Goal: Information Seeking & Learning: Learn about a topic

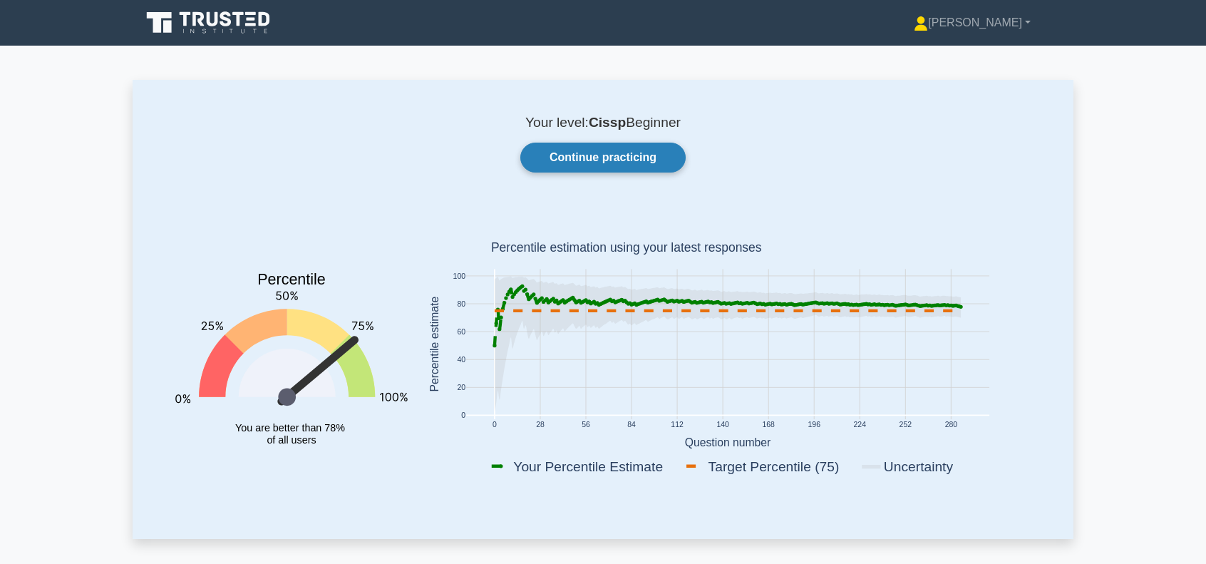
click at [626, 158] on link "Continue practicing" at bounding box center [602, 158] width 165 height 30
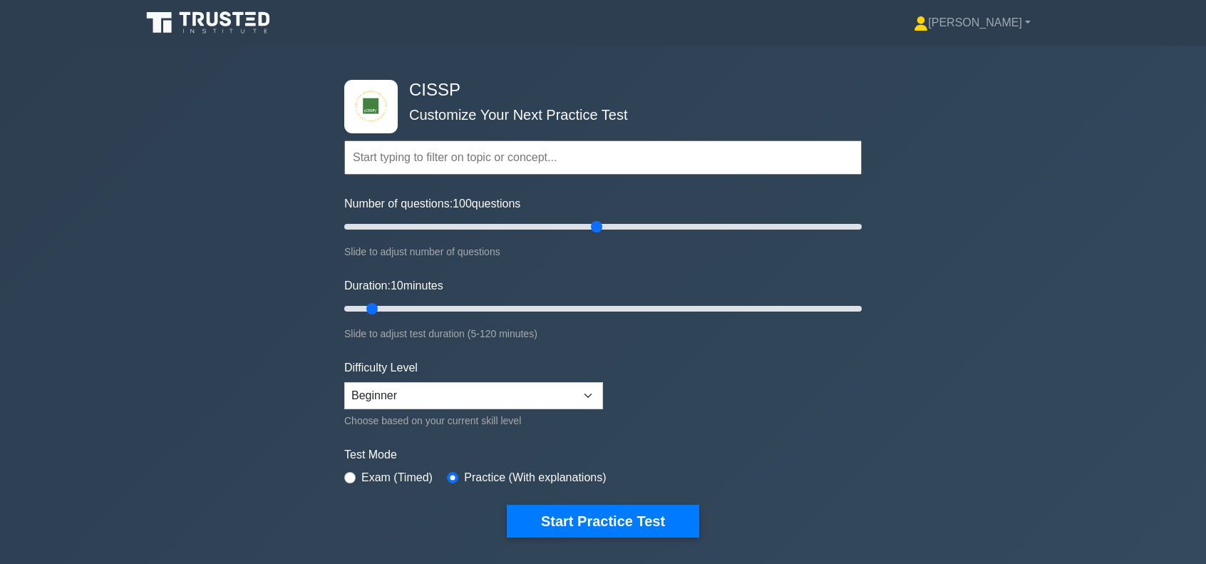
drag, startPoint x: 361, startPoint y: 228, endPoint x: 596, endPoint y: 228, distance: 234.5
type input "100"
click at [596, 228] on input "Number of questions: 100 questions" at bounding box center [603, 226] width 518 height 17
drag, startPoint x: 378, startPoint y: 305, endPoint x: 593, endPoint y: 304, distance: 215.3
click at [593, 304] on input "Duration: 60 minutes" at bounding box center [603, 308] width 518 height 17
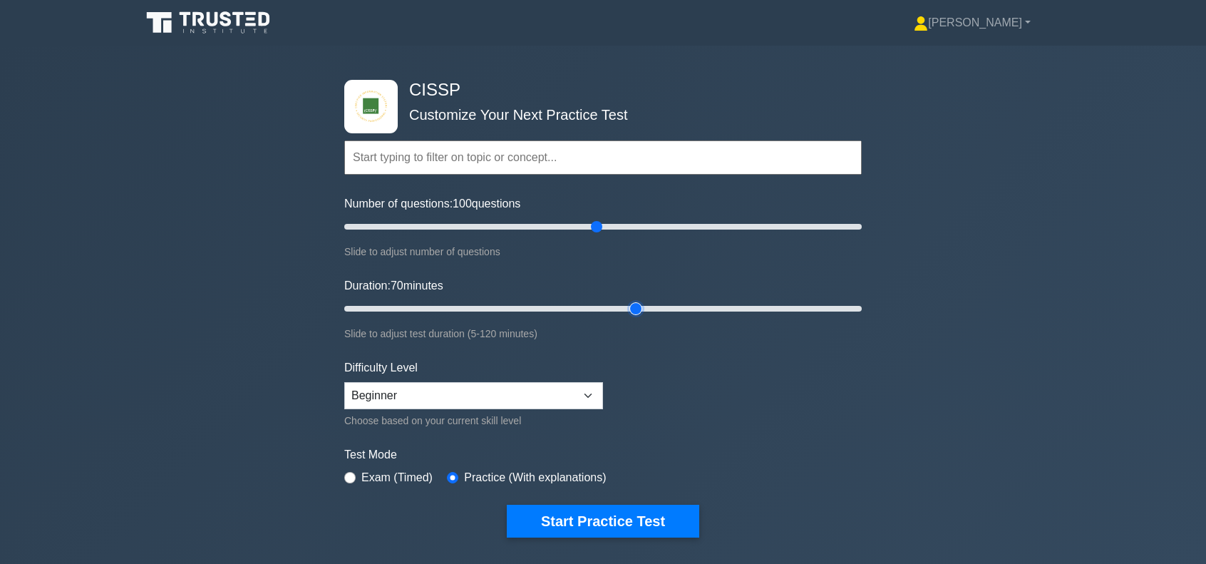
drag, startPoint x: 593, startPoint y: 304, endPoint x: 632, endPoint y: 305, distance: 38.5
type input "70"
click at [632, 305] on input "Duration: 70 minutes" at bounding box center [603, 308] width 518 height 17
click at [575, 520] on button "Start Practice Test" at bounding box center [603, 521] width 192 height 33
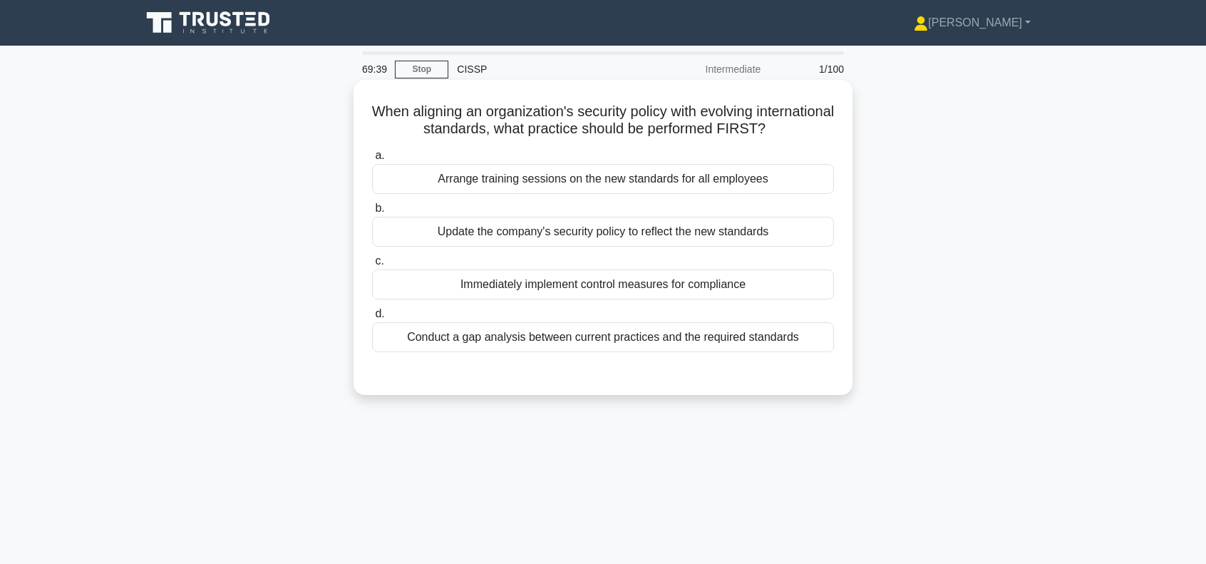
click at [532, 340] on div "Conduct a gap analysis between current practices and the required standards" at bounding box center [603, 337] width 462 height 30
click at [372, 319] on input "d. Conduct a gap analysis between current practices and the required standards" at bounding box center [372, 313] width 0 height 9
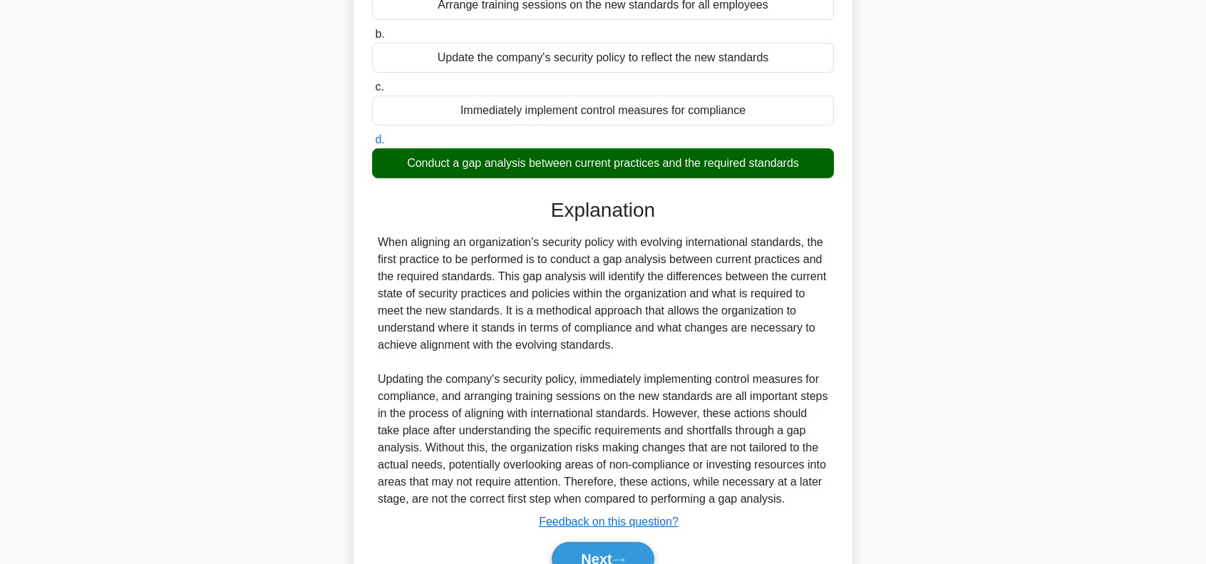
scroll to position [244, 0]
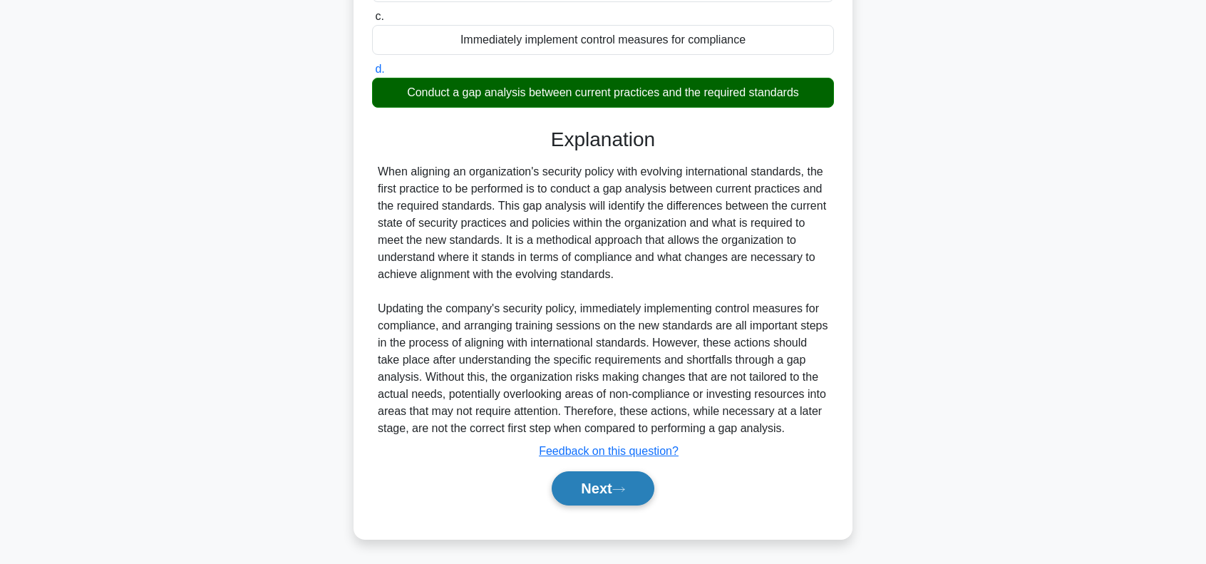
click at [601, 487] on button "Next" at bounding box center [603, 488] width 102 height 34
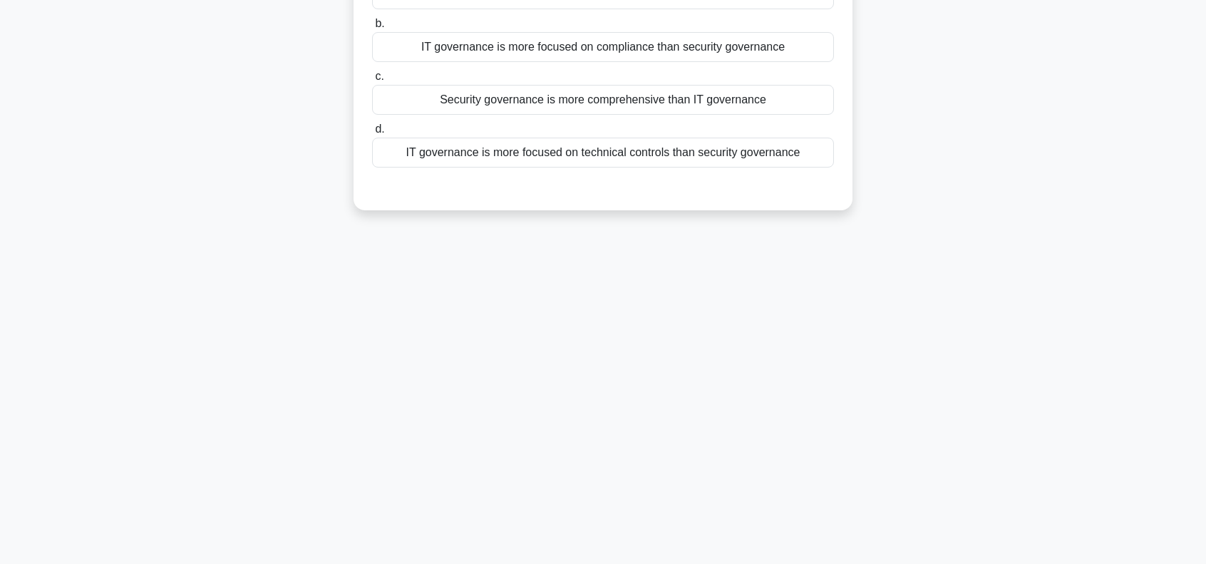
scroll to position [0, 0]
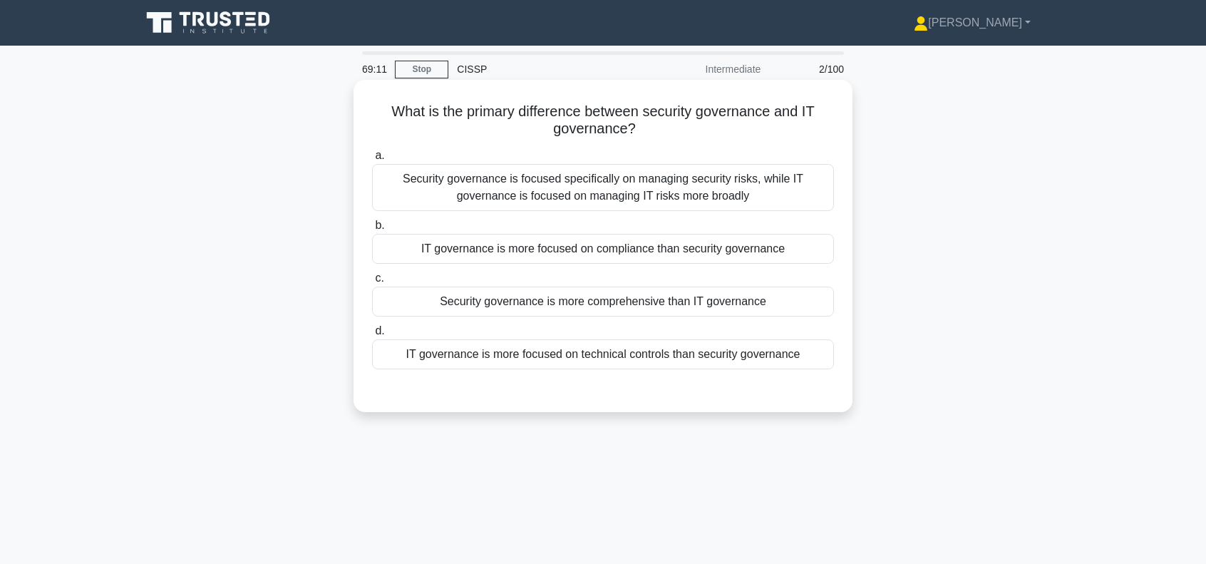
click at [550, 247] on div "IT governance is more focused on compliance than security governance" at bounding box center [603, 249] width 462 height 30
click at [372, 230] on input "b. IT governance is more focused on compliance than security governance" at bounding box center [372, 225] width 0 height 9
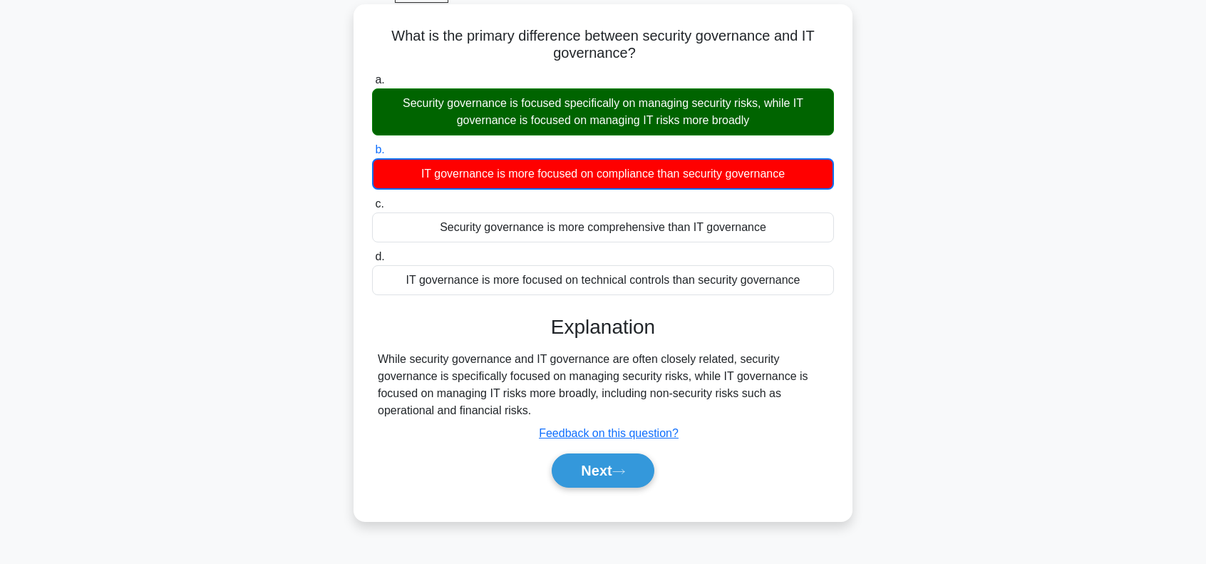
scroll to position [95, 0]
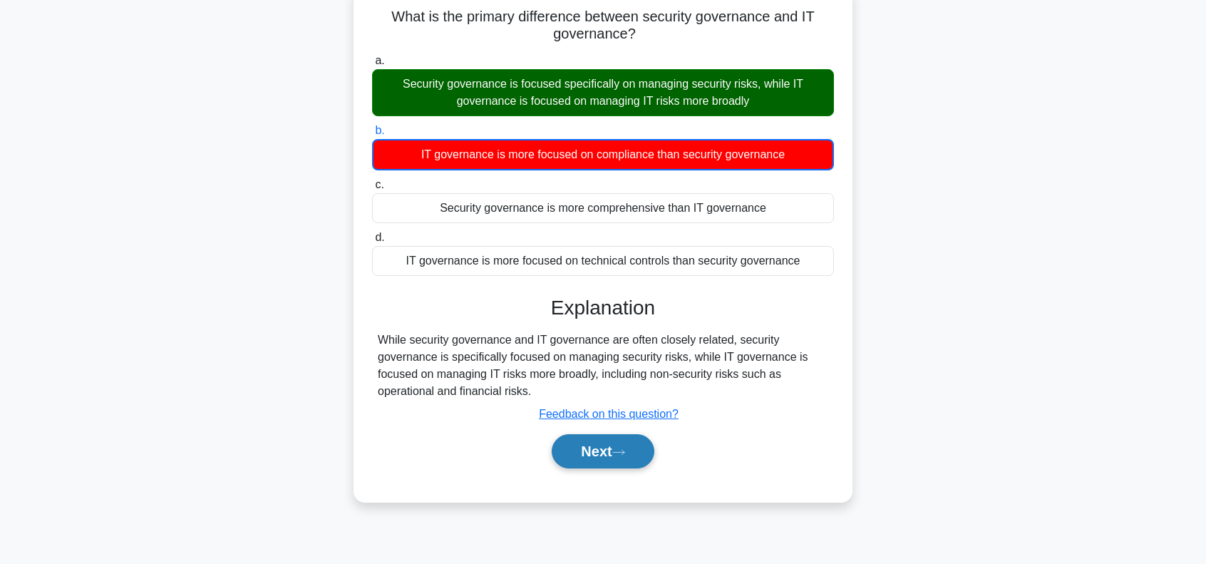
click at [634, 448] on button "Next" at bounding box center [603, 451] width 102 height 34
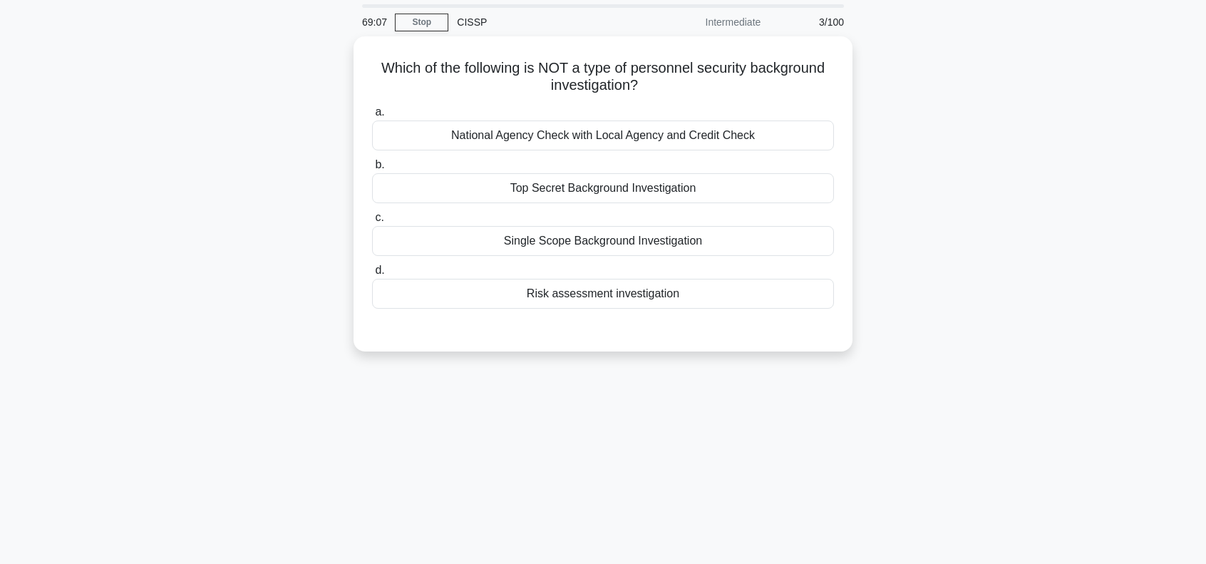
scroll to position [0, 0]
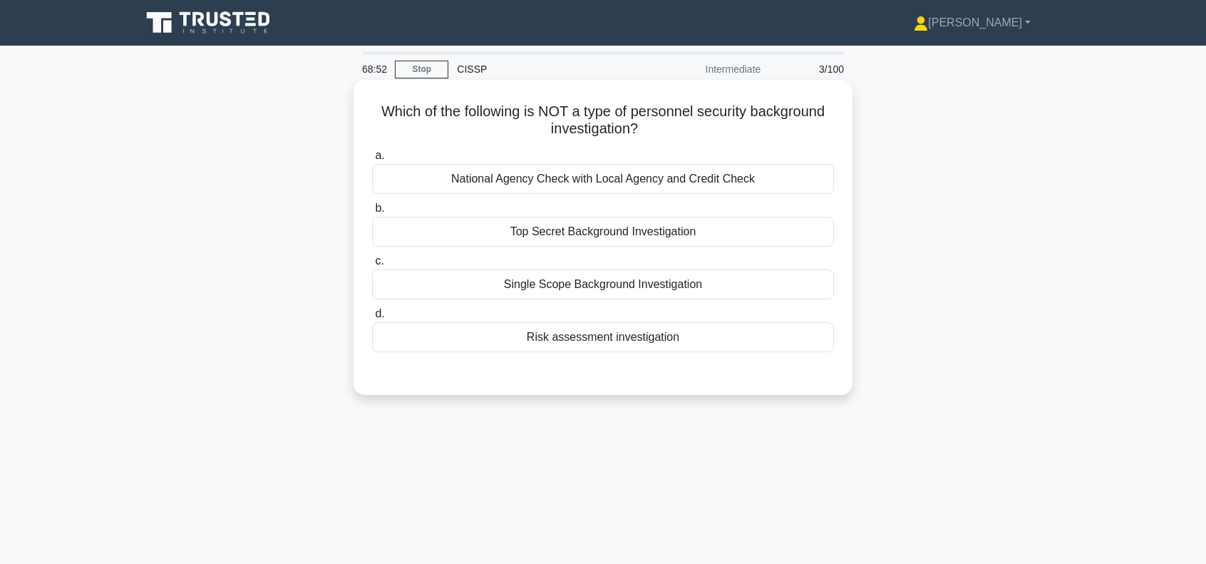
click at [614, 338] on div "Risk assessment investigation" at bounding box center [603, 337] width 462 height 30
click at [372, 319] on input "d. Risk assessment investigation" at bounding box center [372, 313] width 0 height 9
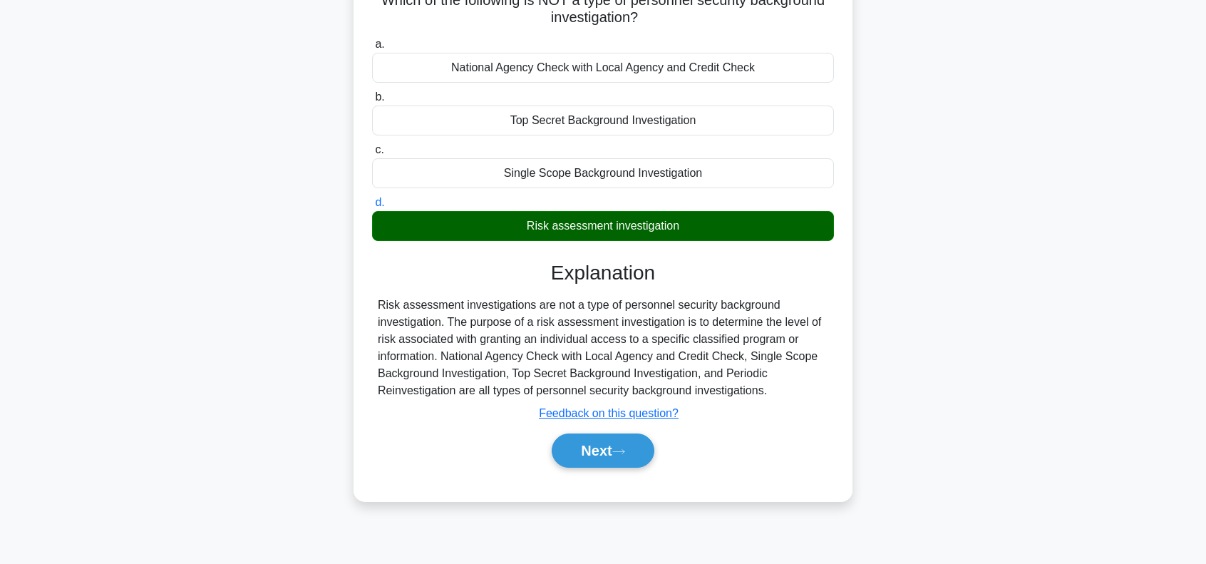
scroll to position [190, 0]
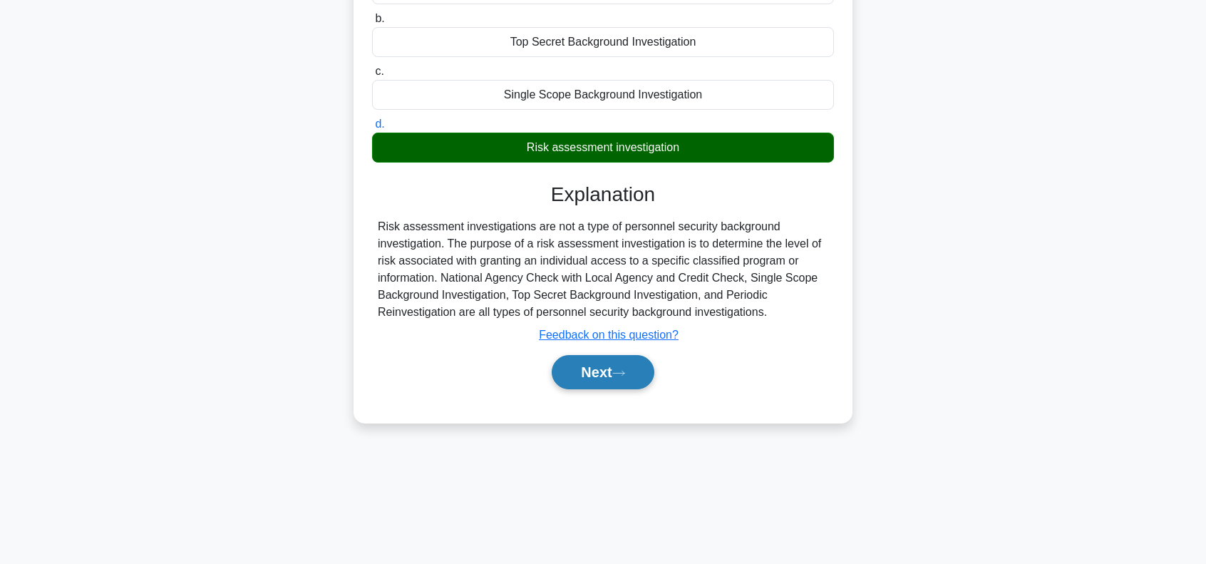
click at [572, 367] on button "Next" at bounding box center [603, 372] width 102 height 34
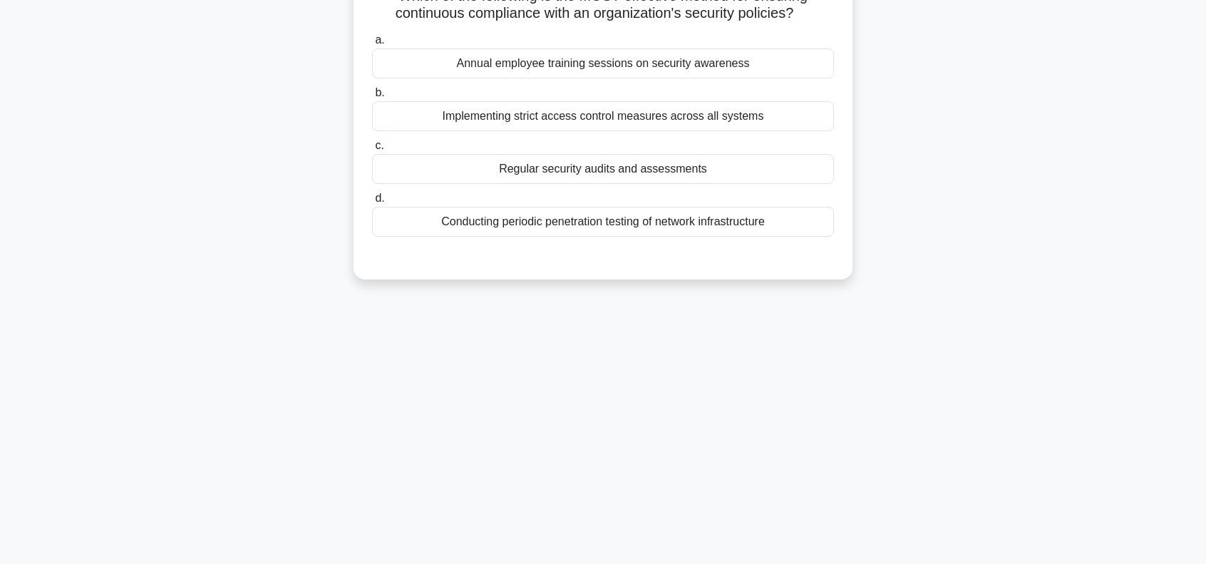
scroll to position [0, 0]
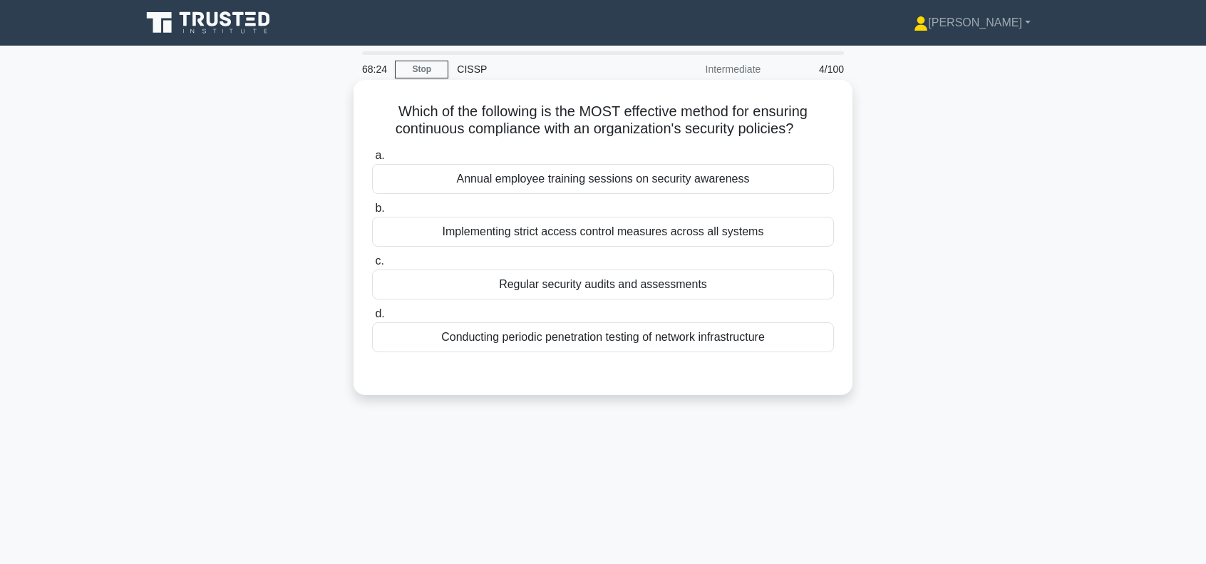
click at [554, 287] on div "Regular security audits and assessments" at bounding box center [603, 284] width 462 height 30
click at [372, 266] on input "c. Regular security audits and assessments" at bounding box center [372, 261] width 0 height 9
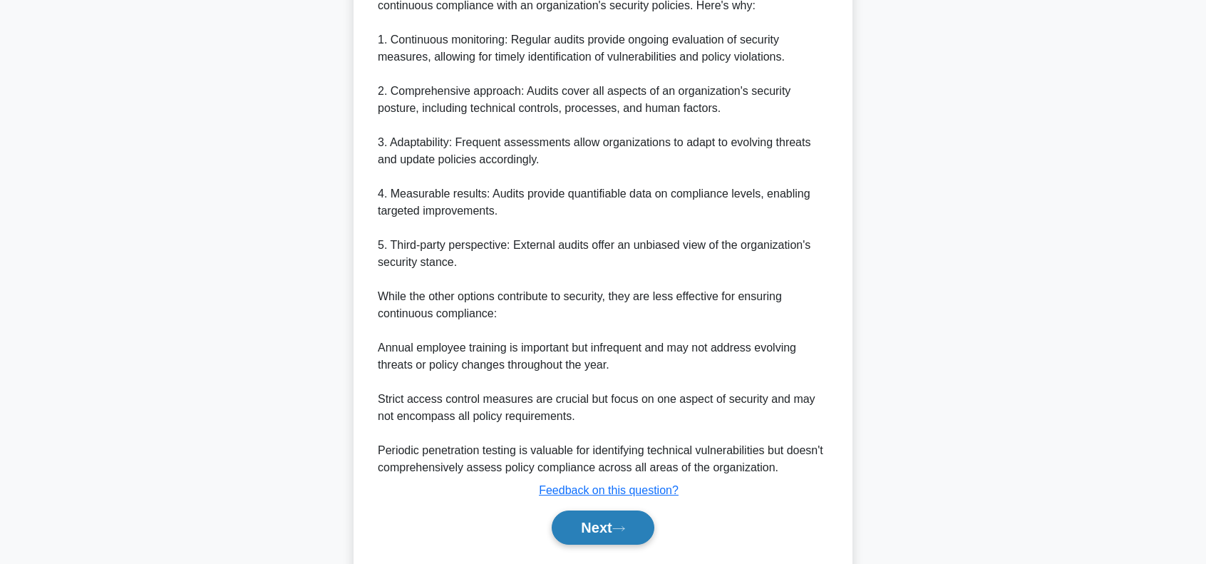
click at [612, 520] on button "Next" at bounding box center [603, 527] width 102 height 34
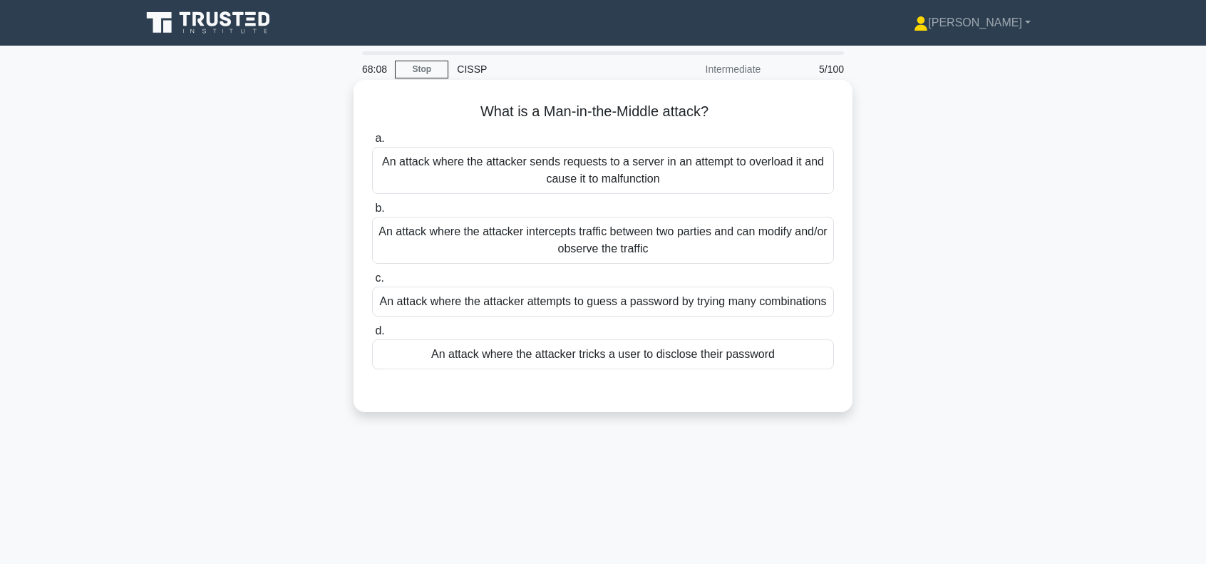
click at [599, 238] on div "An attack where the attacker intercepts traffic between two parties and can mod…" at bounding box center [603, 240] width 462 height 47
click at [372, 213] on input "b. An attack where the attacker intercepts traffic between two parties and can …" at bounding box center [372, 208] width 0 height 9
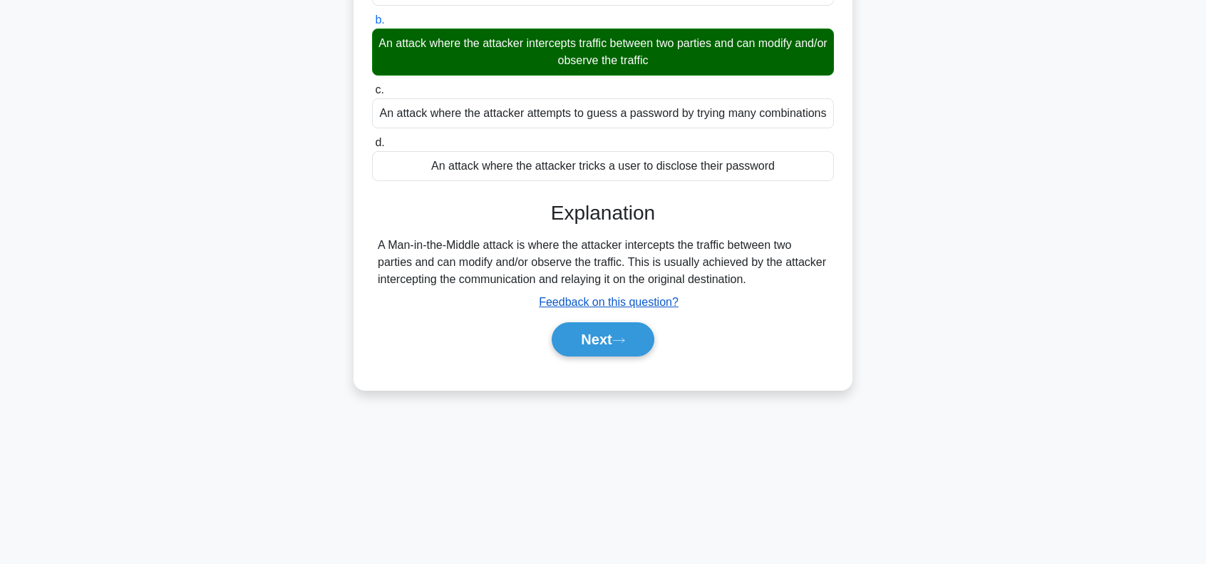
scroll to position [190, 0]
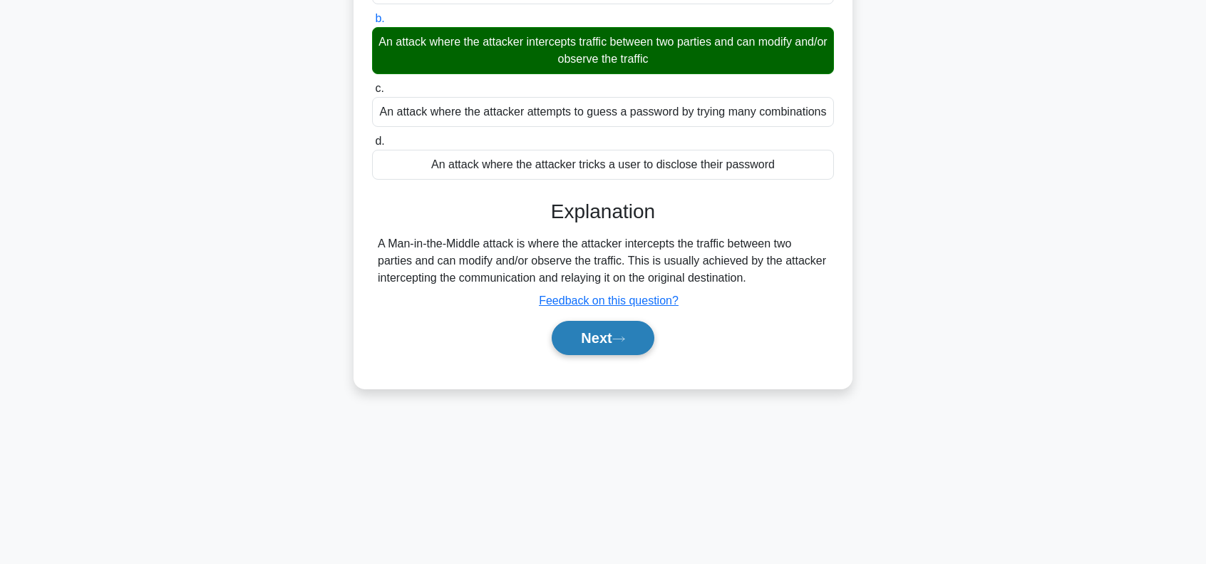
click at [585, 346] on button "Next" at bounding box center [603, 338] width 102 height 34
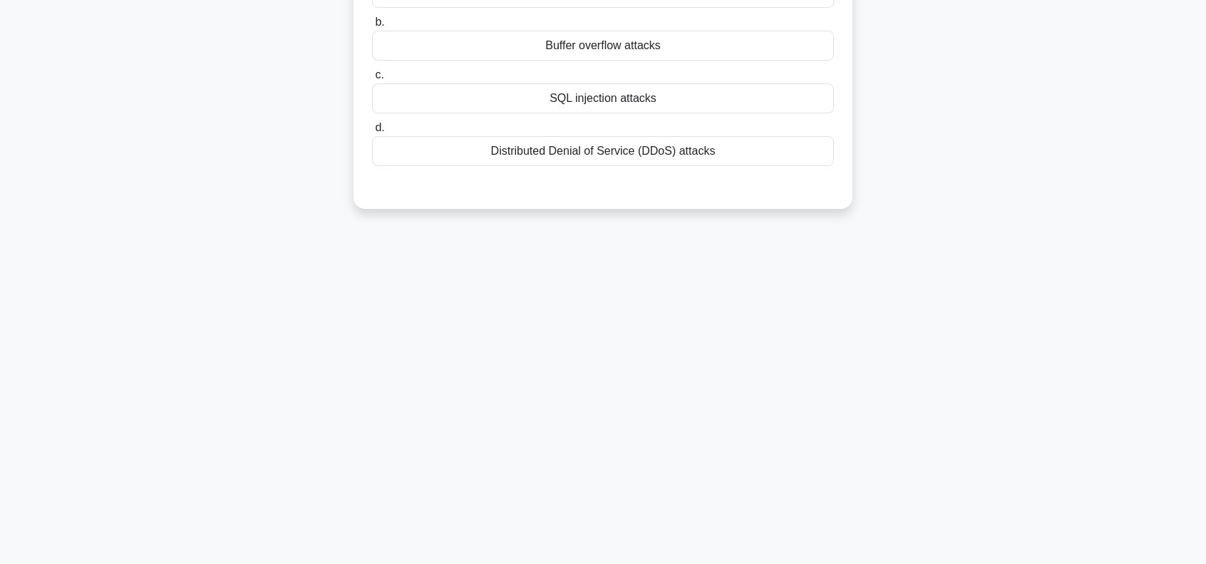
scroll to position [0, 0]
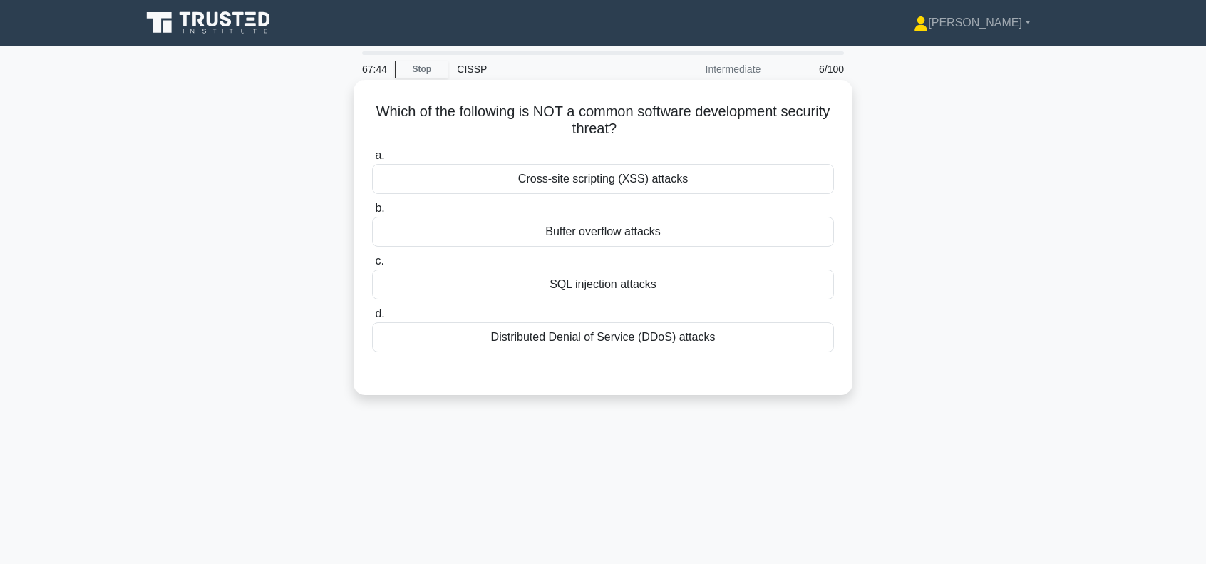
click at [632, 340] on div "Distributed Denial of Service (DDoS) attacks" at bounding box center [603, 337] width 462 height 30
click at [372, 319] on input "d. Distributed Denial of Service (DDoS) attacks" at bounding box center [372, 313] width 0 height 9
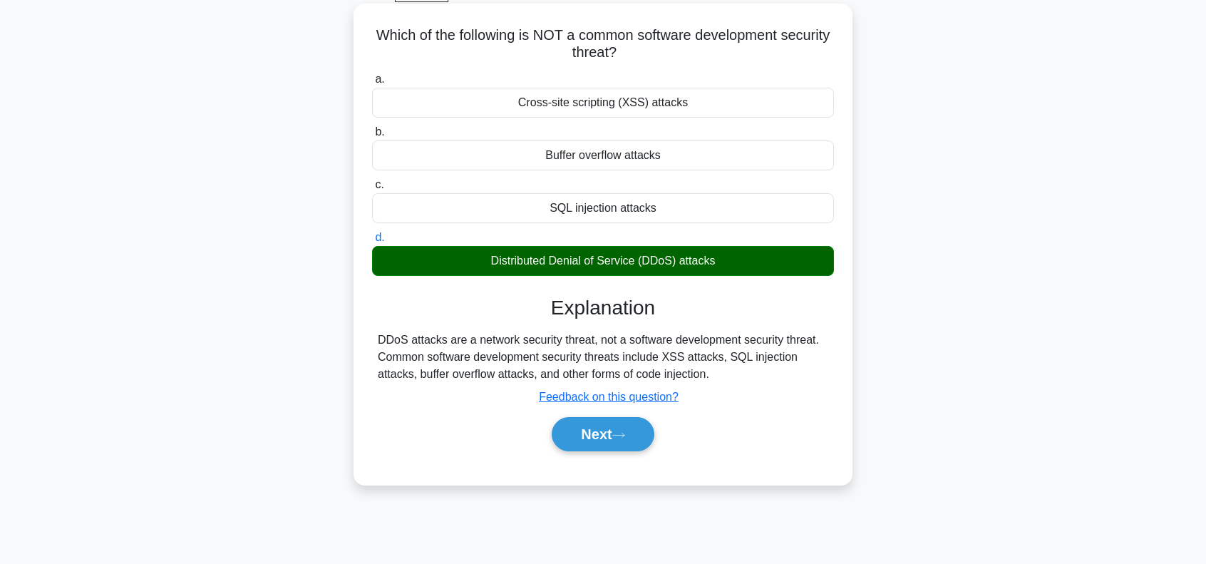
scroll to position [143, 0]
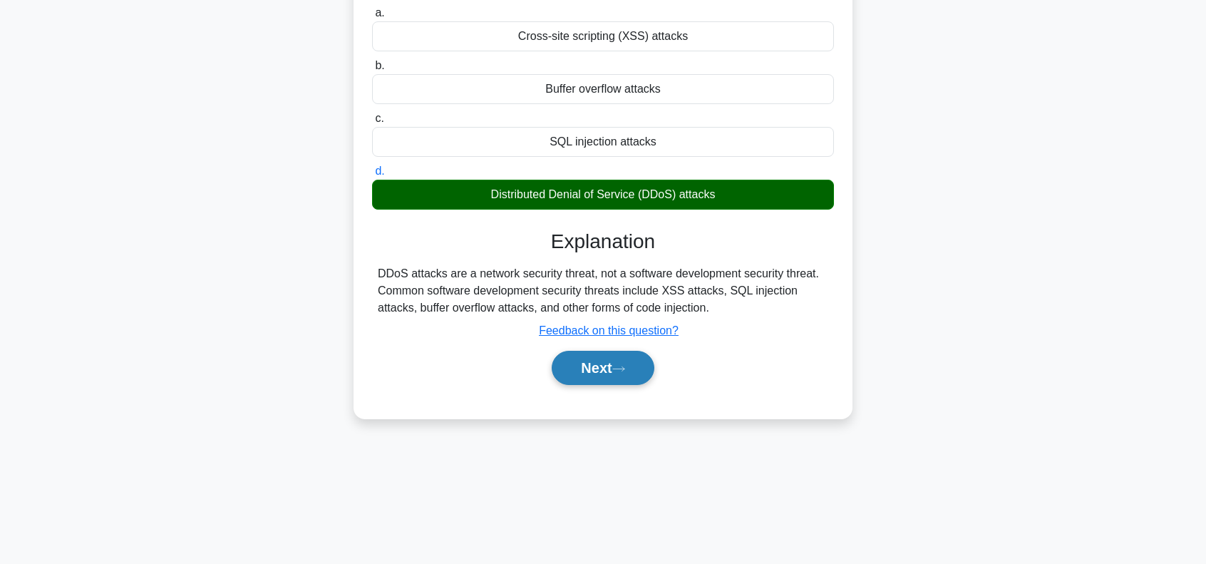
click at [601, 374] on button "Next" at bounding box center [603, 368] width 102 height 34
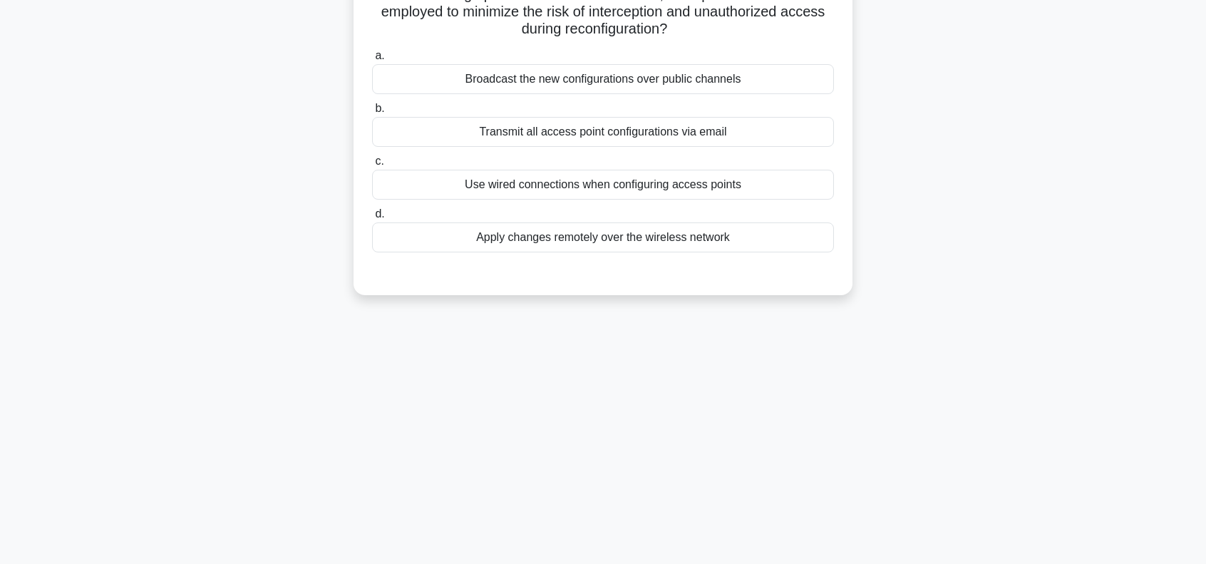
scroll to position [0, 0]
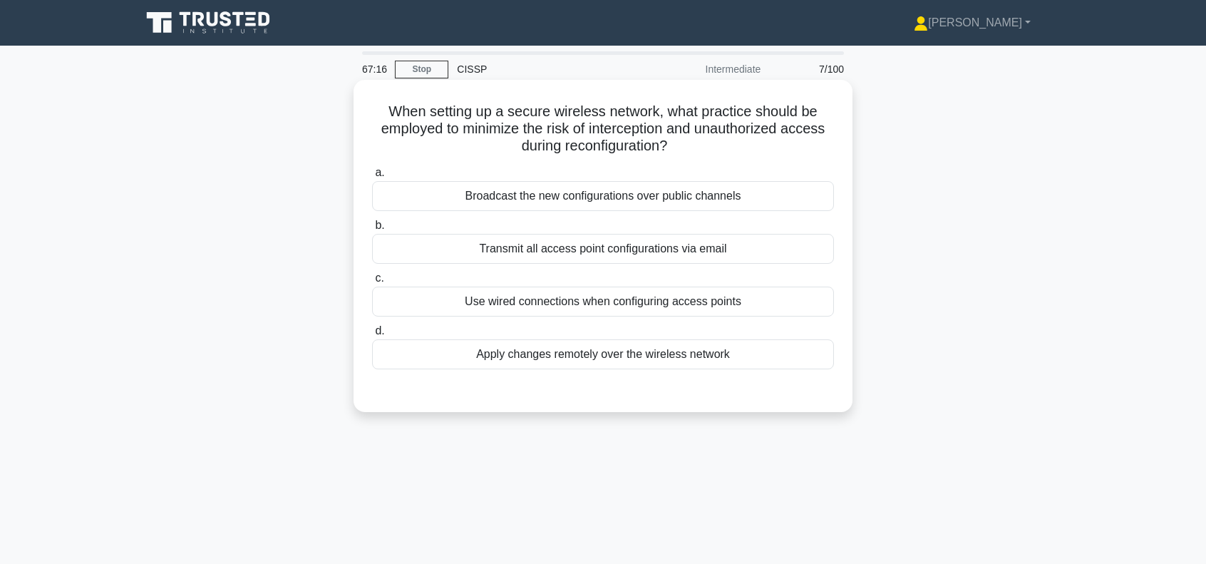
click at [566, 299] on div "Use wired connections when configuring access points" at bounding box center [603, 302] width 462 height 30
click at [372, 283] on input "c. Use wired connections when configuring access points" at bounding box center [372, 278] width 0 height 9
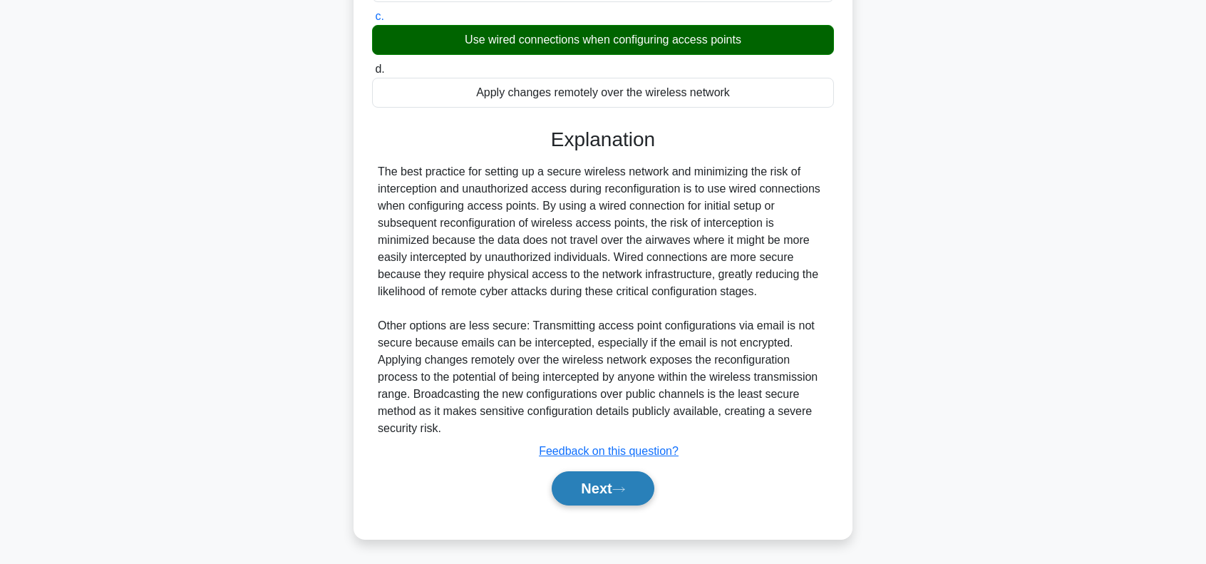
click at [603, 487] on button "Next" at bounding box center [603, 488] width 102 height 34
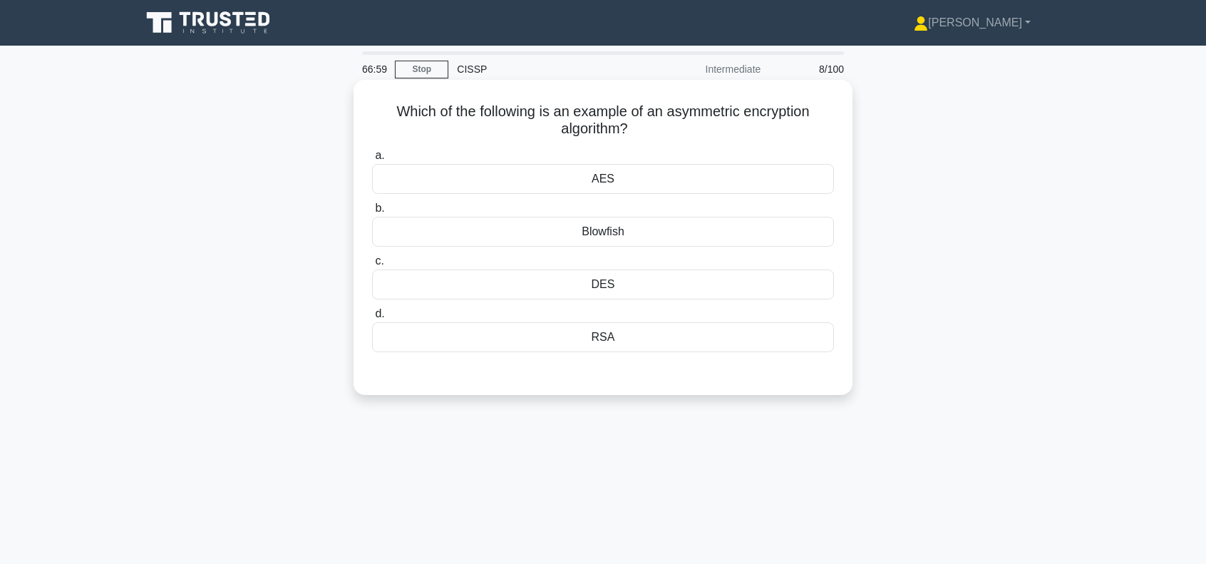
click at [626, 230] on div "Blowfish" at bounding box center [603, 232] width 462 height 30
click at [372, 213] on input "b. Blowfish" at bounding box center [372, 208] width 0 height 9
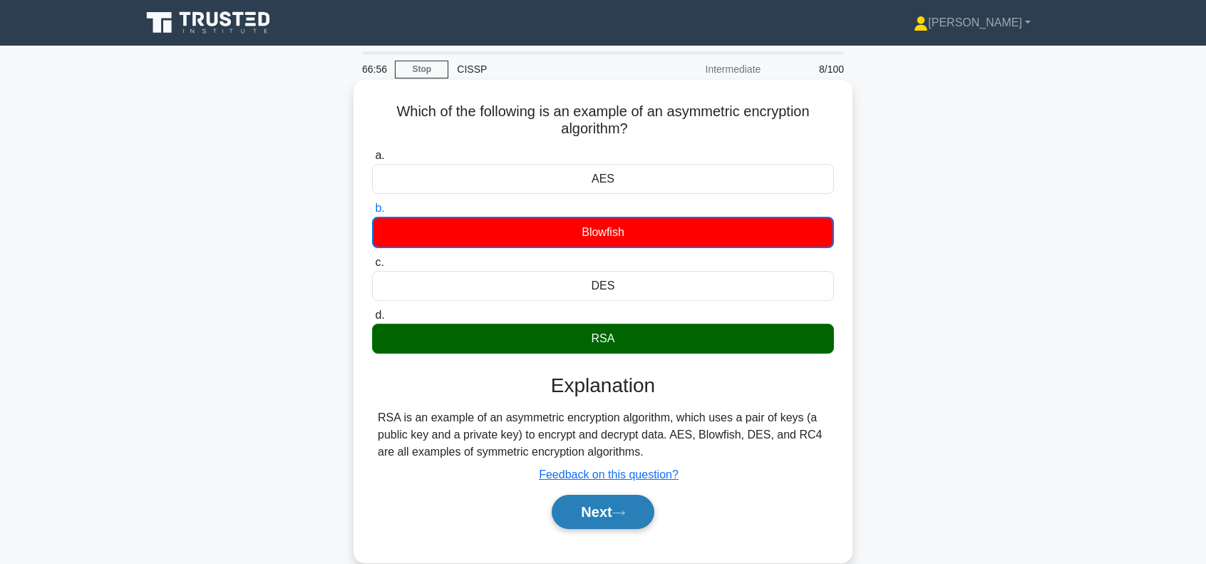
click at [596, 508] on button "Next" at bounding box center [603, 512] width 102 height 34
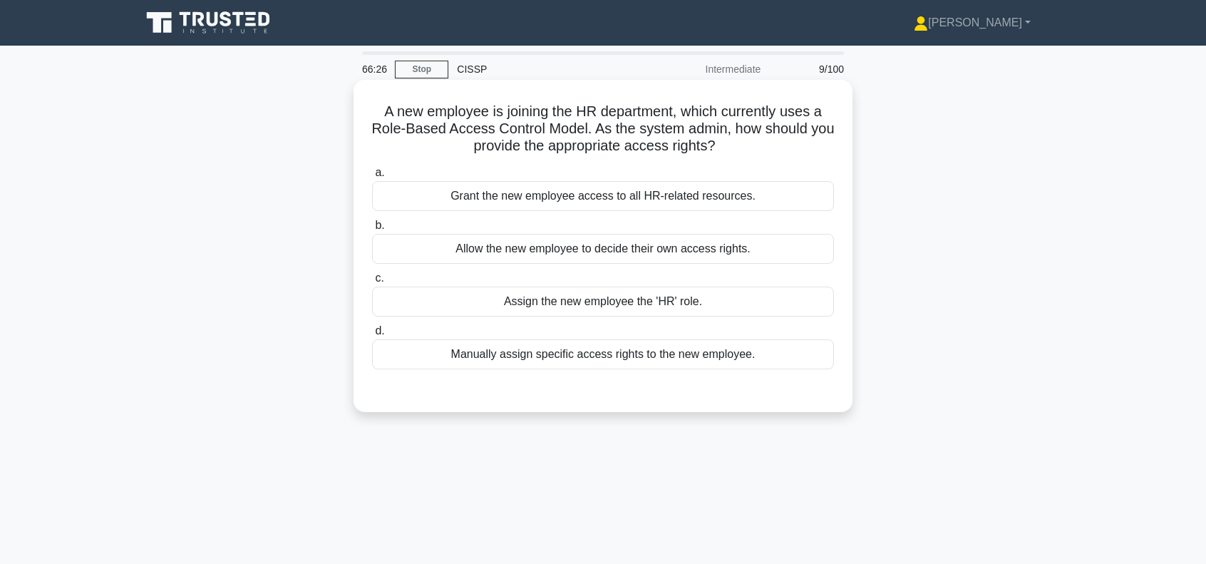
click at [684, 300] on div "Assign the new employee the 'HR' role." at bounding box center [603, 302] width 462 height 30
click at [372, 283] on input "c. Assign the new employee the 'HR' role." at bounding box center [372, 278] width 0 height 9
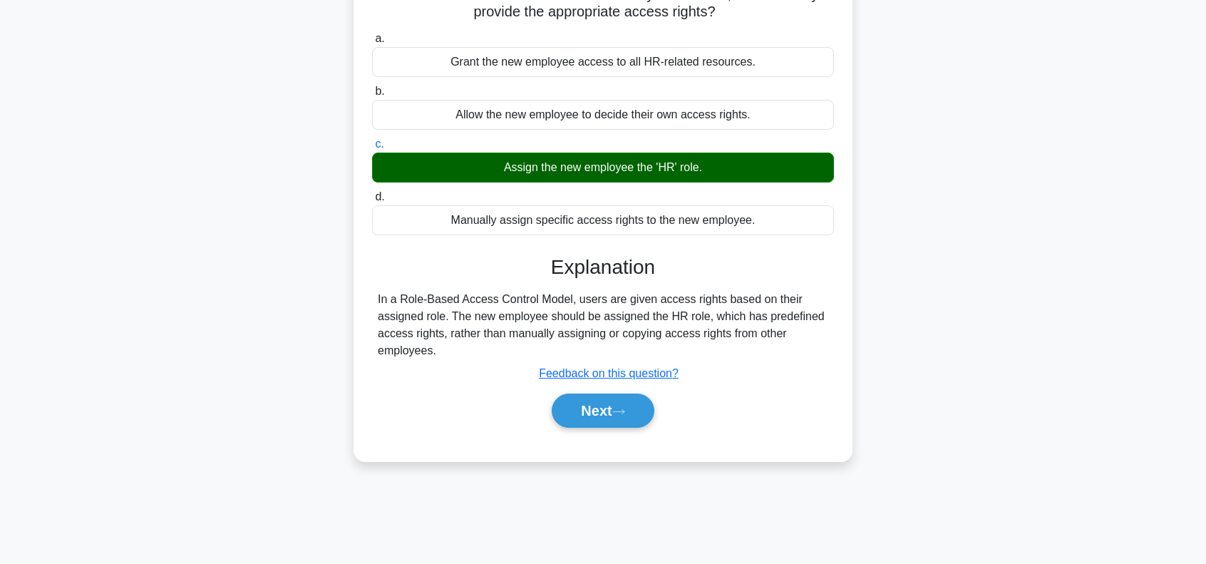
scroll to position [143, 0]
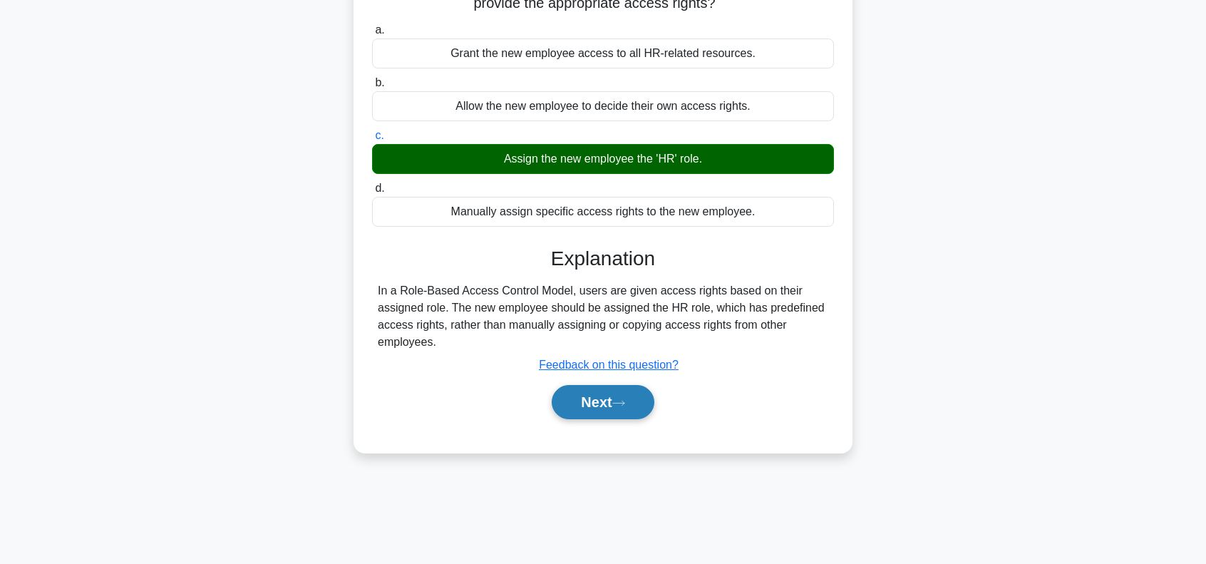
click at [592, 407] on button "Next" at bounding box center [603, 402] width 102 height 34
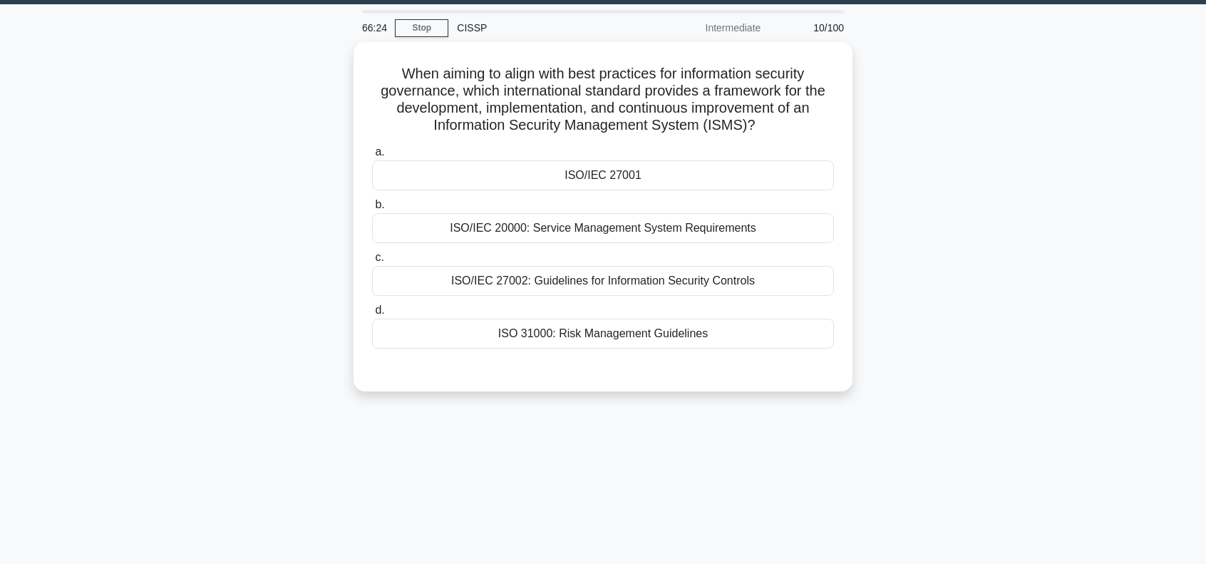
scroll to position [0, 0]
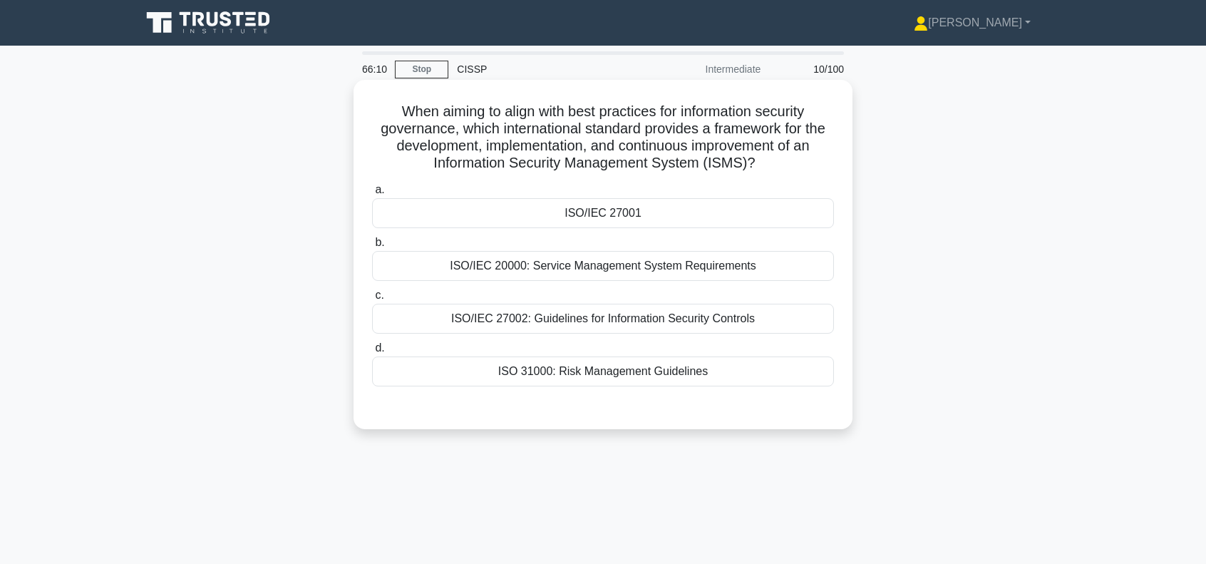
click at [613, 216] on div "ISO/IEC 27001" at bounding box center [603, 213] width 462 height 30
click at [372, 195] on input "a. ISO/IEC 27001" at bounding box center [372, 189] width 0 height 9
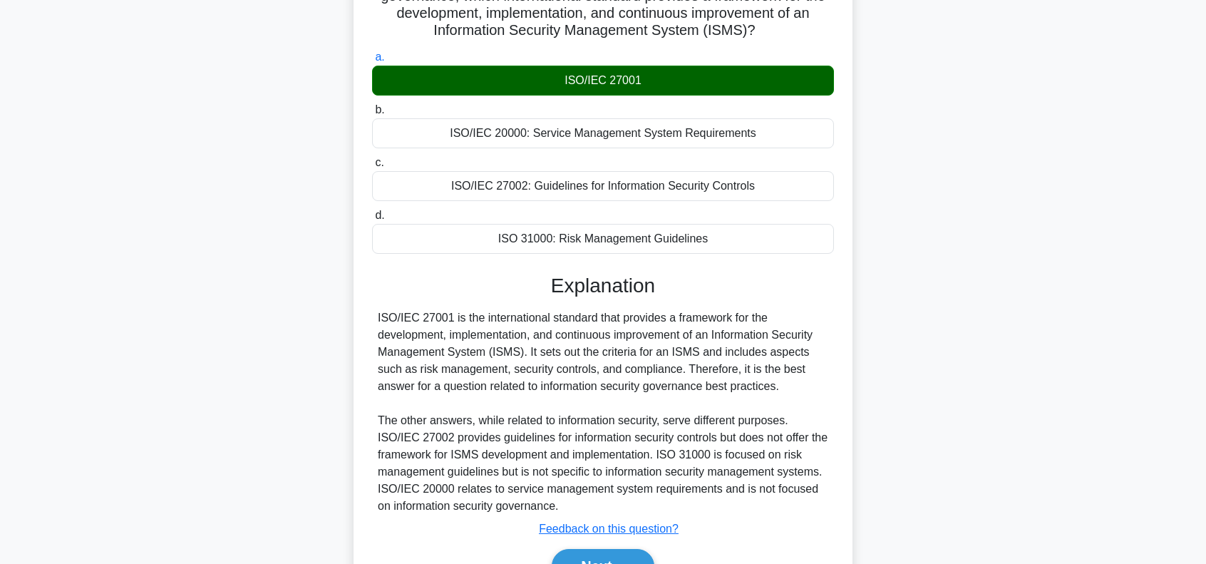
scroll to position [210, 0]
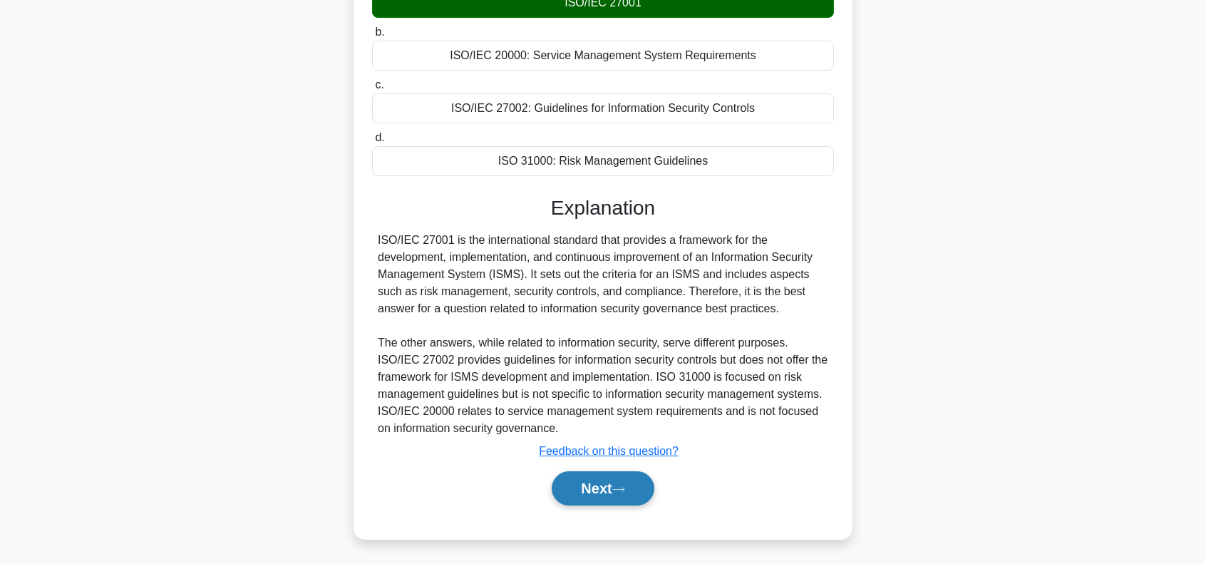
click at [597, 493] on button "Next" at bounding box center [603, 488] width 102 height 34
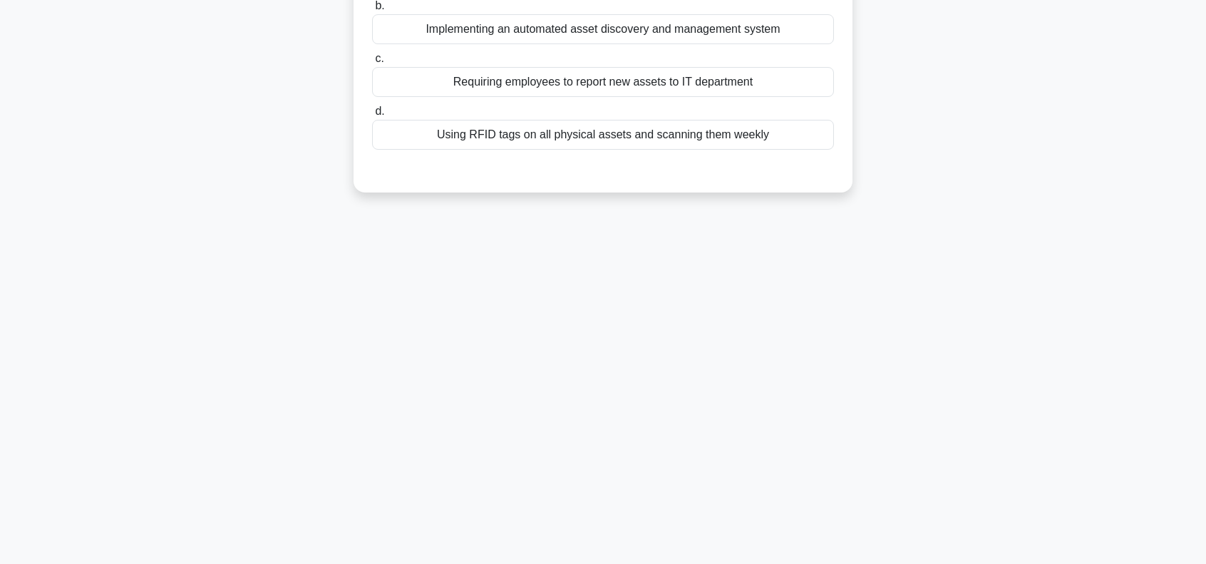
scroll to position [0, 0]
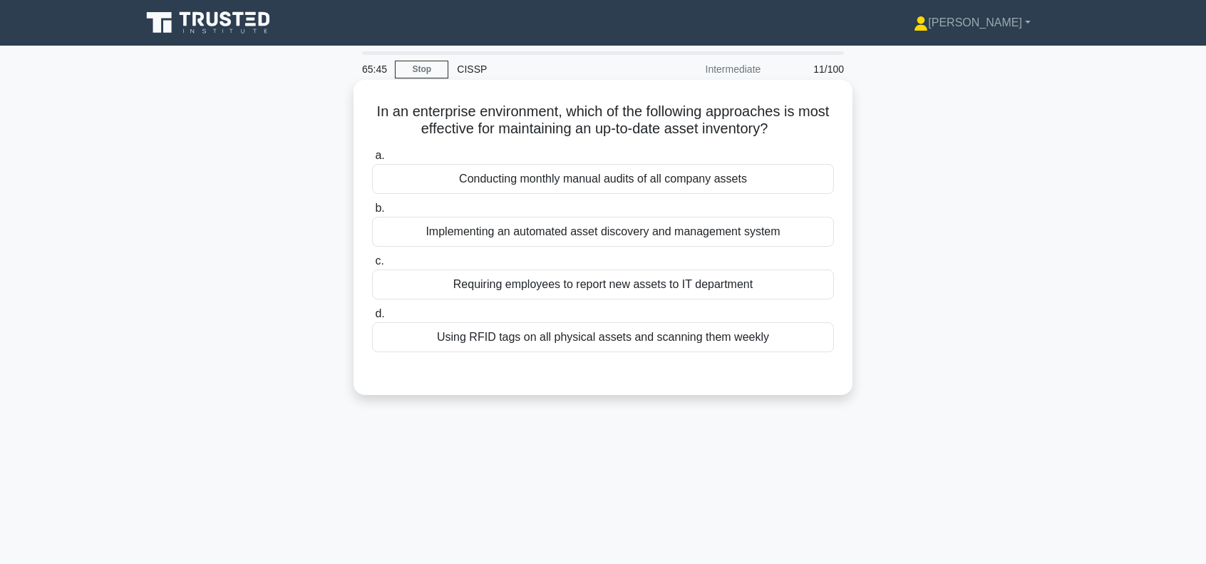
click at [552, 231] on div "Implementing an automated asset discovery and management system" at bounding box center [603, 232] width 462 height 30
click at [372, 213] on input "b. Implementing an automated asset discovery and management system" at bounding box center [372, 208] width 0 height 9
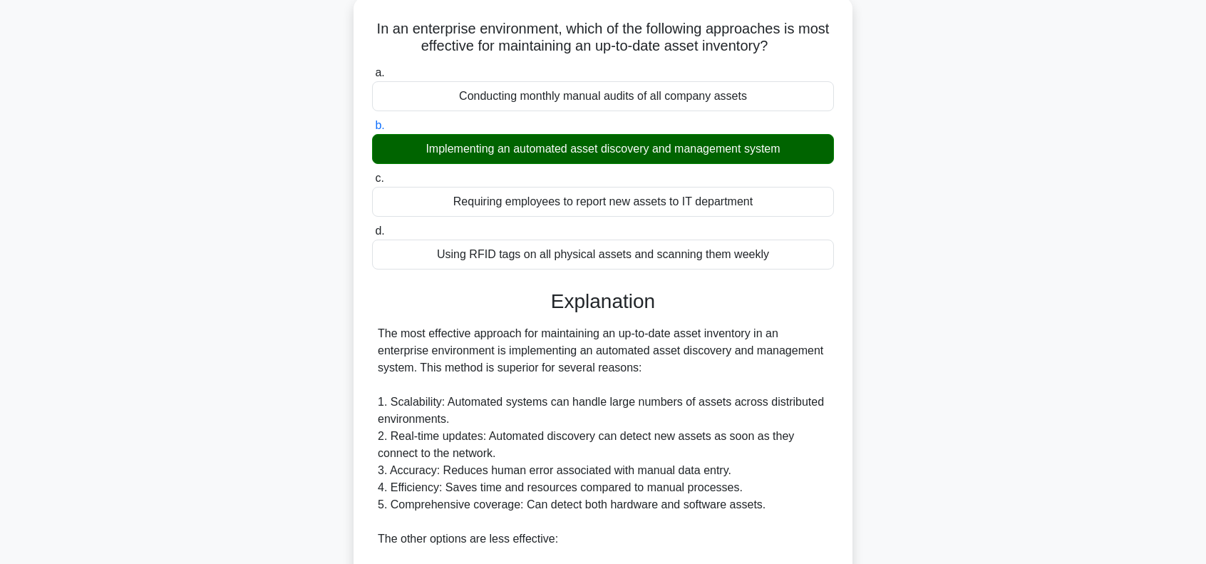
scroll to position [285, 0]
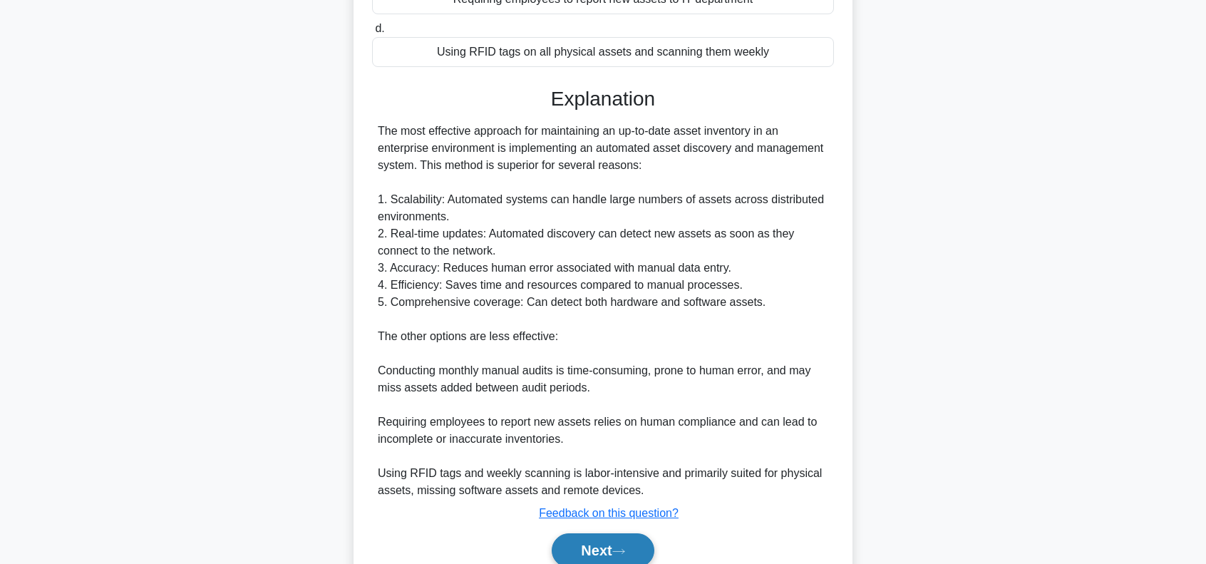
click at [594, 551] on button "Next" at bounding box center [603, 550] width 102 height 34
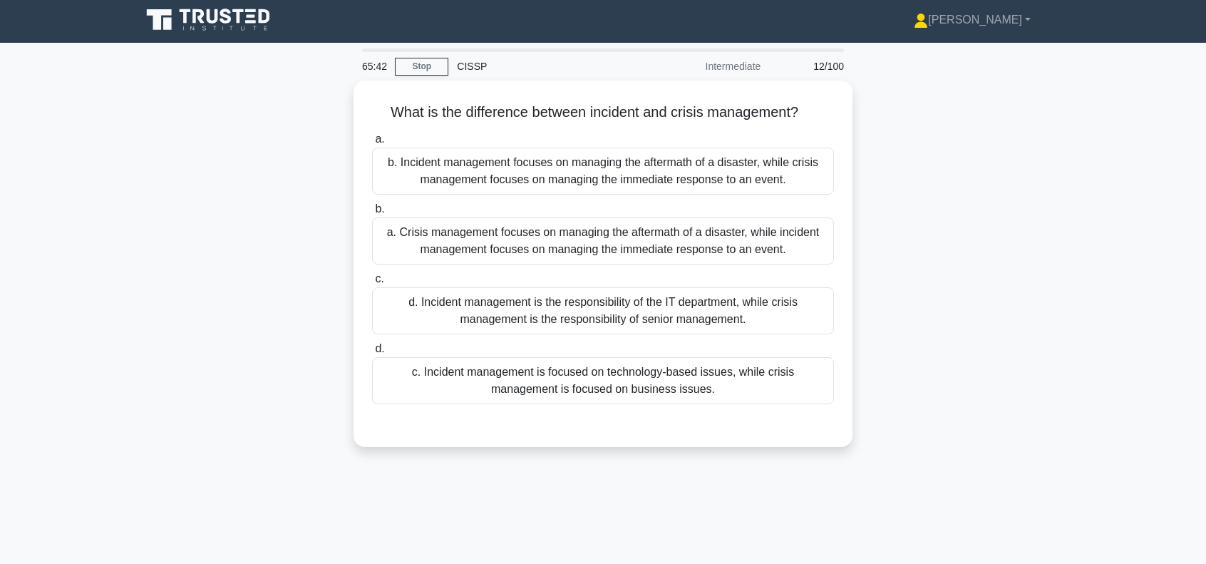
scroll to position [0, 0]
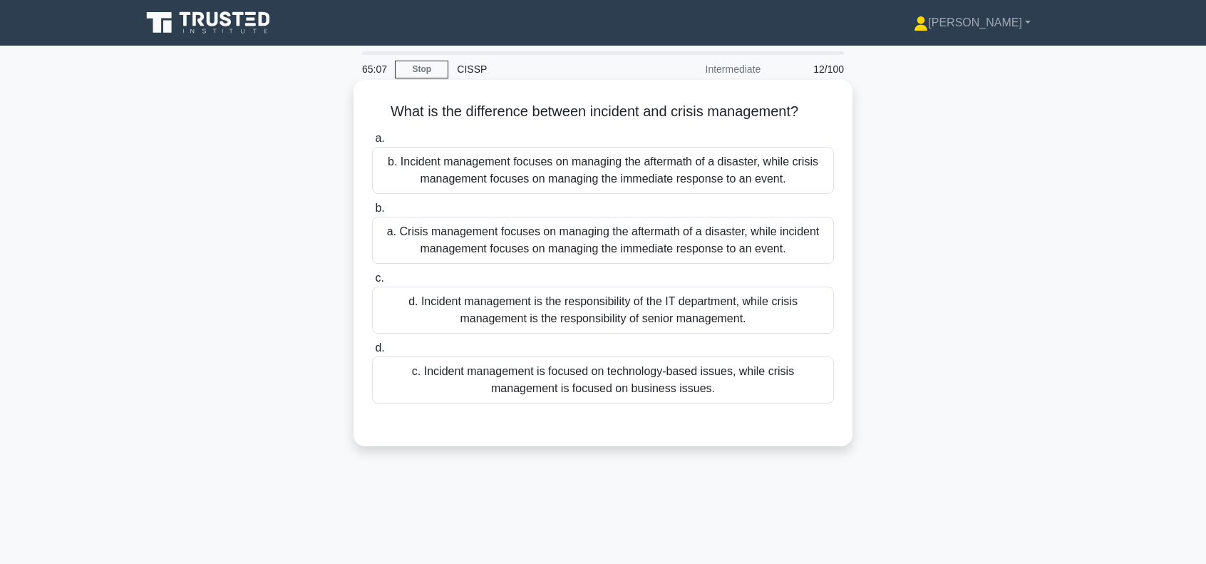
click at [582, 168] on div "b. Incident management focuses on managing the aftermath of a disaster, while c…" at bounding box center [603, 170] width 462 height 47
click at [372, 143] on input "a. b. Incident management focuses on managing the aftermath of a disaster, whil…" at bounding box center [372, 138] width 0 height 9
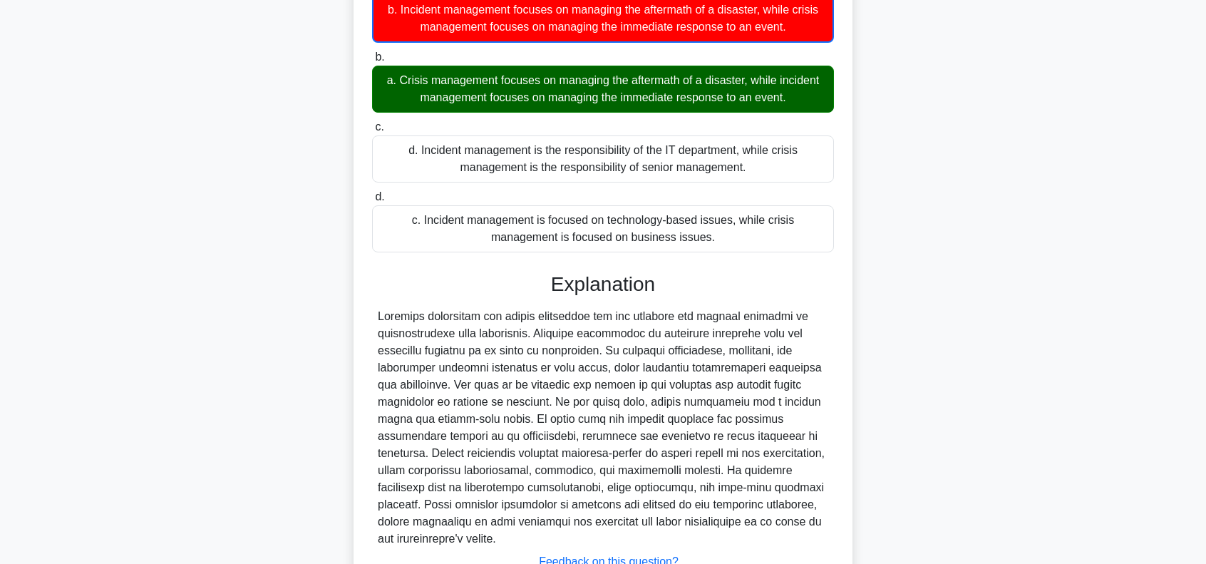
scroll to position [237, 0]
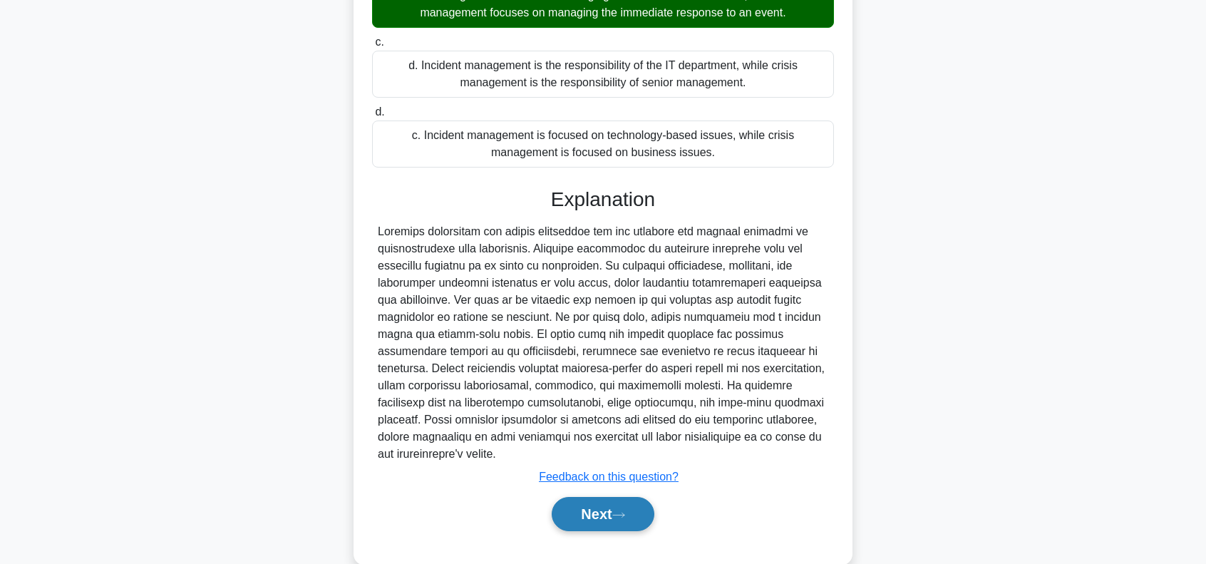
click at [587, 517] on button "Next" at bounding box center [603, 514] width 102 height 34
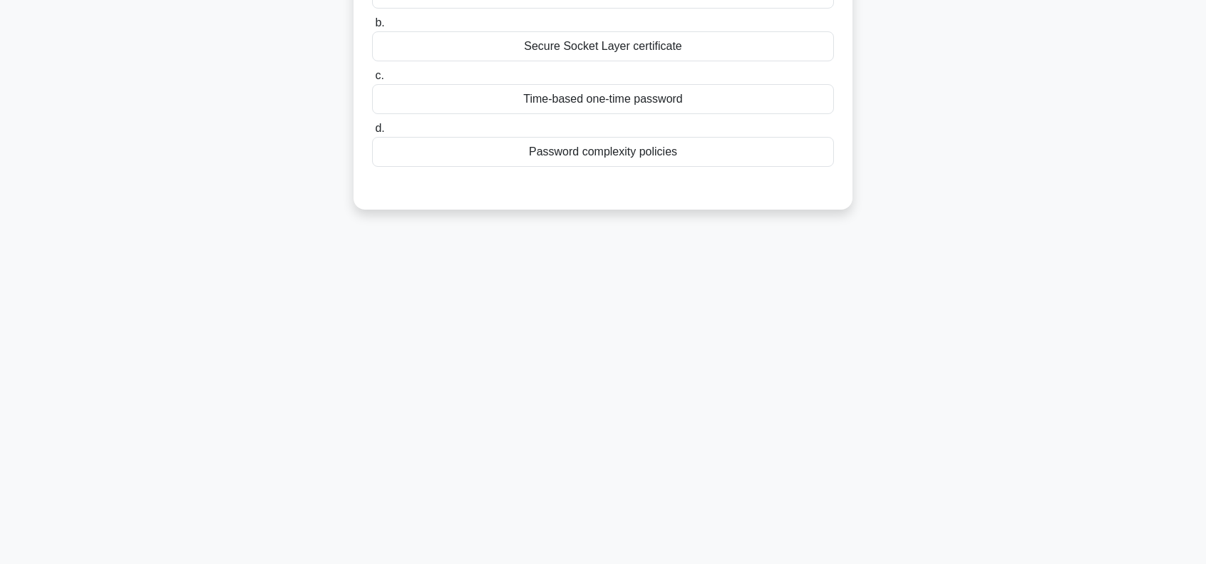
scroll to position [0, 0]
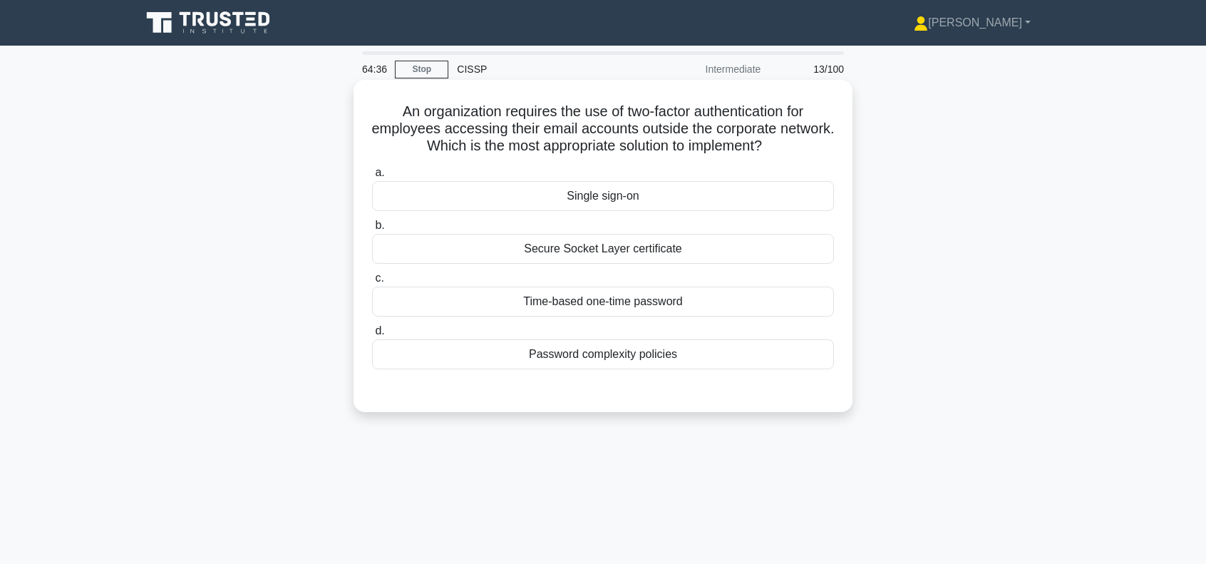
click at [629, 304] on div "Time-based one-time password" at bounding box center [603, 302] width 462 height 30
click at [372, 283] on input "c. Time-based one-time password" at bounding box center [372, 278] width 0 height 9
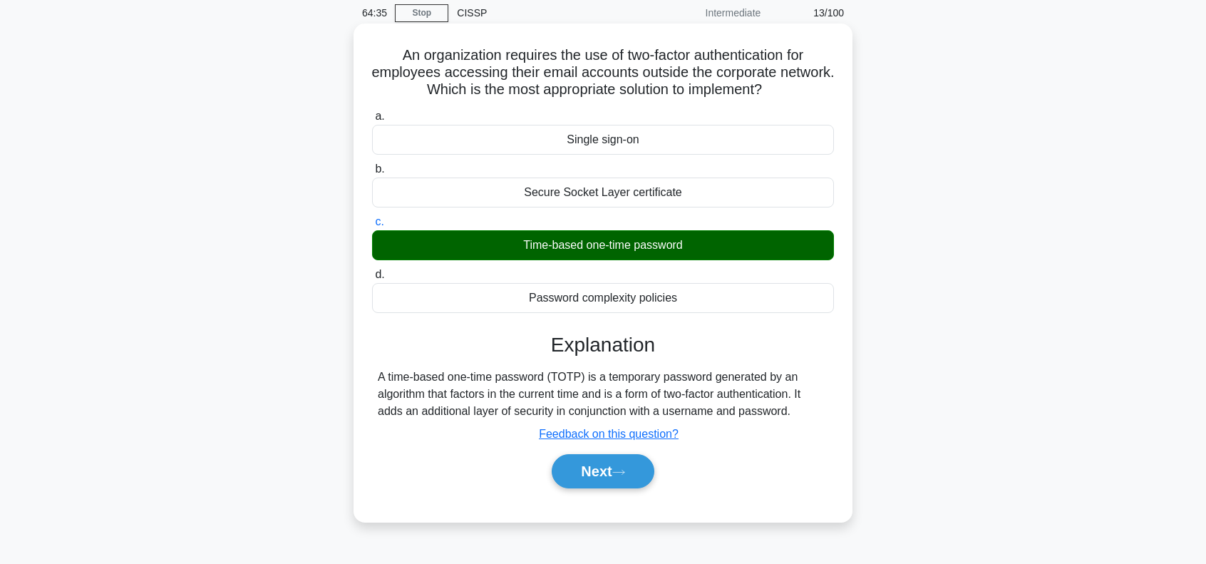
scroll to position [143, 0]
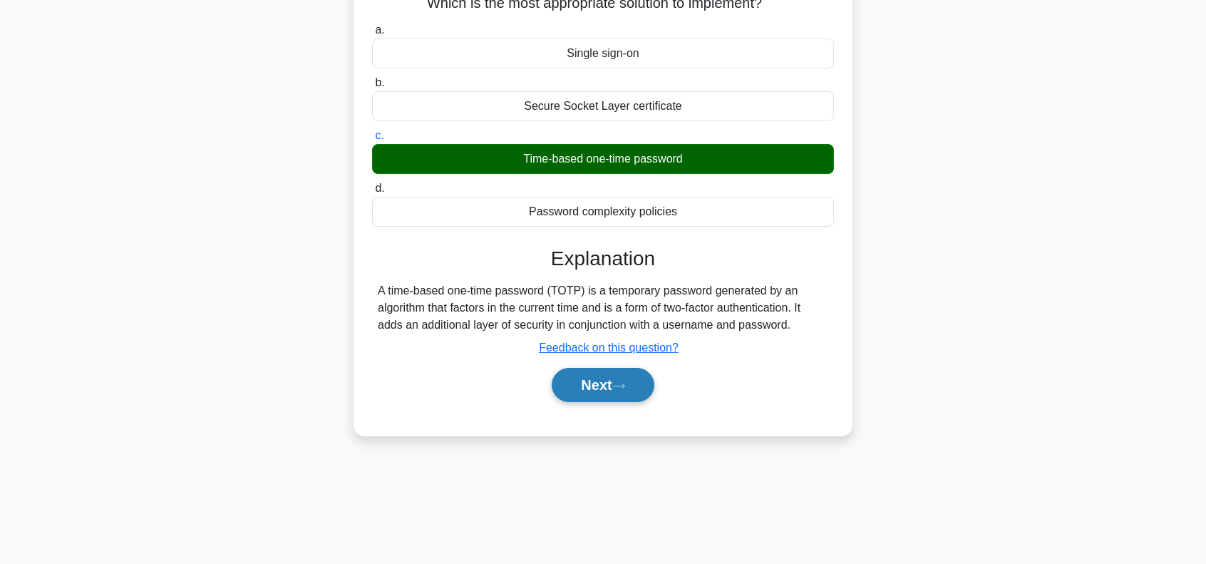
click at [607, 390] on button "Next" at bounding box center [603, 385] width 102 height 34
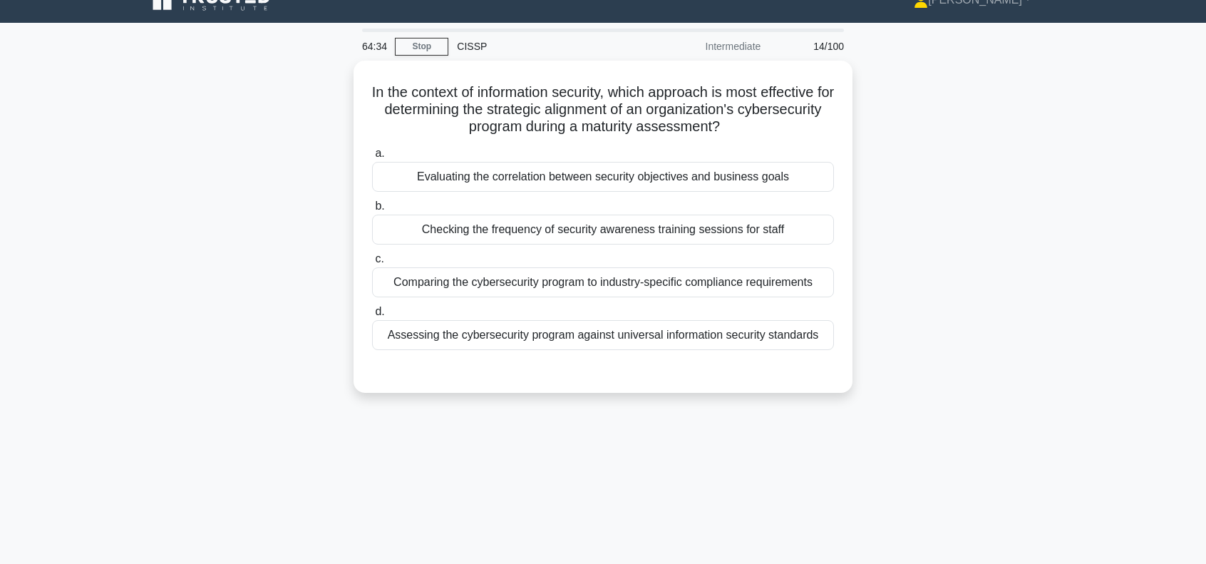
scroll to position [0, 0]
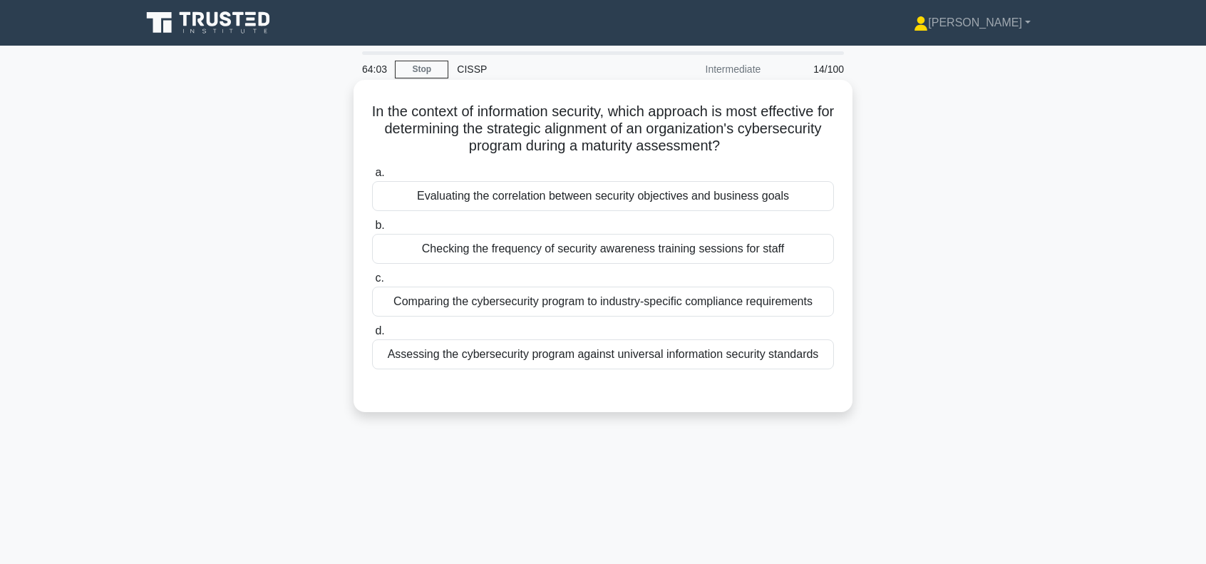
click at [531, 302] on div "Comparing the cybersecurity program to industry-specific compliance requirements" at bounding box center [603, 302] width 462 height 30
click at [372, 283] on input "c. Comparing the cybersecurity program to industry-specific compliance requirem…" at bounding box center [372, 278] width 0 height 9
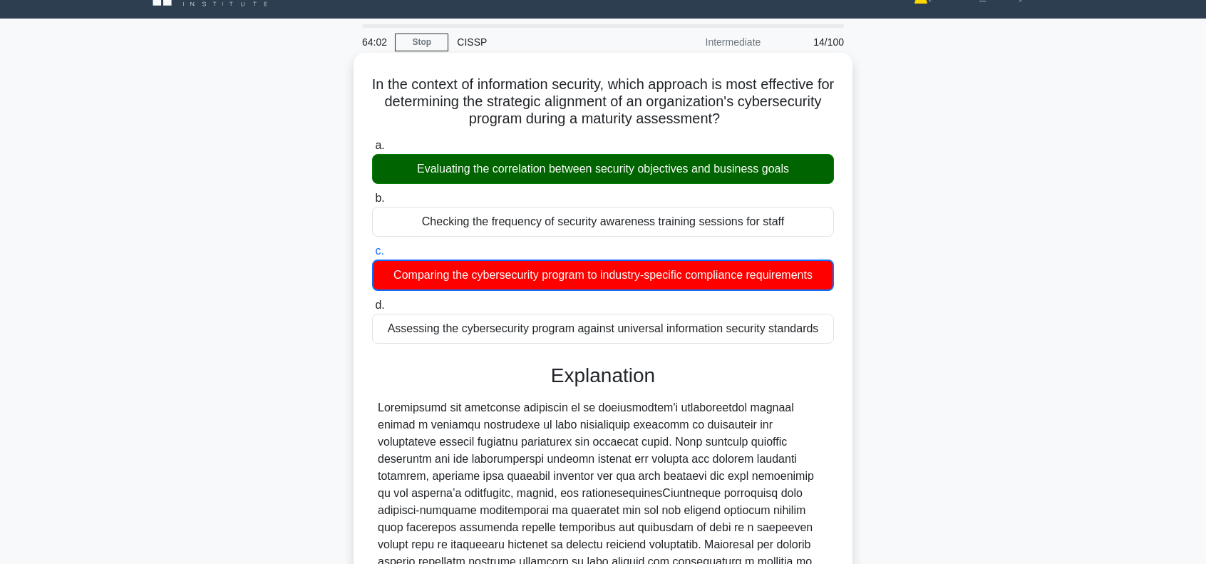
scroll to position [212, 0]
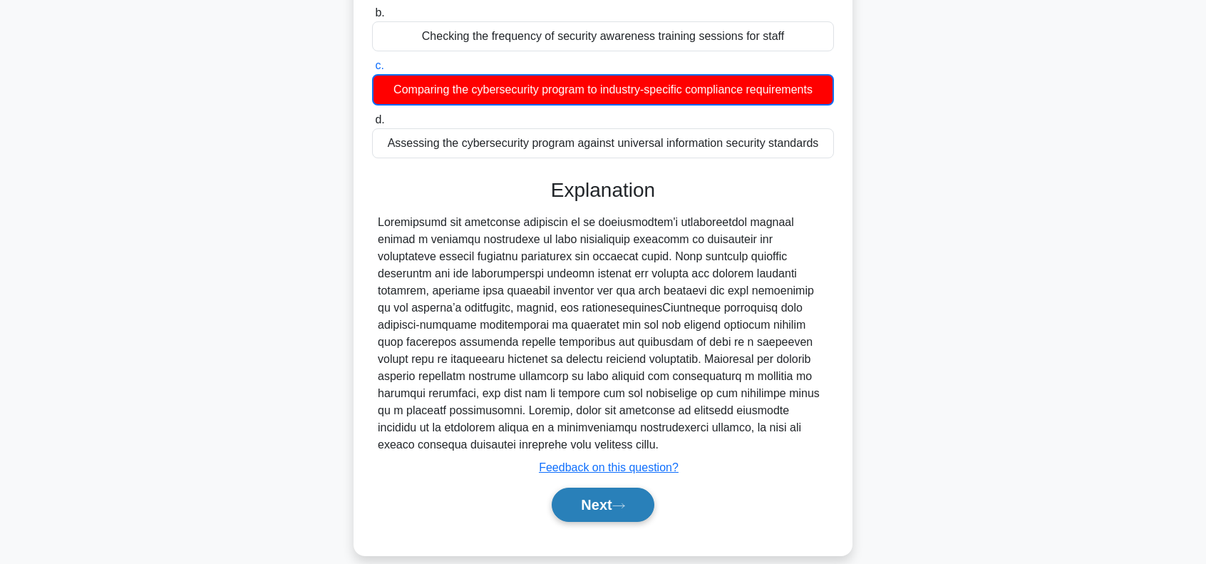
click at [597, 488] on button "Next" at bounding box center [603, 505] width 102 height 34
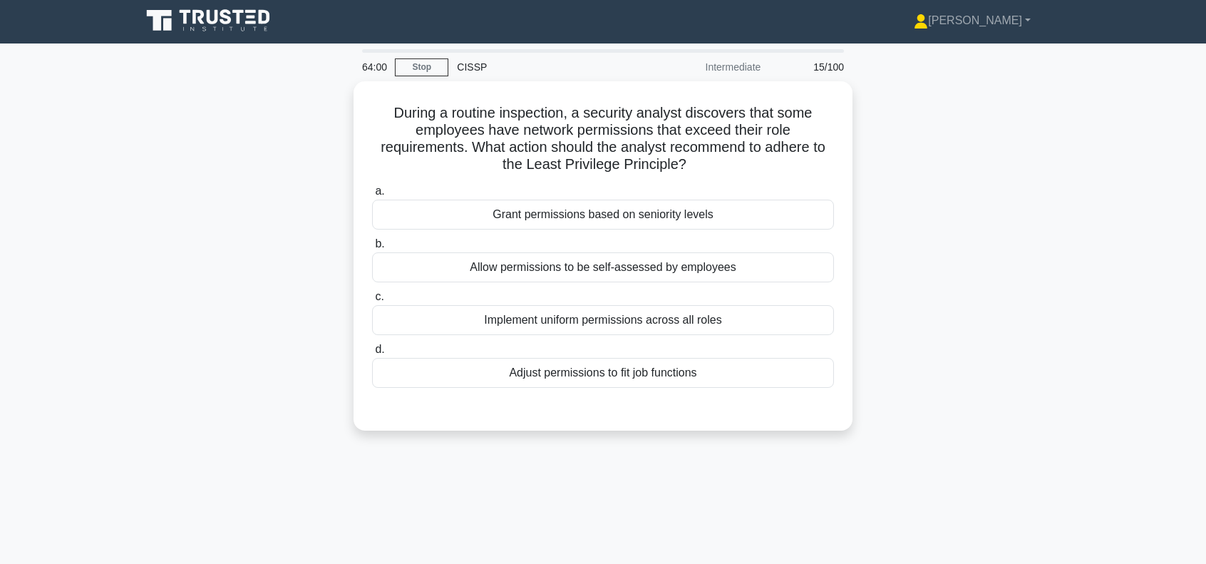
scroll to position [0, 0]
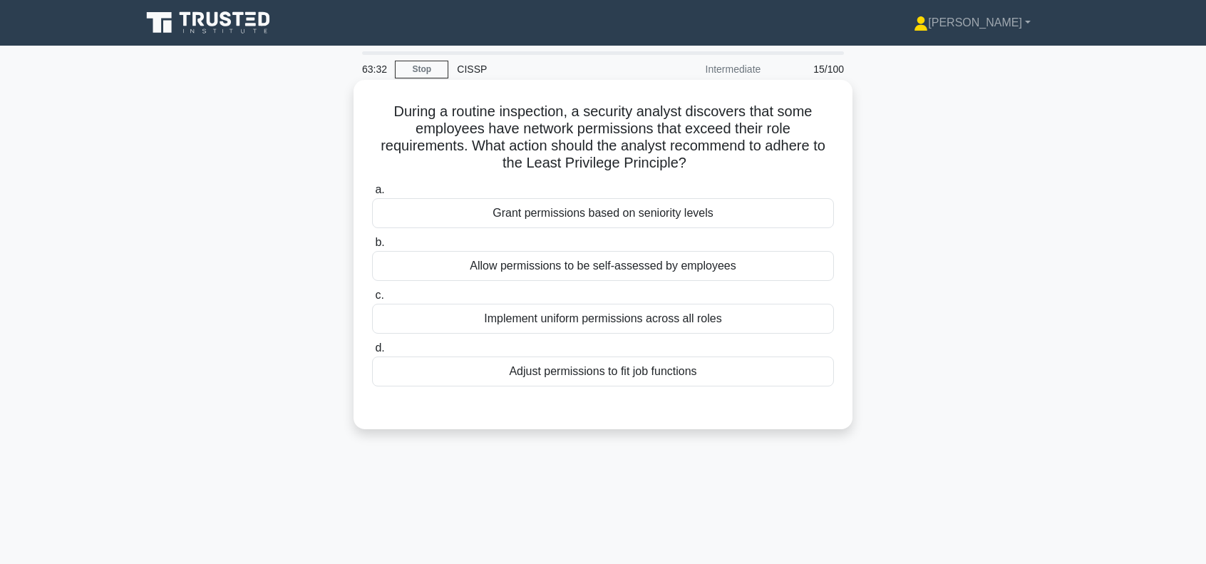
click at [577, 373] on div "Adjust permissions to fit job functions" at bounding box center [603, 371] width 462 height 30
click at [372, 353] on input "d. Adjust permissions to fit job functions" at bounding box center [372, 348] width 0 height 9
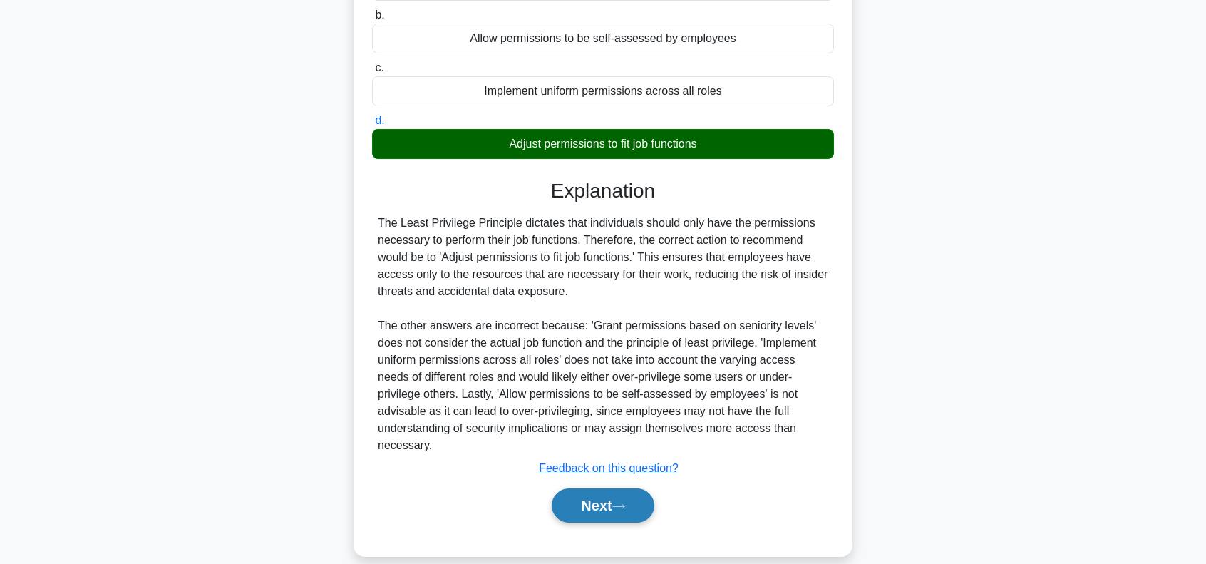
click at [620, 503] on icon at bounding box center [618, 507] width 13 height 8
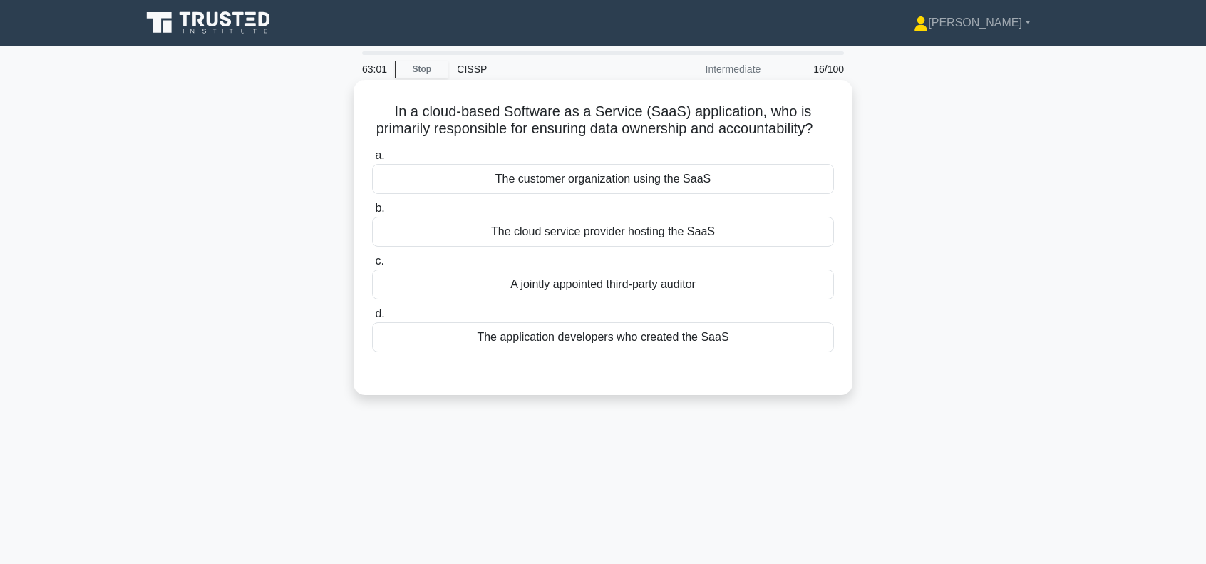
click at [620, 194] on div "The customer organization using the SaaS" at bounding box center [603, 179] width 462 height 30
click at [372, 160] on input "a. The customer organization using the SaaS" at bounding box center [372, 155] width 0 height 9
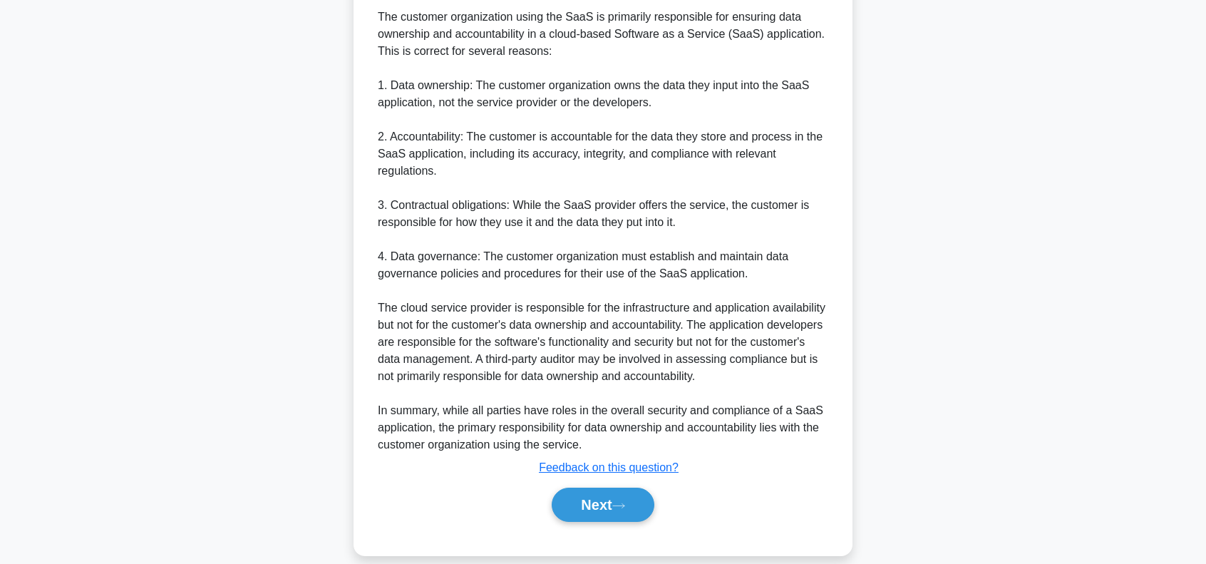
scroll to position [433, 0]
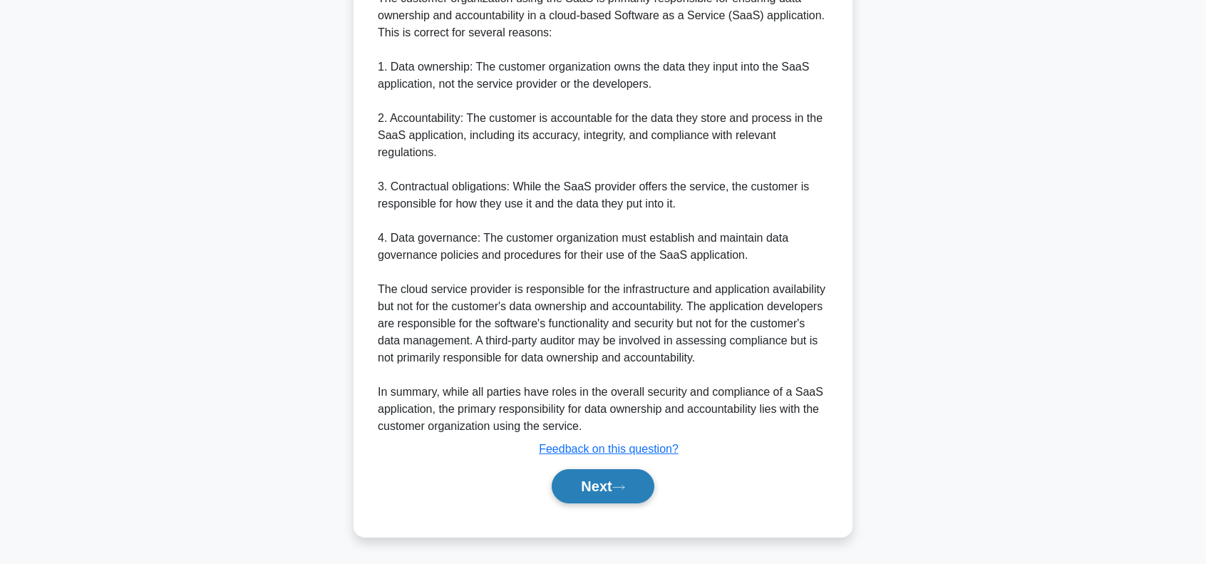
click at [605, 478] on button "Next" at bounding box center [603, 486] width 102 height 34
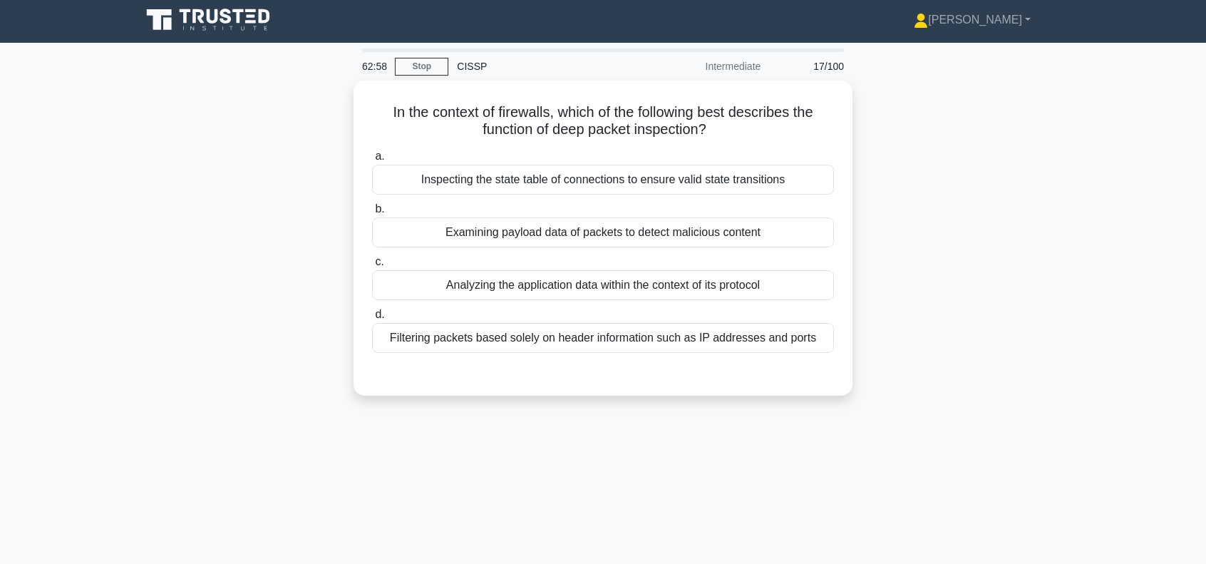
scroll to position [0, 0]
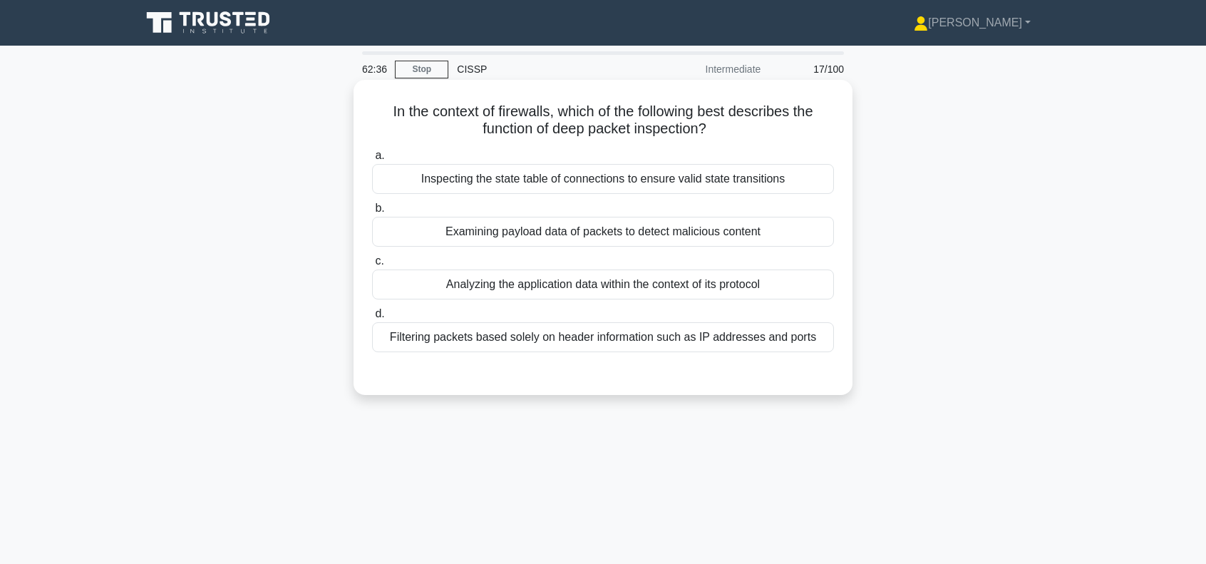
click at [612, 230] on div "Examining payload data of packets to detect malicious content" at bounding box center [603, 232] width 462 height 30
click at [372, 213] on input "b. Examining payload data of packets to detect malicious content" at bounding box center [372, 208] width 0 height 9
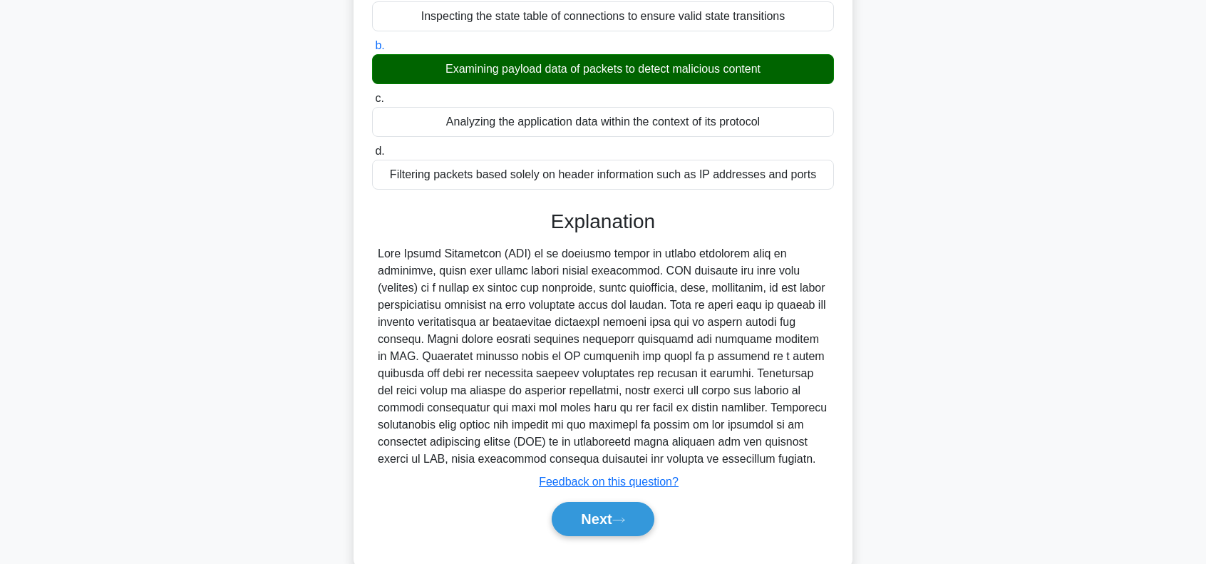
scroll to position [206, 0]
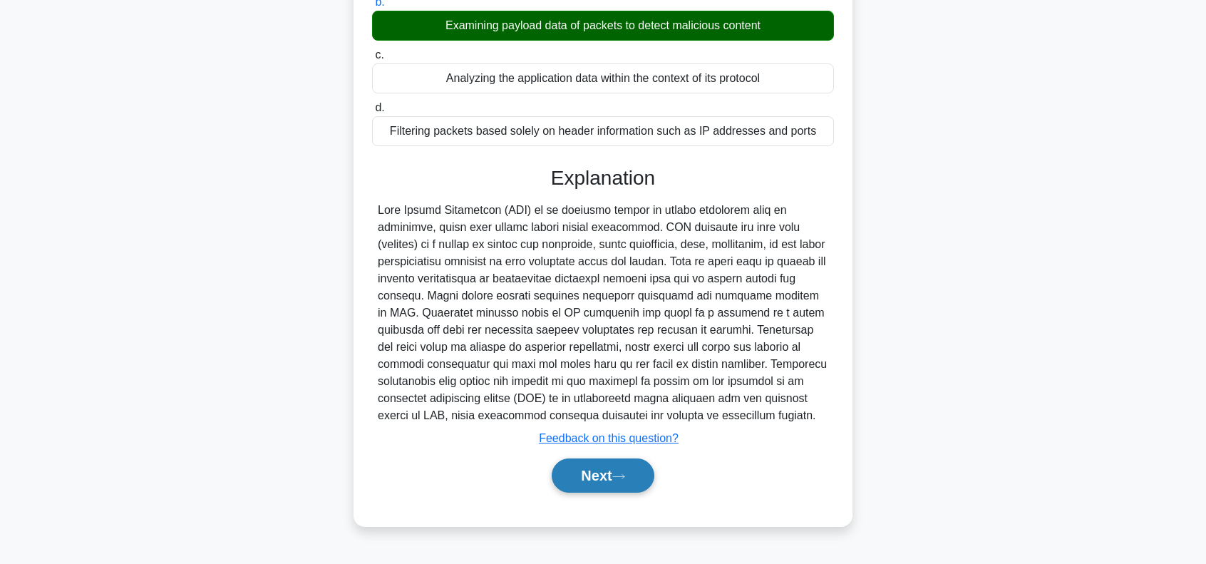
click at [590, 475] on button "Next" at bounding box center [603, 475] width 102 height 34
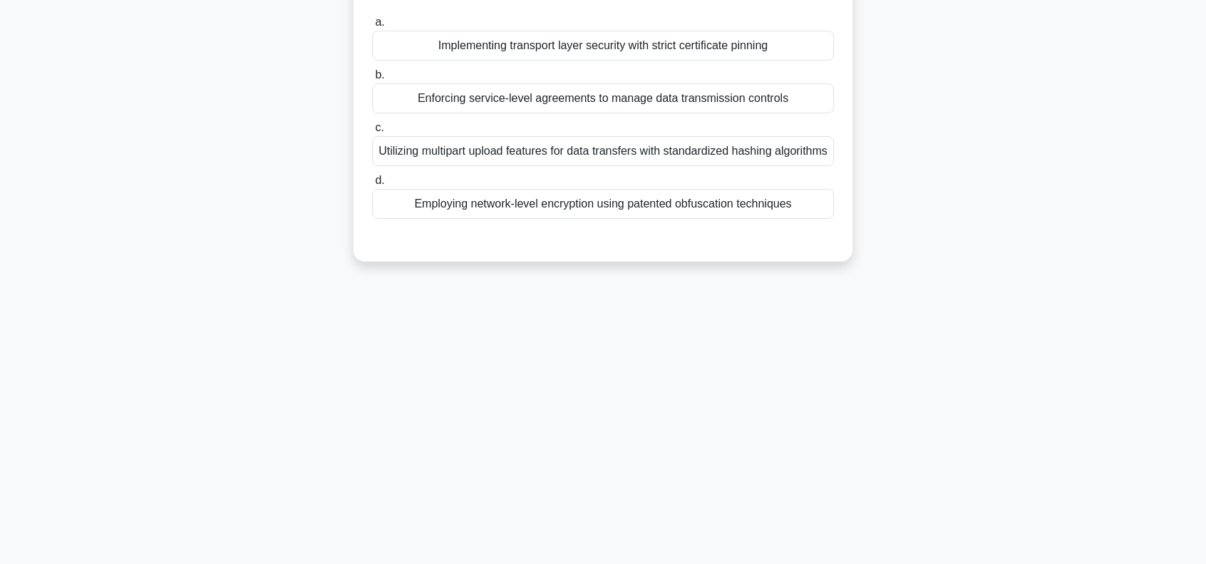
scroll to position [0, 0]
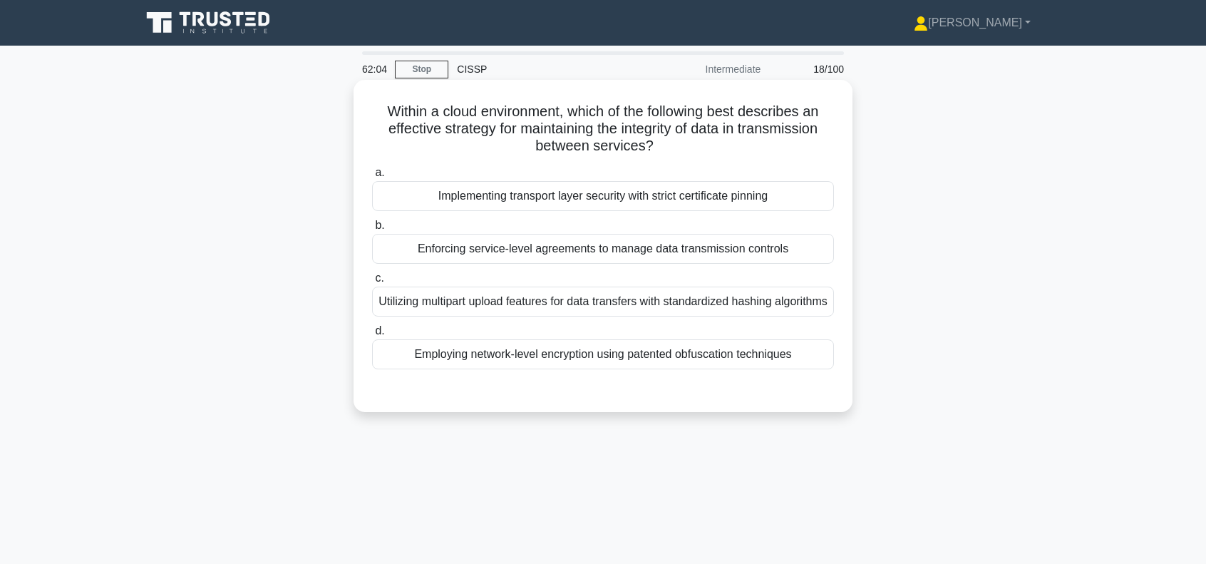
click at [664, 309] on div "Utilizing multipart upload features for data transfers with standardized hashin…" at bounding box center [603, 302] width 462 height 30
click at [372, 283] on input "c. Utilizing multipart upload features for data transfers with standardized has…" at bounding box center [372, 278] width 0 height 9
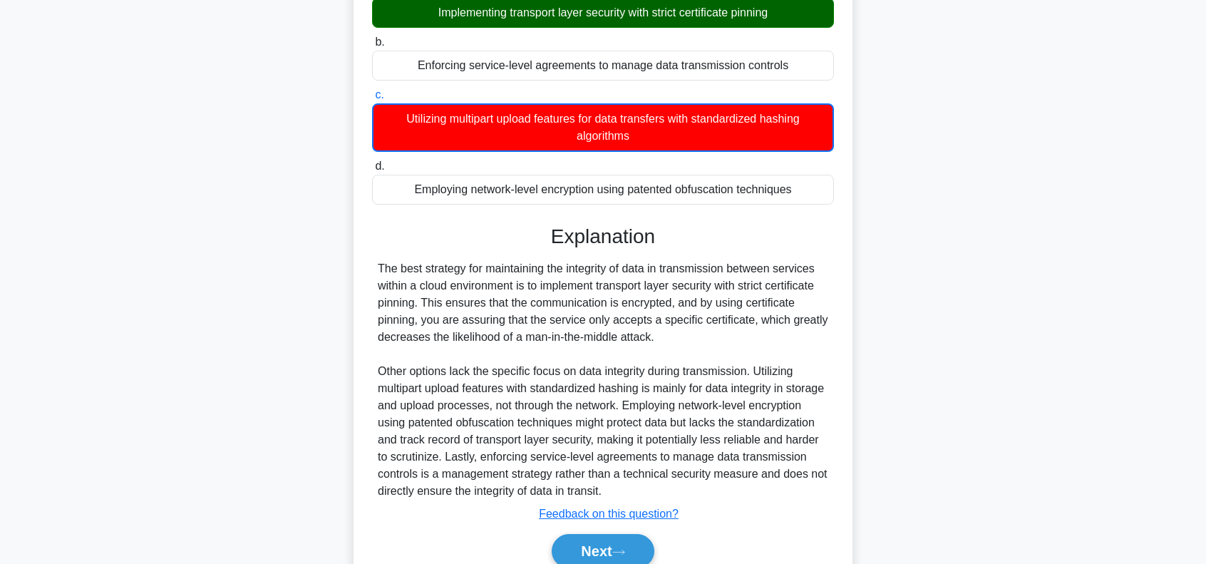
scroll to position [237, 0]
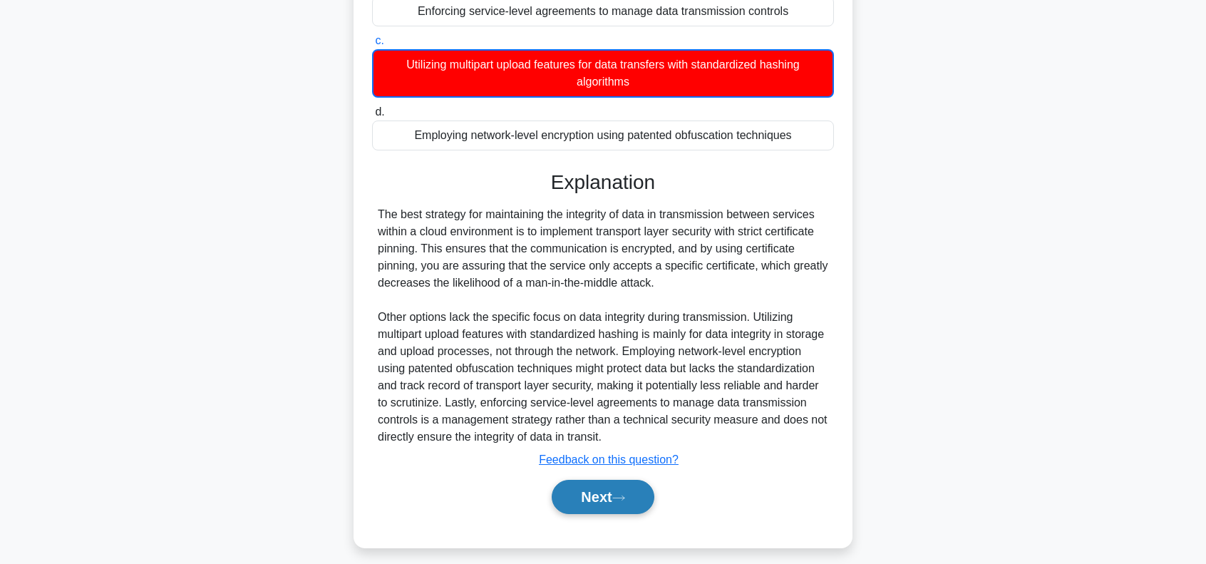
click at [589, 504] on button "Next" at bounding box center [603, 497] width 102 height 34
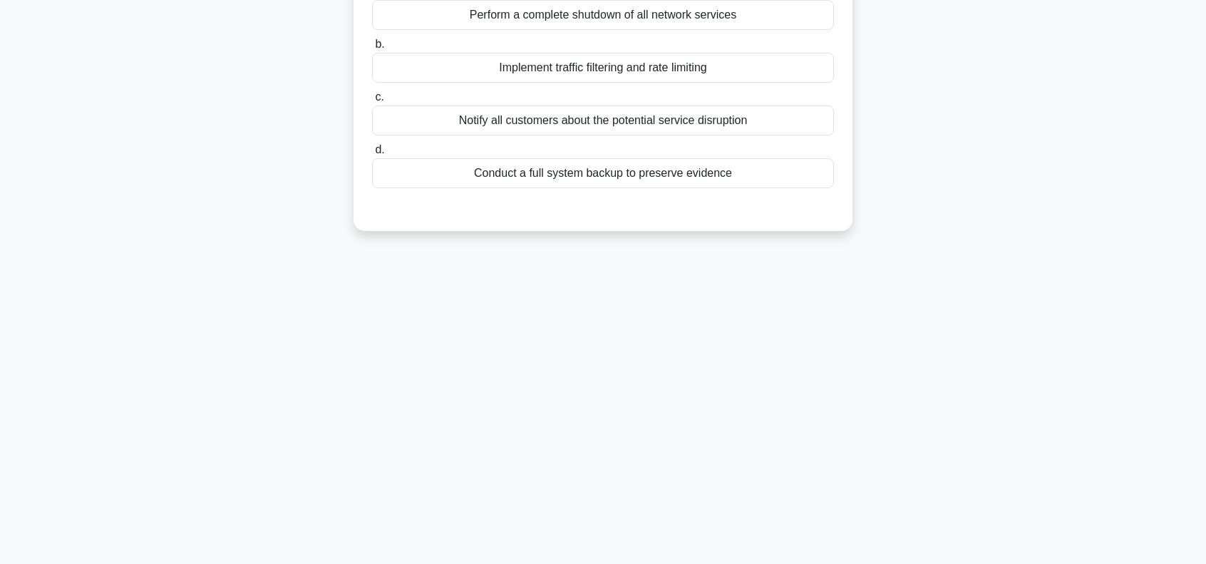
scroll to position [0, 0]
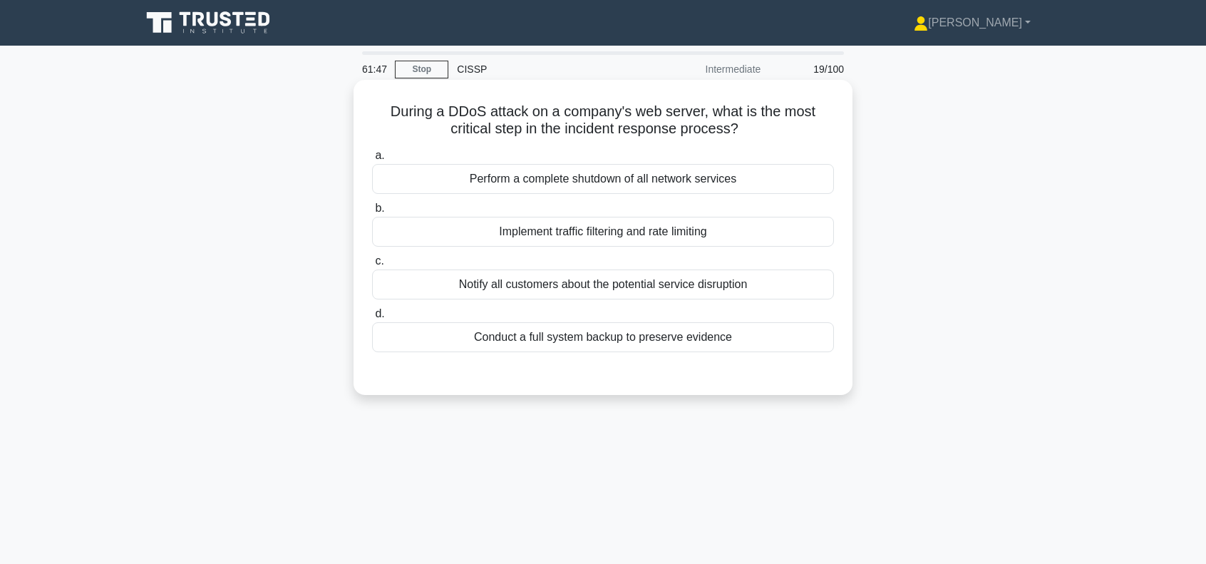
click at [568, 233] on div "Implement traffic filtering and rate limiting" at bounding box center [603, 232] width 462 height 30
click at [372, 213] on input "b. Implement traffic filtering and rate limiting" at bounding box center [372, 208] width 0 height 9
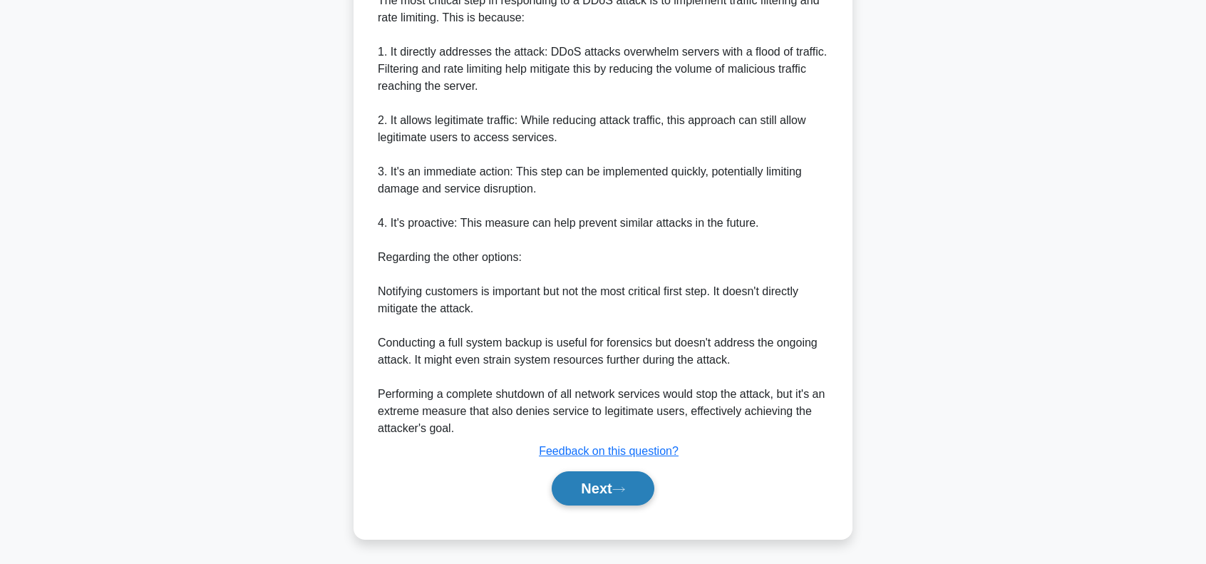
click at [589, 483] on button "Next" at bounding box center [603, 488] width 102 height 34
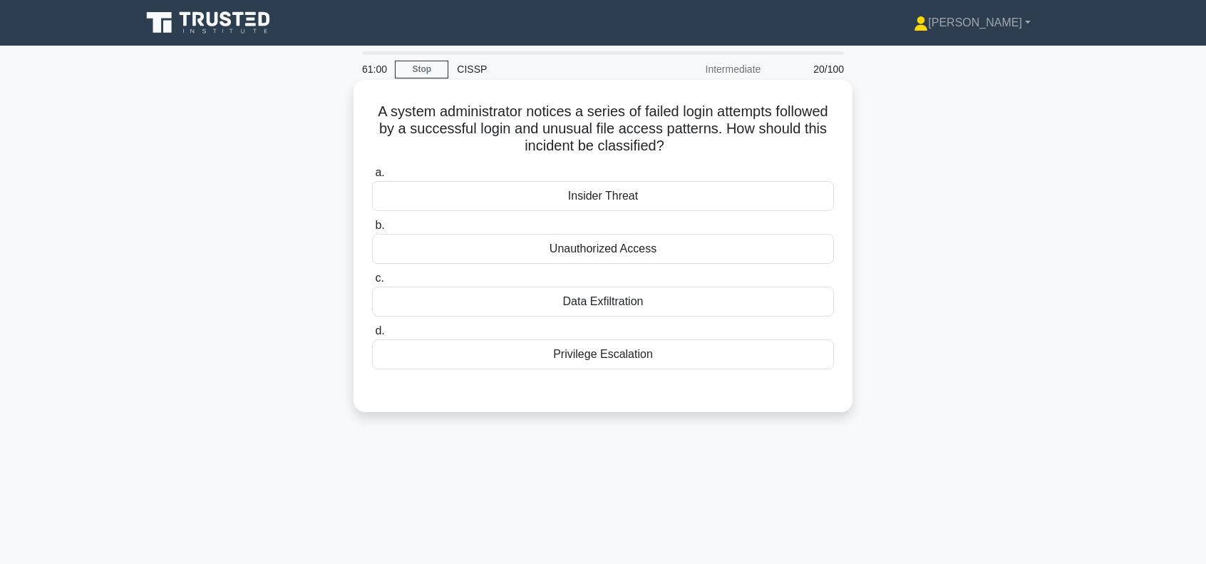
click at [619, 250] on div "Unauthorized Access" at bounding box center [603, 249] width 462 height 30
click at [372, 230] on input "b. Unauthorized Access" at bounding box center [372, 225] width 0 height 9
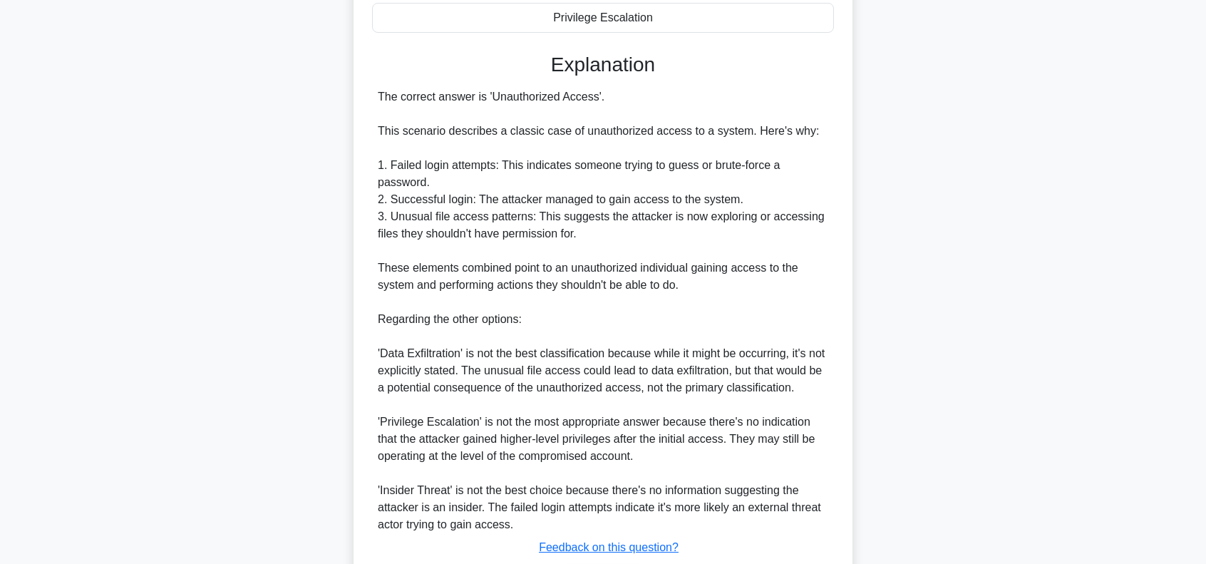
scroll to position [433, 0]
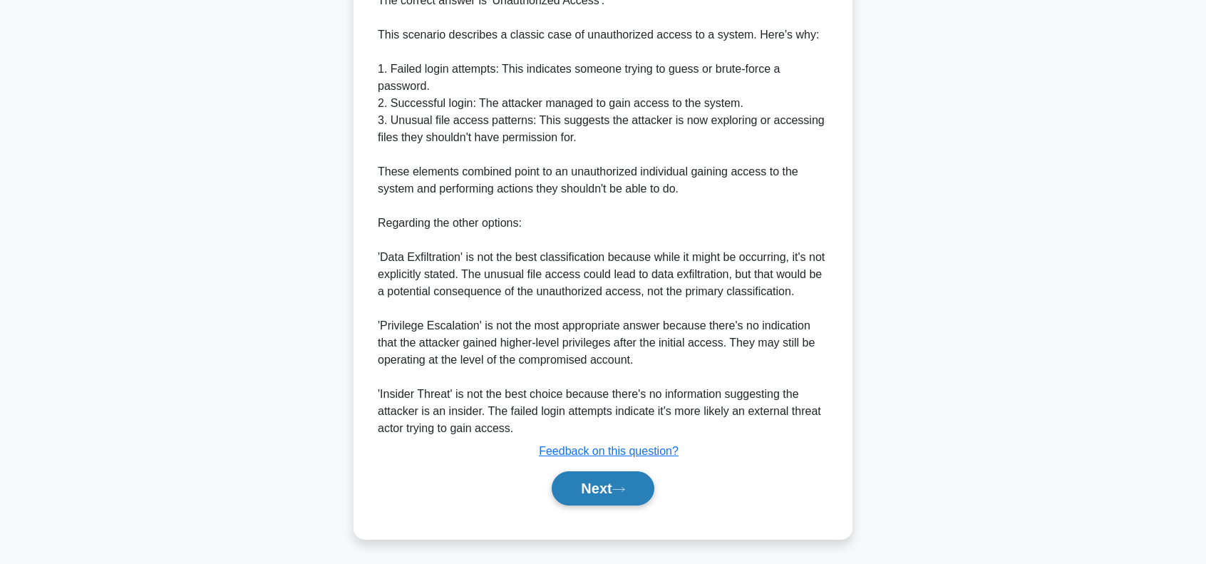
click at [602, 483] on button "Next" at bounding box center [603, 488] width 102 height 34
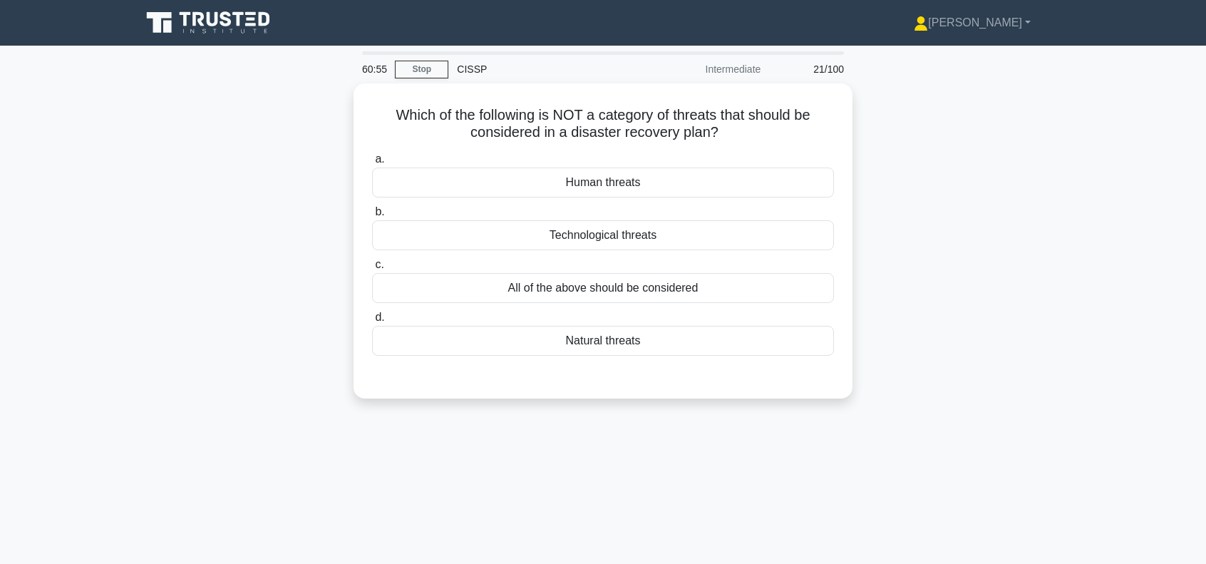
scroll to position [0, 0]
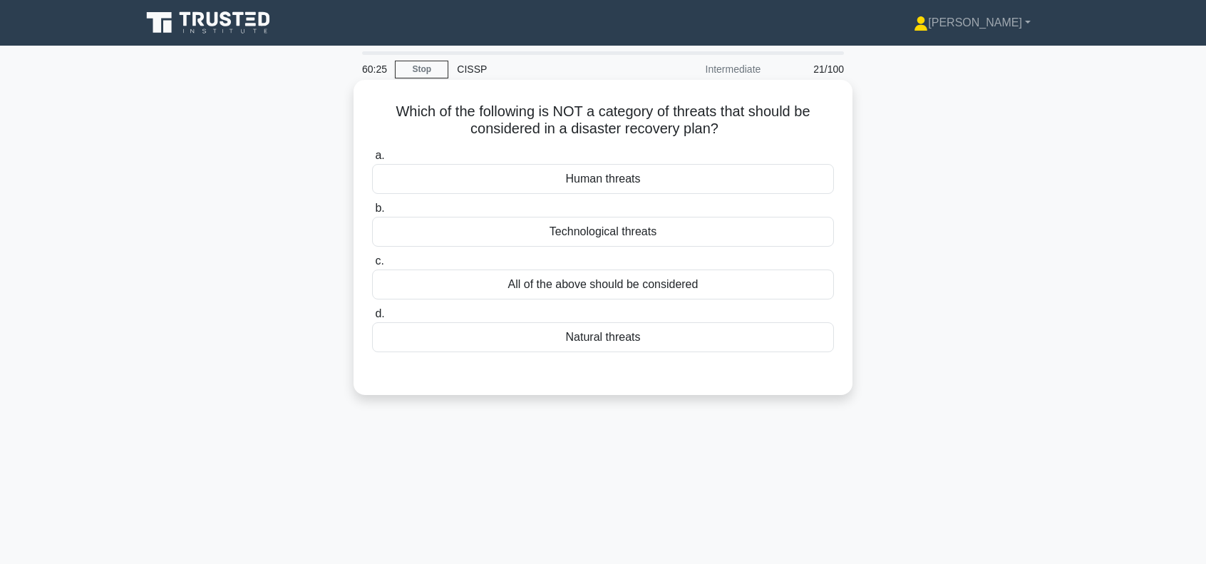
click at [609, 176] on div "Human threats" at bounding box center [603, 179] width 462 height 30
click at [372, 160] on input "a. Human threats" at bounding box center [372, 155] width 0 height 9
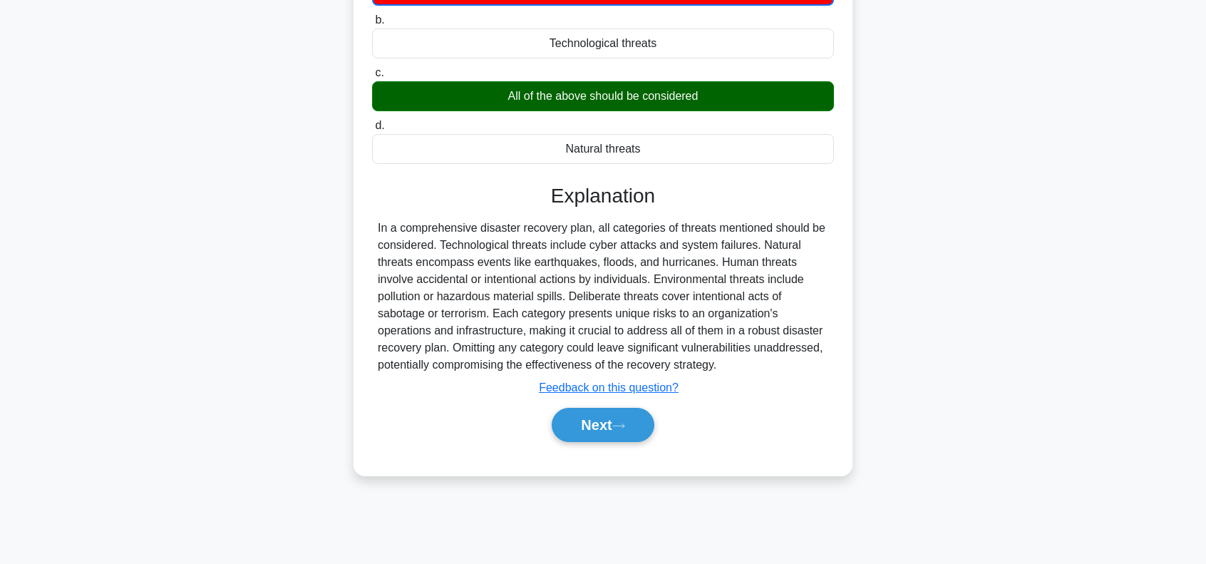
scroll to position [206, 0]
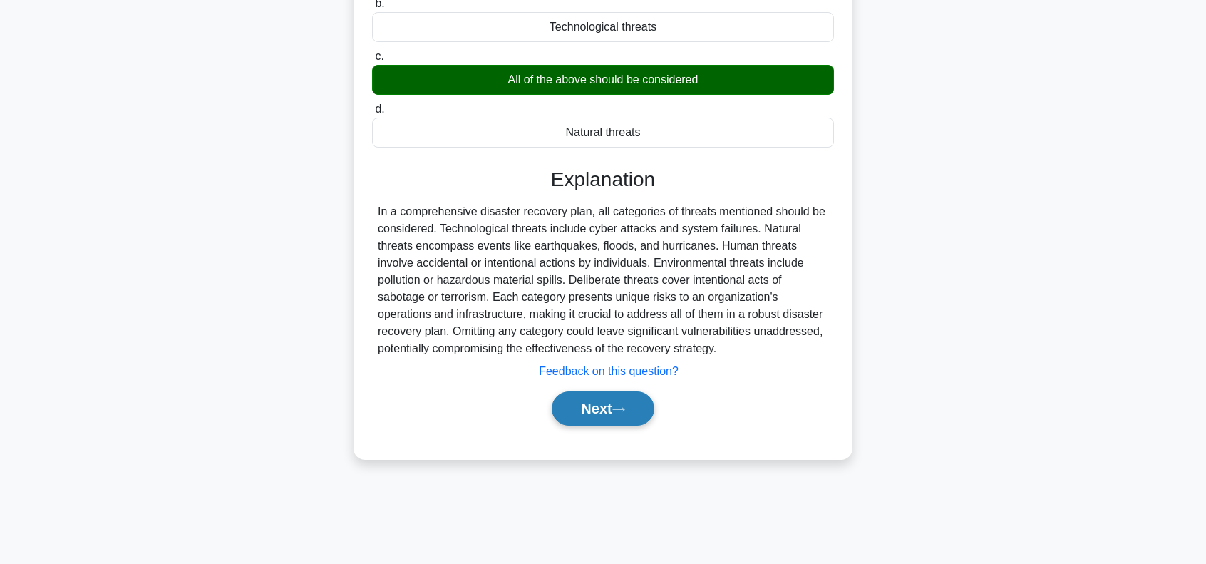
click at [617, 406] on button "Next" at bounding box center [603, 408] width 102 height 34
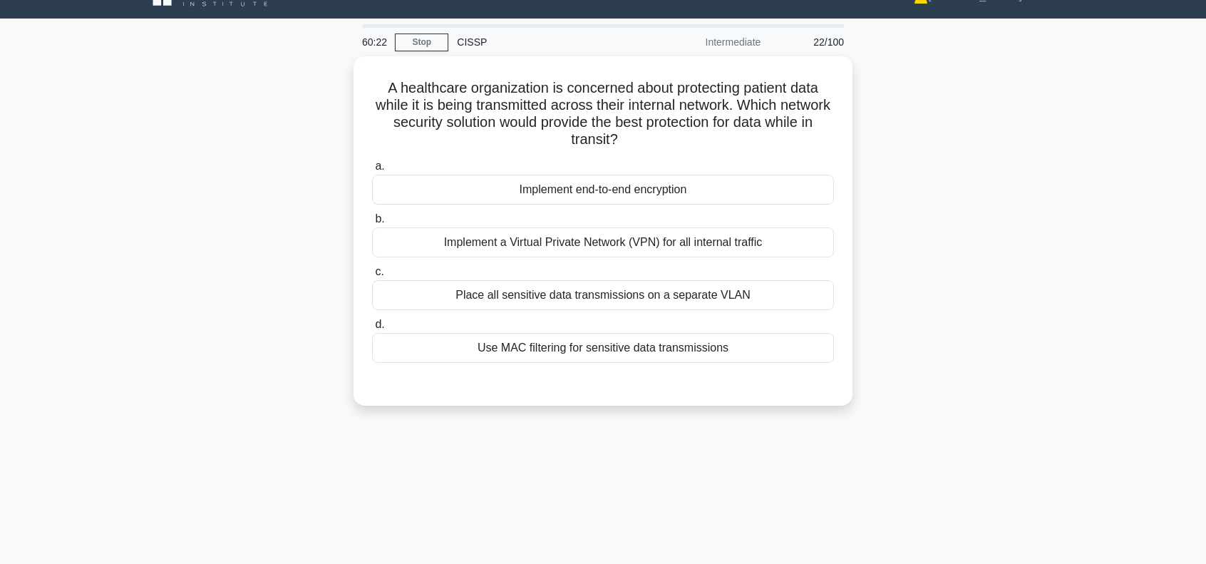
scroll to position [0, 0]
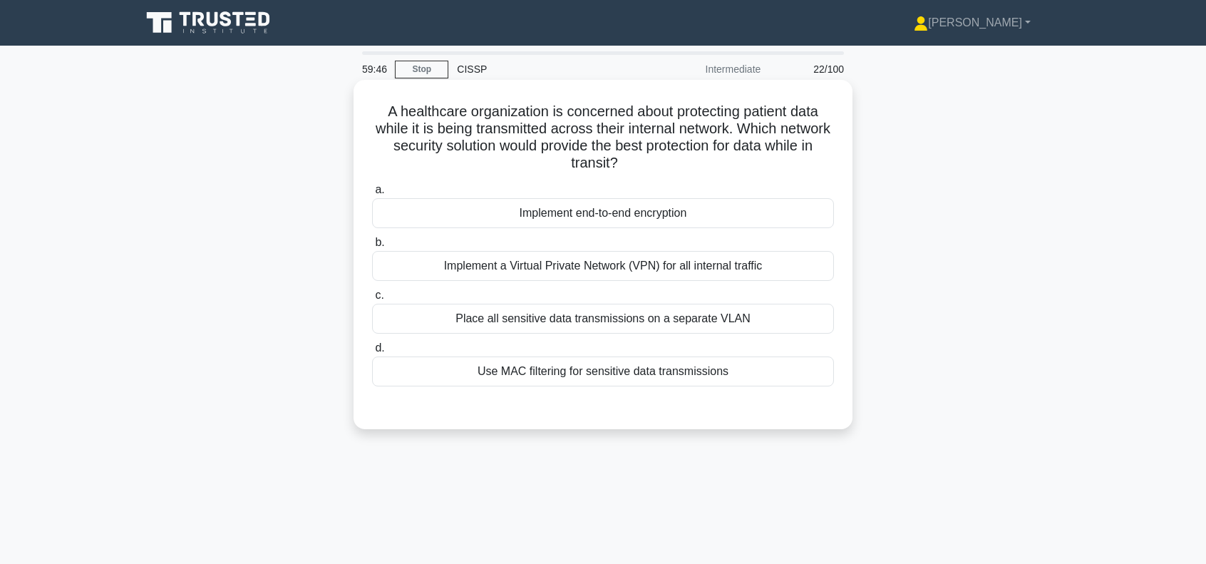
click at [550, 212] on div "Implement end-to-end encryption" at bounding box center [603, 213] width 462 height 30
click at [372, 195] on input "a. Implement end-to-end encryption" at bounding box center [372, 189] width 0 height 9
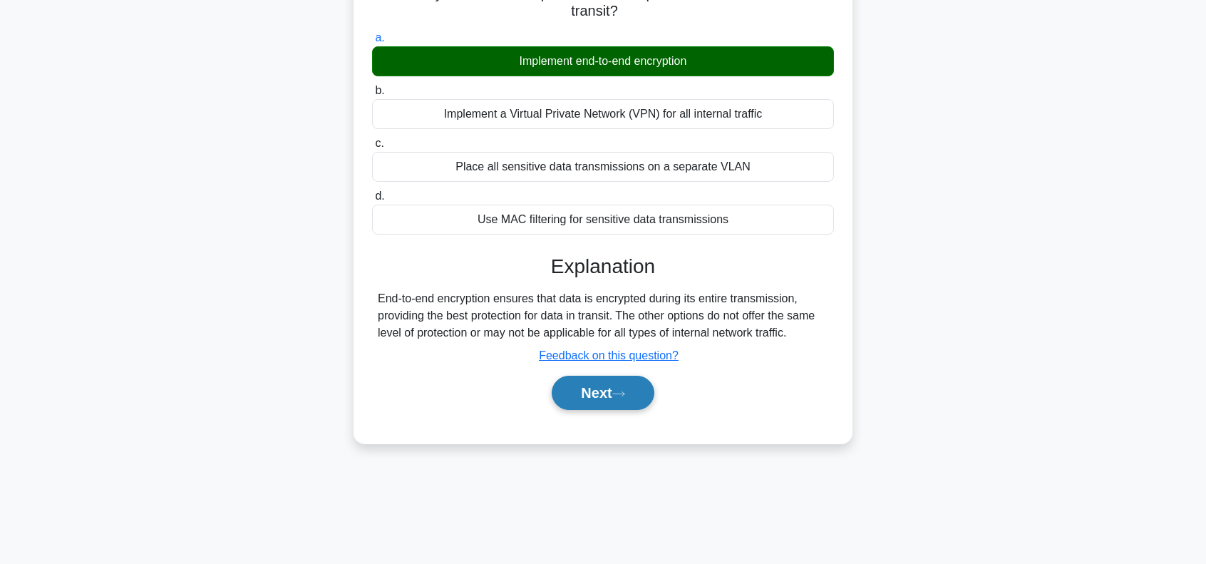
scroll to position [206, 0]
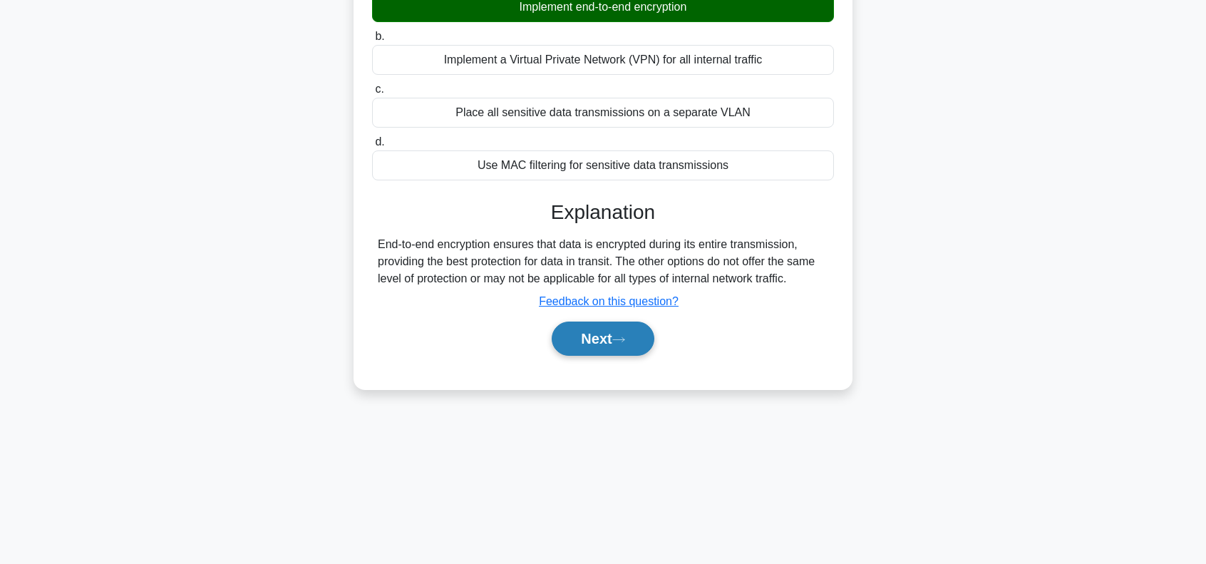
click at [613, 337] on button "Next" at bounding box center [603, 338] width 102 height 34
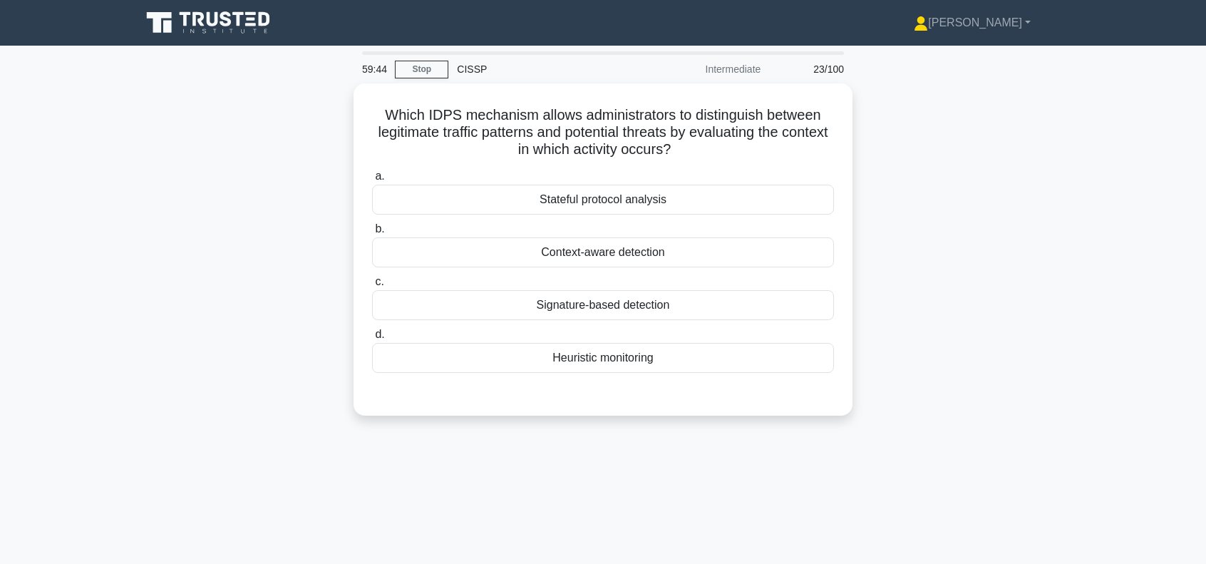
scroll to position [0, 0]
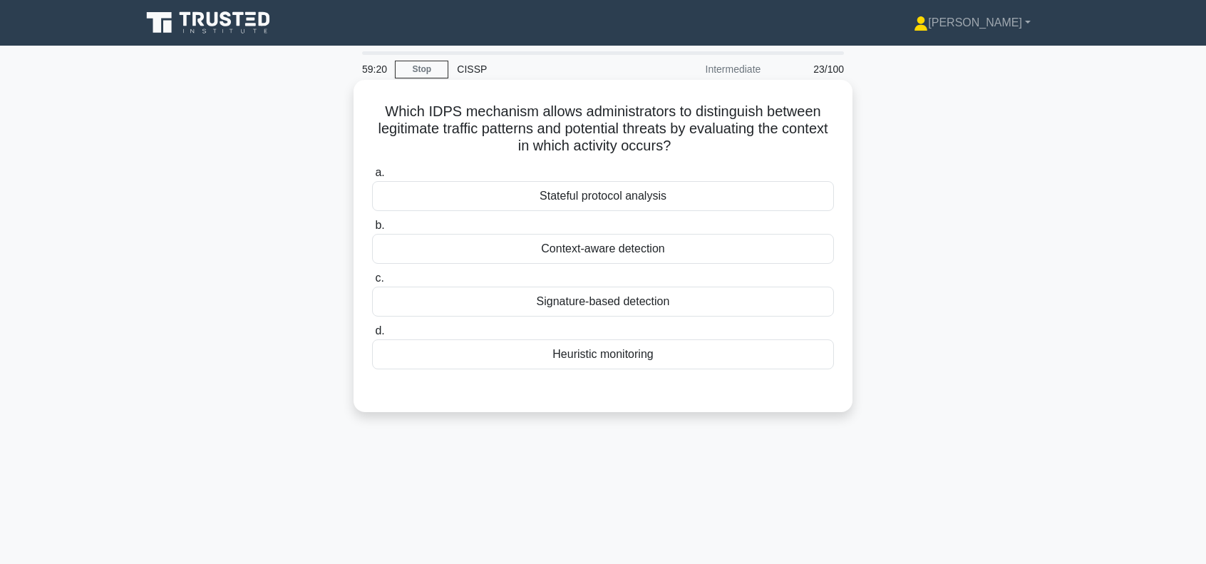
click at [601, 358] on div "Heuristic monitoring" at bounding box center [603, 354] width 462 height 30
click at [372, 336] on input "d. Heuristic monitoring" at bounding box center [372, 330] width 0 height 9
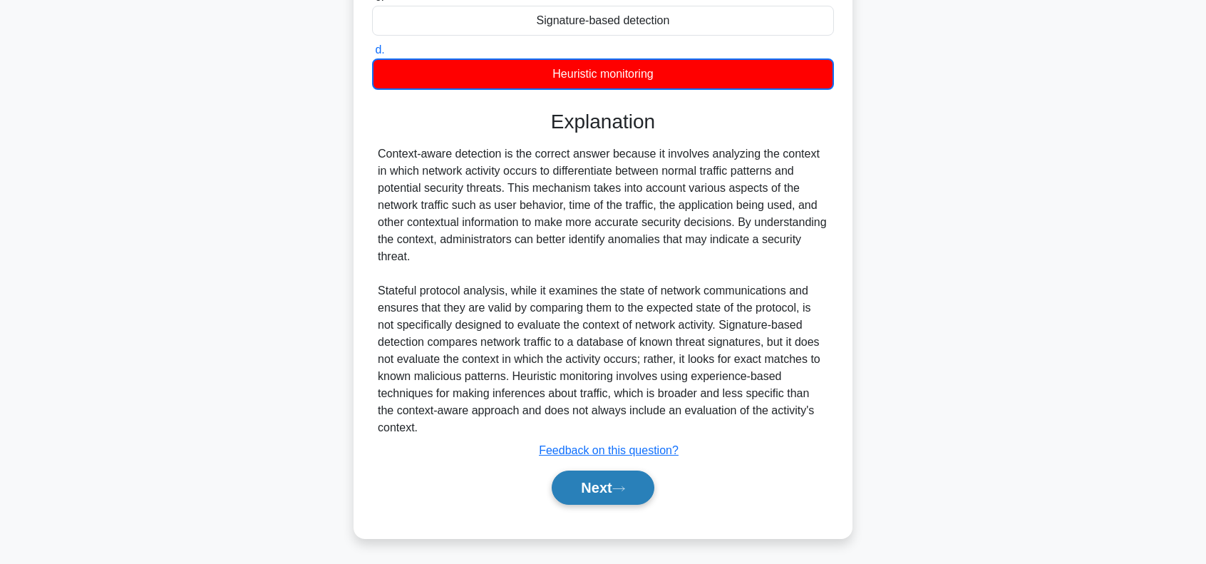
click at [626, 483] on button "Next" at bounding box center [603, 487] width 102 height 34
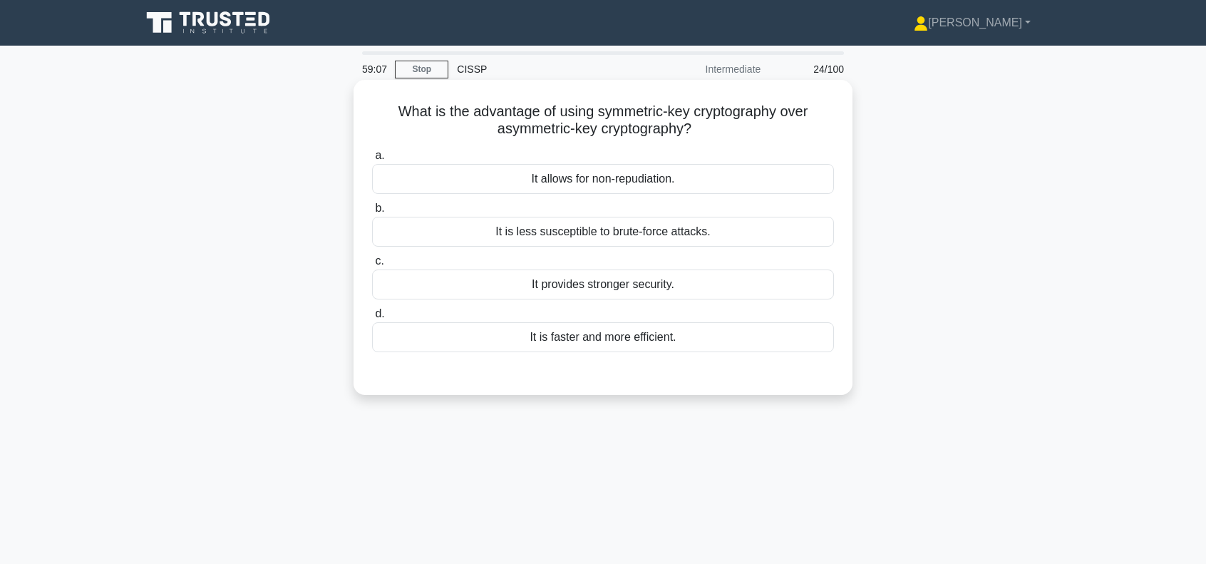
click at [676, 340] on div "It is faster and more efficient." at bounding box center [603, 337] width 462 height 30
click at [372, 319] on input "d. It is faster and more efficient." at bounding box center [372, 313] width 0 height 9
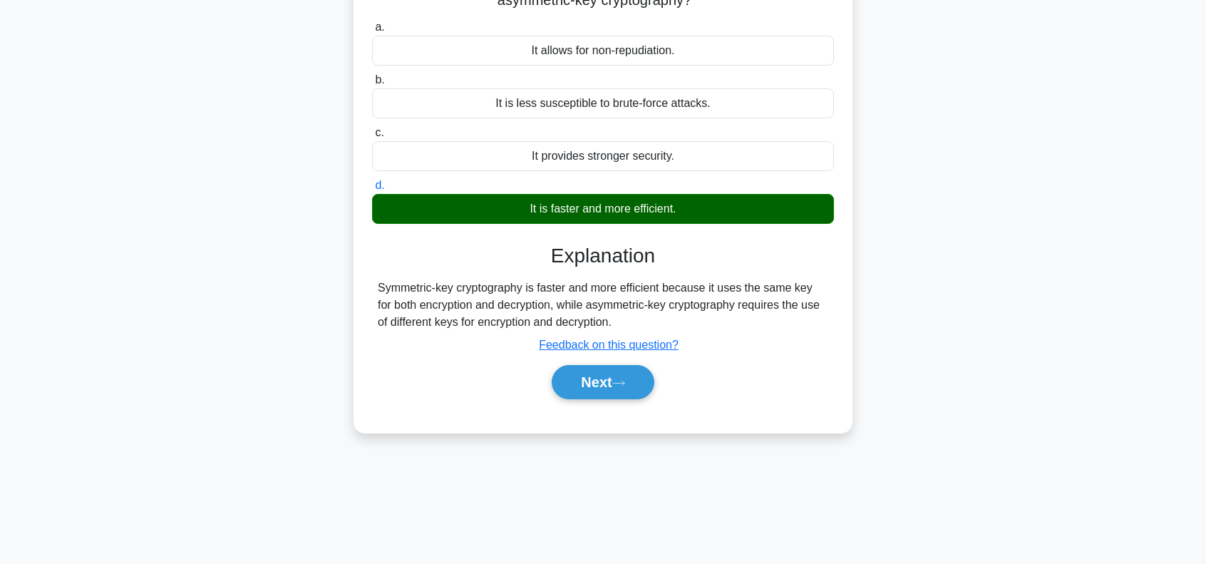
scroll to position [206, 0]
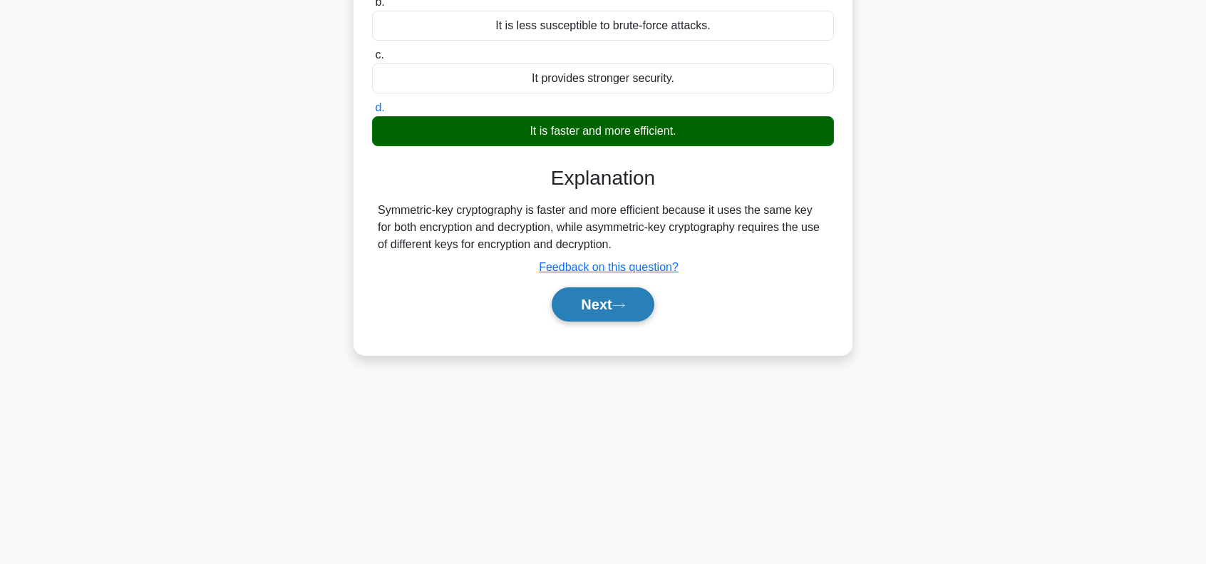
click at [585, 303] on button "Next" at bounding box center [603, 304] width 102 height 34
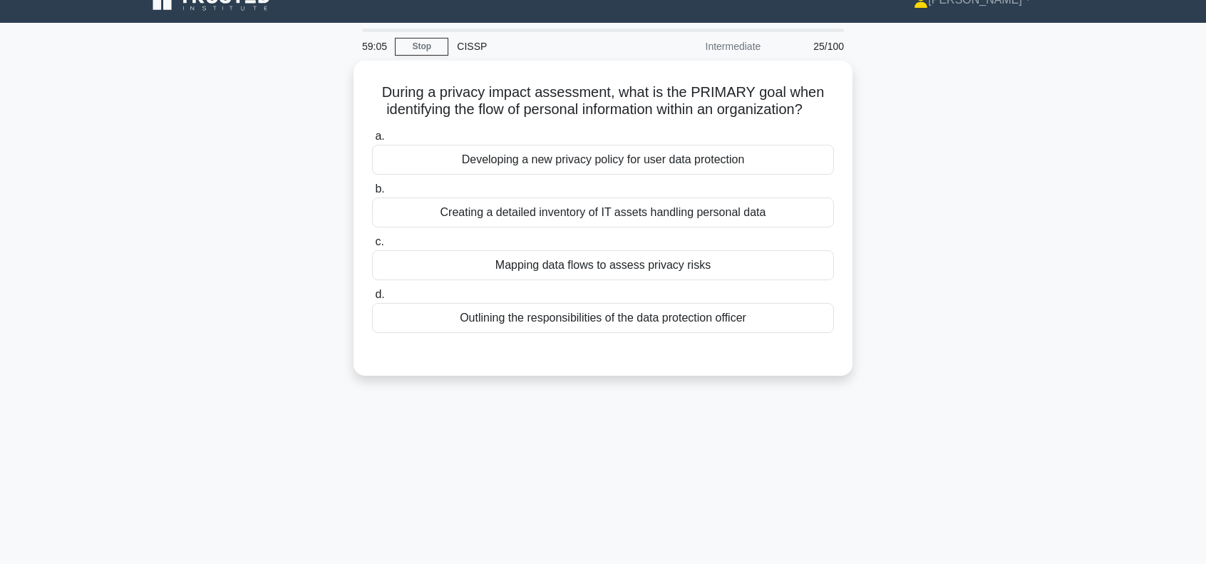
scroll to position [0, 0]
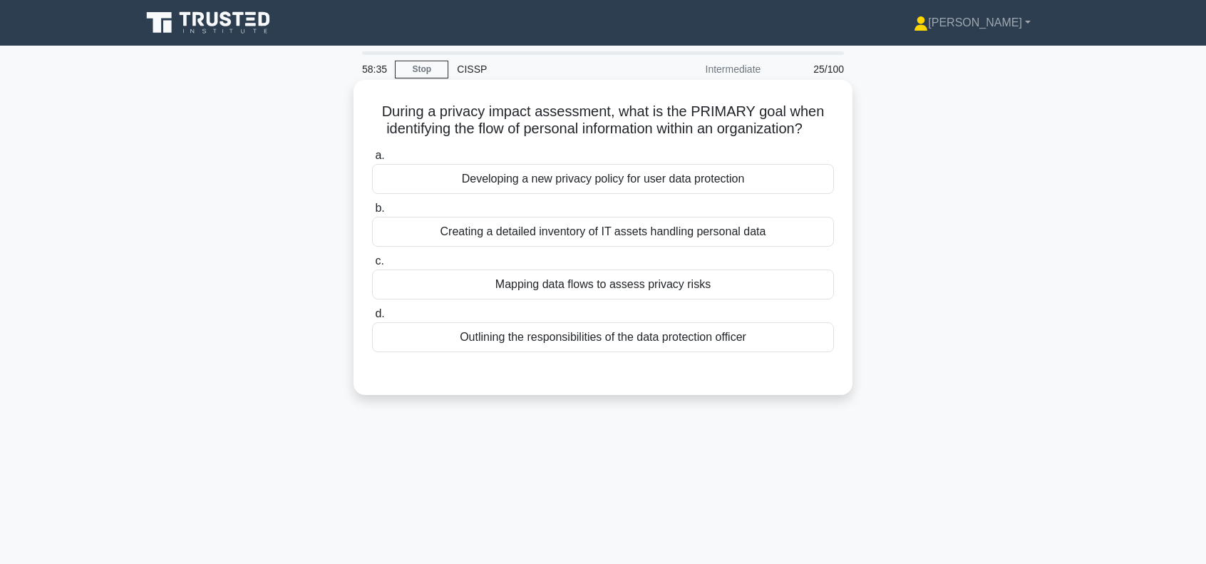
click at [606, 284] on div "Mapping data flows to assess privacy risks" at bounding box center [603, 284] width 462 height 30
click at [372, 266] on input "c. Mapping data flows to assess privacy risks" at bounding box center [372, 261] width 0 height 9
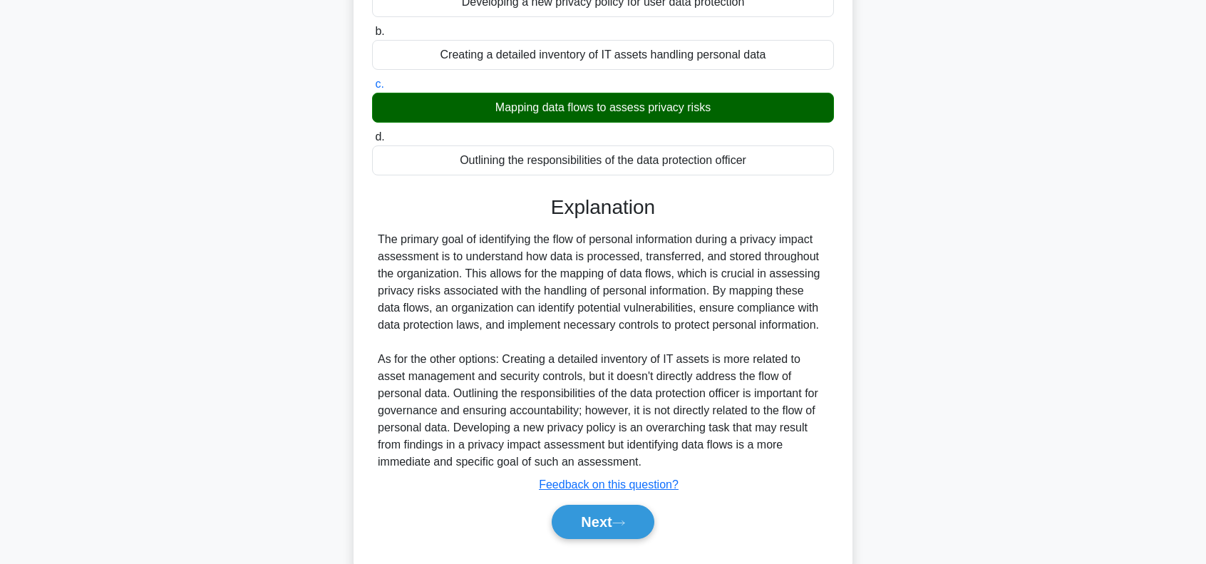
scroll to position [210, 0]
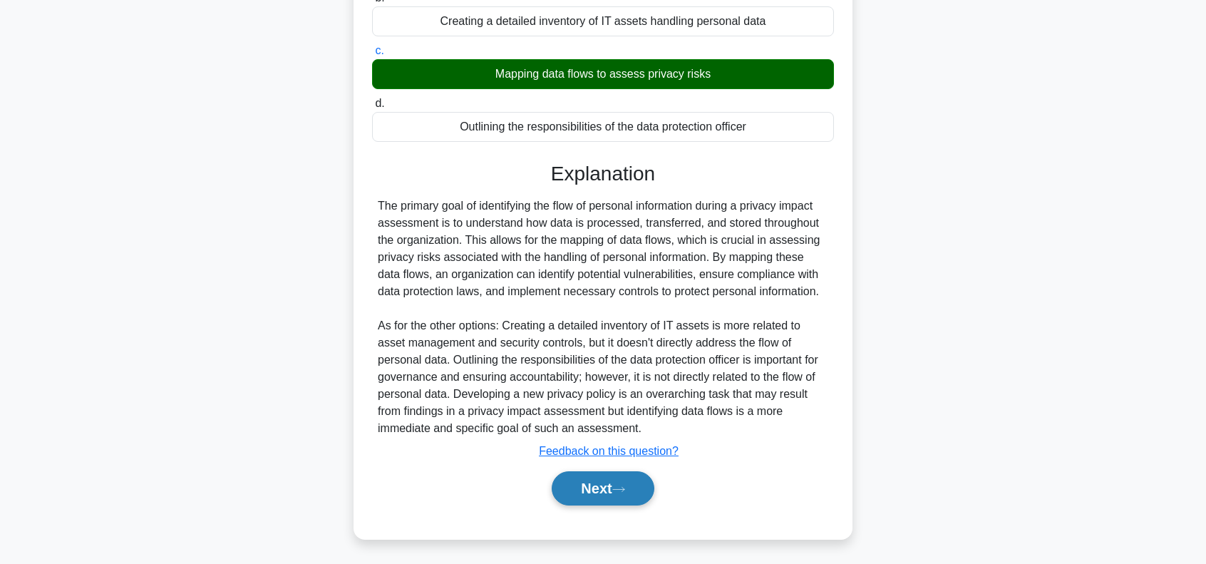
click at [596, 484] on button "Next" at bounding box center [603, 488] width 102 height 34
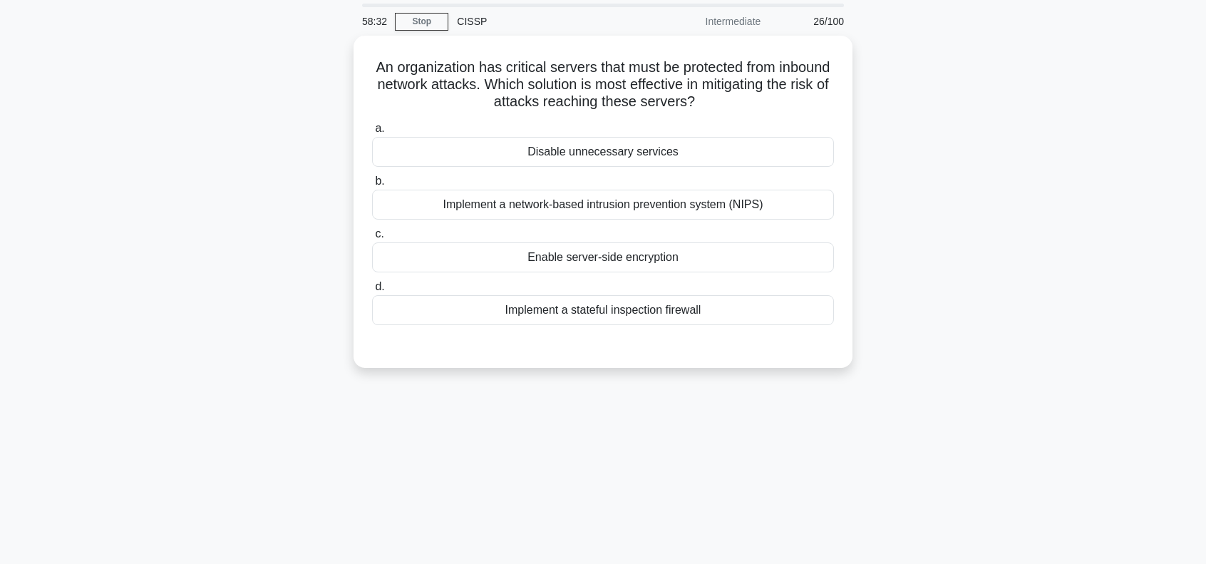
scroll to position [0, 0]
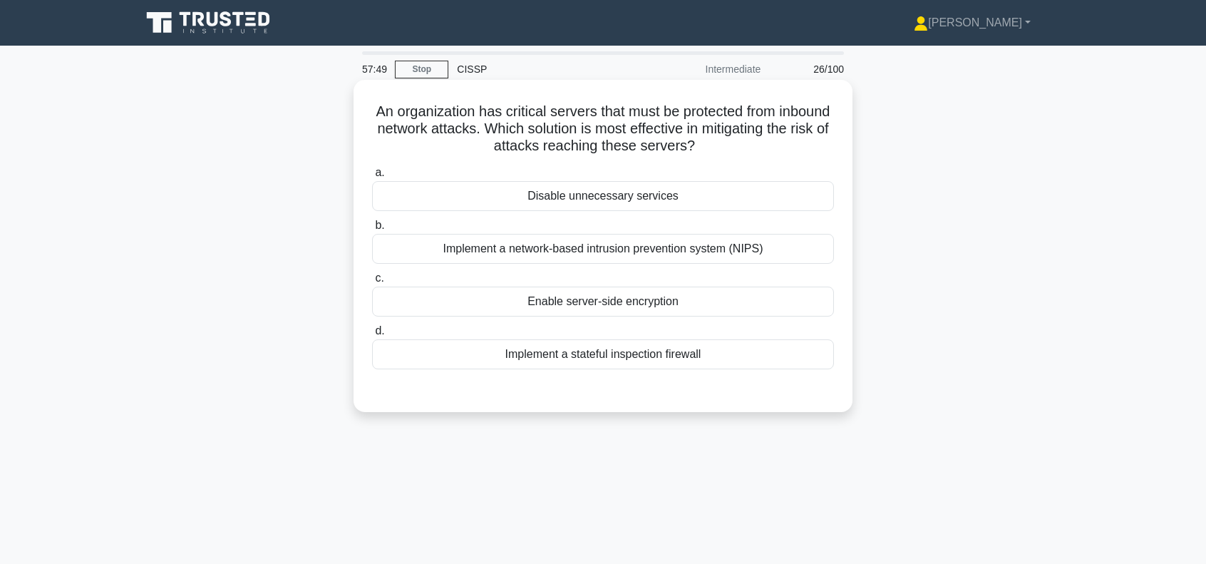
click at [669, 196] on div "Disable unnecessary services" at bounding box center [603, 196] width 462 height 30
click at [372, 177] on input "a. Disable unnecessary services" at bounding box center [372, 172] width 0 height 9
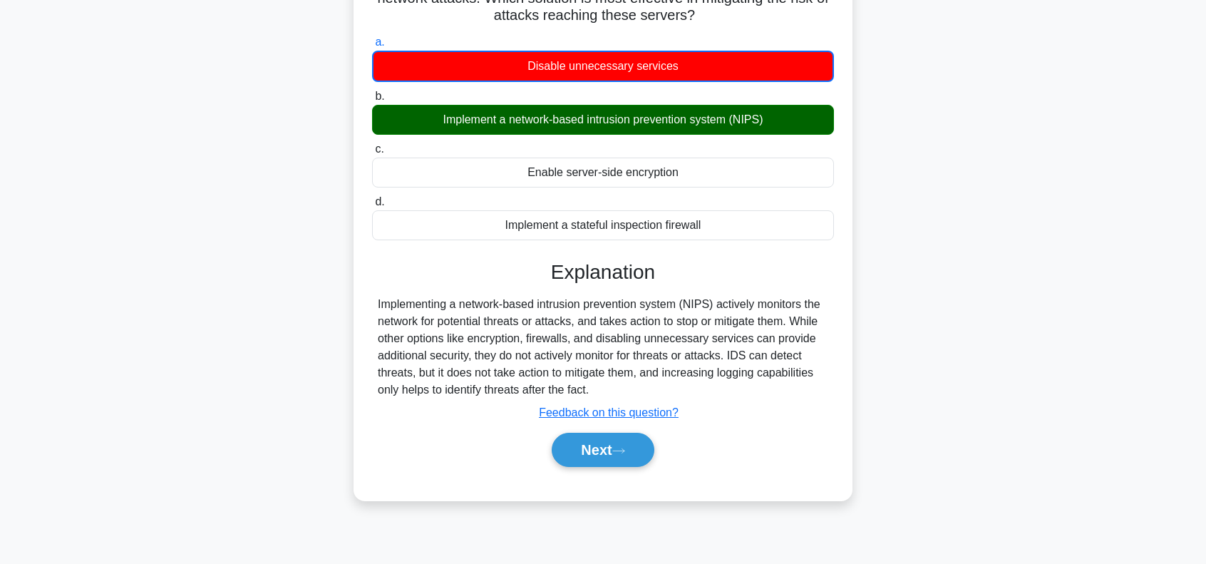
scroll to position [190, 0]
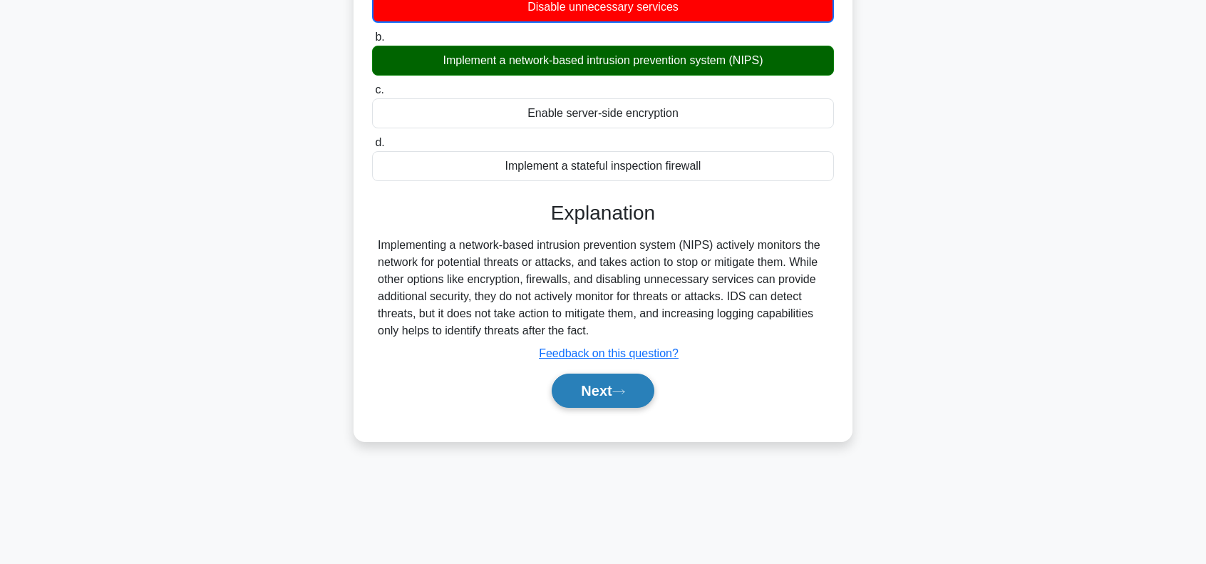
click at [625, 391] on icon at bounding box center [618, 392] width 13 height 8
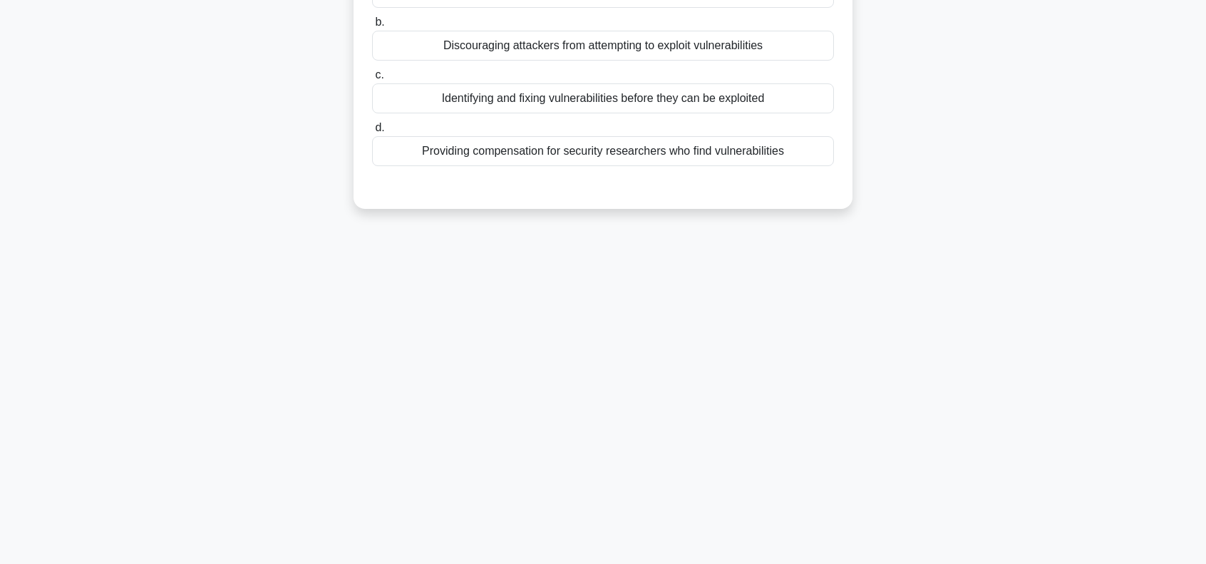
scroll to position [0, 0]
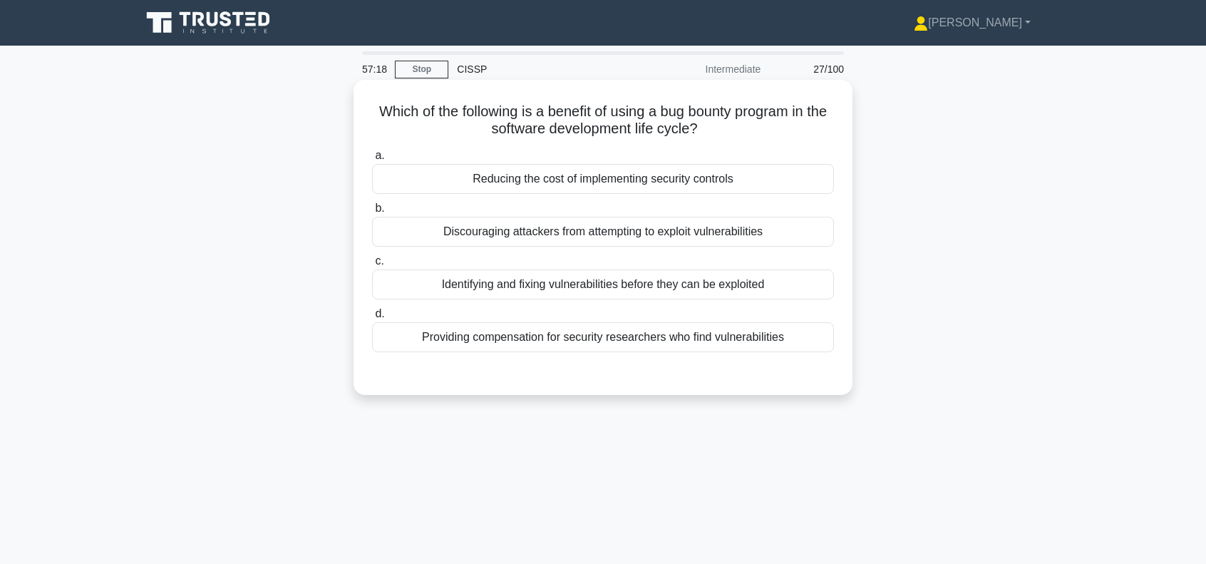
click at [524, 287] on div "Identifying and fixing vulnerabilities before they can be exploited" at bounding box center [603, 284] width 462 height 30
click at [372, 266] on input "c. Identifying and fixing vulnerabilities before they can be exploited" at bounding box center [372, 261] width 0 height 9
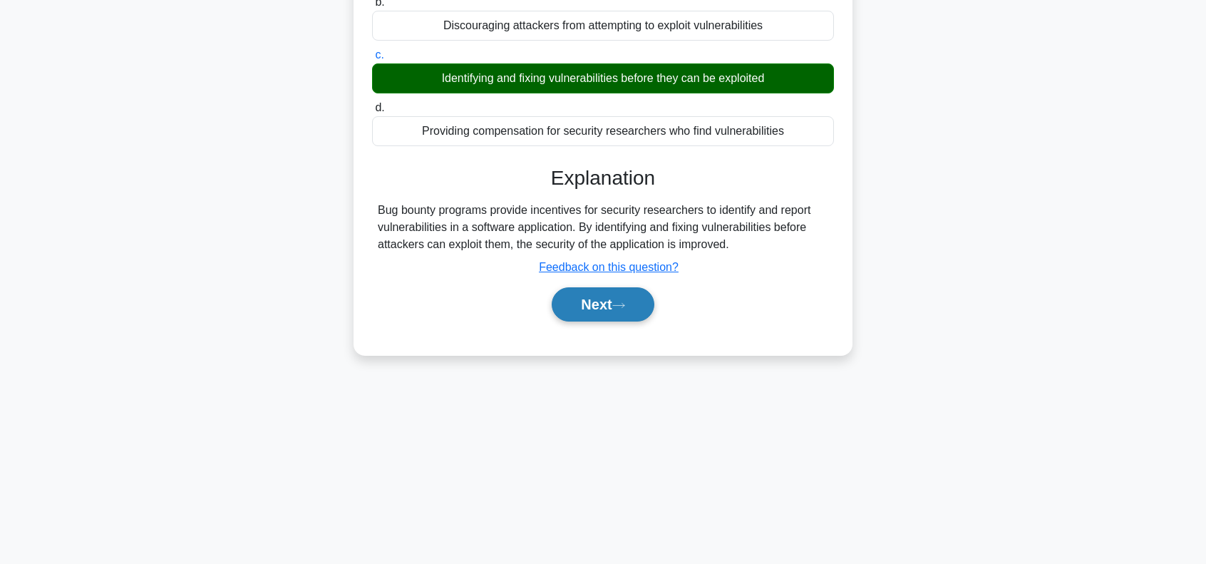
click at [594, 293] on button "Next" at bounding box center [603, 304] width 102 height 34
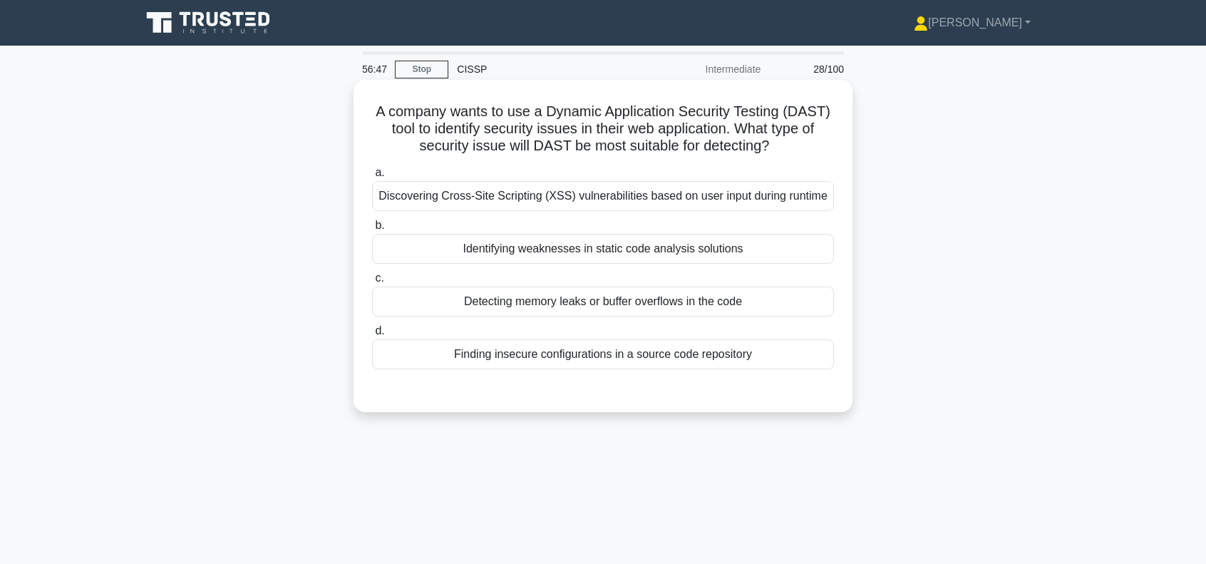
click at [557, 199] on div "Discovering Cross-Site Scripting (XSS) vulnerabilities based on user input duri…" at bounding box center [603, 196] width 462 height 30
click at [372, 177] on input "a. Discovering Cross-Site Scripting (XSS) vulnerabilities based on user input d…" at bounding box center [372, 172] width 0 height 9
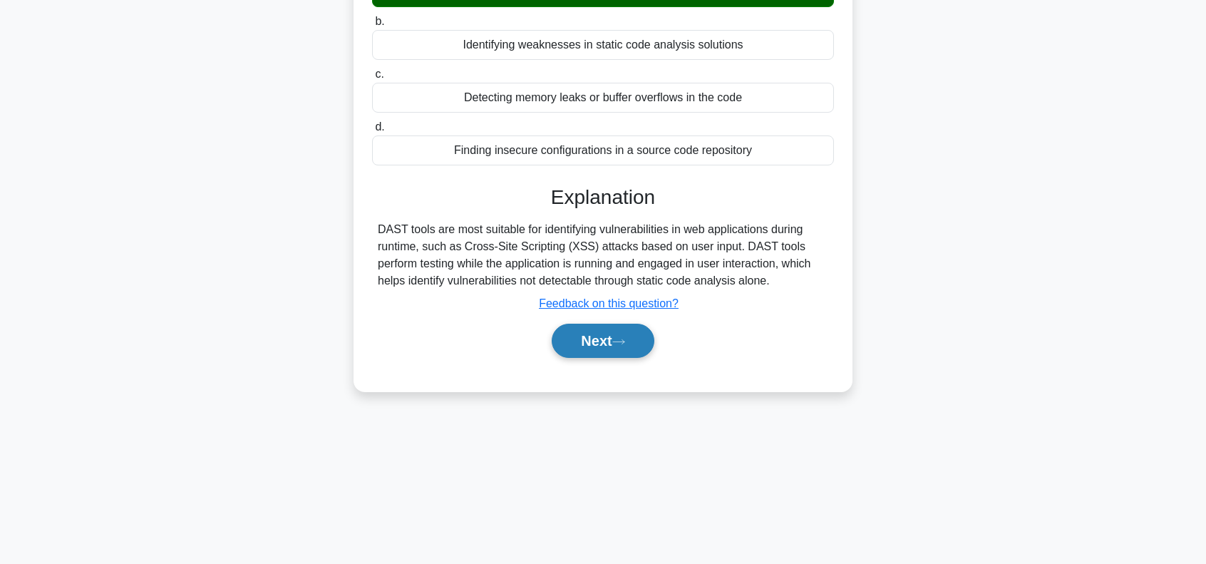
scroll to position [206, 0]
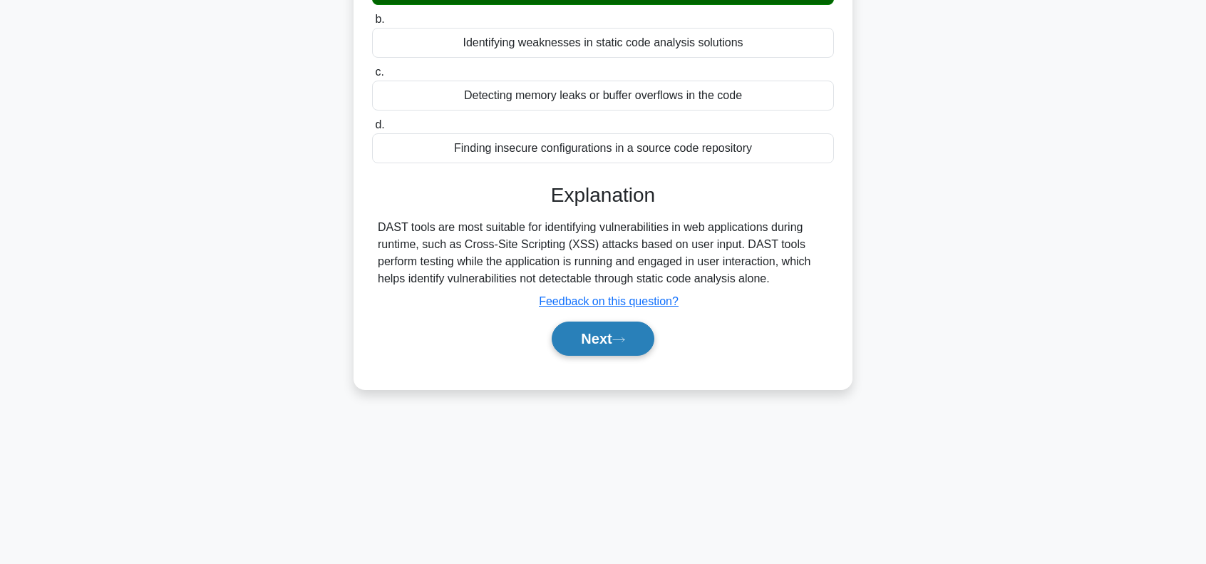
click at [614, 353] on button "Next" at bounding box center [603, 338] width 102 height 34
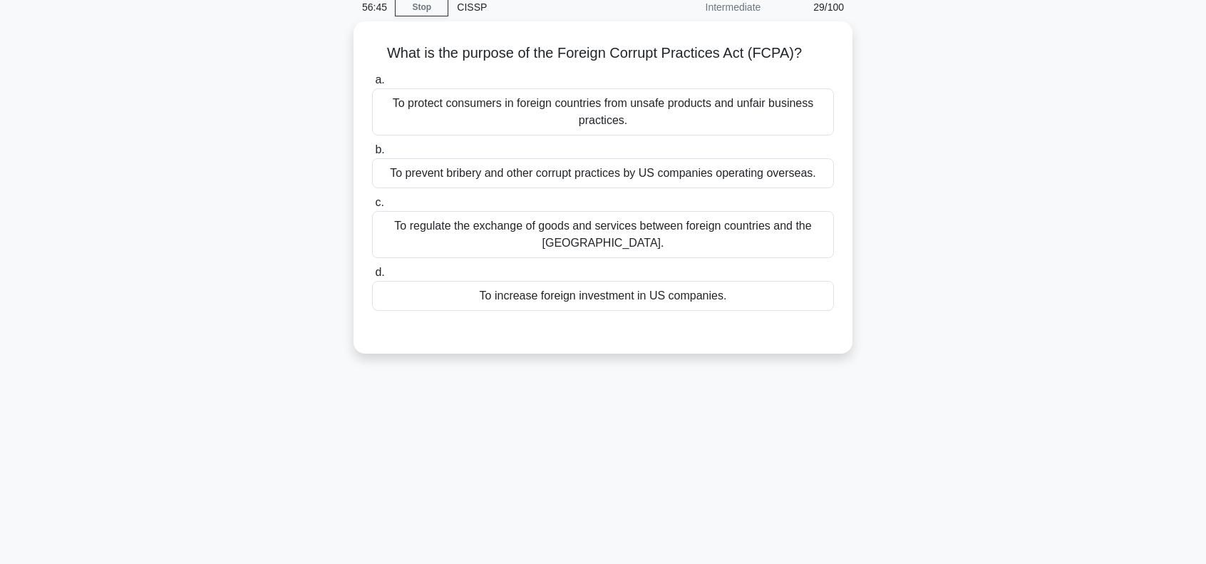
scroll to position [0, 0]
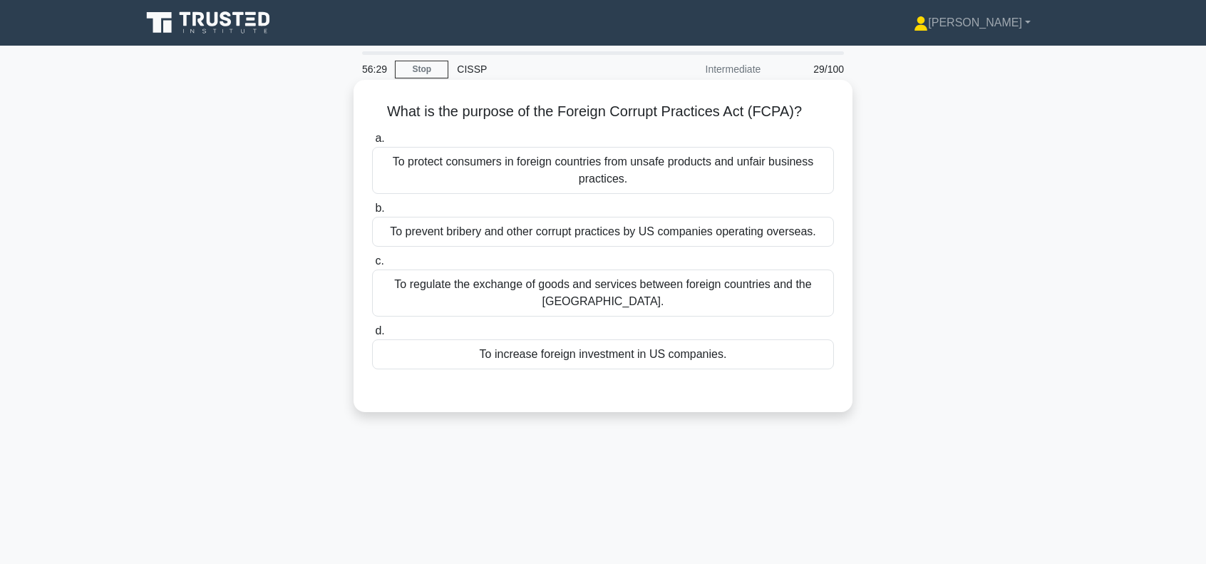
click at [664, 230] on div "To prevent bribery and other corrupt practices by US companies operating overse…" at bounding box center [603, 232] width 462 height 30
click at [372, 213] on input "b. To prevent bribery and other corrupt practices by US companies operating ove…" at bounding box center [372, 208] width 0 height 9
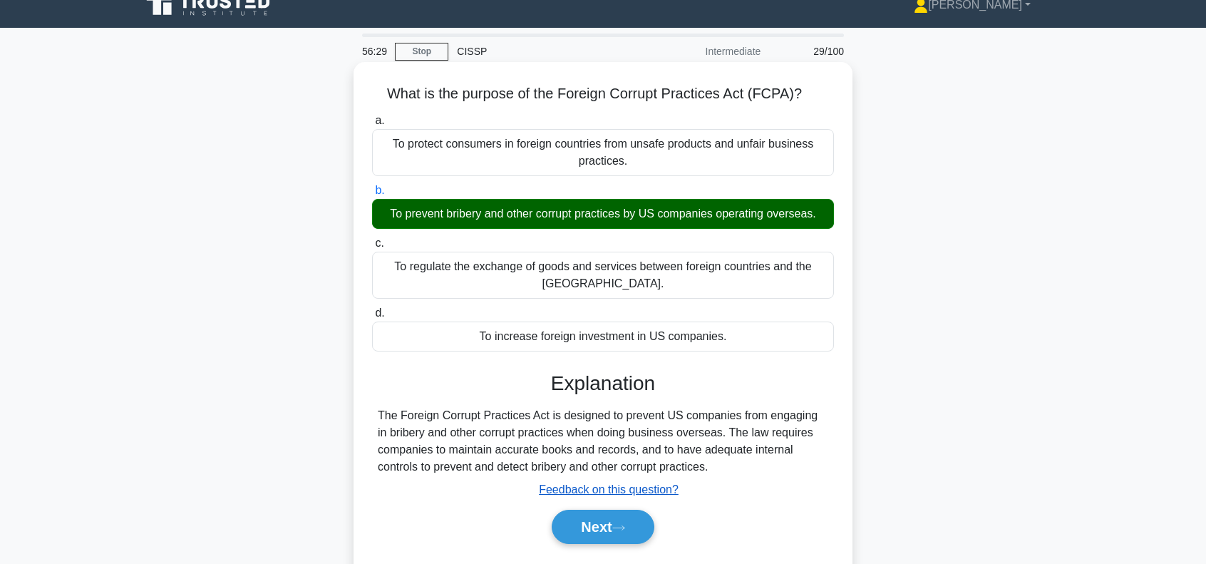
scroll to position [190, 0]
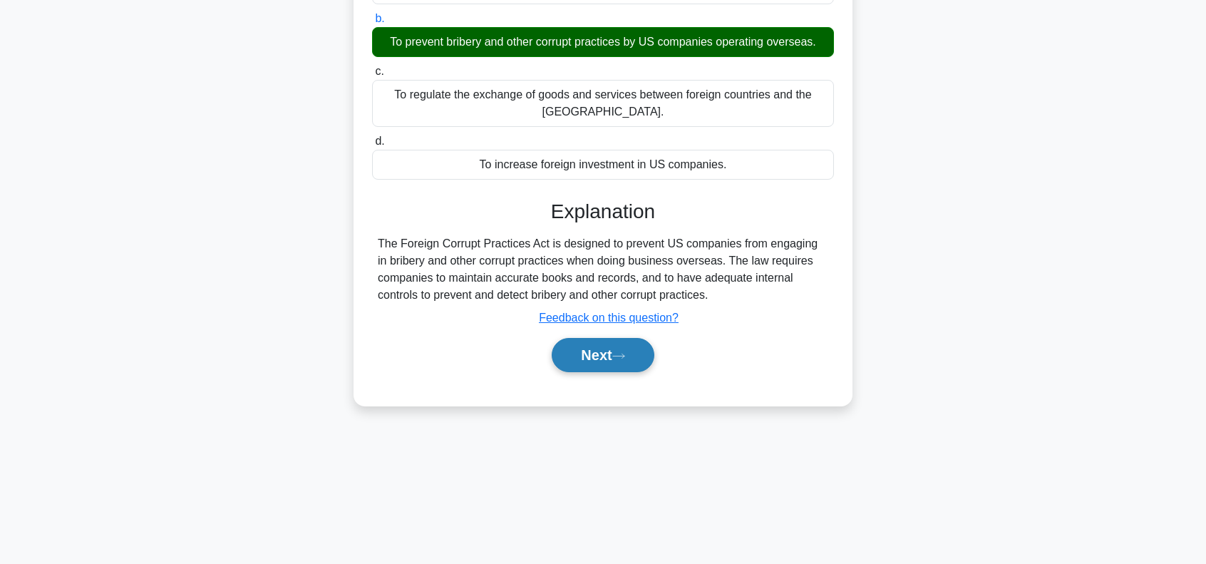
click at [597, 338] on button "Next" at bounding box center [603, 355] width 102 height 34
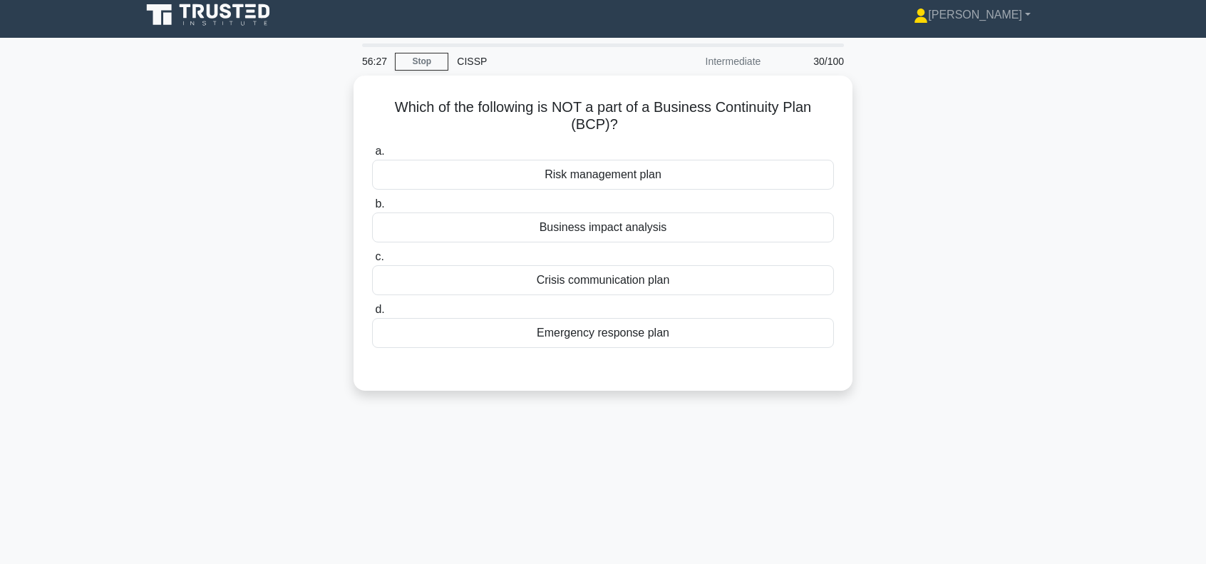
scroll to position [0, 0]
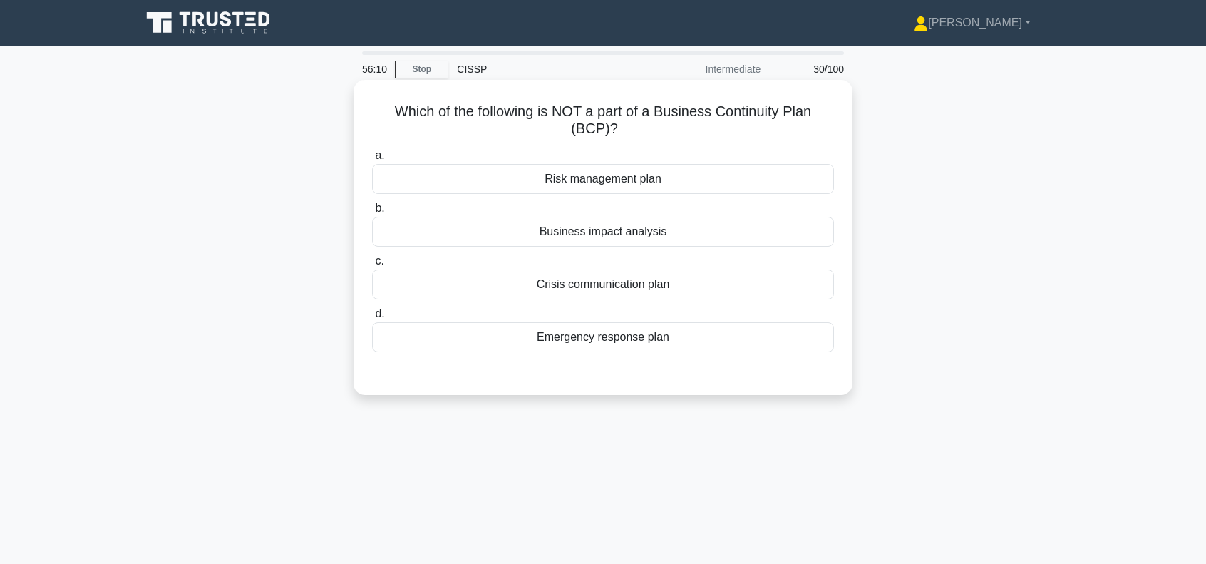
click at [632, 179] on div "Risk management plan" at bounding box center [603, 179] width 462 height 30
click at [372, 160] on input "a. Risk management plan" at bounding box center [372, 155] width 0 height 9
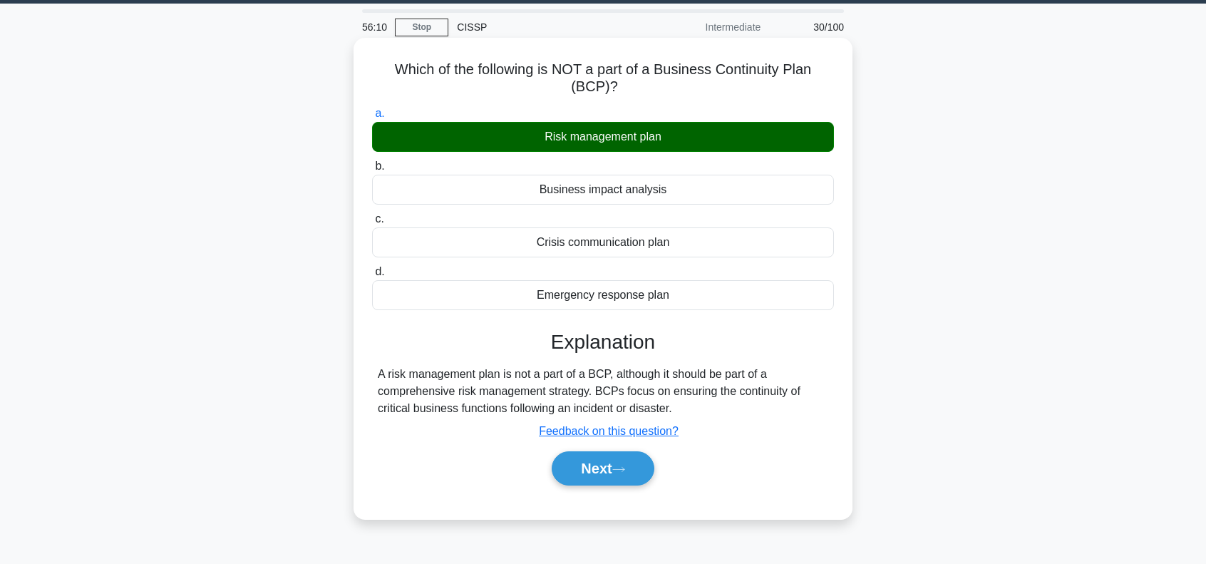
scroll to position [190, 0]
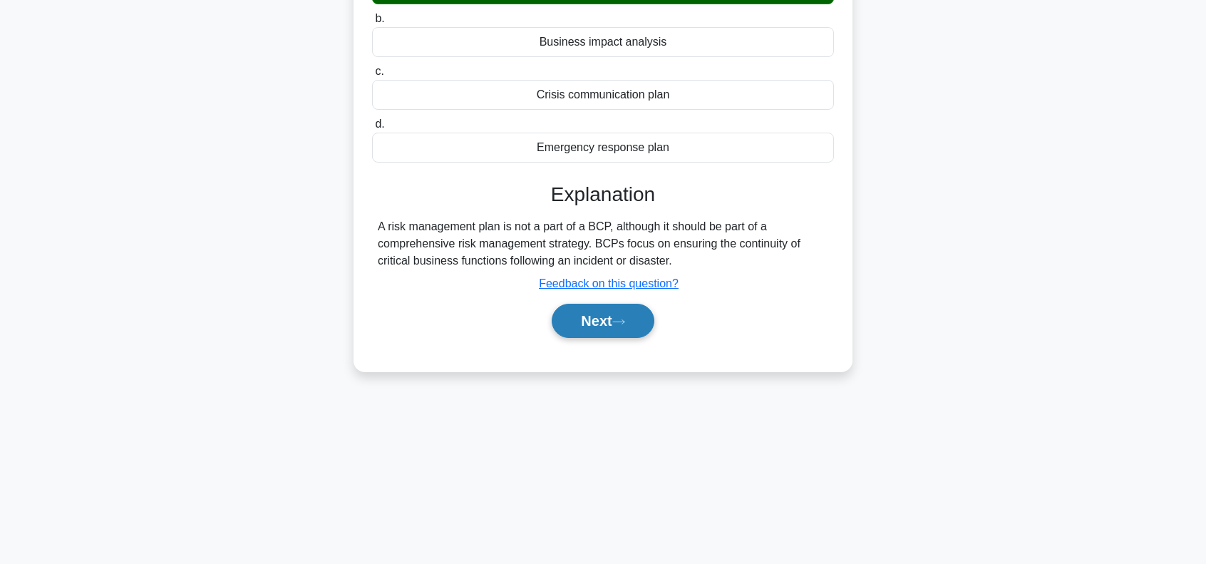
click at [599, 313] on button "Next" at bounding box center [603, 321] width 102 height 34
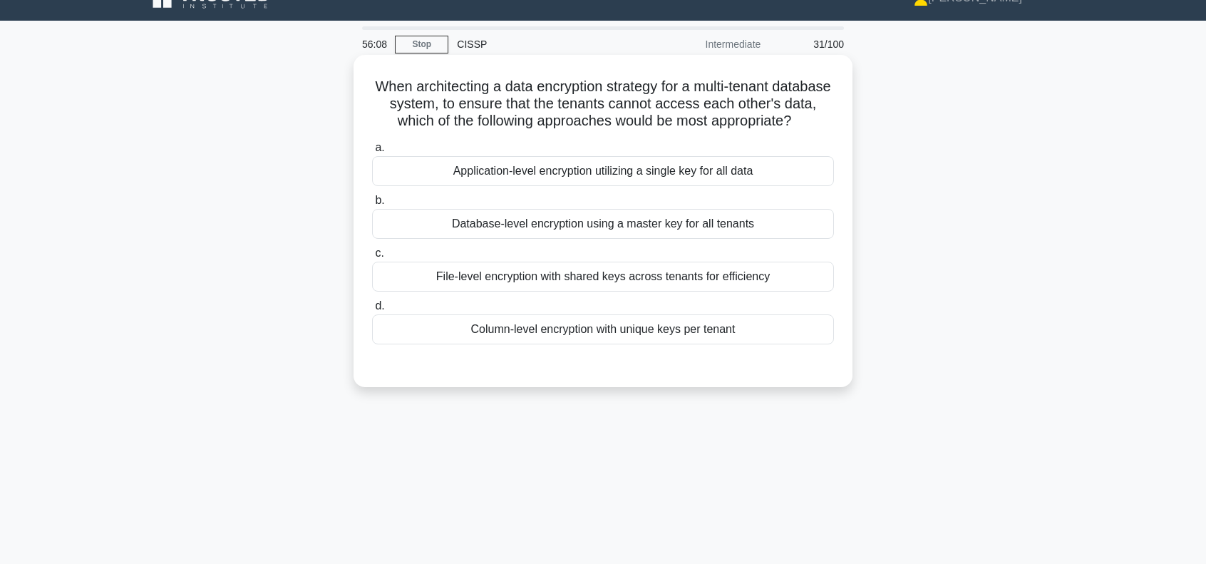
scroll to position [0, 0]
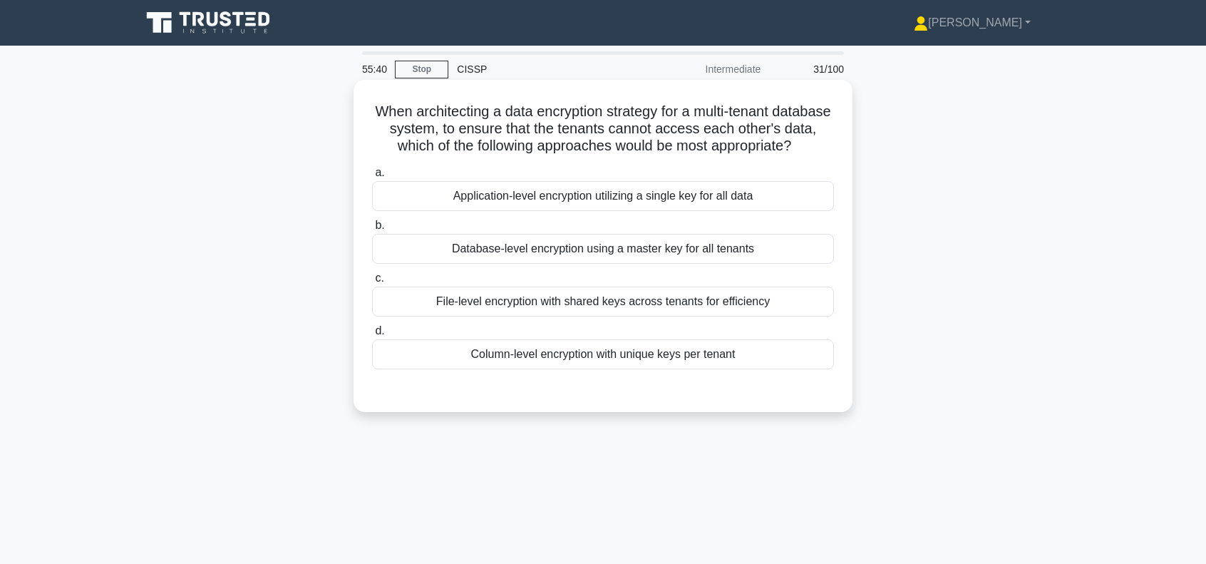
click at [598, 369] on div "Column-level encryption with unique keys per tenant" at bounding box center [603, 354] width 462 height 30
click at [372, 336] on input "d. Column-level encryption with unique keys per tenant" at bounding box center [372, 330] width 0 height 9
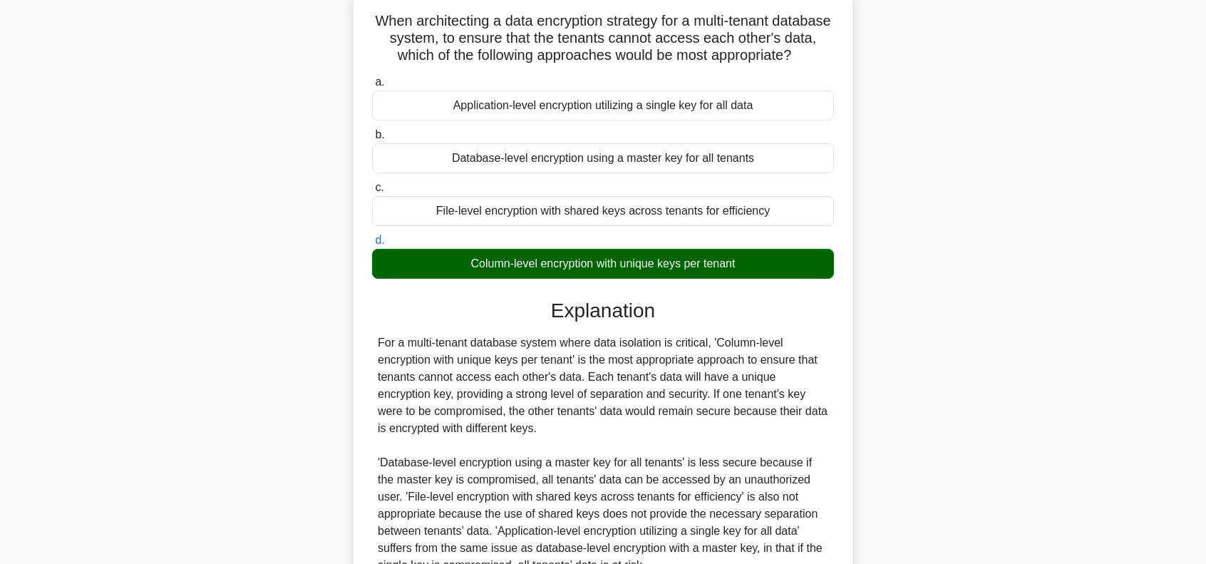
scroll to position [237, 0]
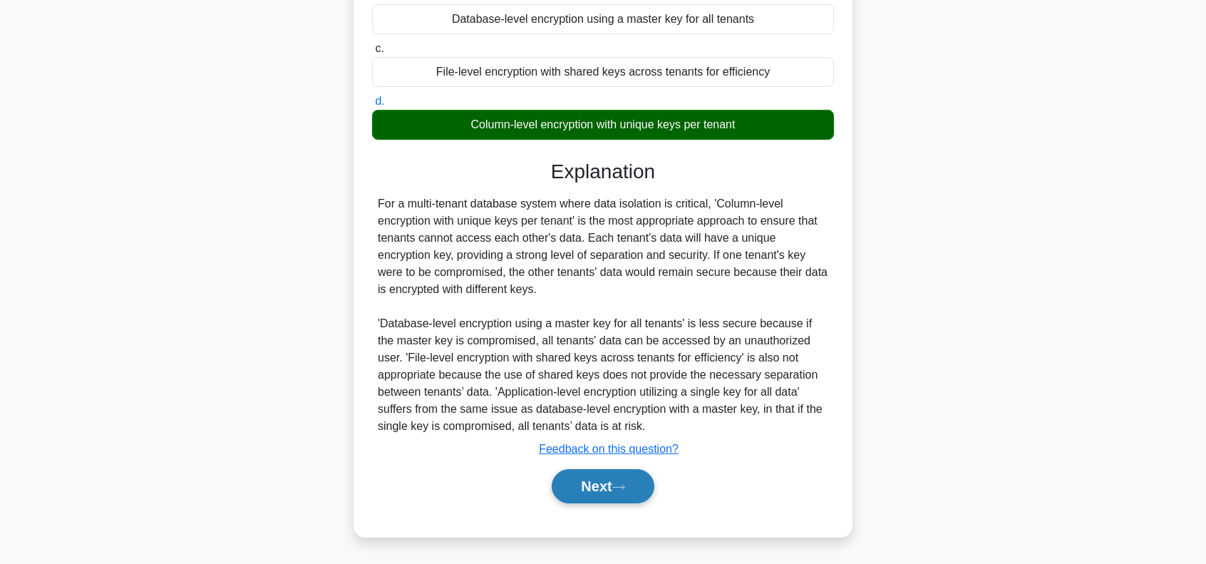
click at [597, 487] on button "Next" at bounding box center [603, 486] width 102 height 34
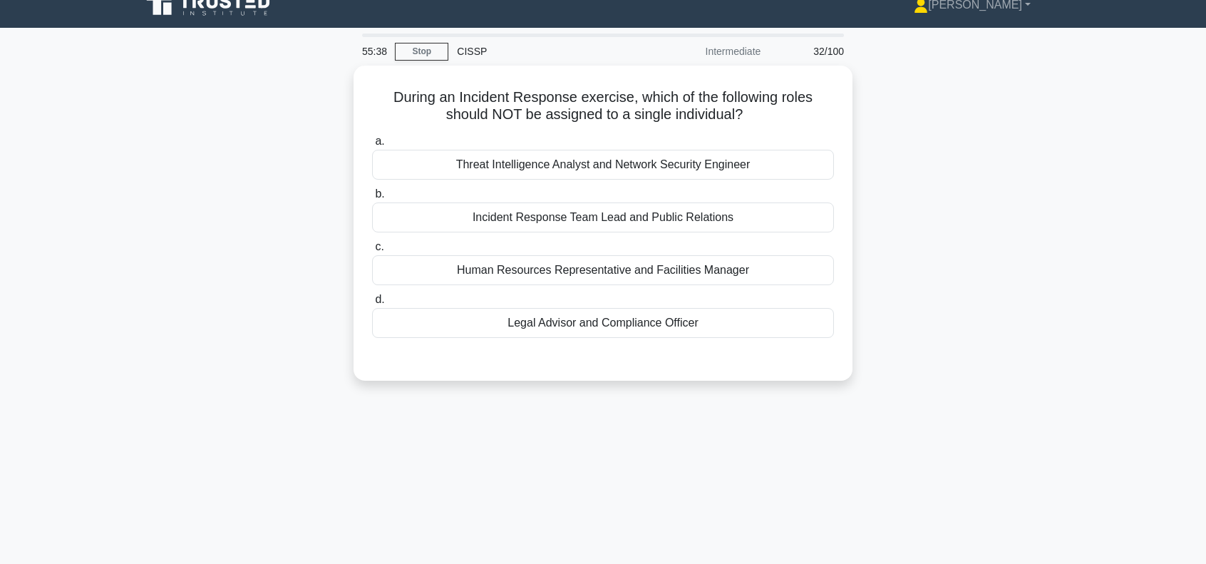
scroll to position [0, 0]
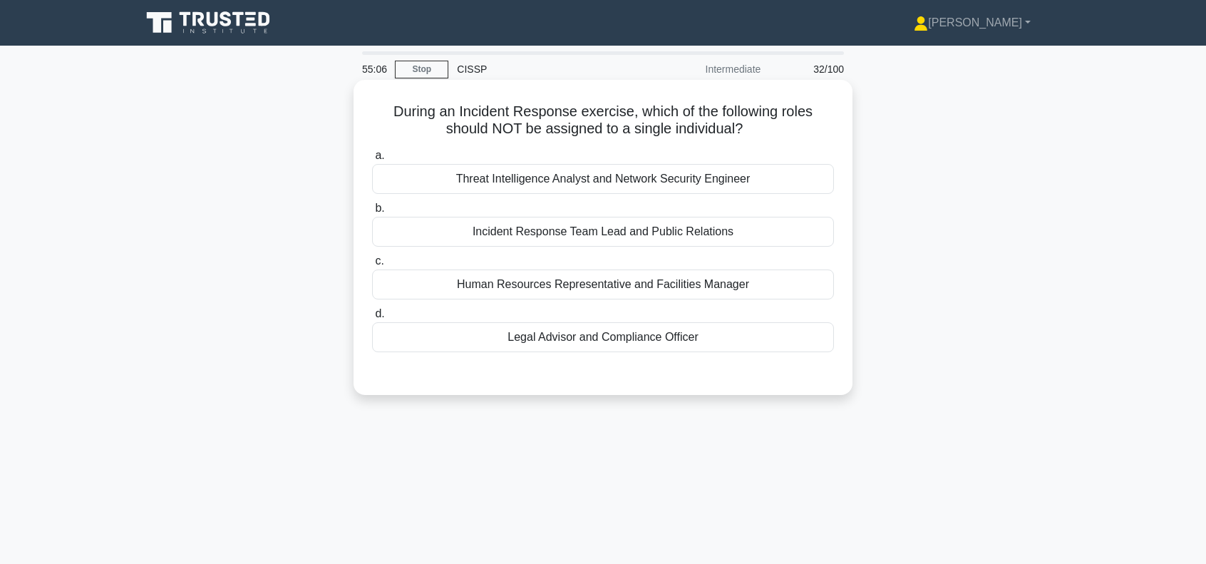
click at [673, 230] on div "Incident Response Team Lead and Public Relations" at bounding box center [603, 232] width 462 height 30
click at [372, 213] on input "b. Incident Response Team Lead and Public Relations" at bounding box center [372, 208] width 0 height 9
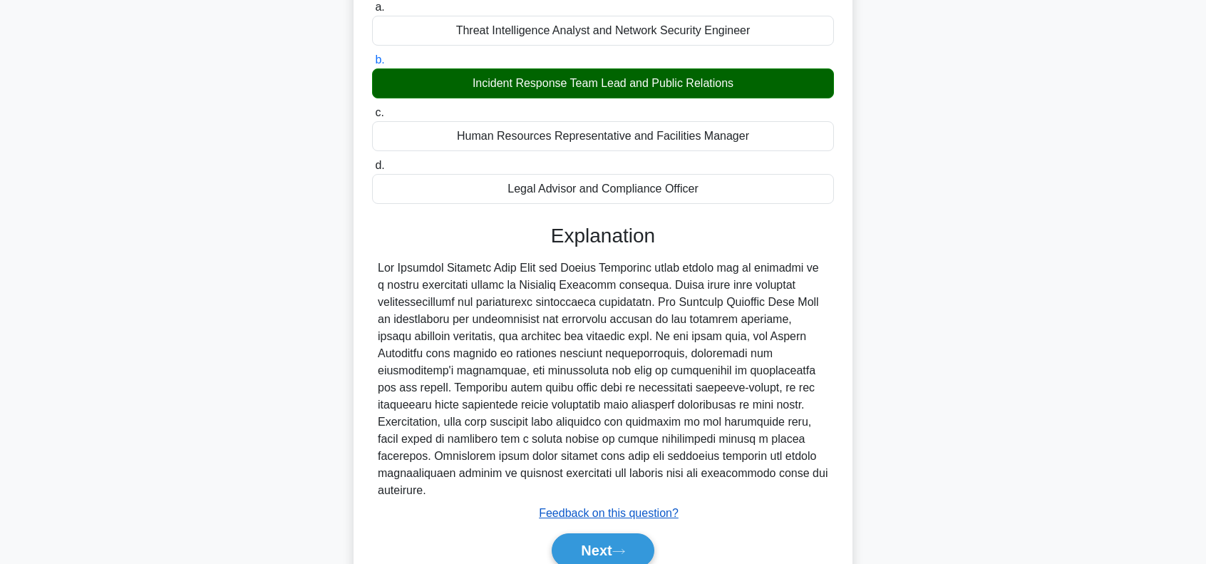
scroll to position [210, 0]
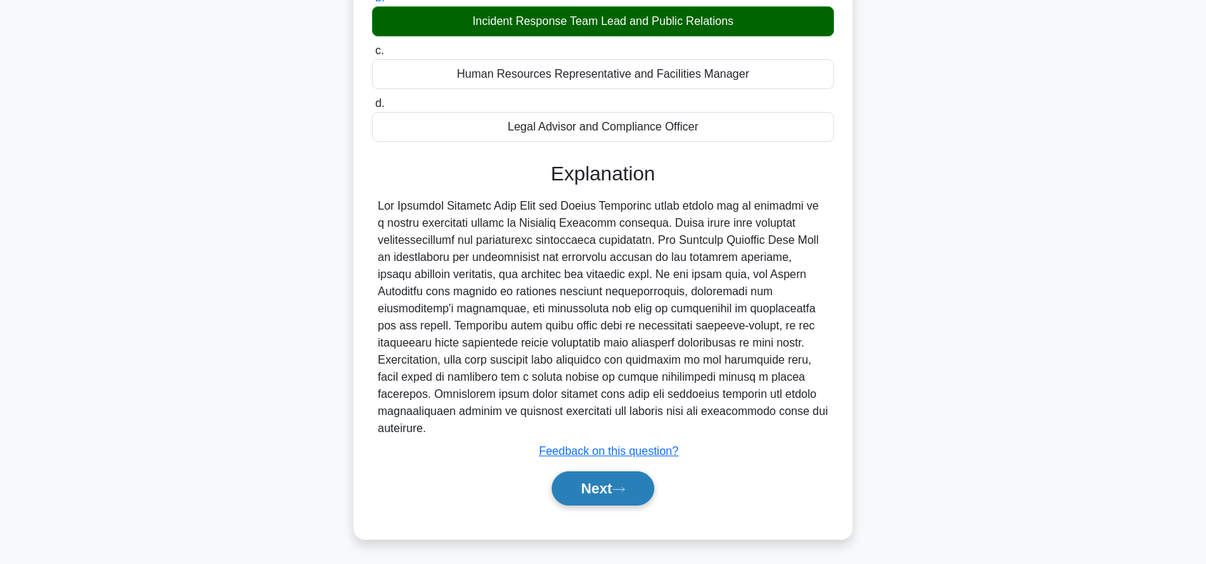
click at [596, 477] on button "Next" at bounding box center [603, 488] width 102 height 34
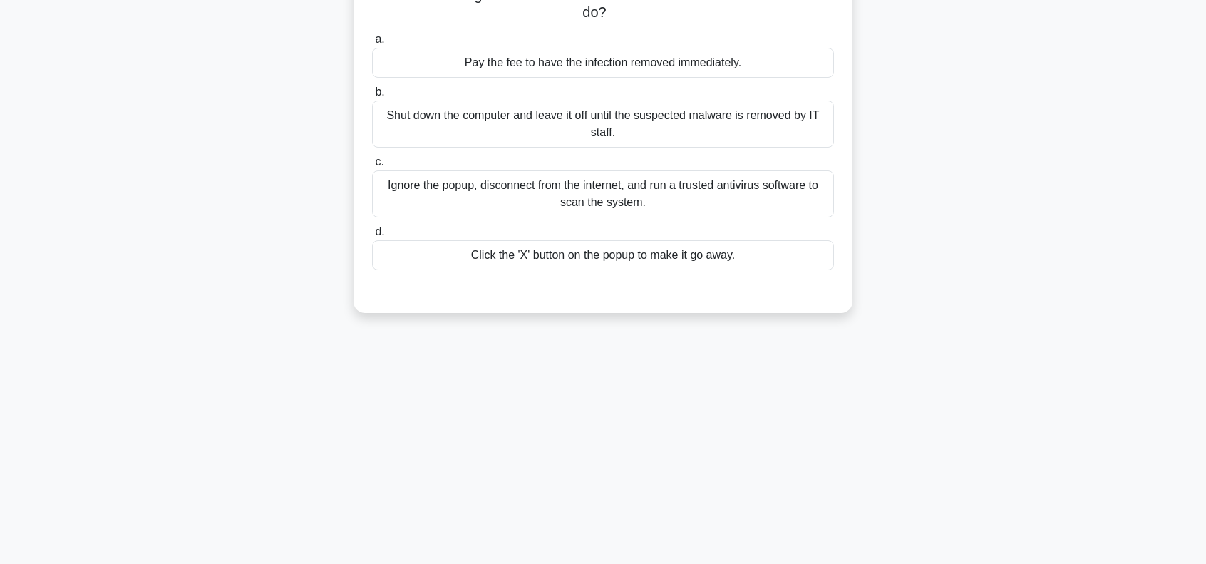
scroll to position [0, 0]
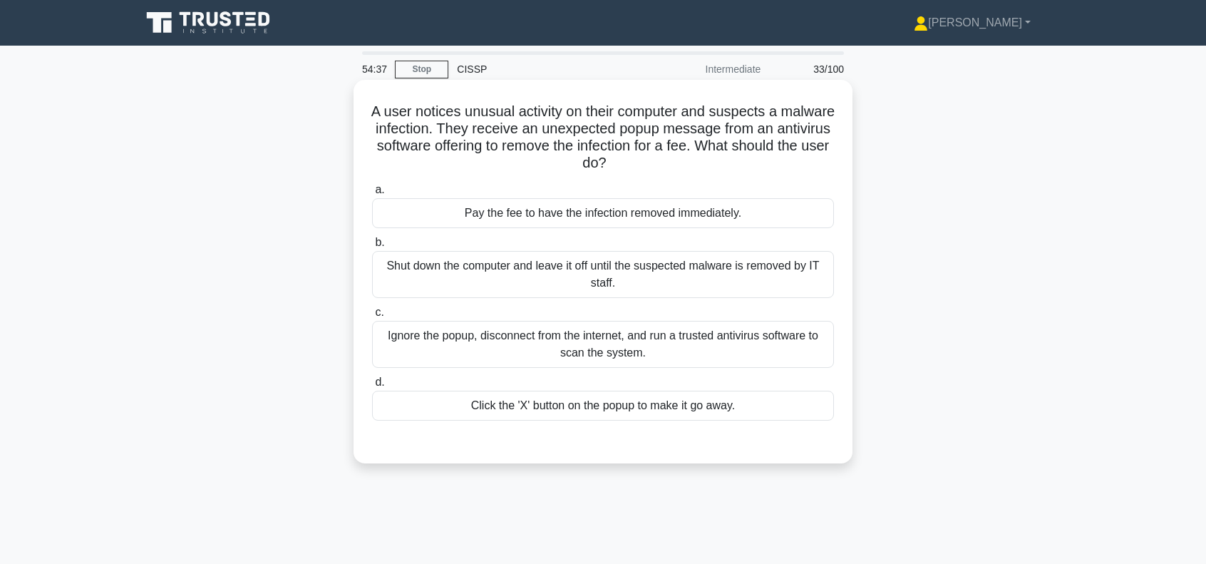
click at [609, 279] on div "Shut down the computer and leave it off until the suspected malware is removed …" at bounding box center [603, 274] width 462 height 47
click at [372, 247] on input "b. Shut down the computer and leave it off until the suspected malware is remov…" at bounding box center [372, 242] width 0 height 9
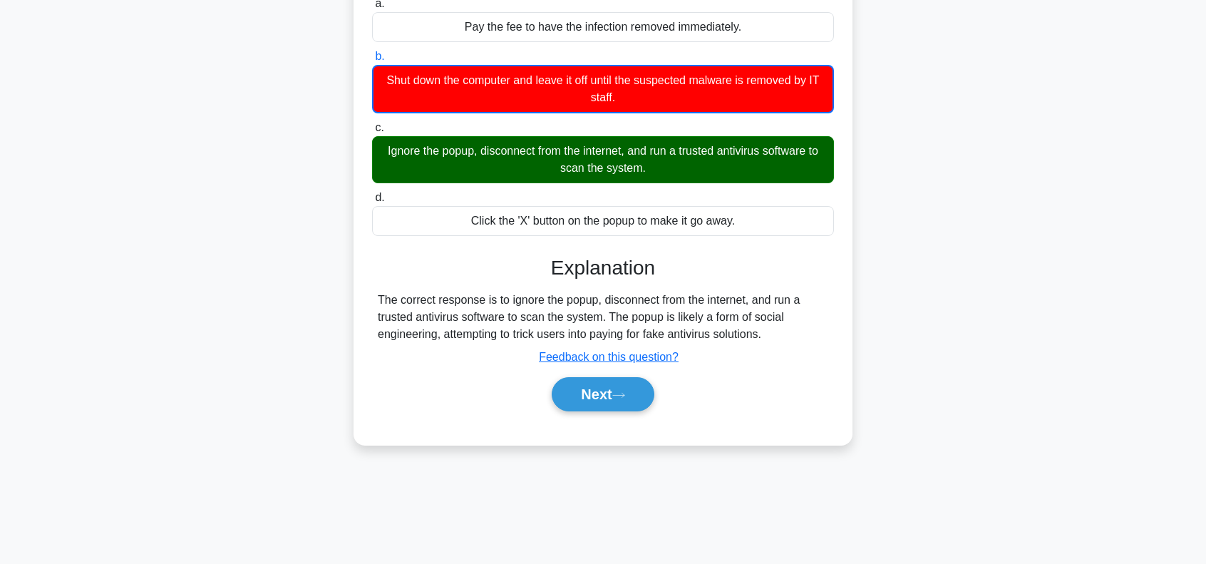
scroll to position [190, 0]
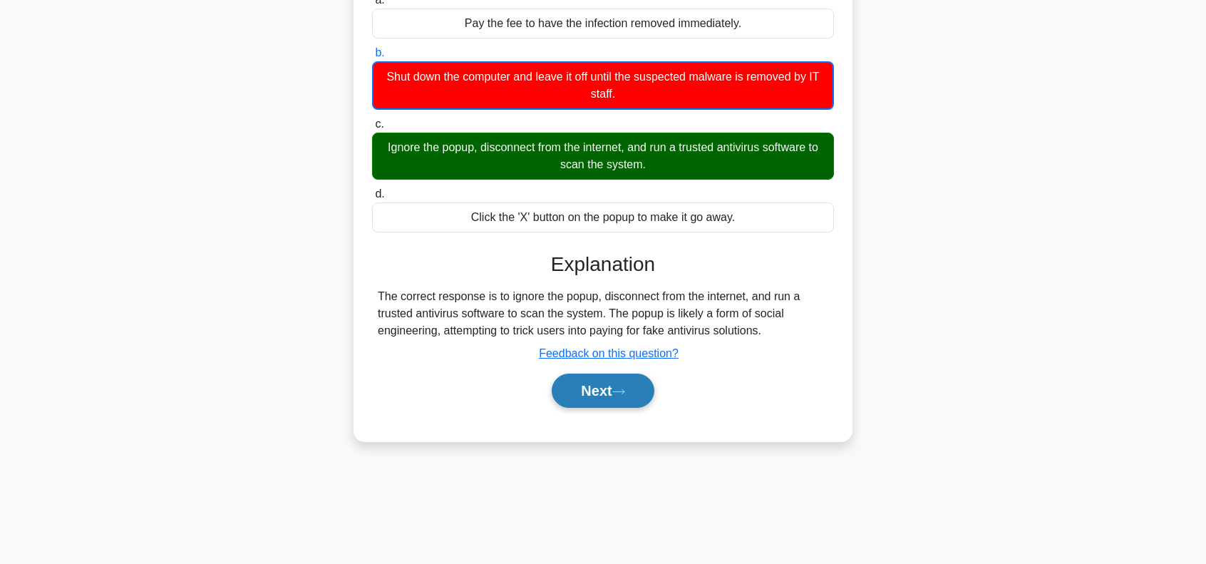
click at [613, 386] on button "Next" at bounding box center [603, 391] width 102 height 34
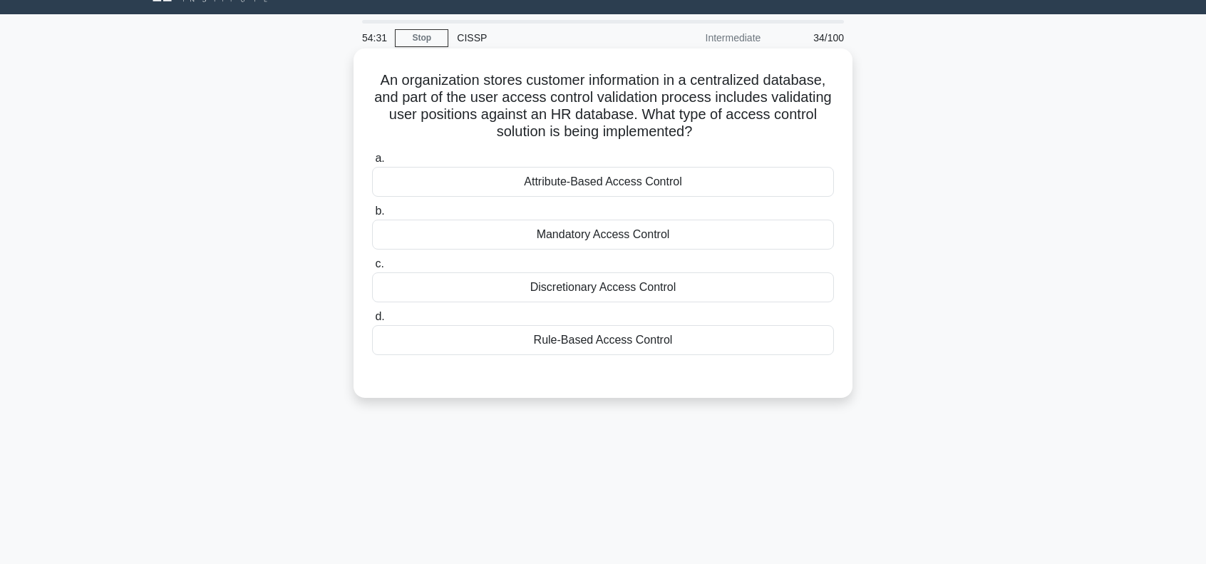
scroll to position [0, 0]
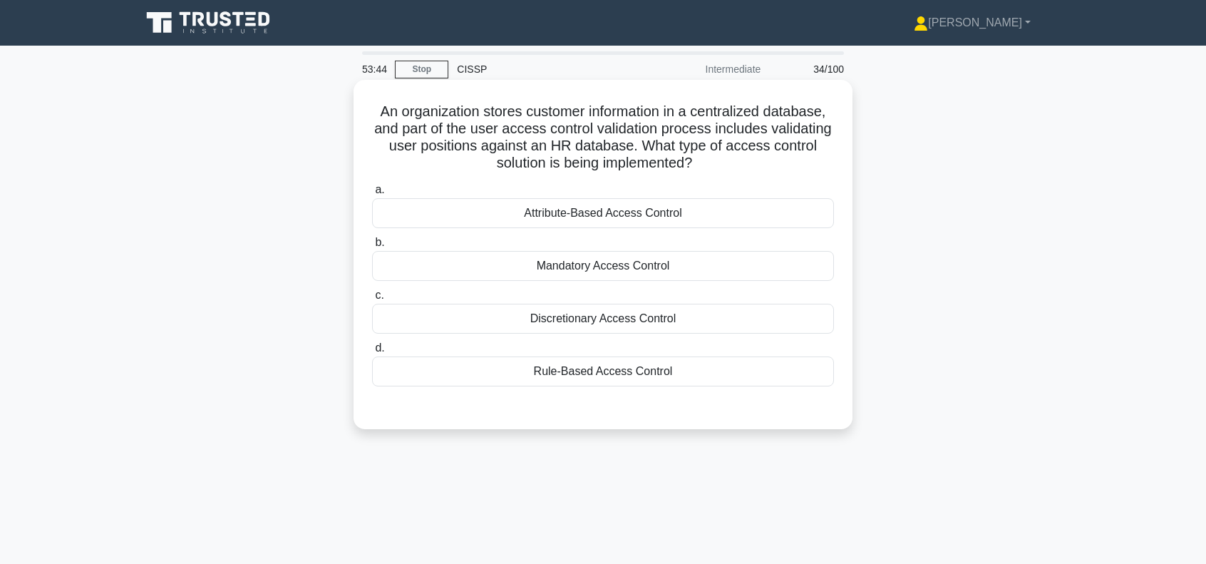
click at [583, 371] on div "Rule-Based Access Control" at bounding box center [603, 371] width 462 height 30
click at [372, 353] on input "d. Rule-Based Access Control" at bounding box center [372, 348] width 0 height 9
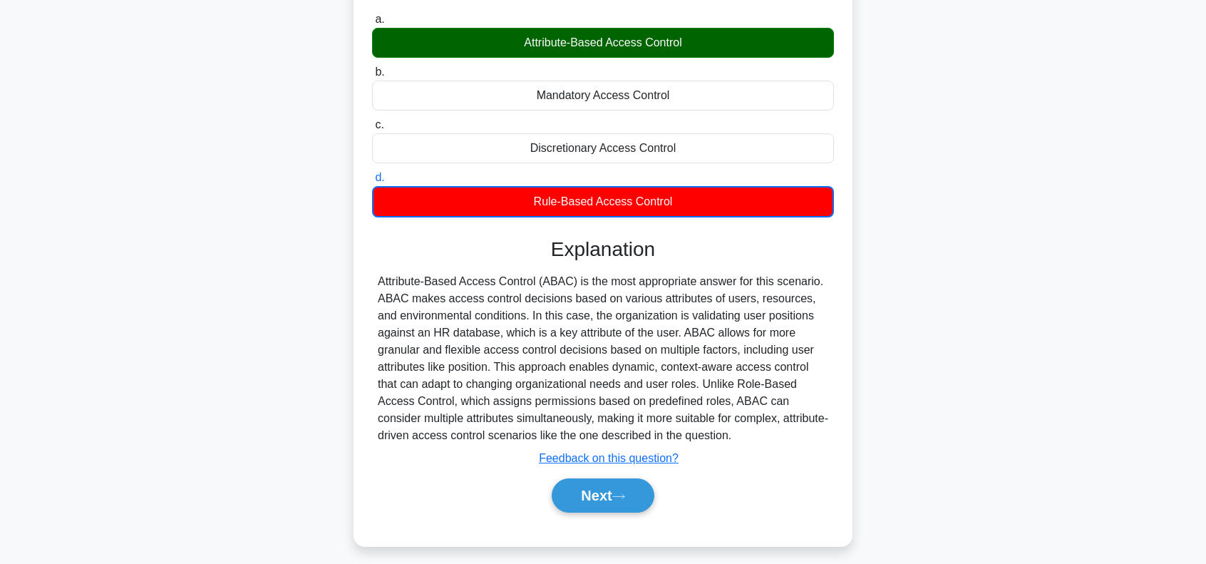
scroll to position [206, 0]
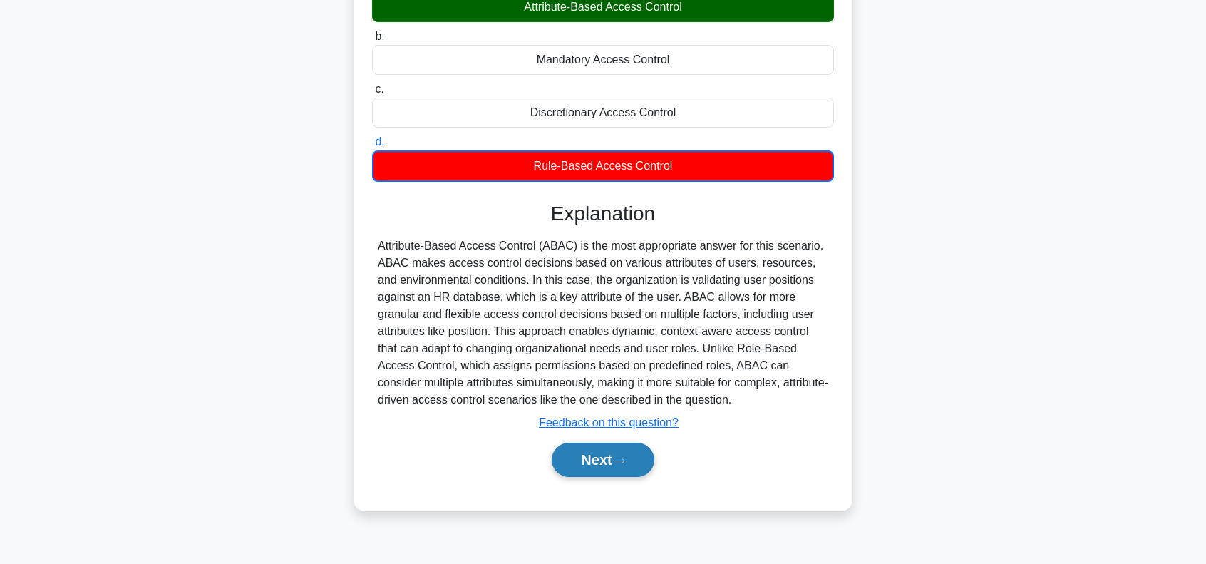
click at [617, 459] on button "Next" at bounding box center [603, 460] width 102 height 34
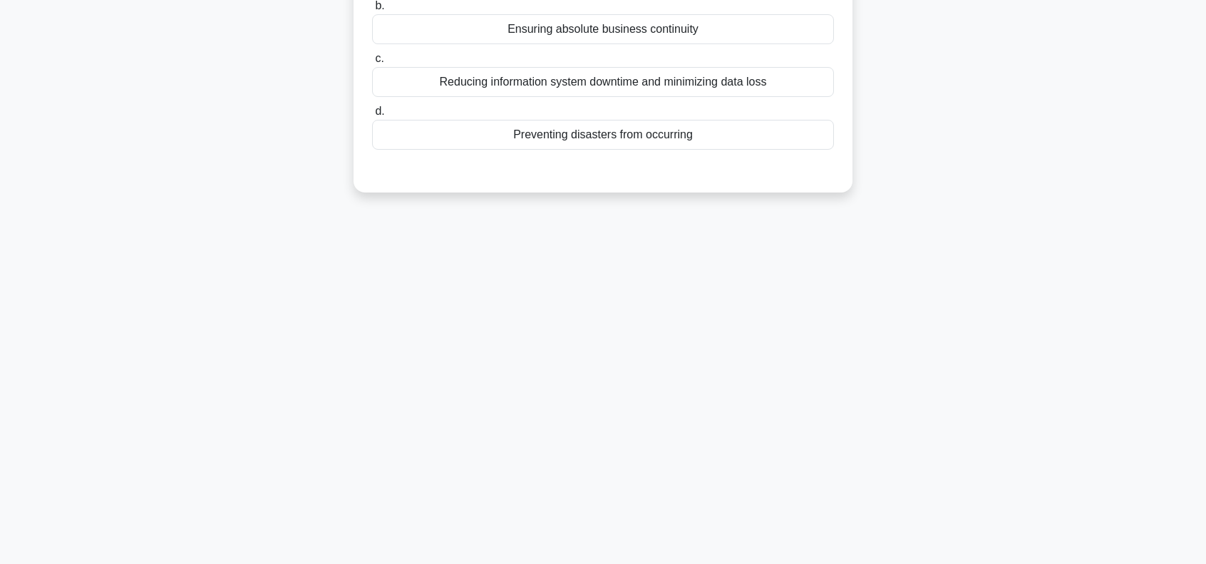
scroll to position [0, 0]
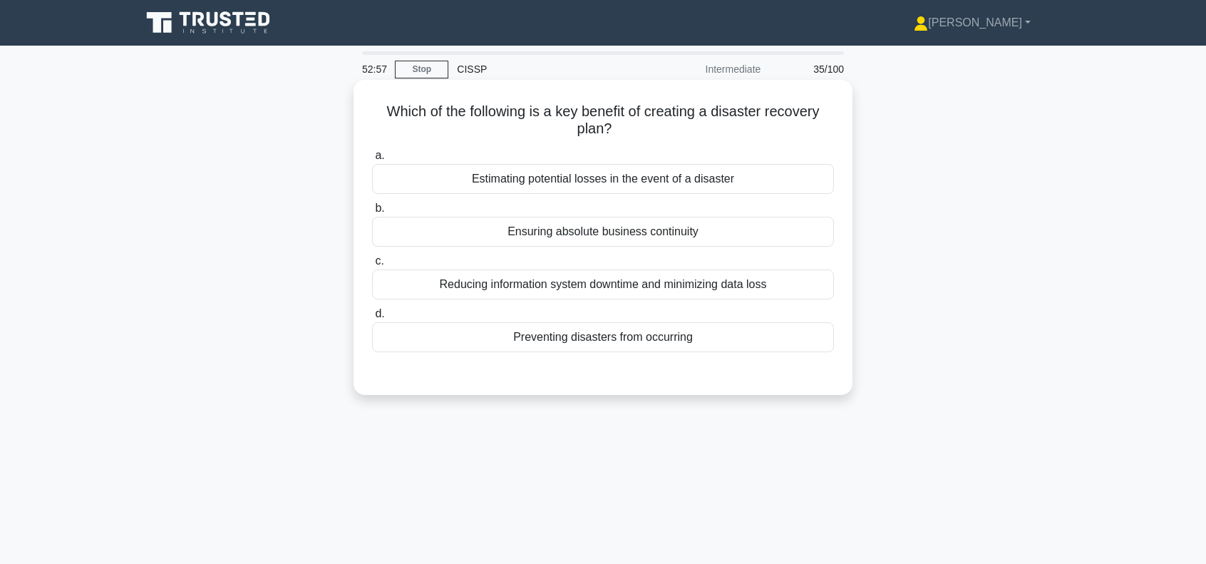
click at [546, 284] on div "Reducing information system downtime and minimizing data loss" at bounding box center [603, 284] width 462 height 30
click at [372, 266] on input "c. Reducing information system downtime and minimizing data loss" at bounding box center [372, 261] width 0 height 9
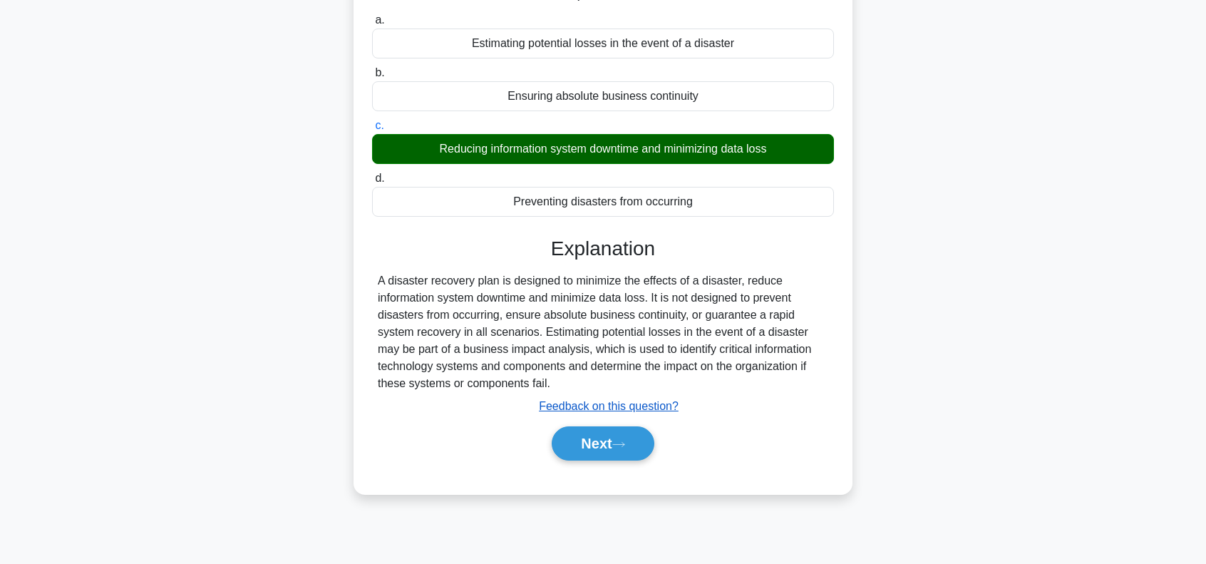
scroll to position [206, 0]
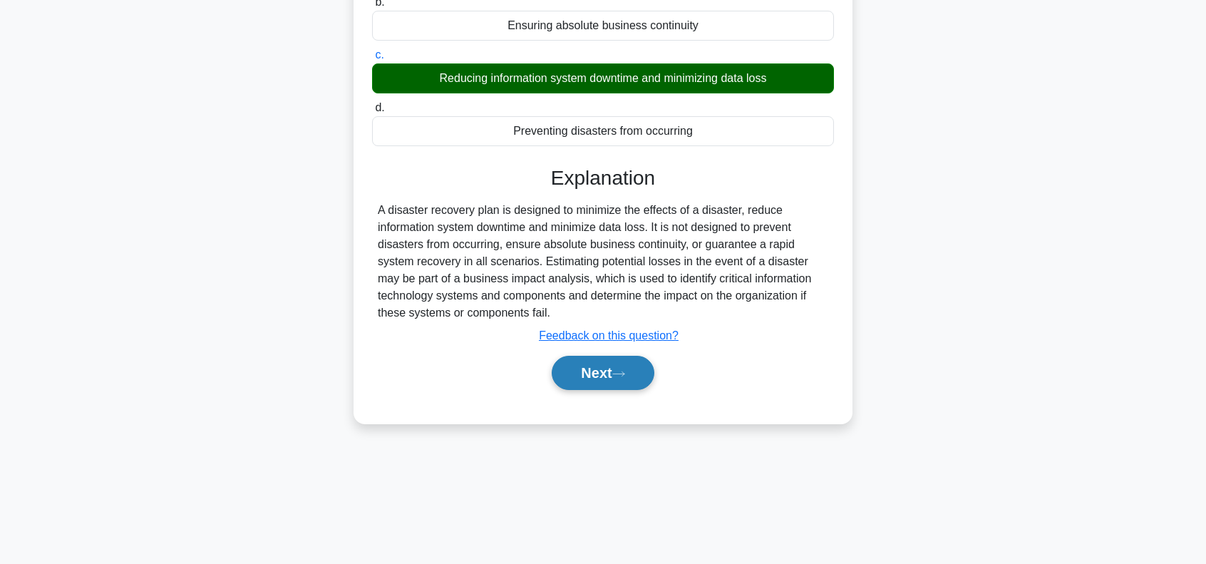
click at [597, 371] on button "Next" at bounding box center [603, 373] width 102 height 34
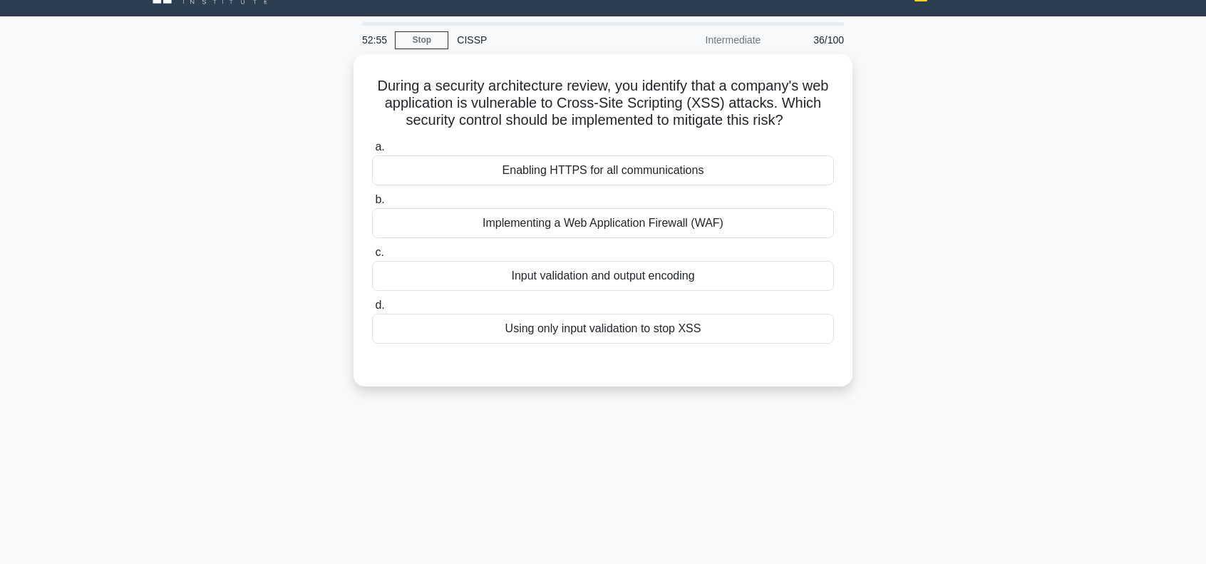
scroll to position [0, 0]
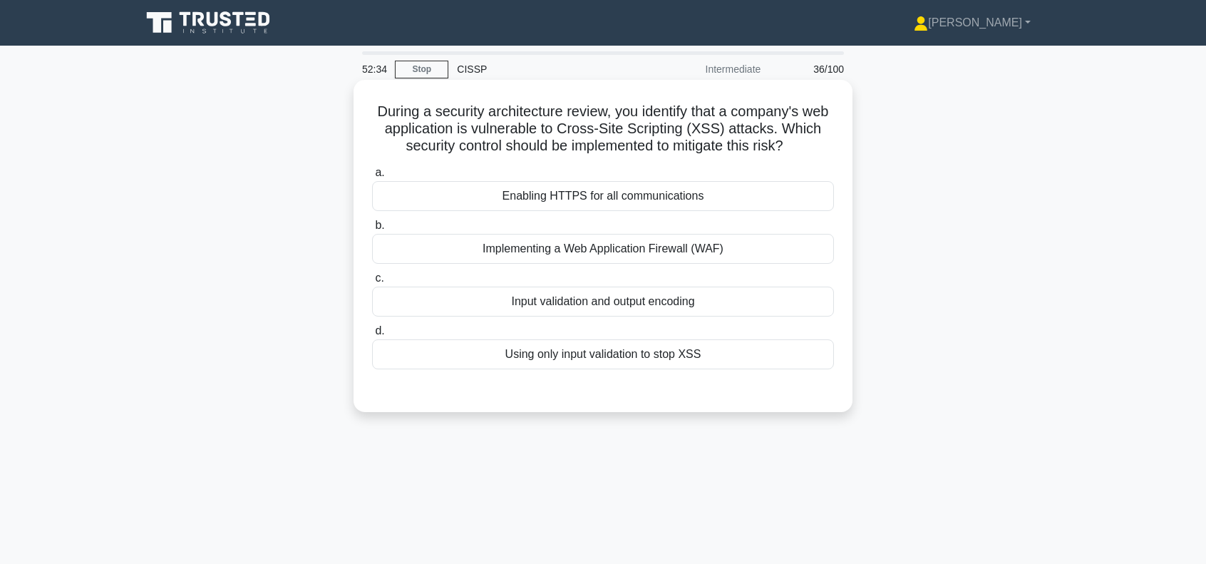
click at [594, 301] on div "Input validation and output encoding" at bounding box center [603, 302] width 462 height 30
click at [372, 283] on input "c. Input validation and output encoding" at bounding box center [372, 278] width 0 height 9
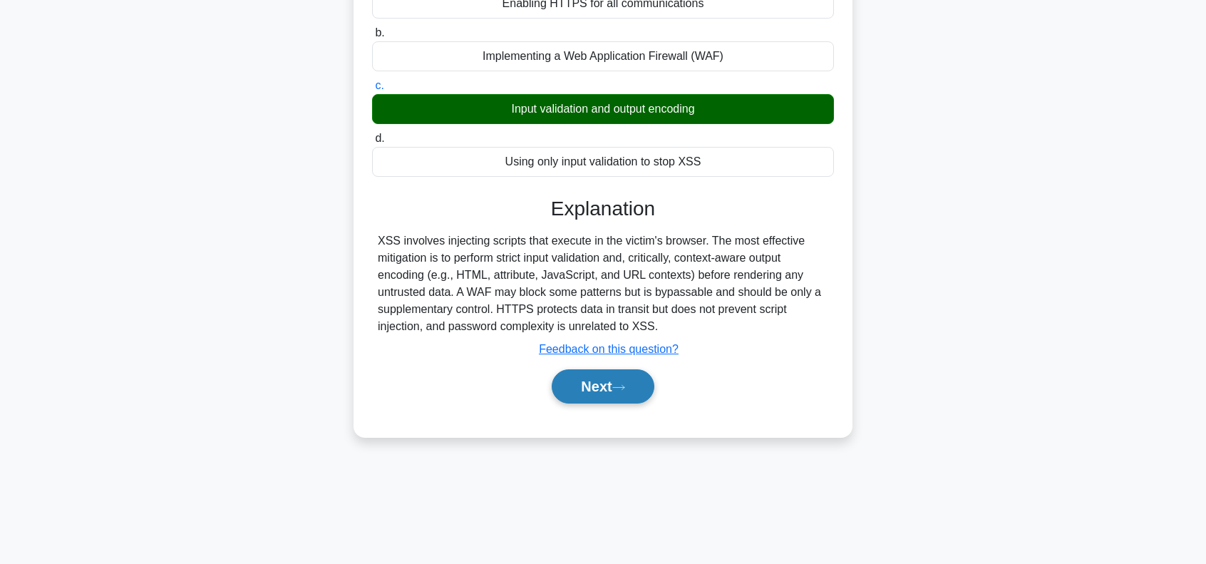
scroll to position [206, 0]
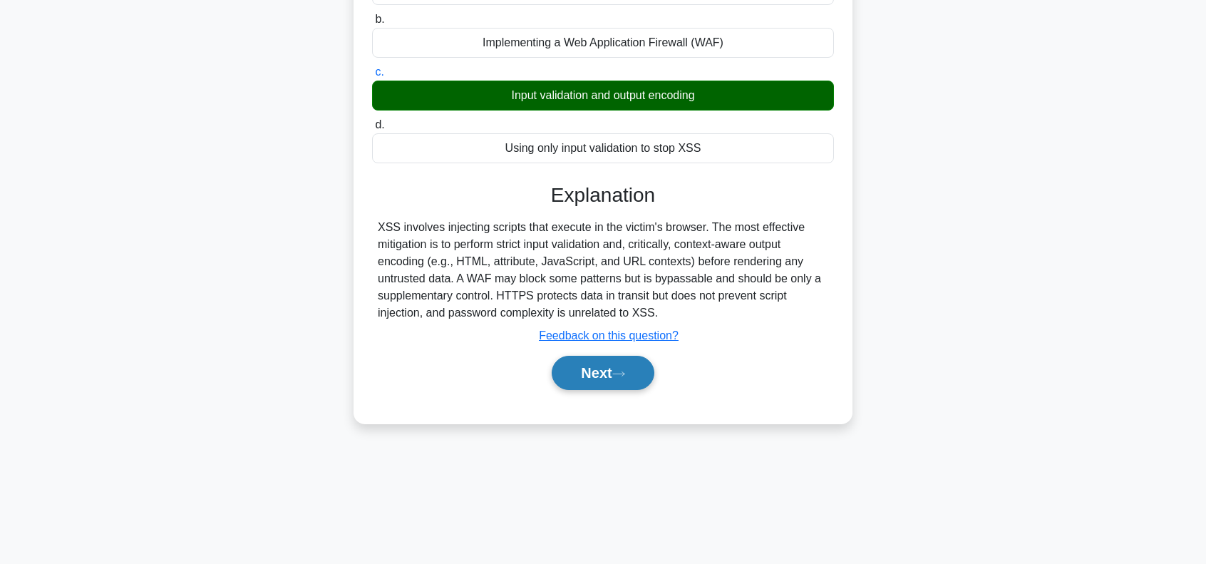
click at [614, 374] on button "Next" at bounding box center [603, 373] width 102 height 34
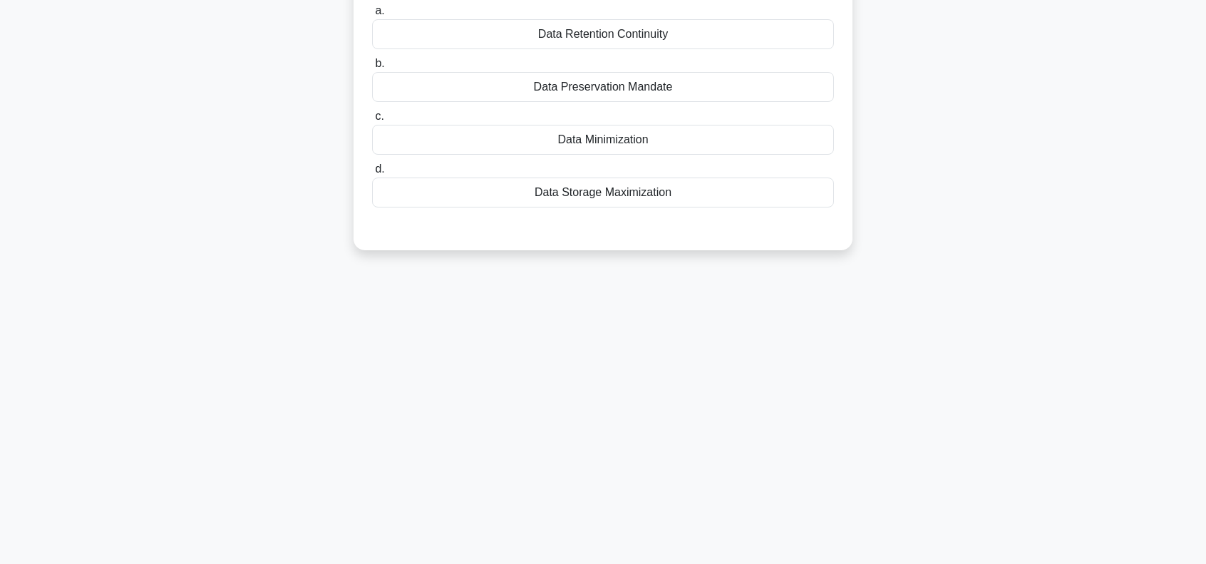
scroll to position [0, 0]
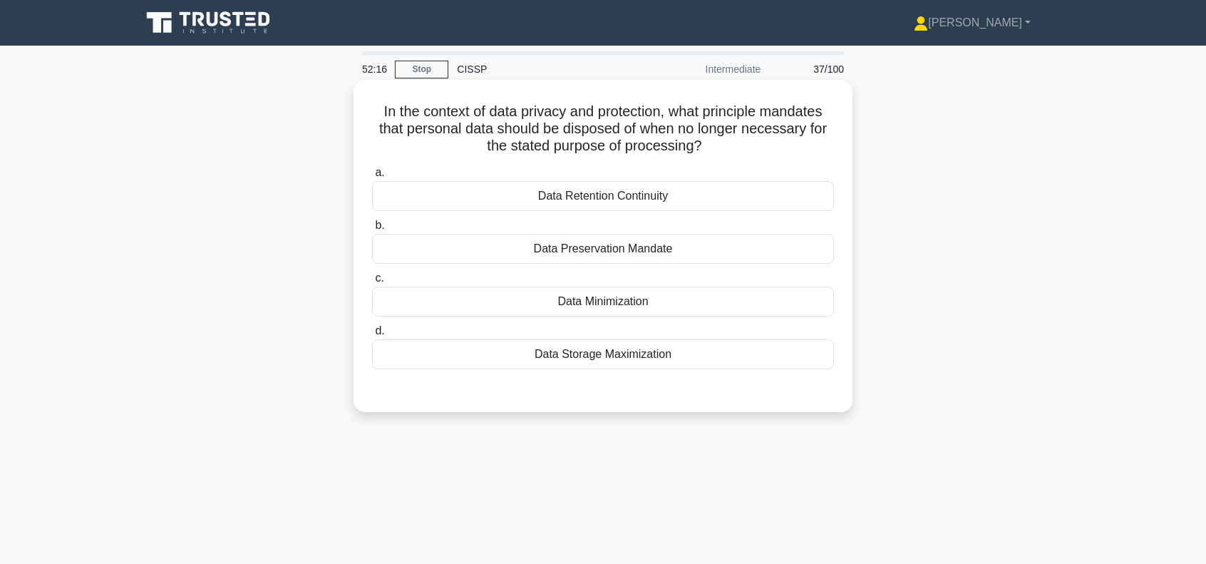
click at [657, 300] on div "Data Minimization" at bounding box center [603, 302] width 462 height 30
click at [372, 283] on input "c. Data Minimization" at bounding box center [372, 278] width 0 height 9
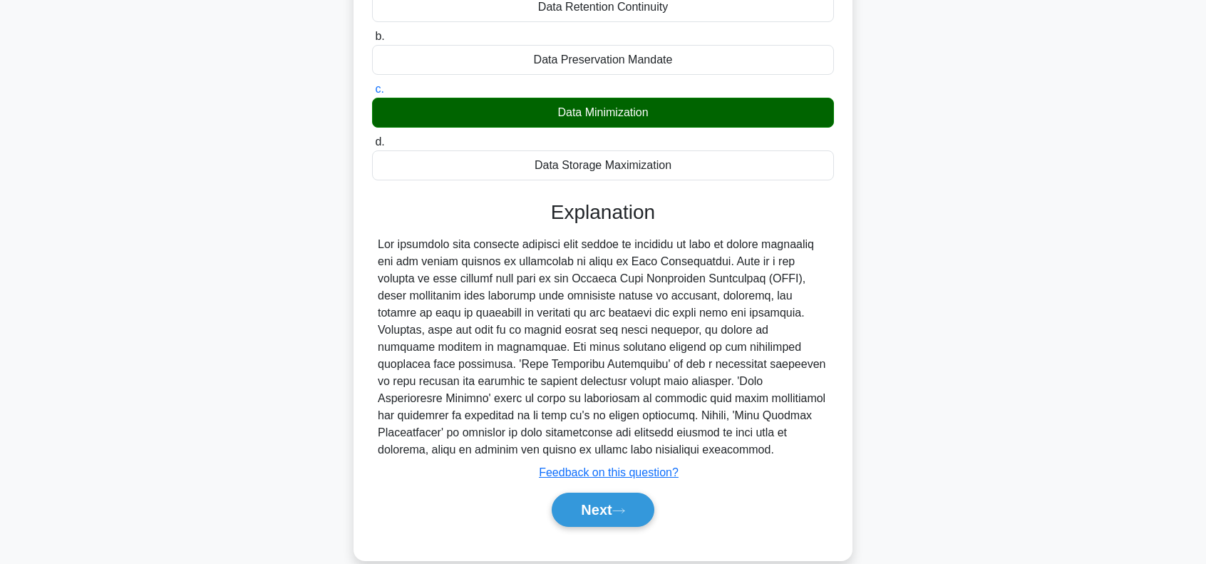
scroll to position [210, 0]
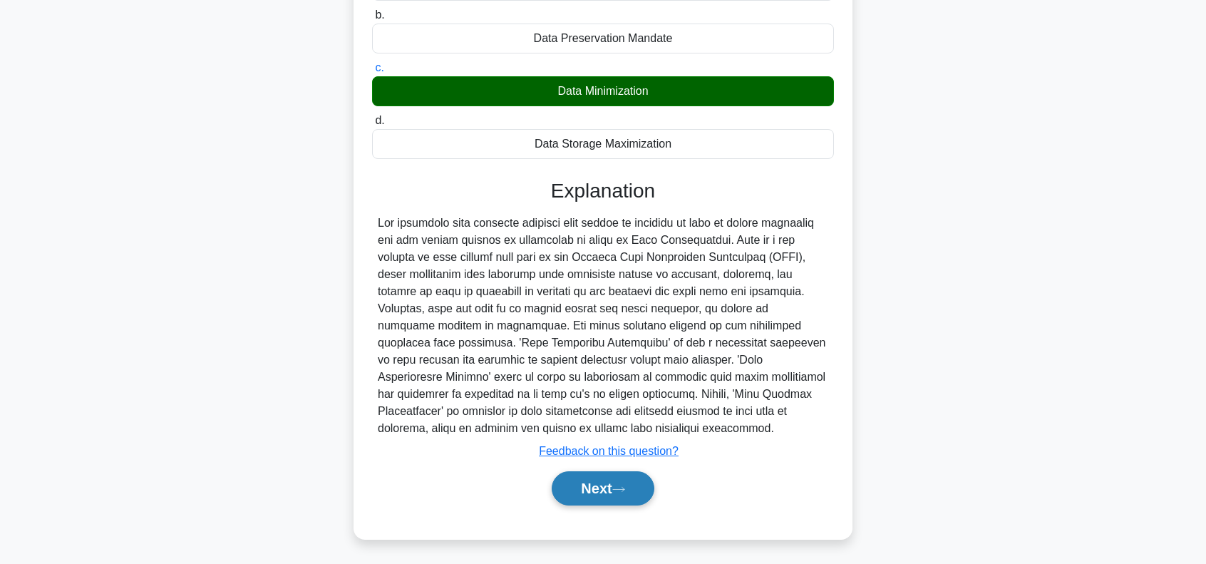
click at [592, 482] on button "Next" at bounding box center [603, 488] width 102 height 34
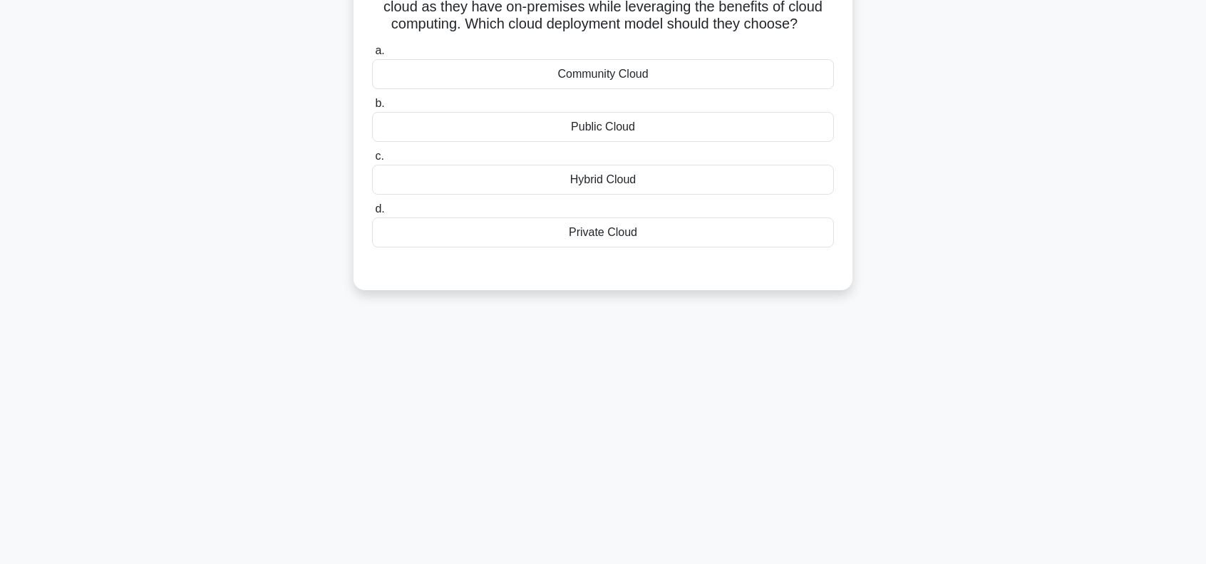
scroll to position [0, 0]
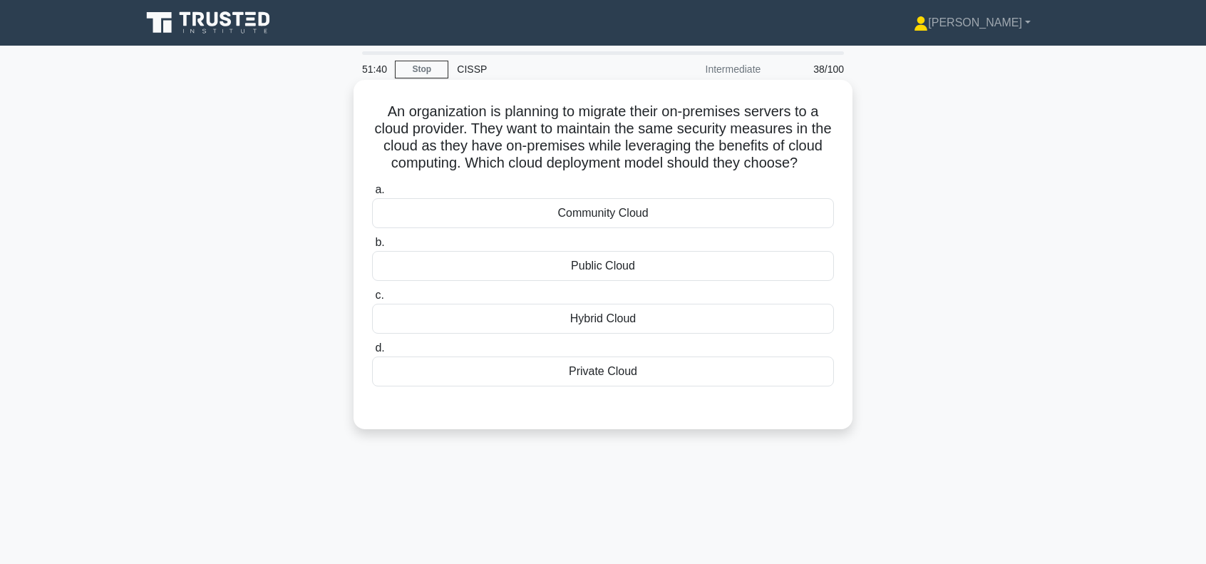
click at [629, 386] on div "Private Cloud" at bounding box center [603, 371] width 462 height 30
click at [372, 353] on input "d. Private Cloud" at bounding box center [372, 348] width 0 height 9
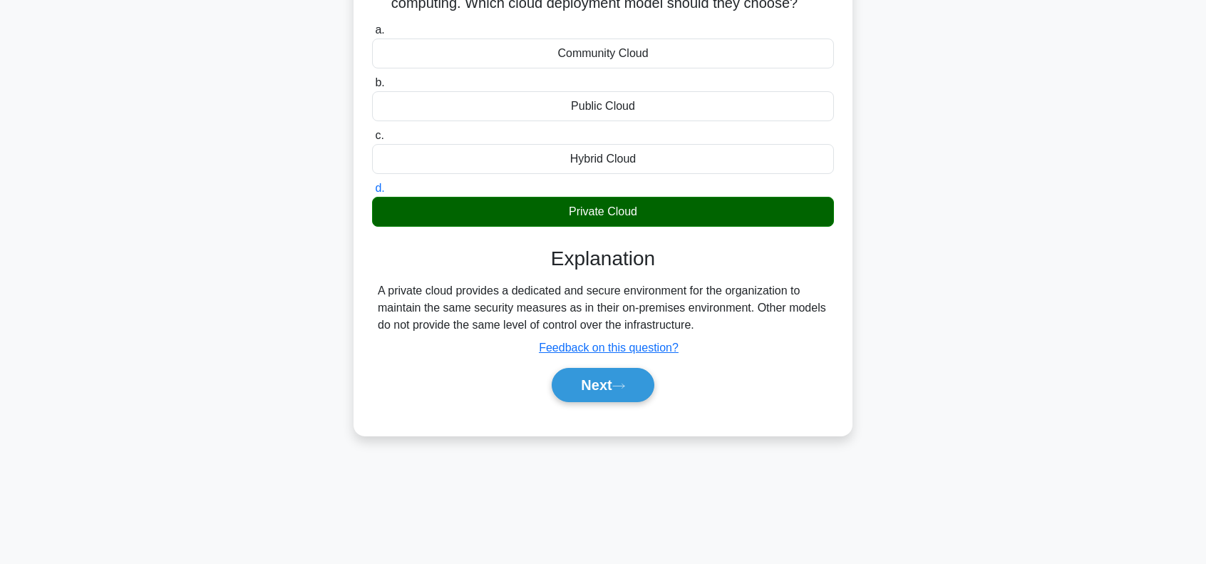
scroll to position [206, 0]
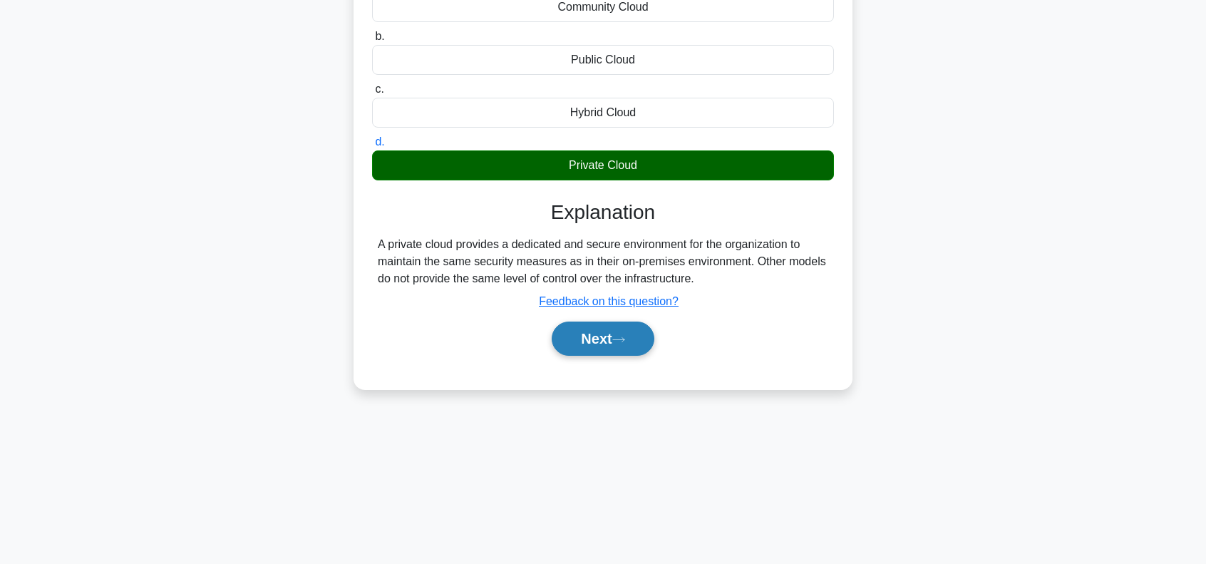
click at [614, 350] on button "Next" at bounding box center [603, 338] width 102 height 34
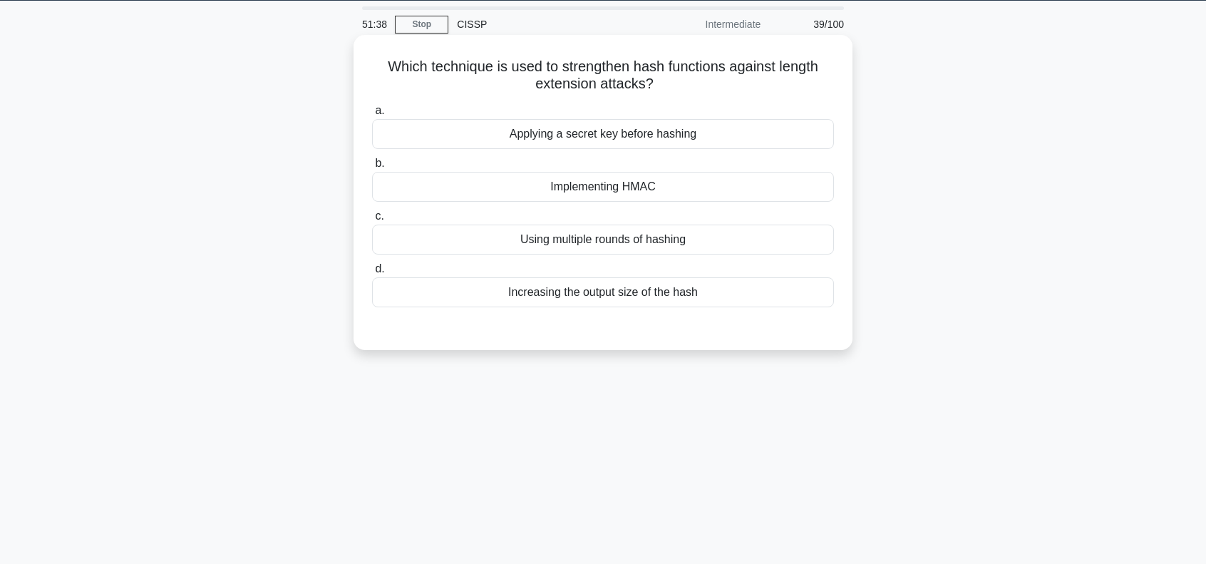
scroll to position [0, 0]
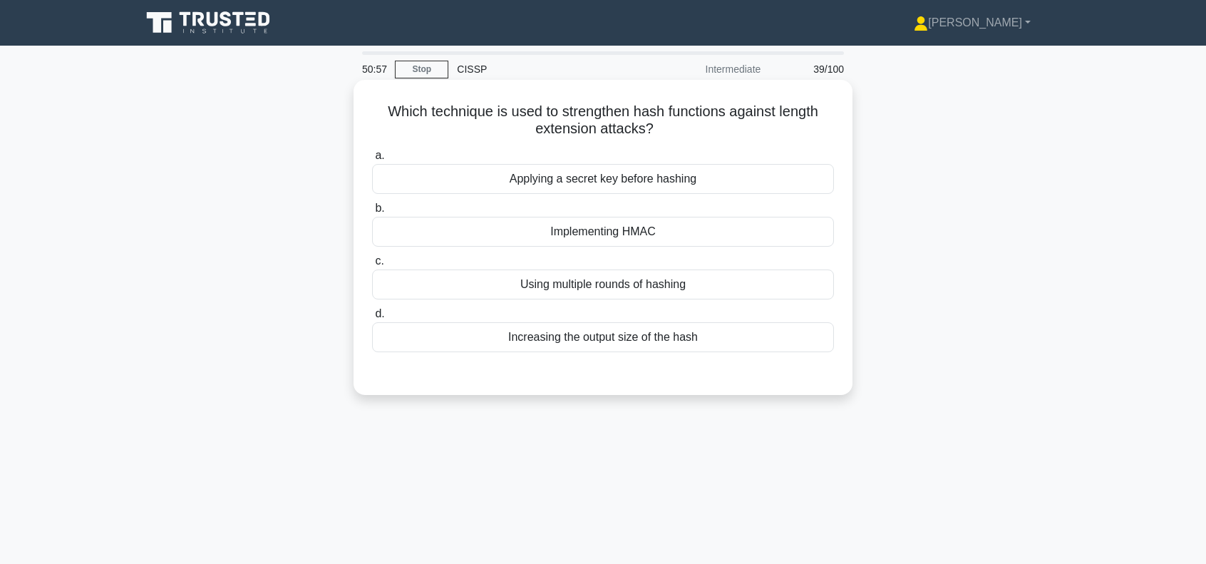
click at [629, 177] on div "Applying a secret key before hashing" at bounding box center [603, 179] width 462 height 30
click at [372, 160] on input "a. Applying a secret key before hashing" at bounding box center [372, 155] width 0 height 9
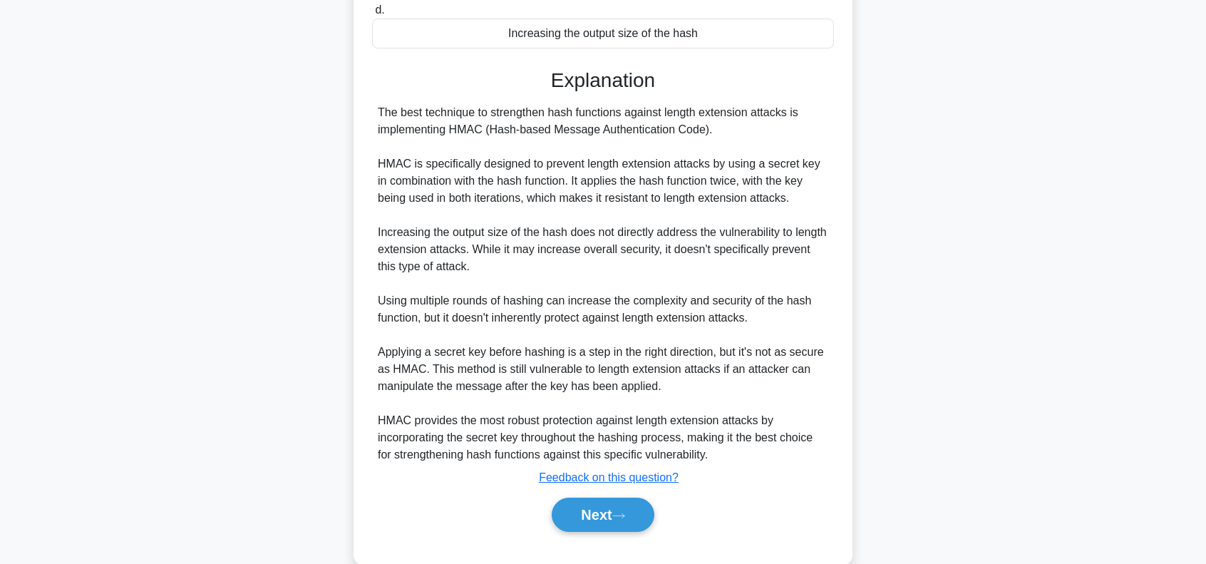
scroll to position [332, 0]
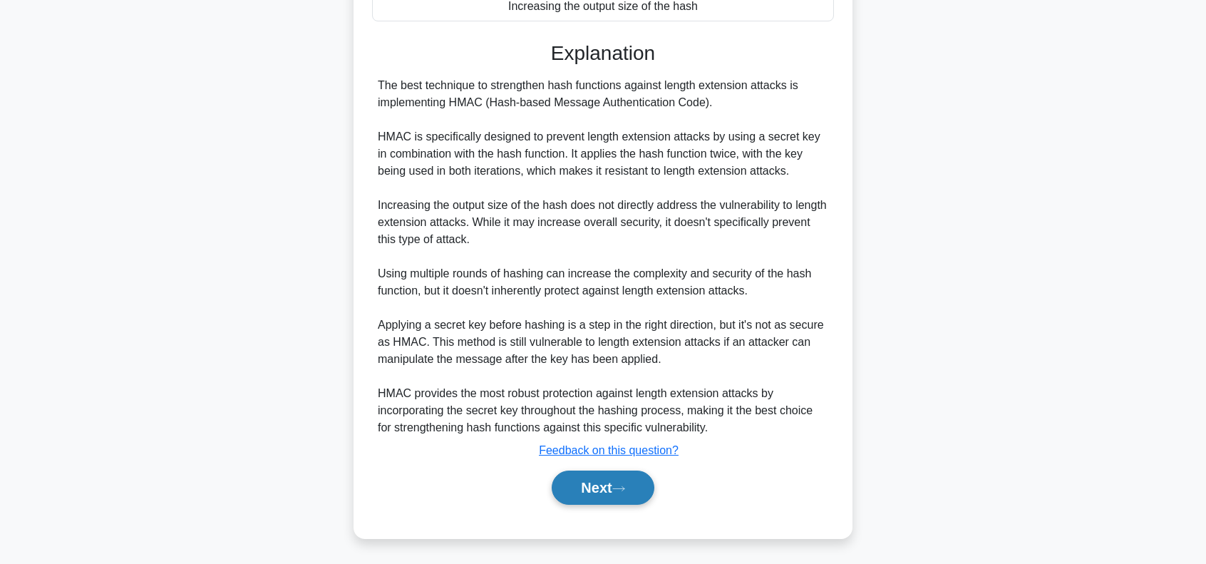
click at [610, 492] on button "Next" at bounding box center [603, 487] width 102 height 34
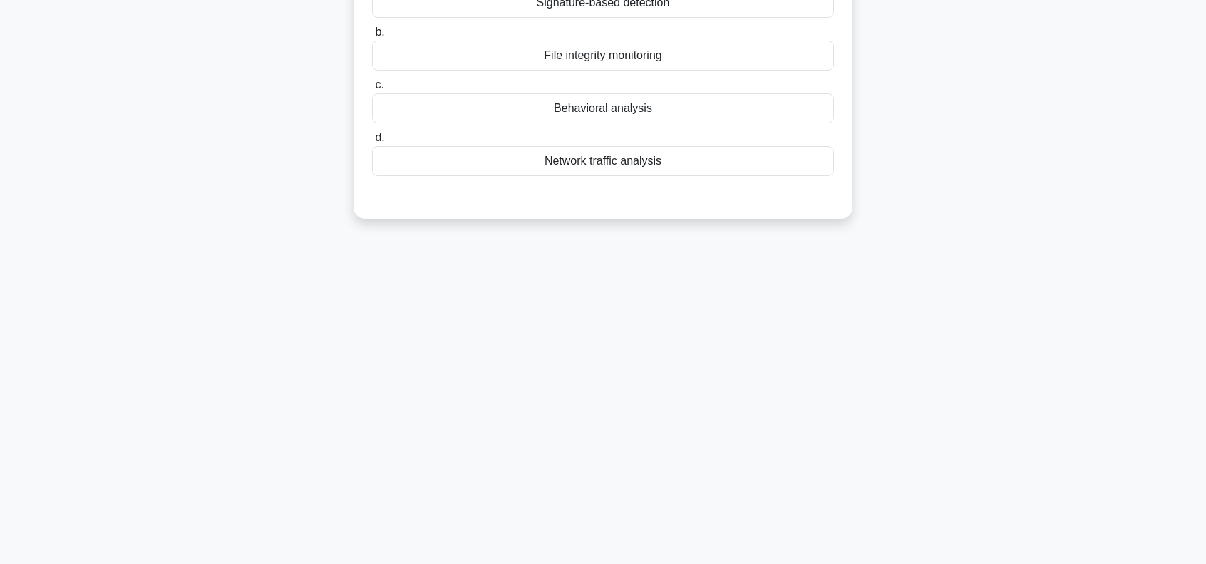
scroll to position [0, 0]
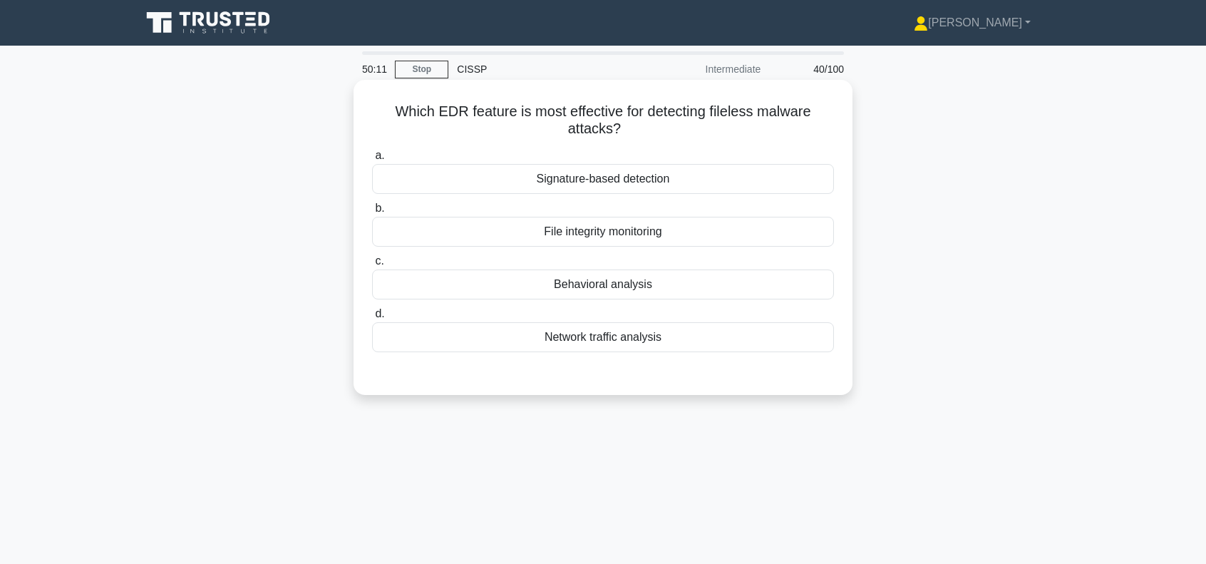
click at [656, 235] on div "File integrity monitoring" at bounding box center [603, 232] width 462 height 30
click at [372, 213] on input "b. File integrity monitoring" at bounding box center [372, 208] width 0 height 9
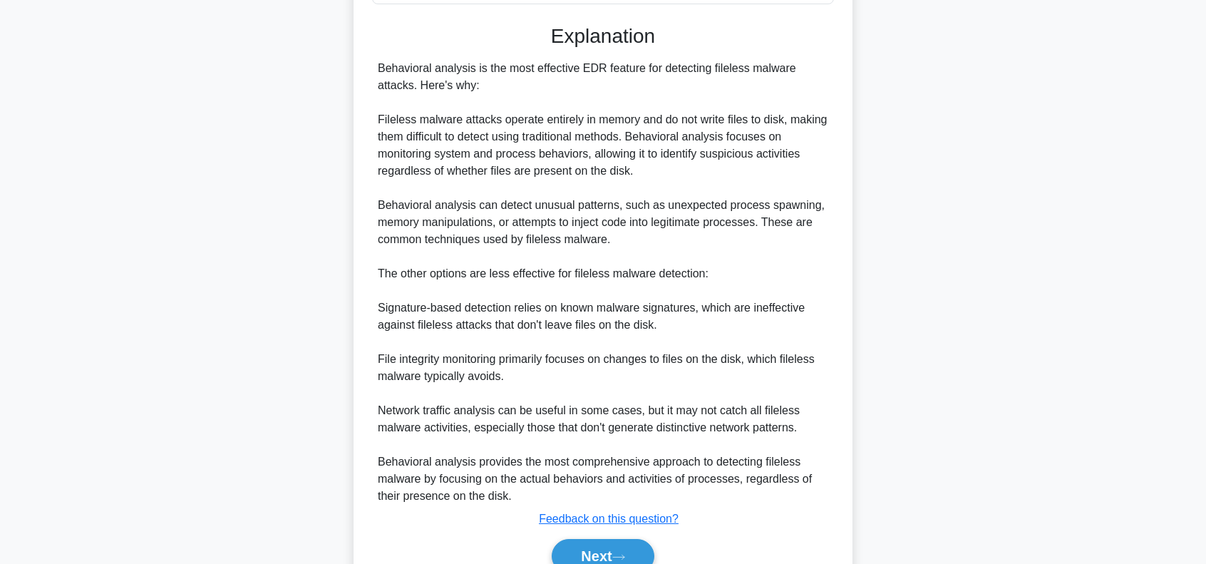
scroll to position [418, 0]
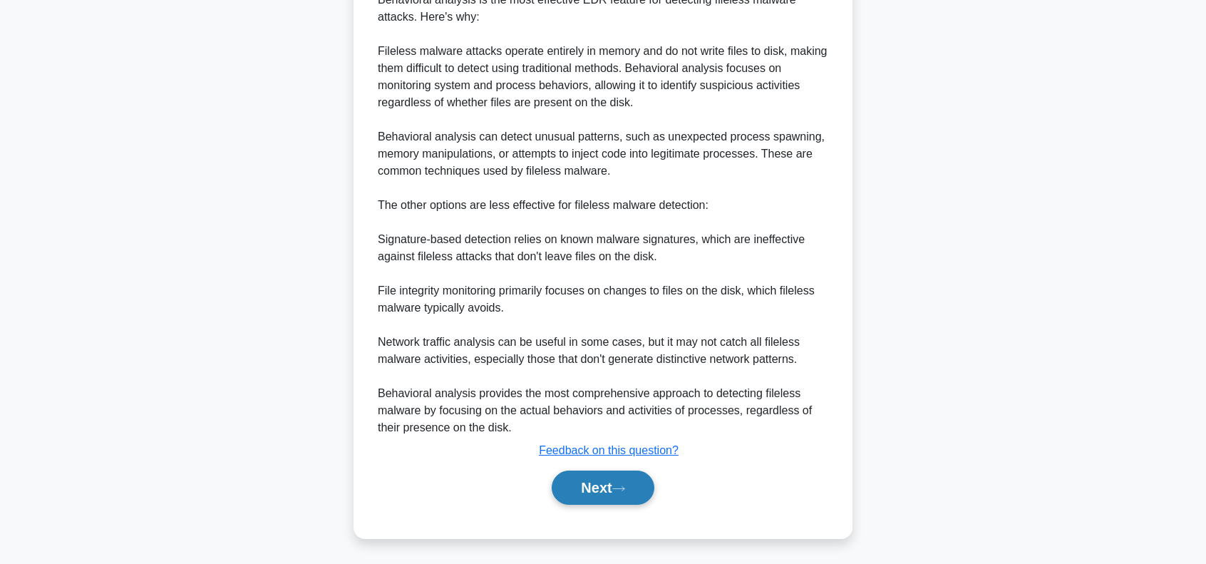
click at [597, 492] on button "Next" at bounding box center [603, 487] width 102 height 34
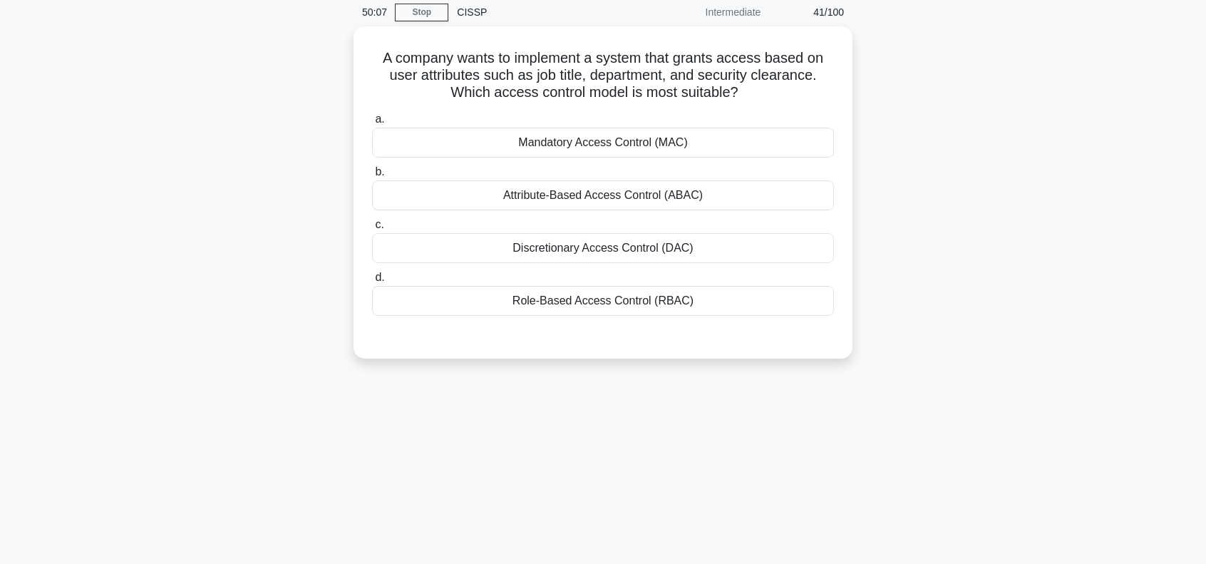
scroll to position [0, 0]
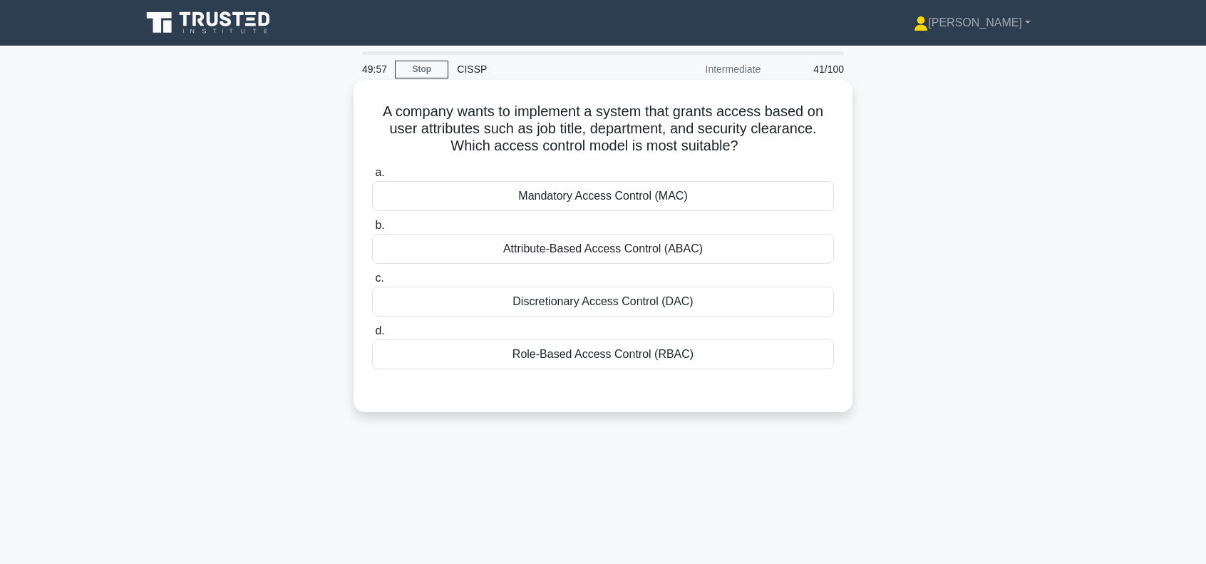
click at [599, 254] on div "Attribute-Based Access Control (ABAC)" at bounding box center [603, 249] width 462 height 30
click at [372, 230] on input "b. Attribute-Based Access Control (ABAC)" at bounding box center [372, 225] width 0 height 9
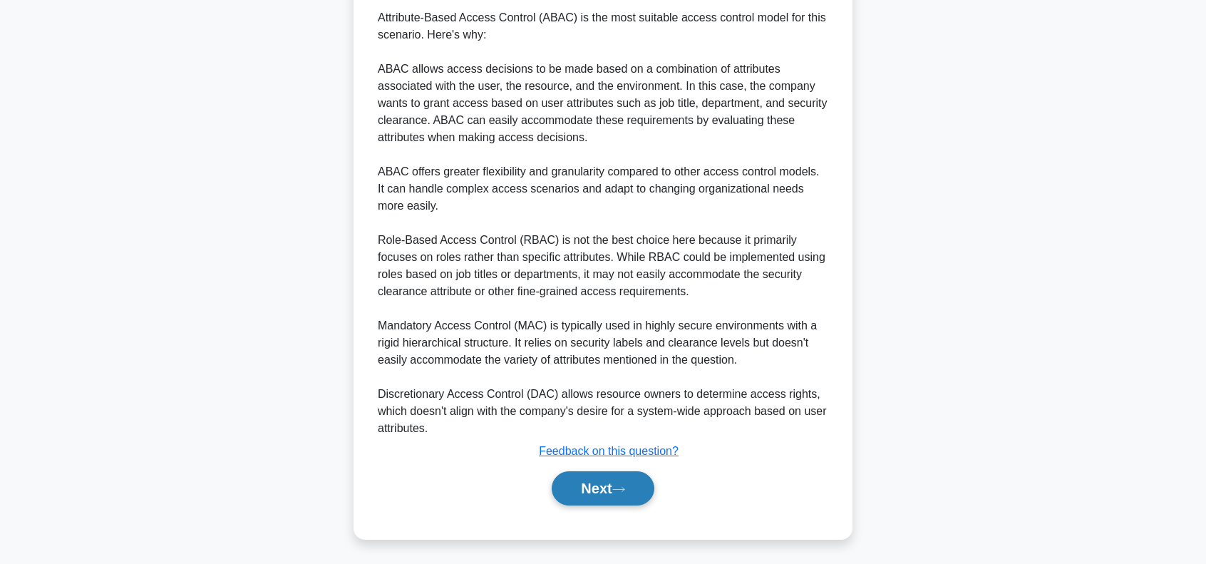
click at [604, 484] on button "Next" at bounding box center [603, 488] width 102 height 34
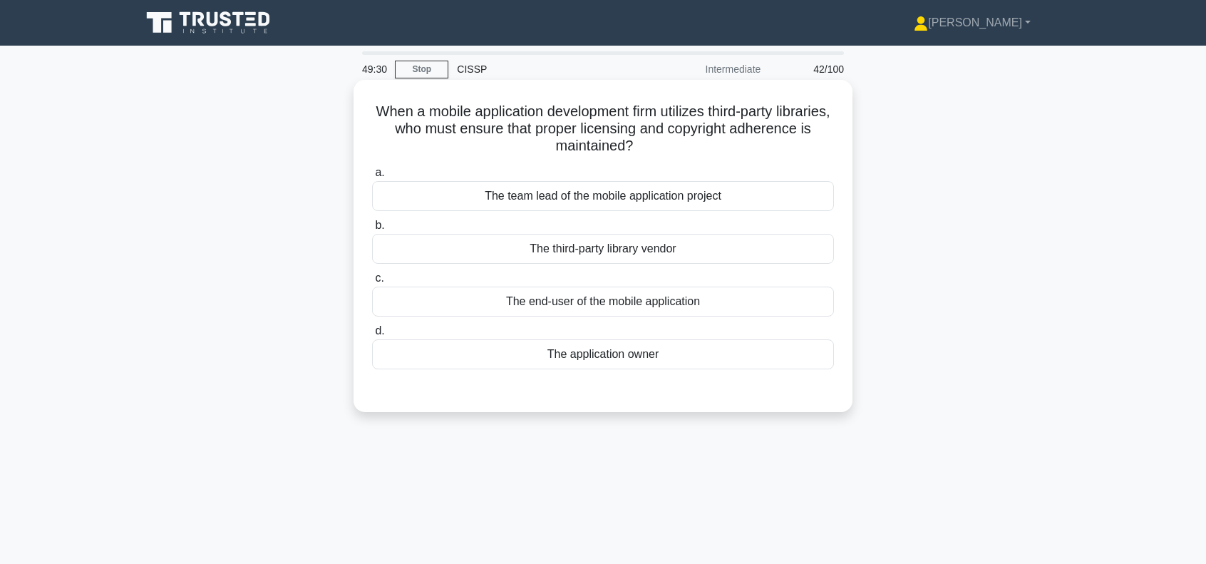
click at [609, 357] on div "The application owner" at bounding box center [603, 354] width 462 height 30
click at [372, 336] on input "d. The application owner" at bounding box center [372, 330] width 0 height 9
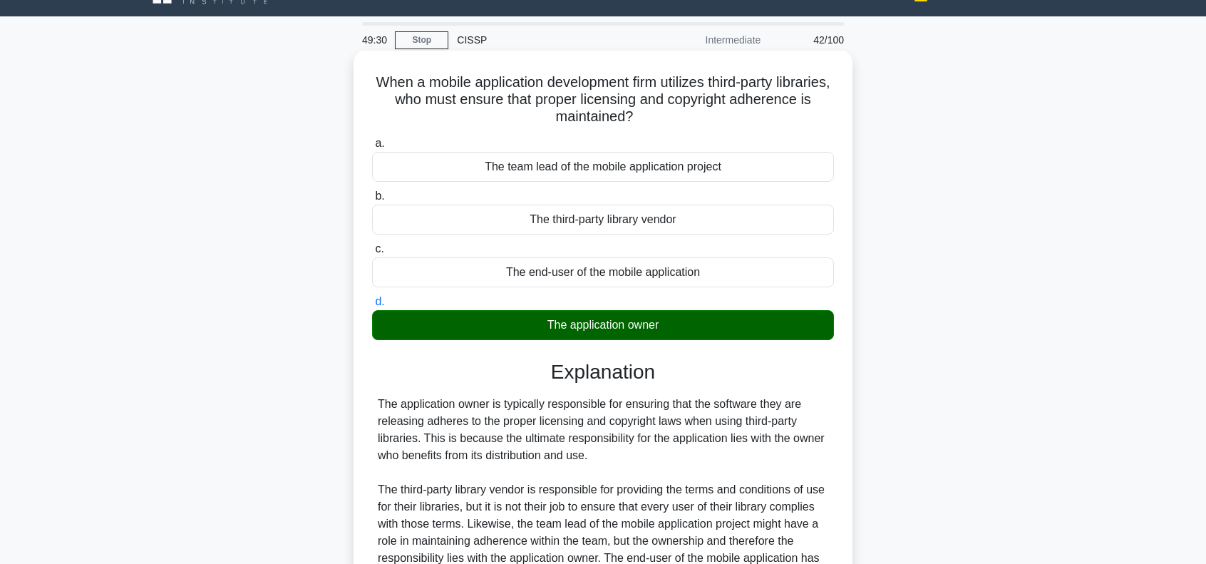
scroll to position [210, 0]
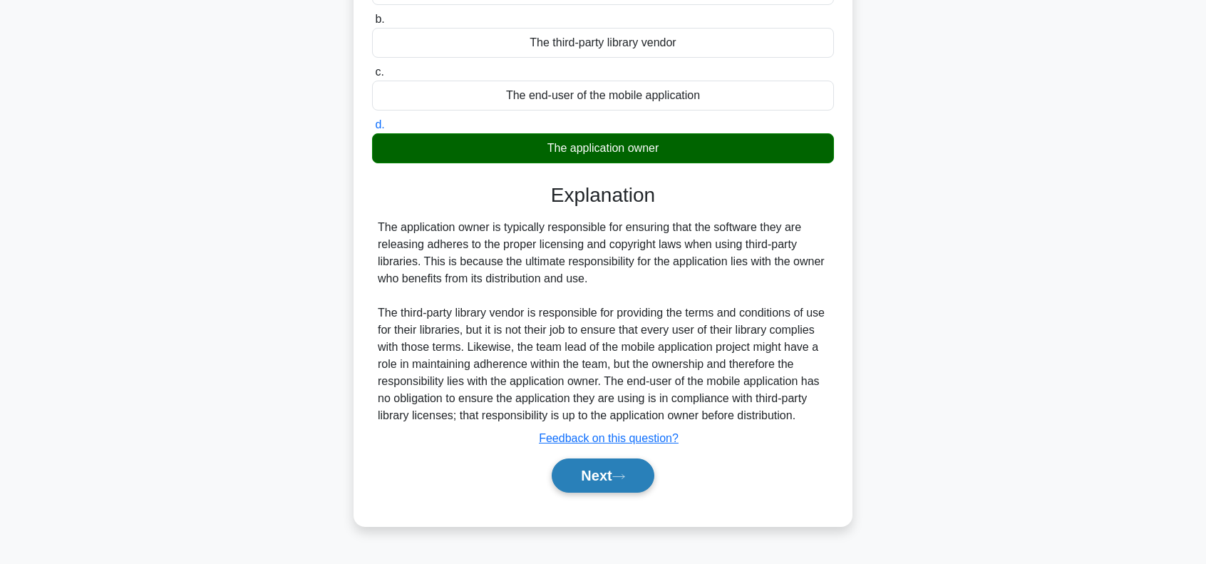
click at [625, 480] on icon at bounding box center [618, 477] width 13 height 8
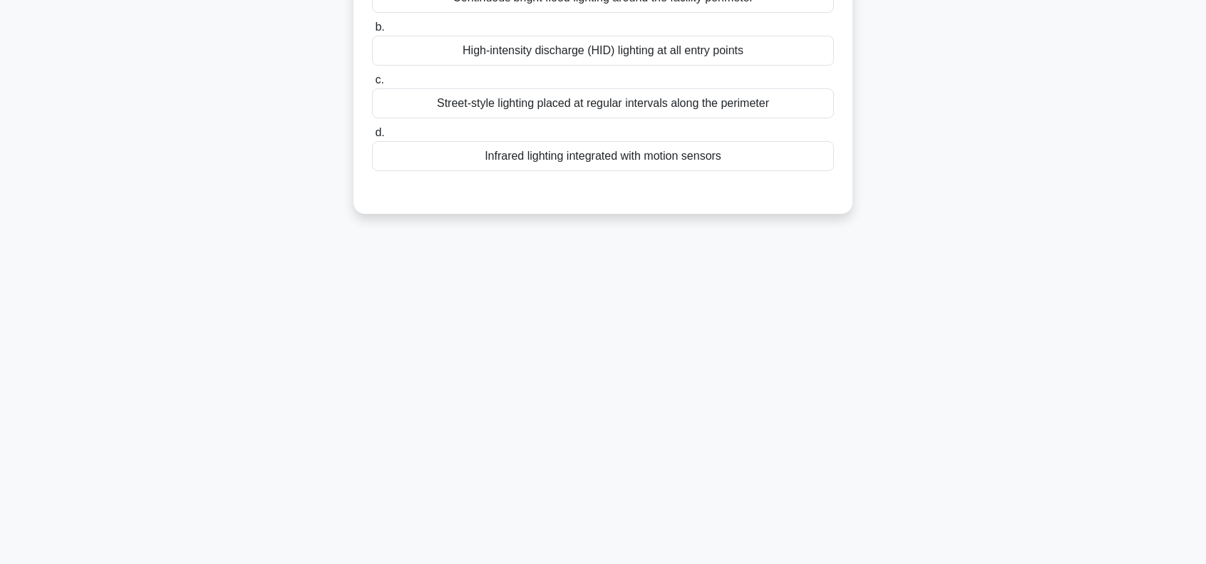
scroll to position [0, 0]
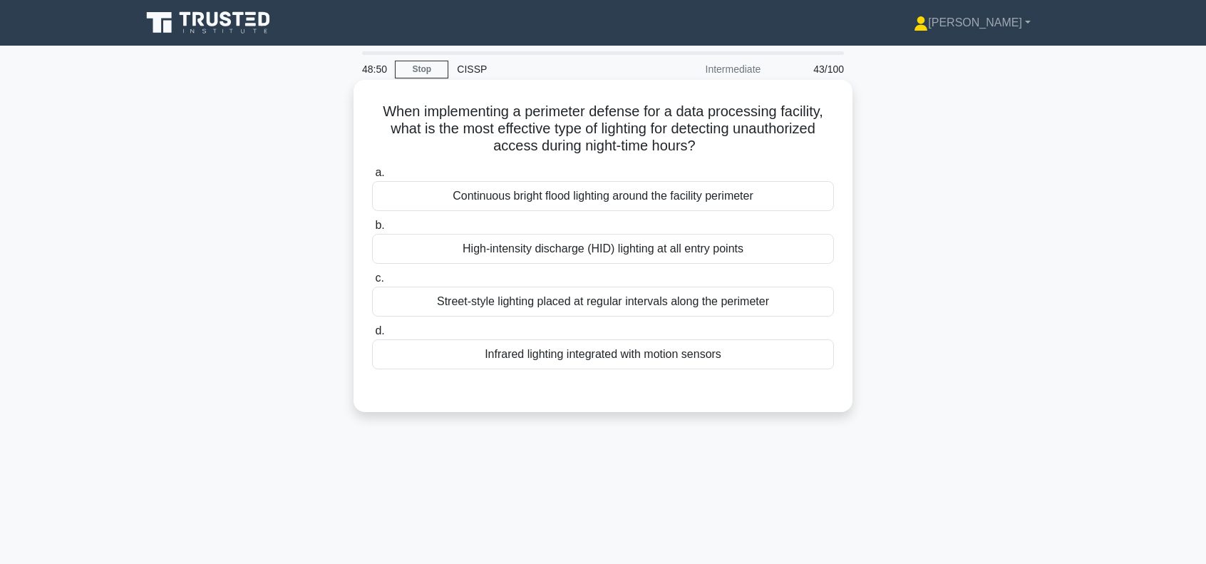
click at [572, 302] on div "Street-style lighting placed at regular intervals along the perimeter" at bounding box center [603, 302] width 462 height 30
click at [372, 283] on input "c. Street-style lighting placed at regular intervals along the perimeter" at bounding box center [372, 278] width 0 height 9
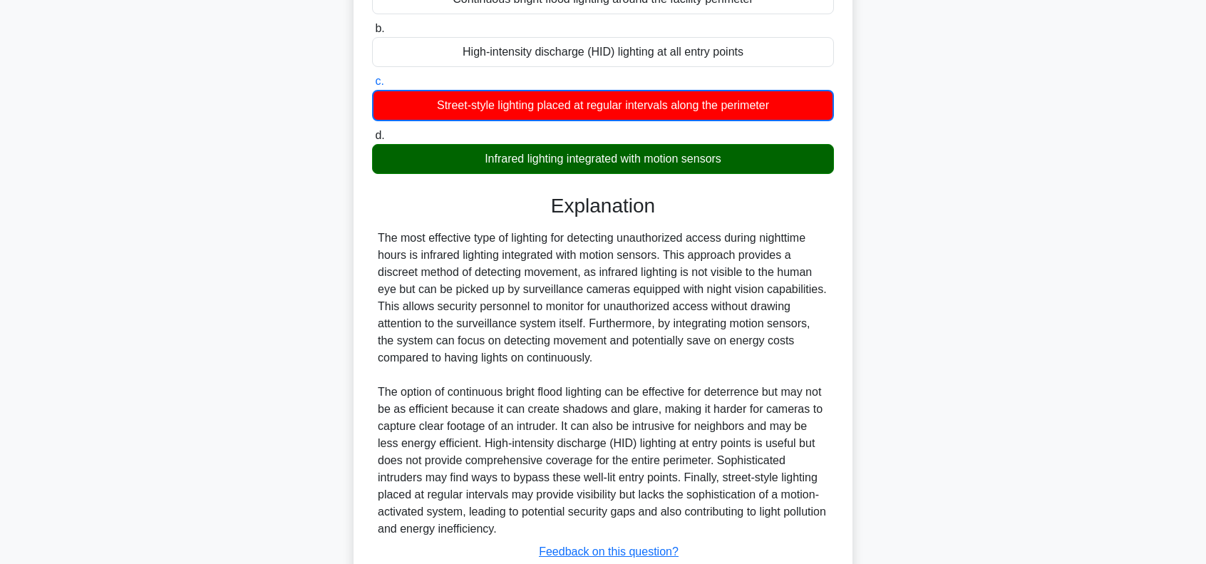
scroll to position [285, 0]
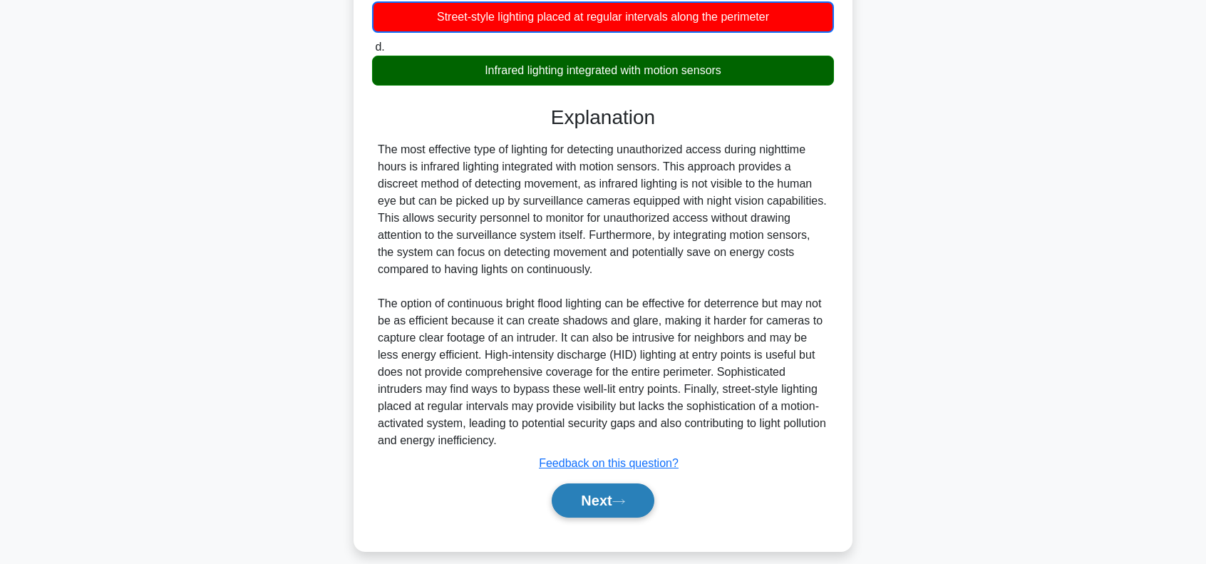
click at [589, 495] on button "Next" at bounding box center [603, 500] width 102 height 34
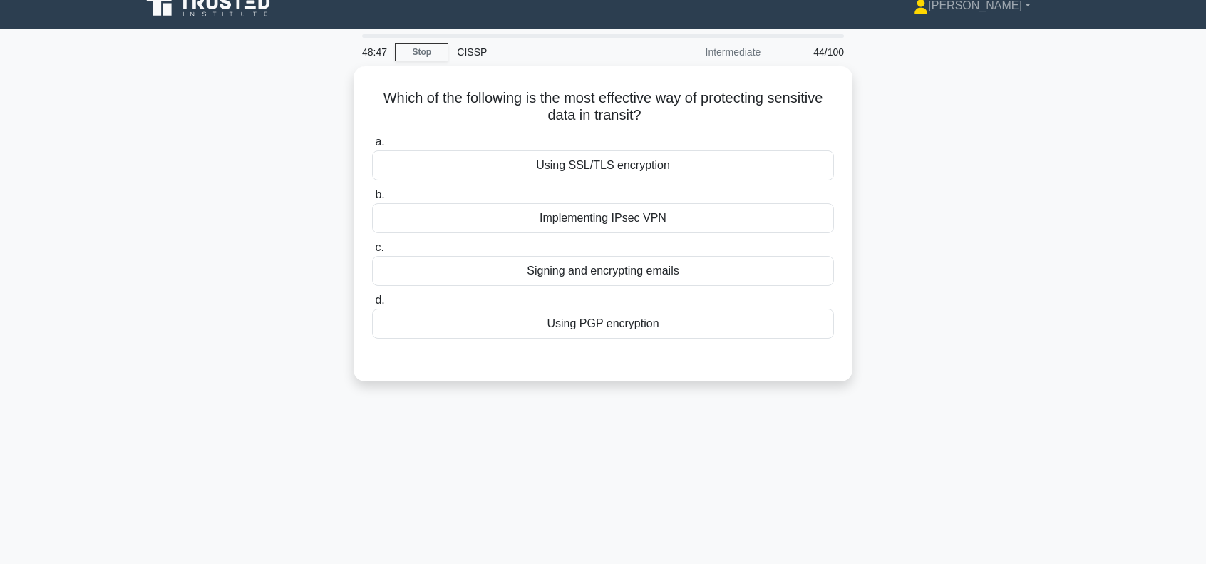
scroll to position [0, 0]
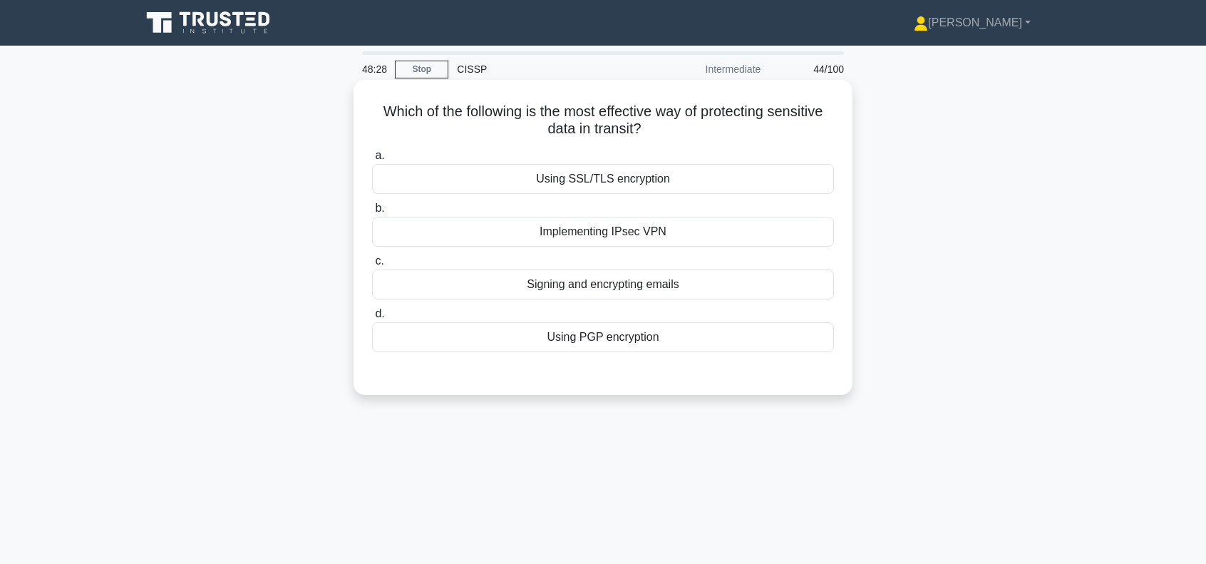
click at [609, 177] on div "Using SSL/TLS encryption" at bounding box center [603, 179] width 462 height 30
click at [372, 160] on input "a. Using SSL/TLS encryption" at bounding box center [372, 155] width 0 height 9
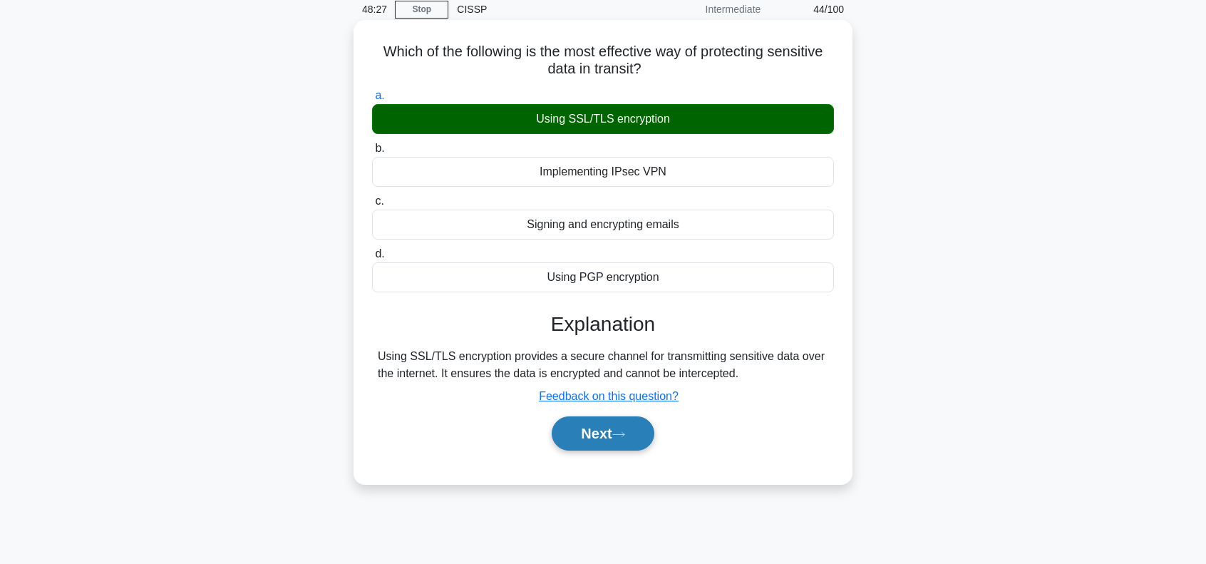
scroll to position [206, 0]
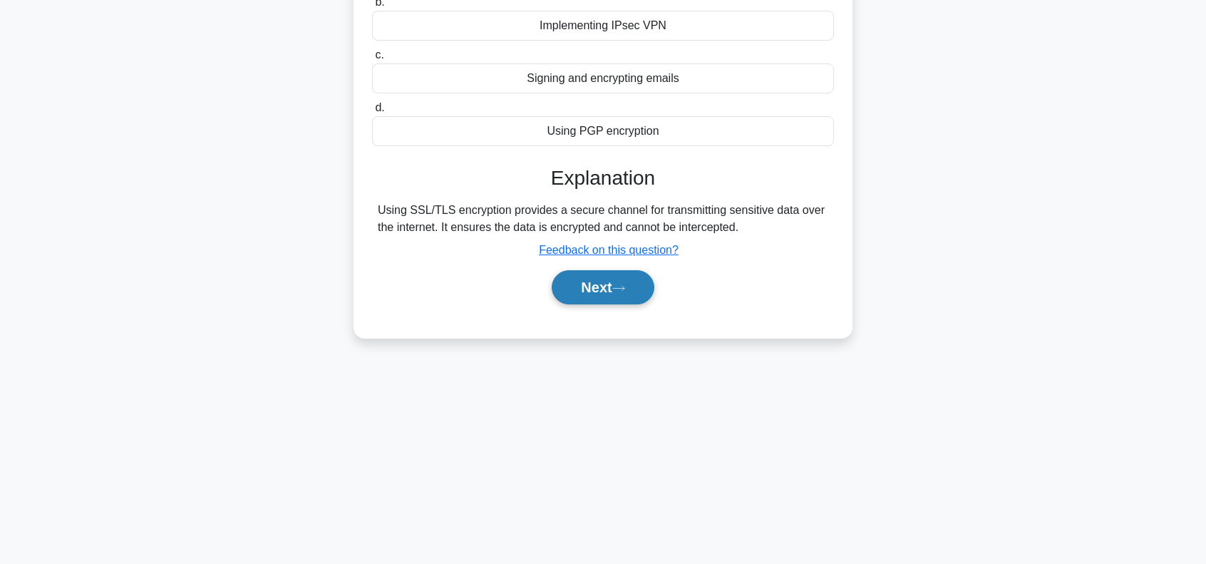
click at [607, 282] on button "Next" at bounding box center [603, 287] width 102 height 34
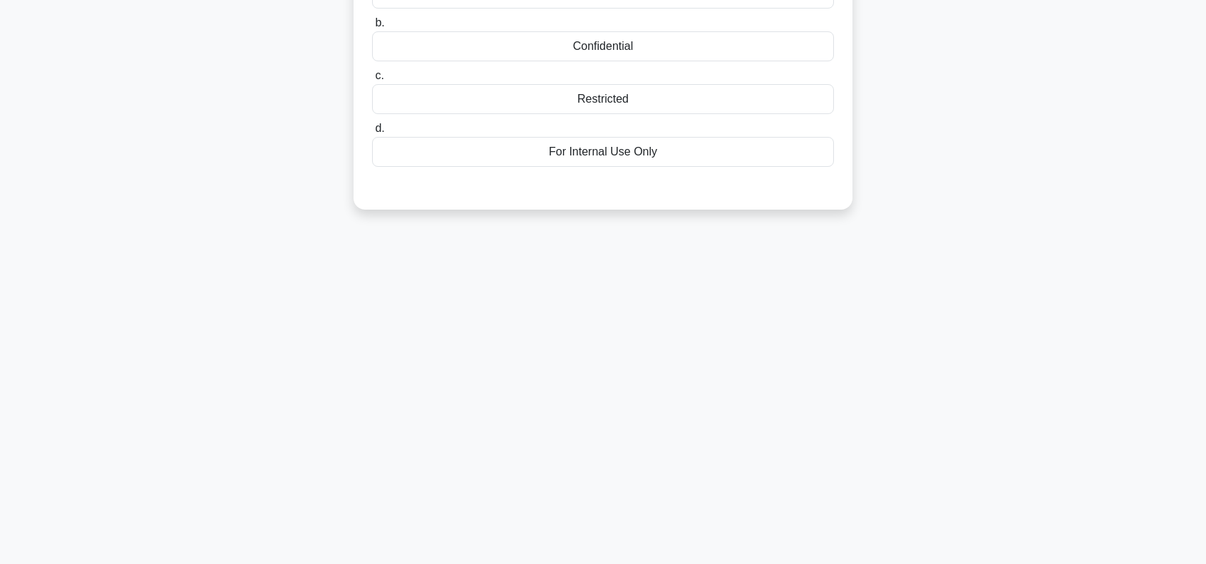
scroll to position [0, 0]
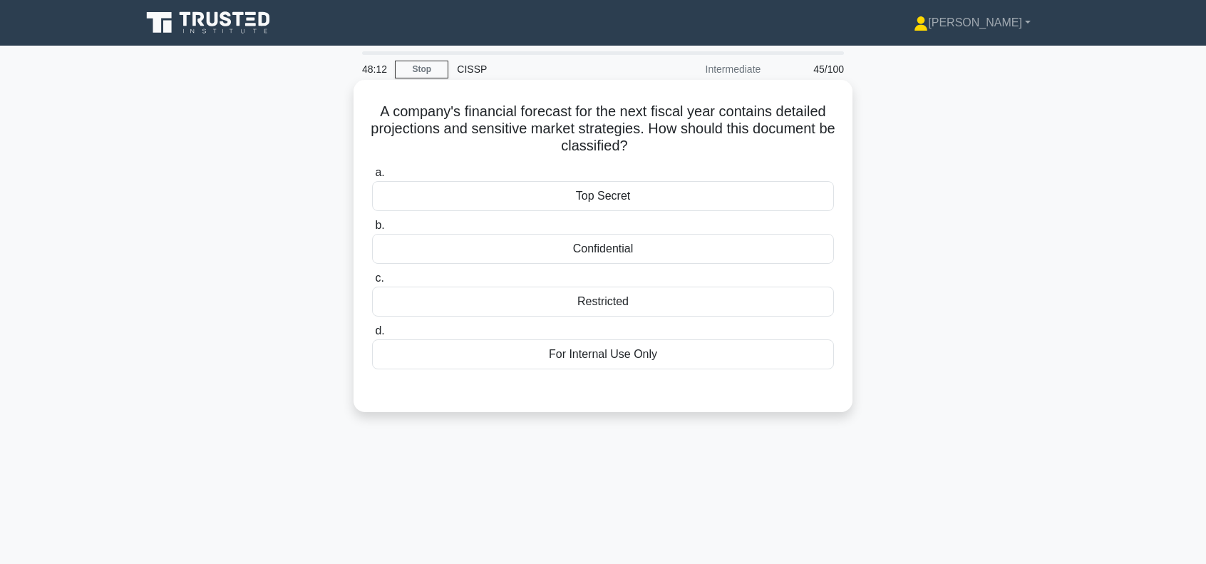
click at [633, 250] on div "Confidential" at bounding box center [603, 249] width 462 height 30
click at [372, 230] on input "b. Confidential" at bounding box center [372, 225] width 0 height 9
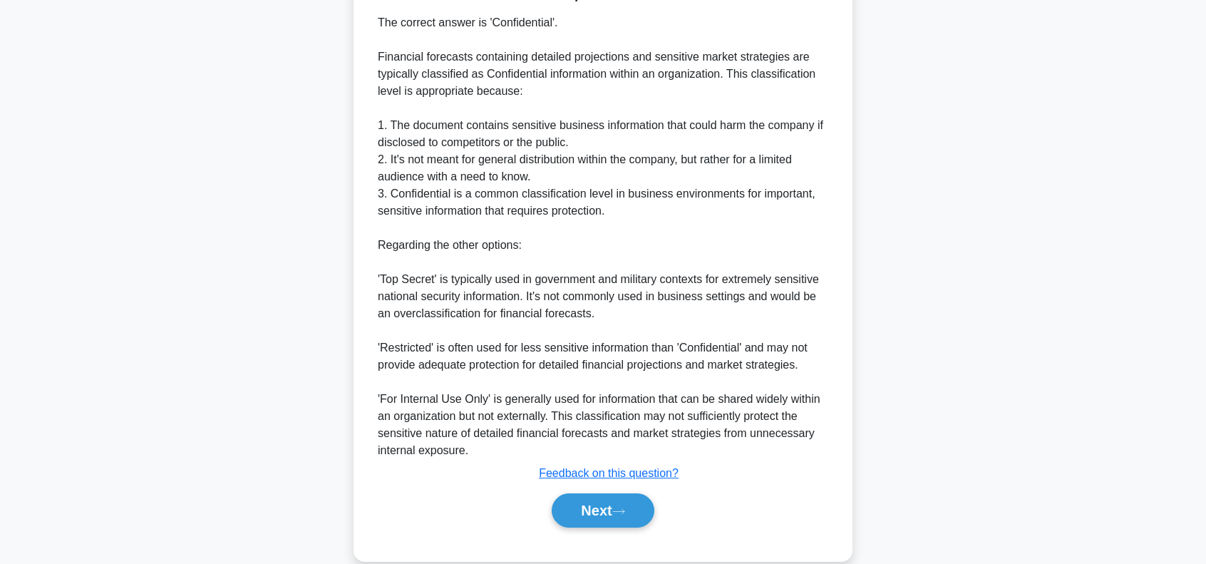
scroll to position [433, 0]
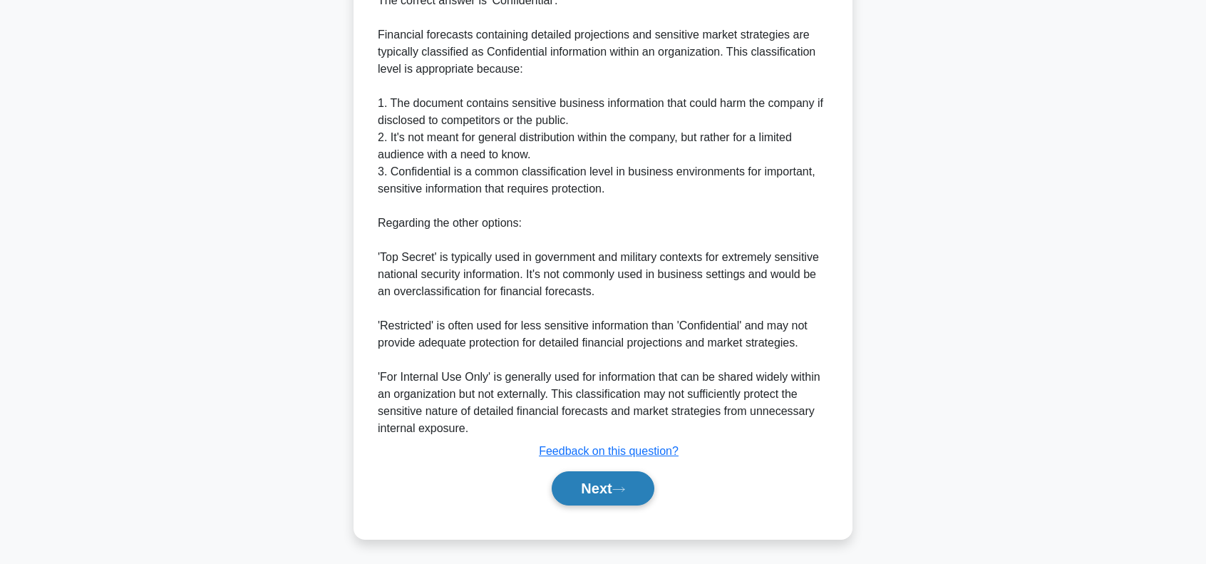
click at [604, 491] on button "Next" at bounding box center [603, 488] width 102 height 34
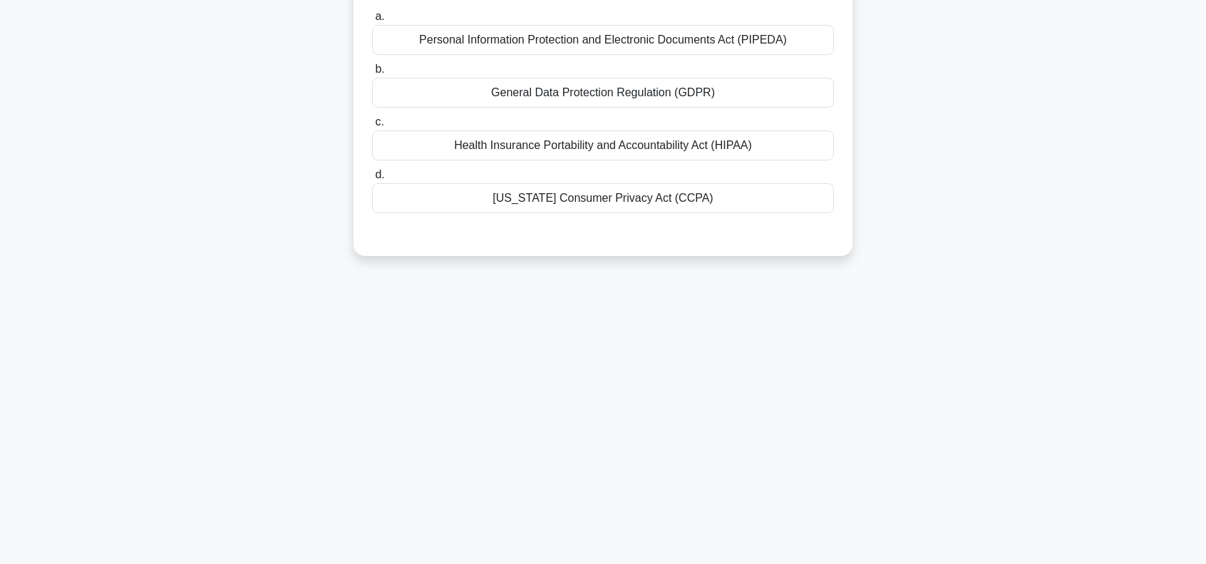
scroll to position [0, 0]
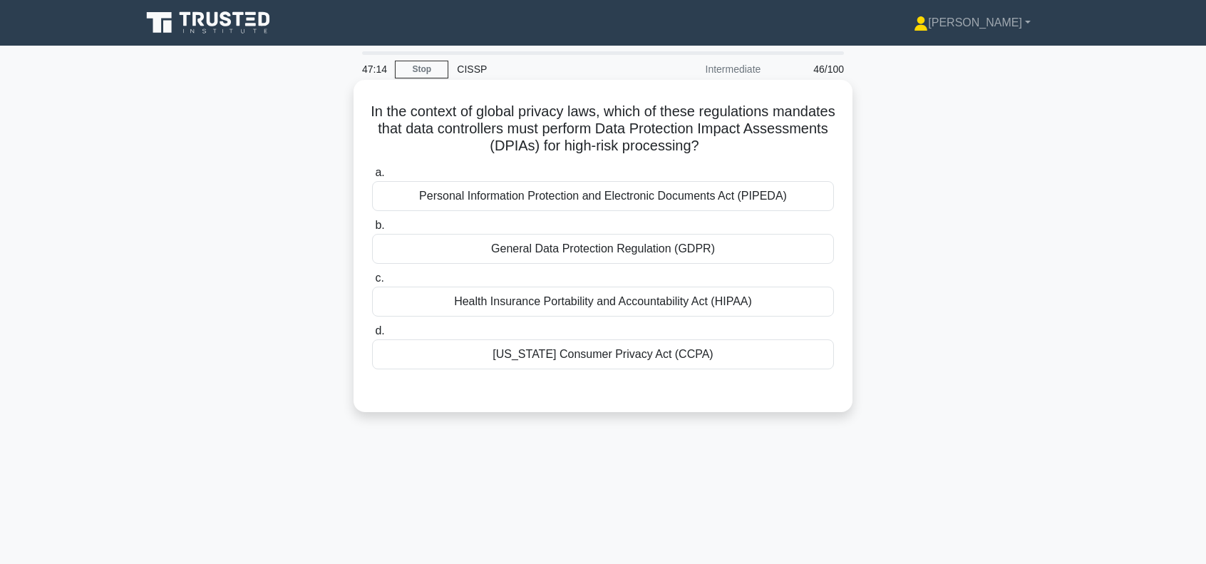
click at [567, 303] on div "Health Insurance Portability and Accountability Act (HIPAA)" at bounding box center [603, 302] width 462 height 30
click at [372, 283] on input "c. Health Insurance Portability and Accountability Act (HIPAA)" at bounding box center [372, 278] width 0 height 9
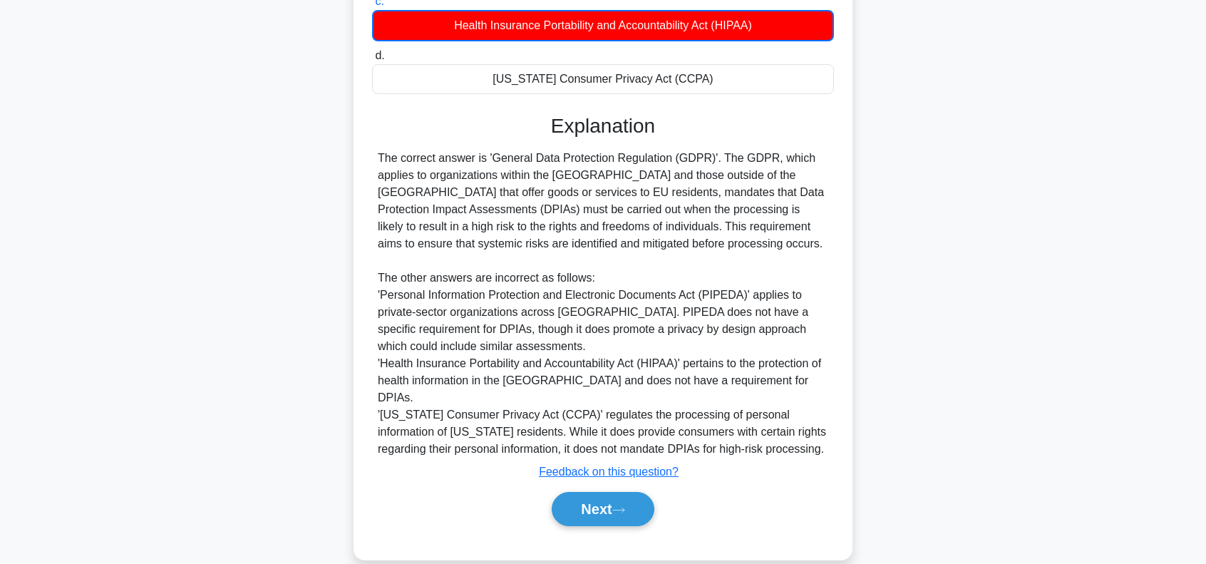
scroll to position [281, 0]
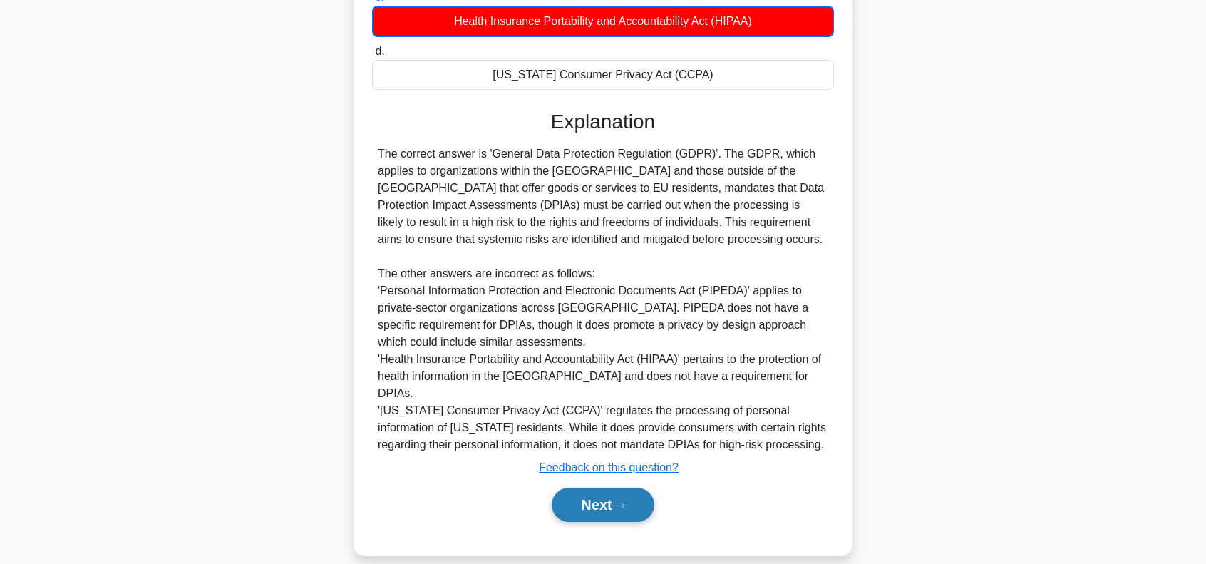
click at [622, 497] on button "Next" at bounding box center [603, 505] width 102 height 34
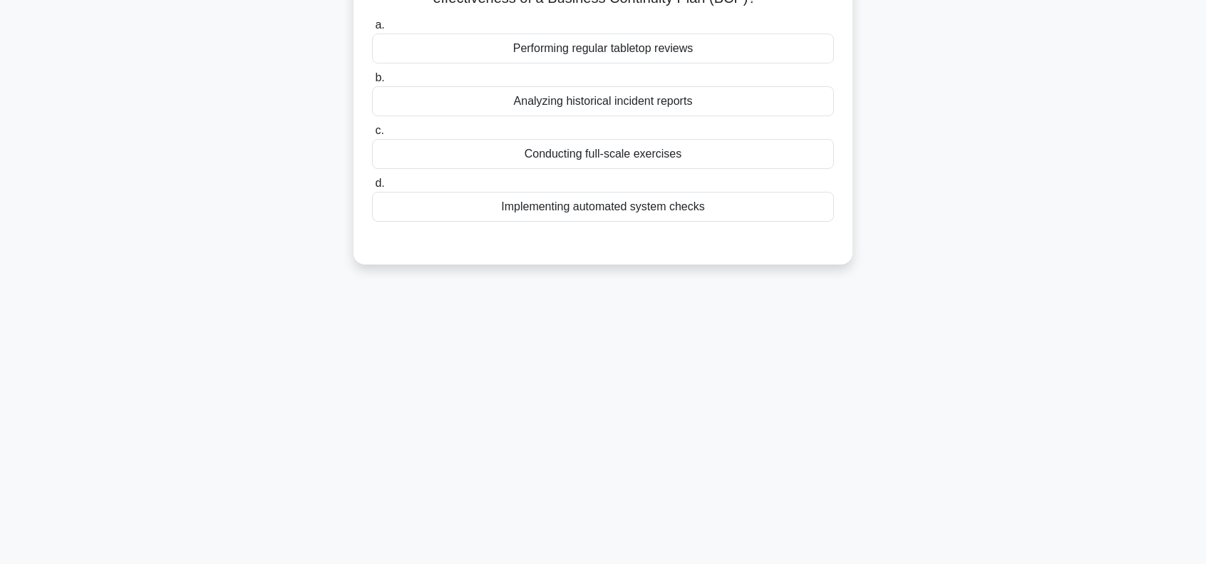
scroll to position [0, 0]
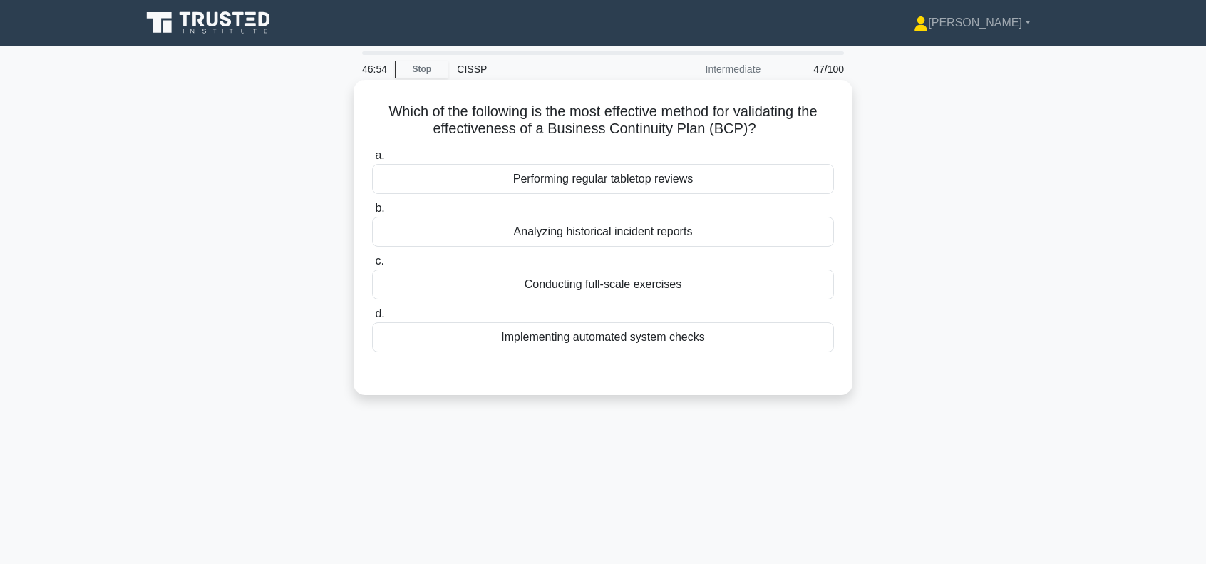
click at [622, 284] on div "Conducting full-scale exercises" at bounding box center [603, 284] width 462 height 30
click at [372, 266] on input "c. Conducting full-scale exercises" at bounding box center [372, 261] width 0 height 9
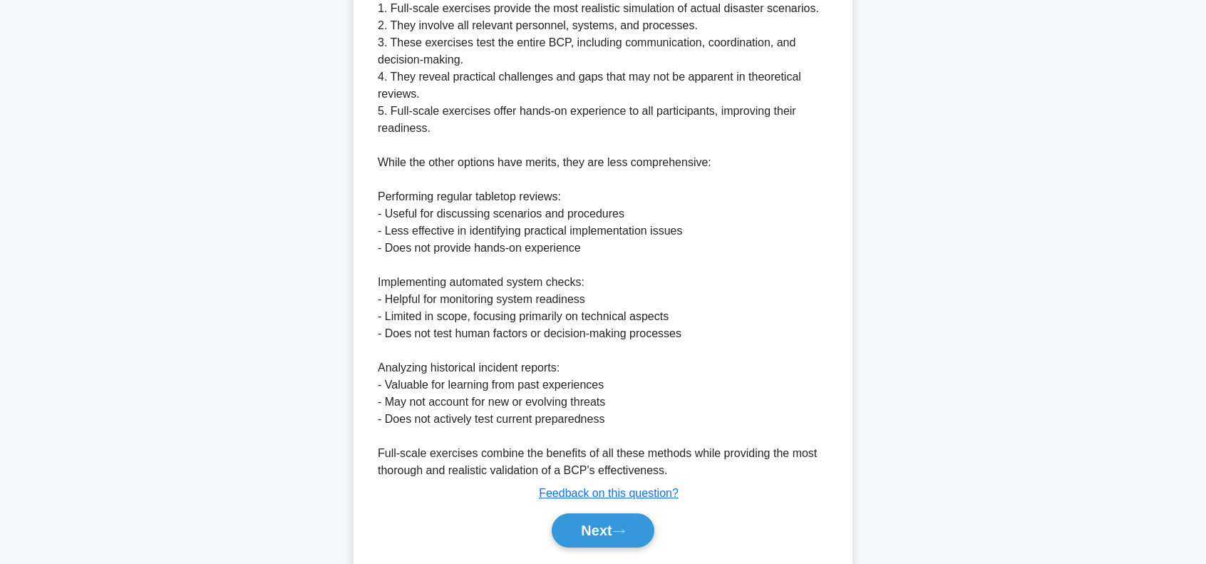
scroll to position [501, 0]
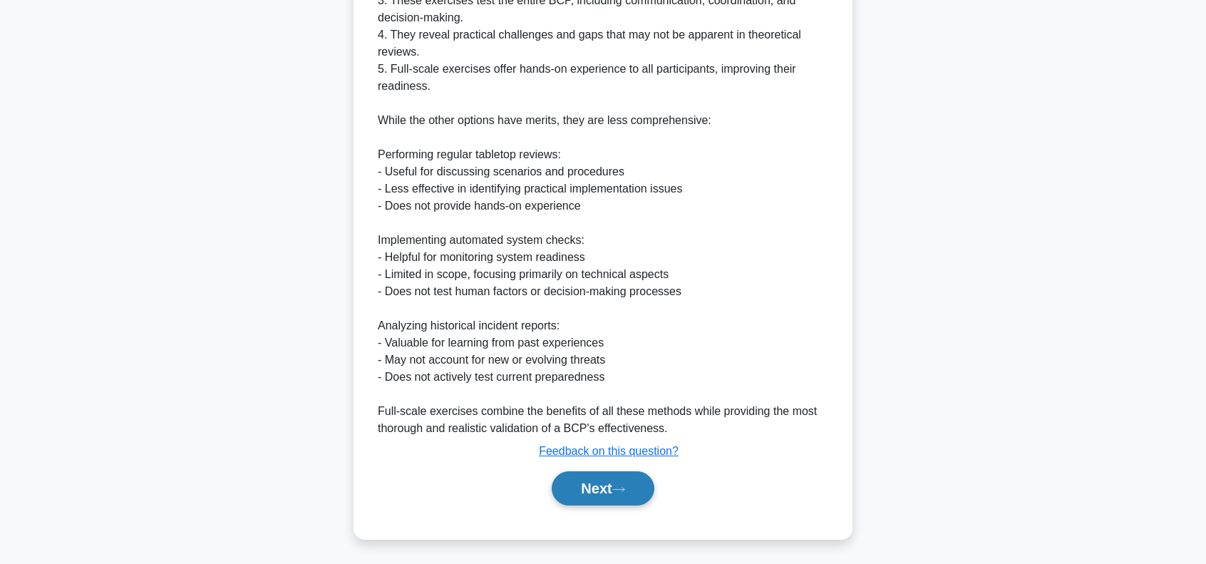
click at [614, 484] on button "Next" at bounding box center [603, 488] width 102 height 34
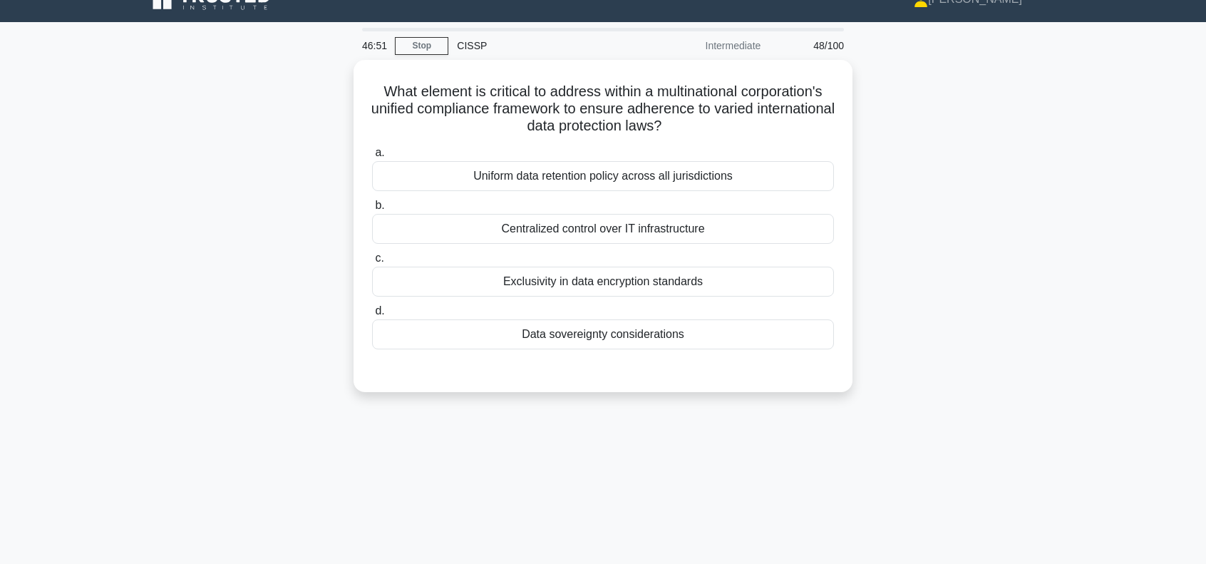
scroll to position [0, 0]
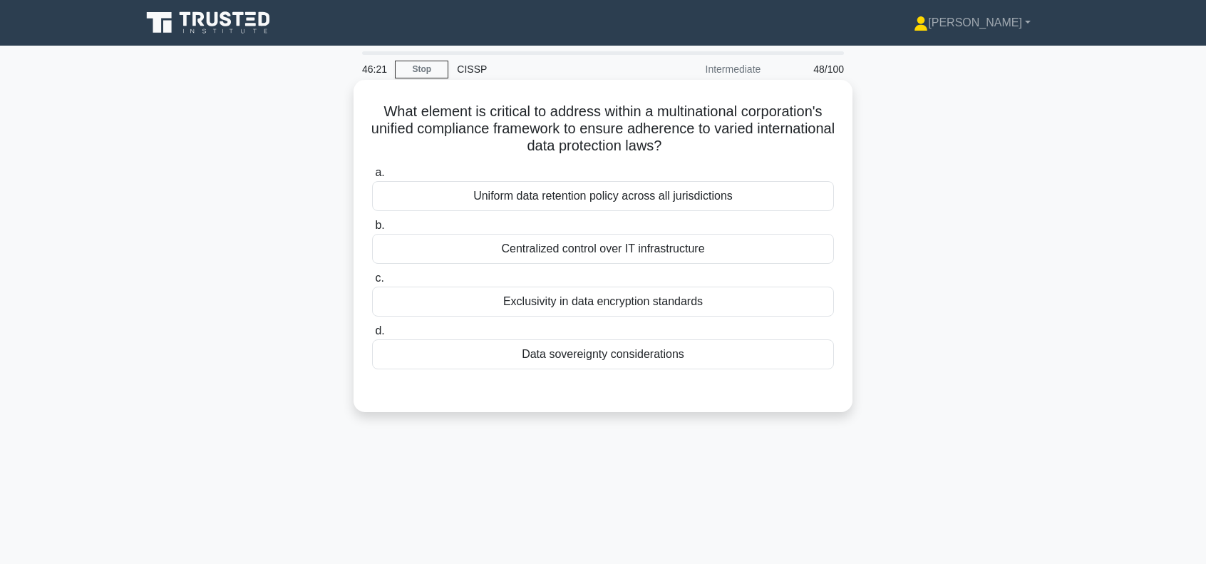
click at [611, 358] on div "Data sovereignty considerations" at bounding box center [603, 354] width 462 height 30
click at [372, 336] on input "d. Data sovereignty considerations" at bounding box center [372, 330] width 0 height 9
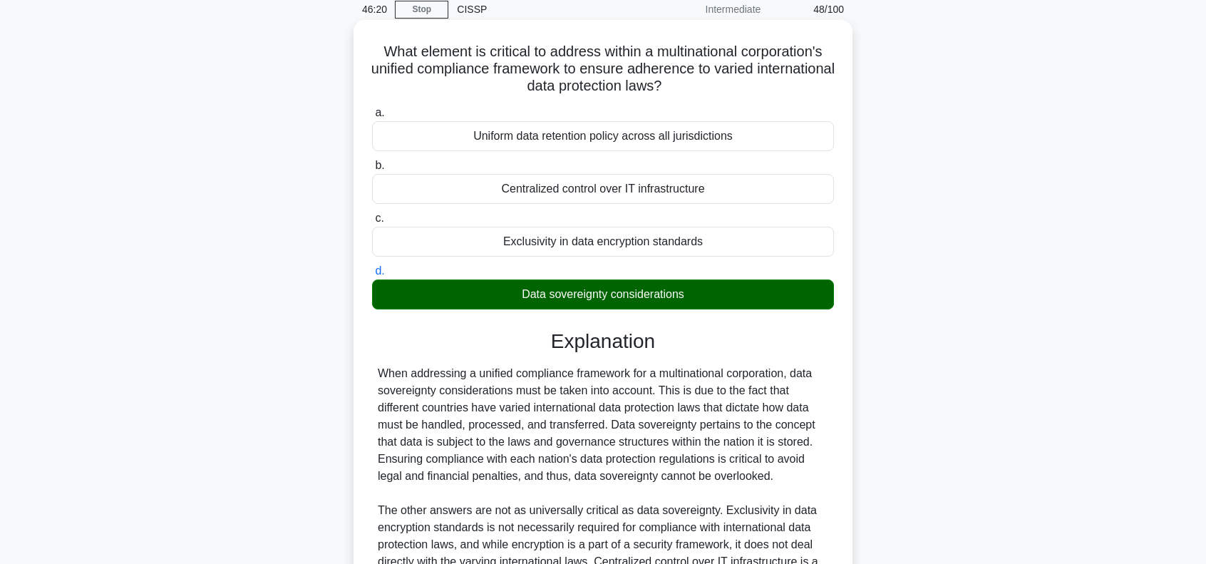
scroll to position [279, 0]
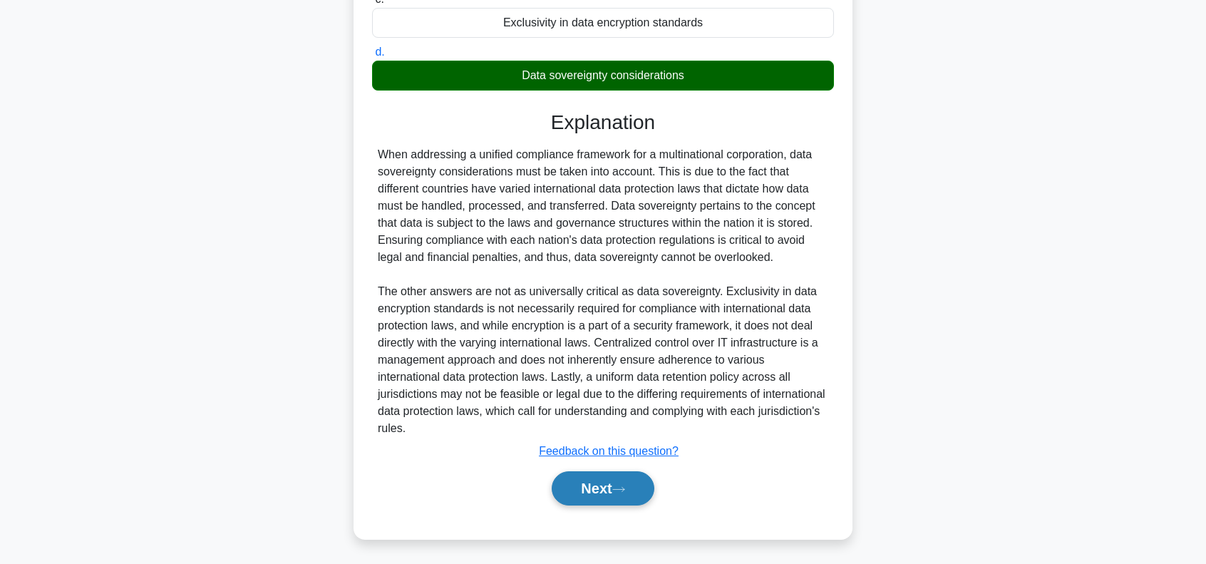
click at [614, 489] on button "Next" at bounding box center [603, 488] width 102 height 34
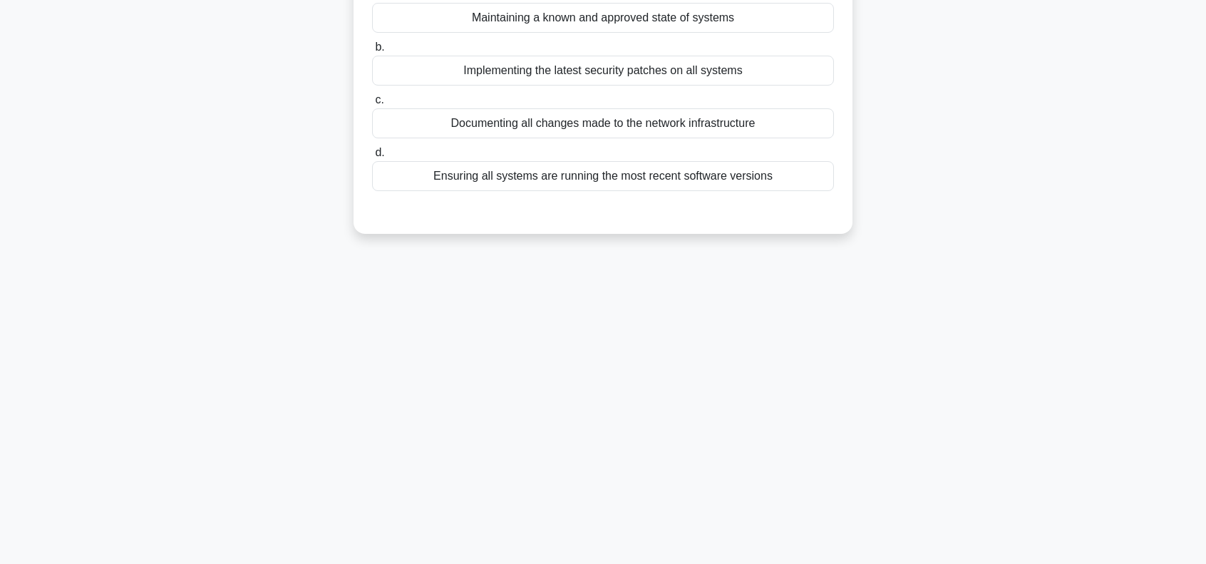
scroll to position [0, 0]
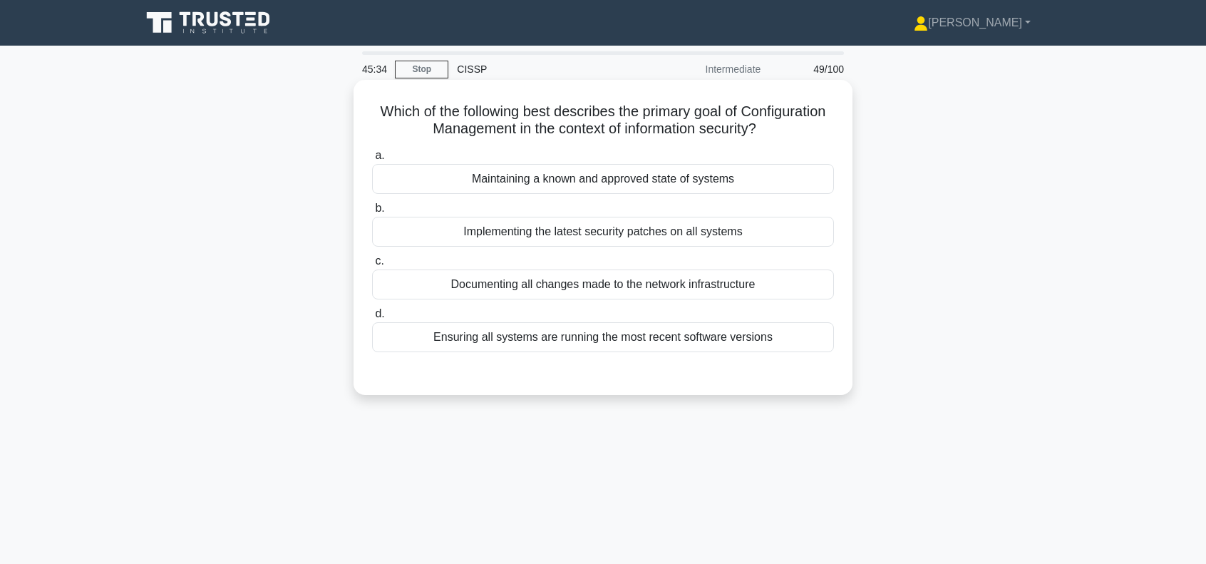
click at [615, 177] on div "Maintaining a known and approved state of systems" at bounding box center [603, 179] width 462 height 30
click at [372, 160] on input "a. Maintaining a known and approved state of systems" at bounding box center [372, 155] width 0 height 9
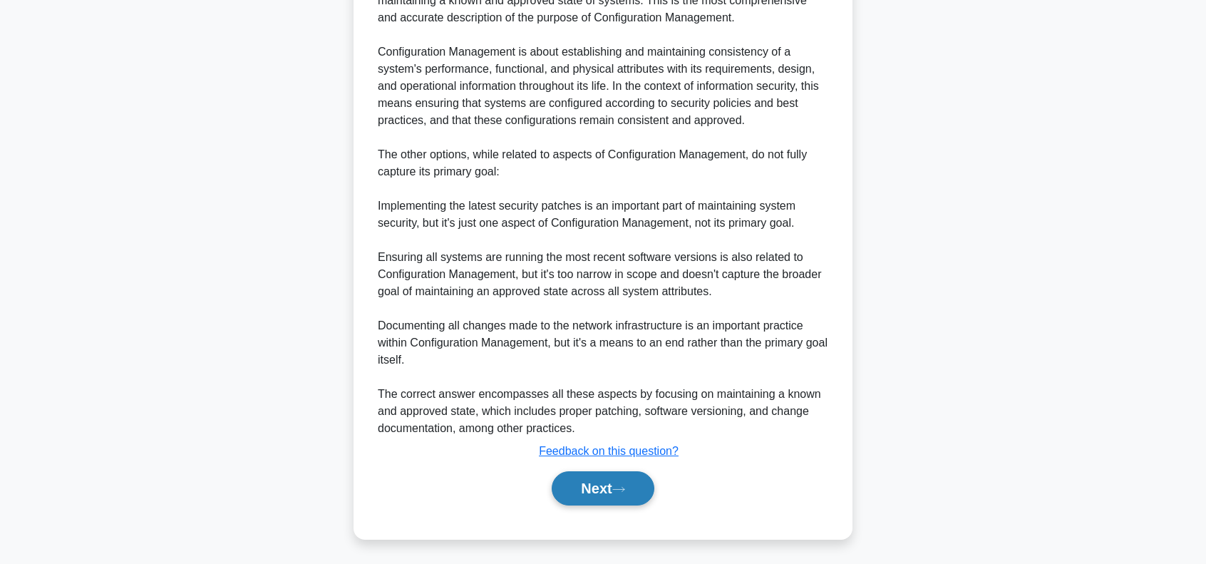
click at [602, 484] on button "Next" at bounding box center [603, 488] width 102 height 34
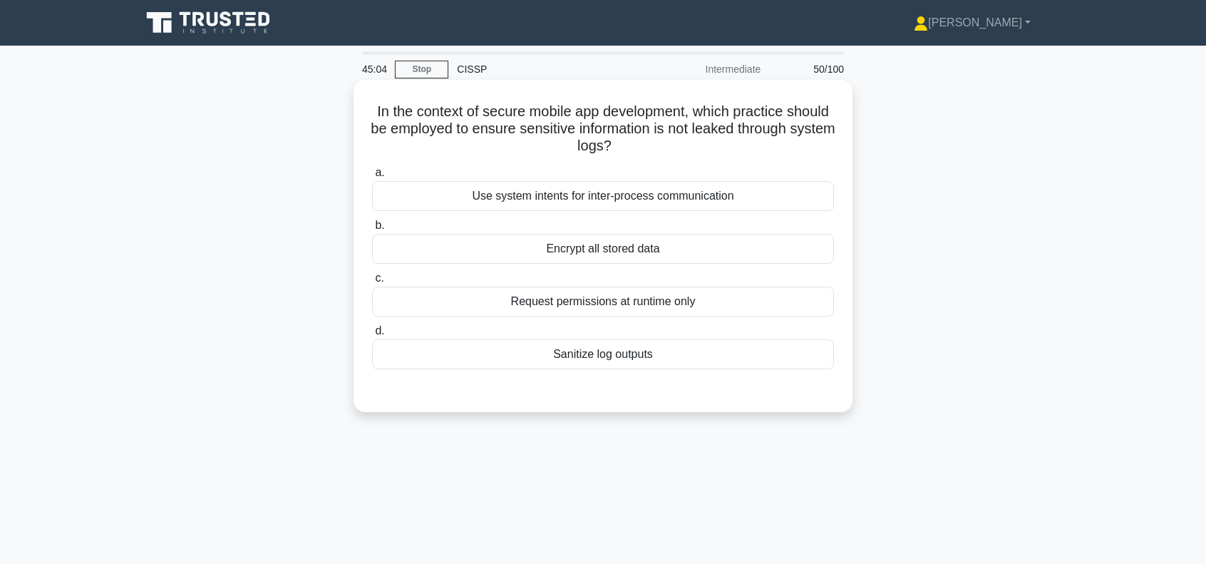
click at [614, 356] on div "Sanitize log outputs" at bounding box center [603, 354] width 462 height 30
click at [372, 336] on input "d. Sanitize log outputs" at bounding box center [372, 330] width 0 height 9
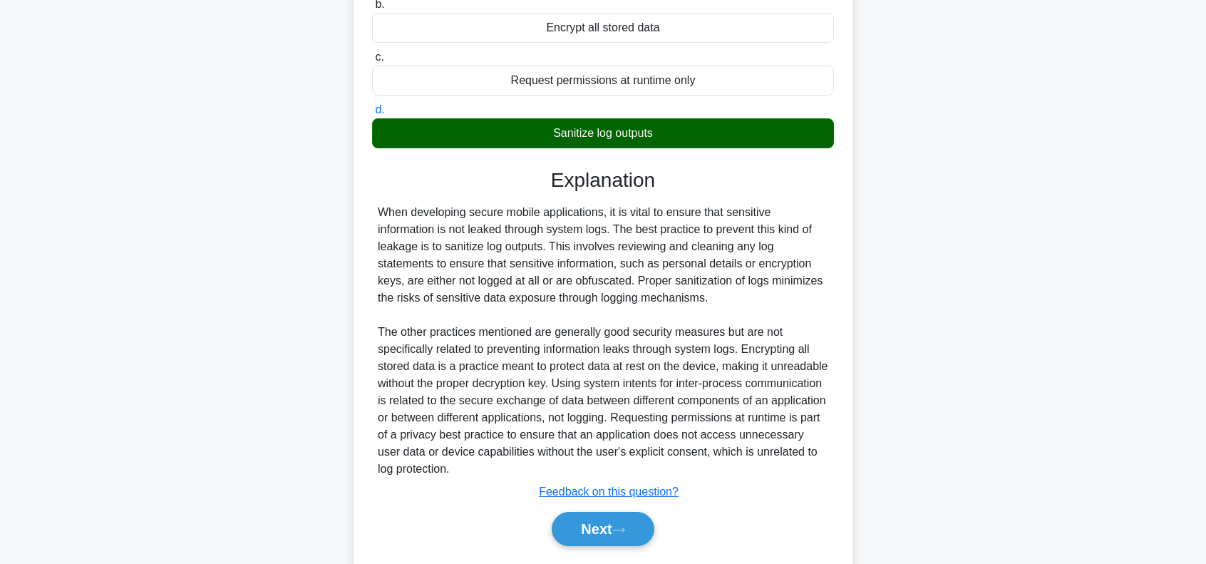
scroll to position [262, 0]
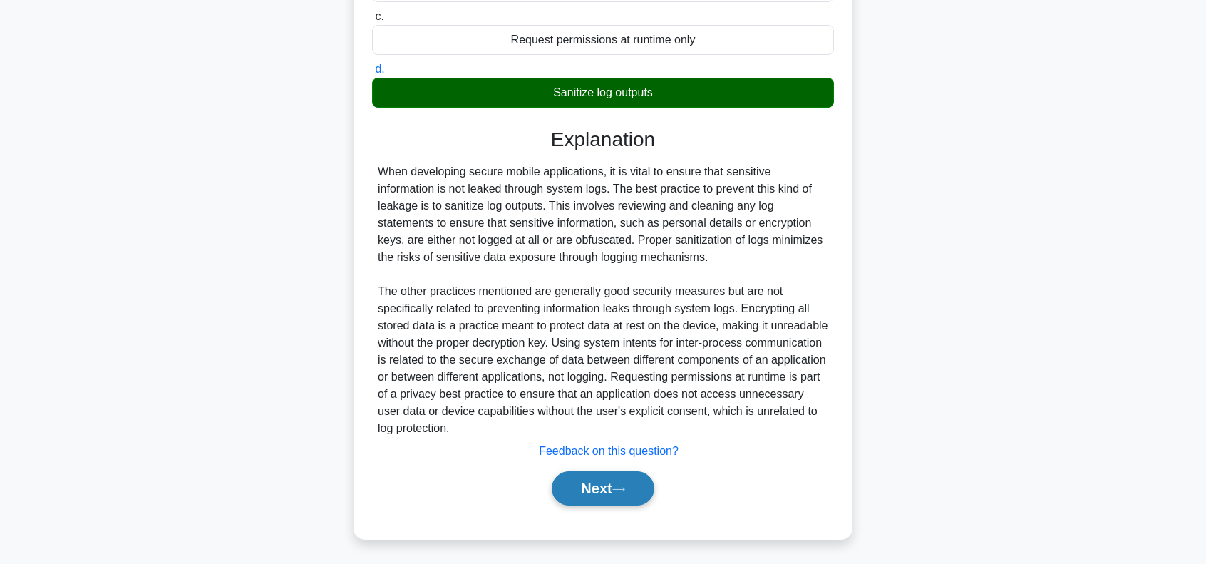
click at [596, 487] on button "Next" at bounding box center [603, 488] width 102 height 34
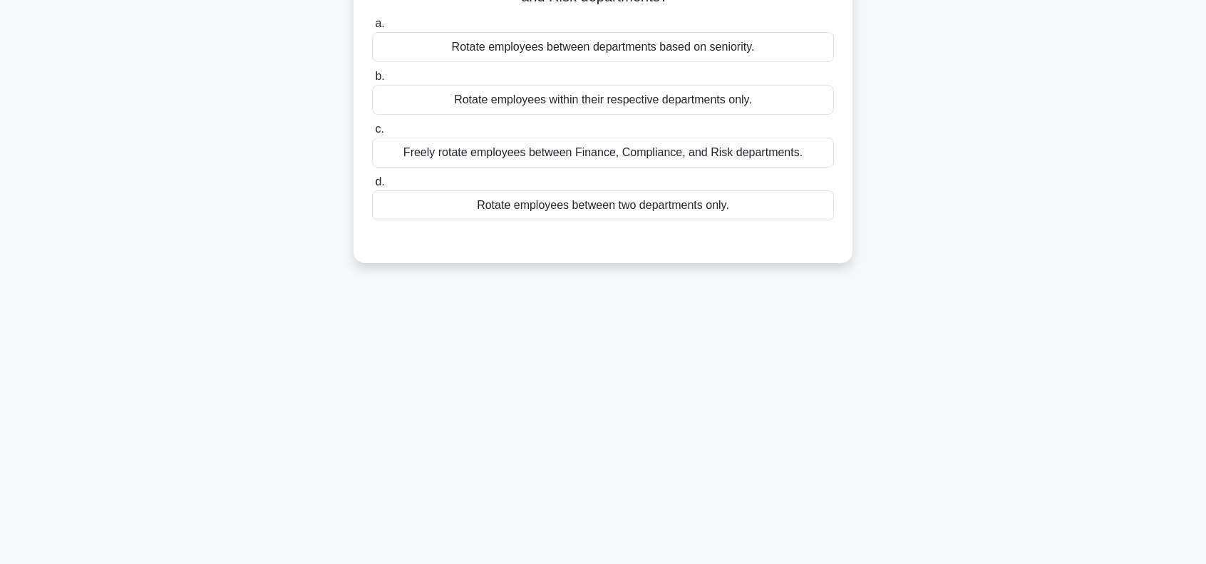
scroll to position [0, 0]
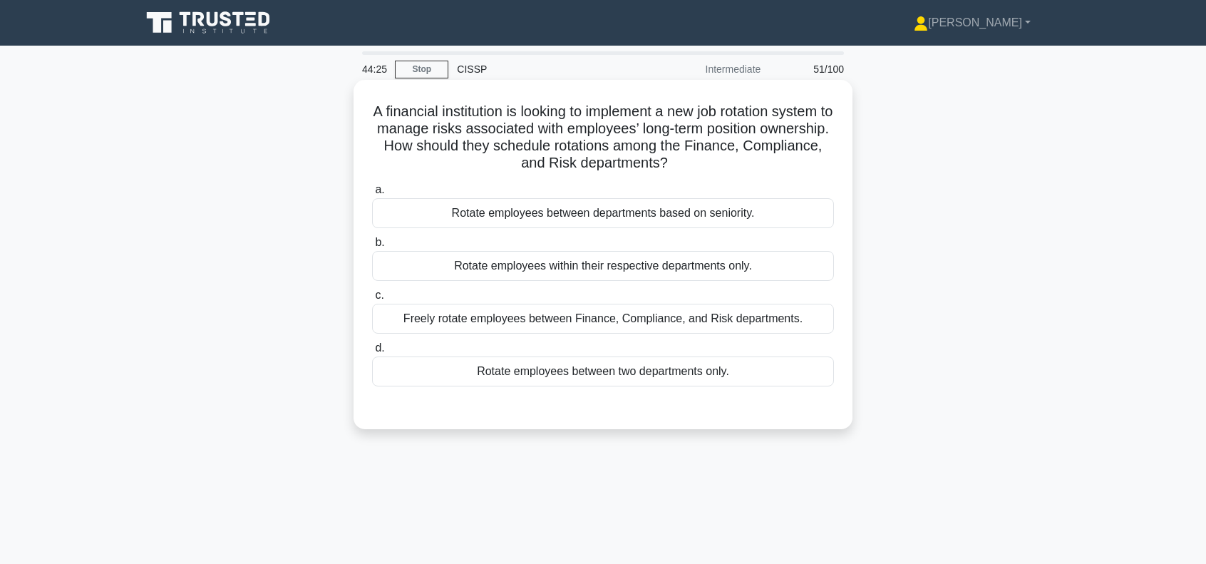
click at [632, 265] on div "Rotate employees within their respective departments only." at bounding box center [603, 266] width 462 height 30
click at [372, 247] on input "b. Rotate employees within their respective departments only." at bounding box center [372, 242] width 0 height 9
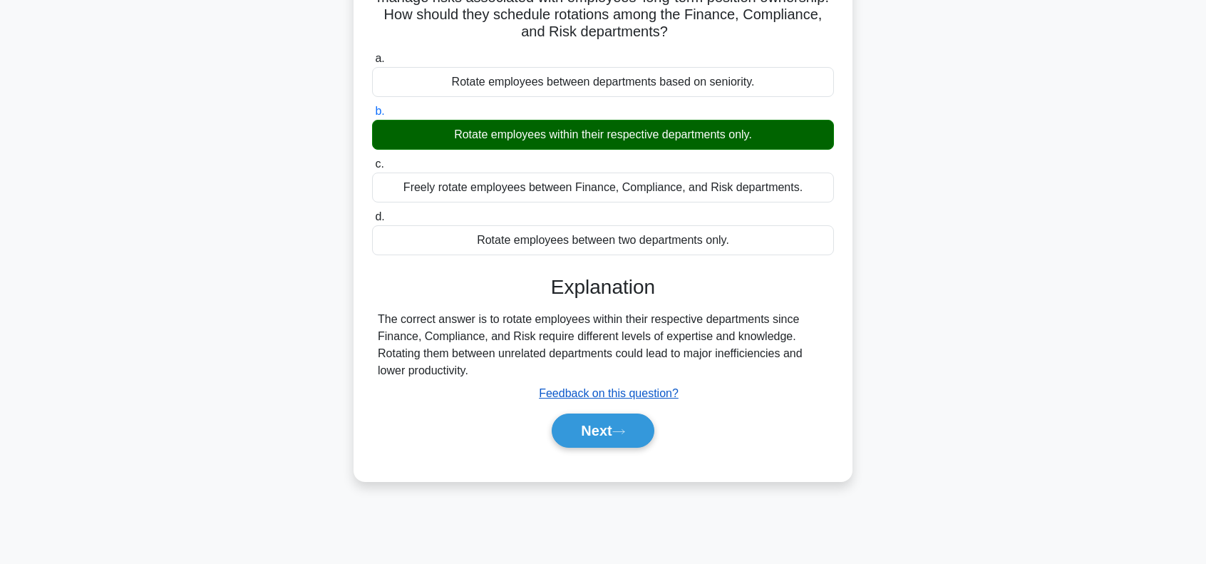
scroll to position [206, 0]
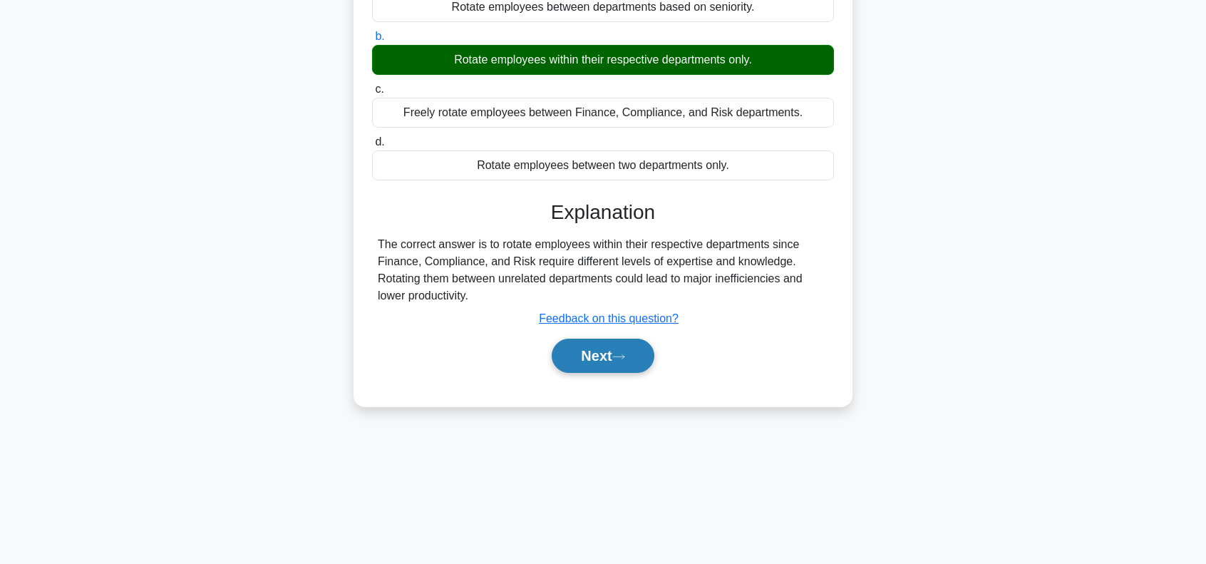
click at [615, 349] on button "Next" at bounding box center [603, 356] width 102 height 34
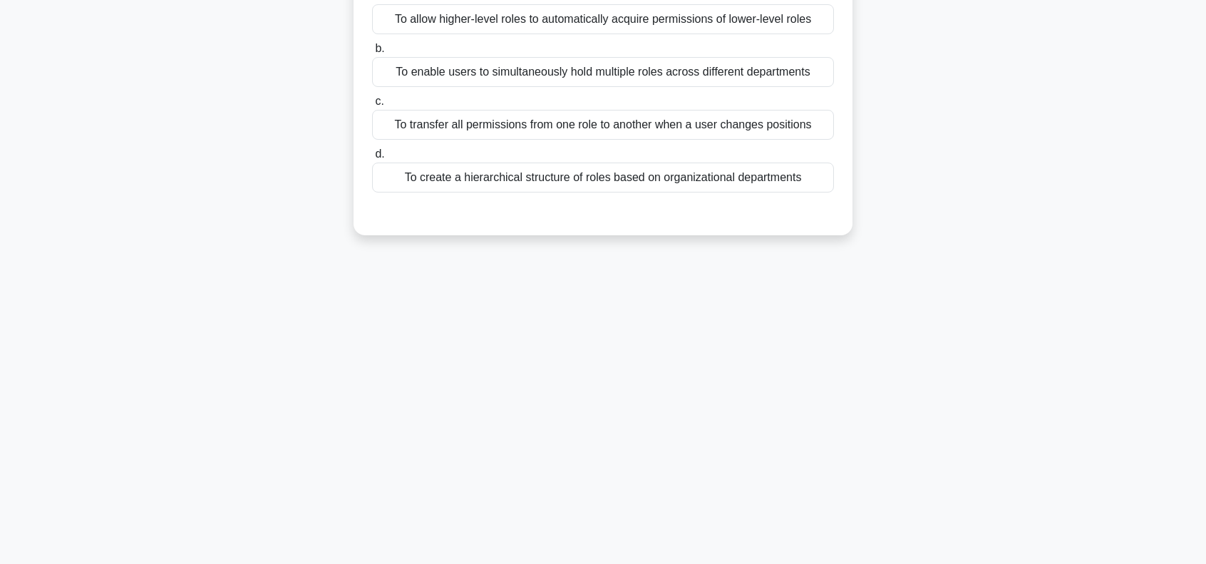
scroll to position [0, 0]
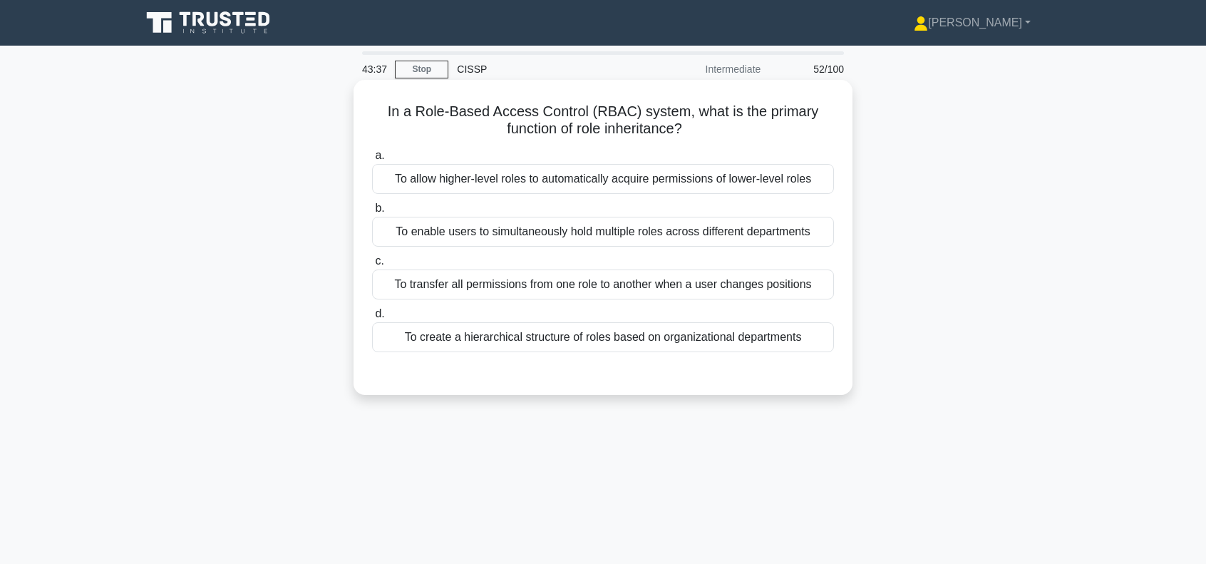
click at [576, 333] on div "To create a hierarchical structure of roles based on organizational departments" at bounding box center [603, 337] width 462 height 30
click at [372, 319] on input "d. To create a hierarchical structure of roles based on organizational departme…" at bounding box center [372, 313] width 0 height 9
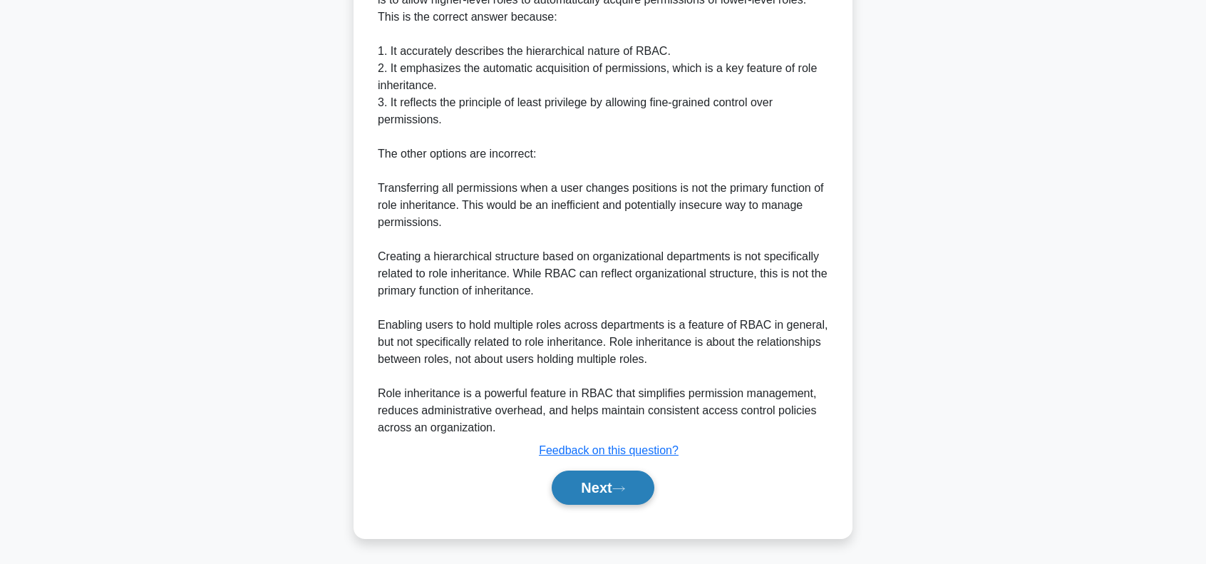
click at [629, 481] on button "Next" at bounding box center [603, 487] width 102 height 34
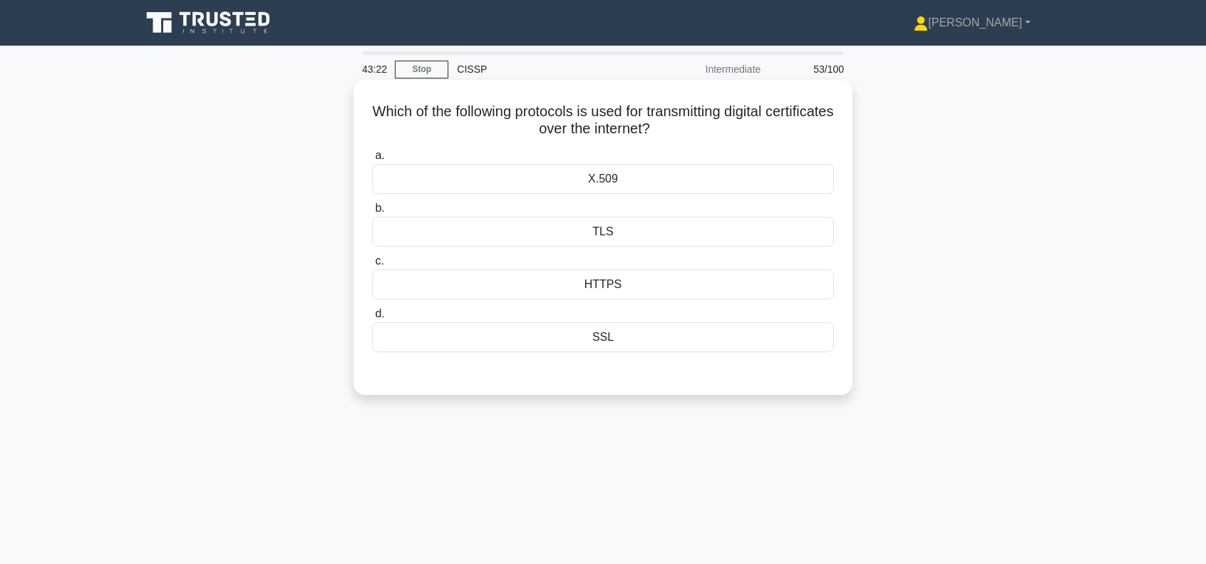
click at [622, 235] on div "TLS" at bounding box center [603, 232] width 462 height 30
click at [372, 213] on input "b. TLS" at bounding box center [372, 208] width 0 height 9
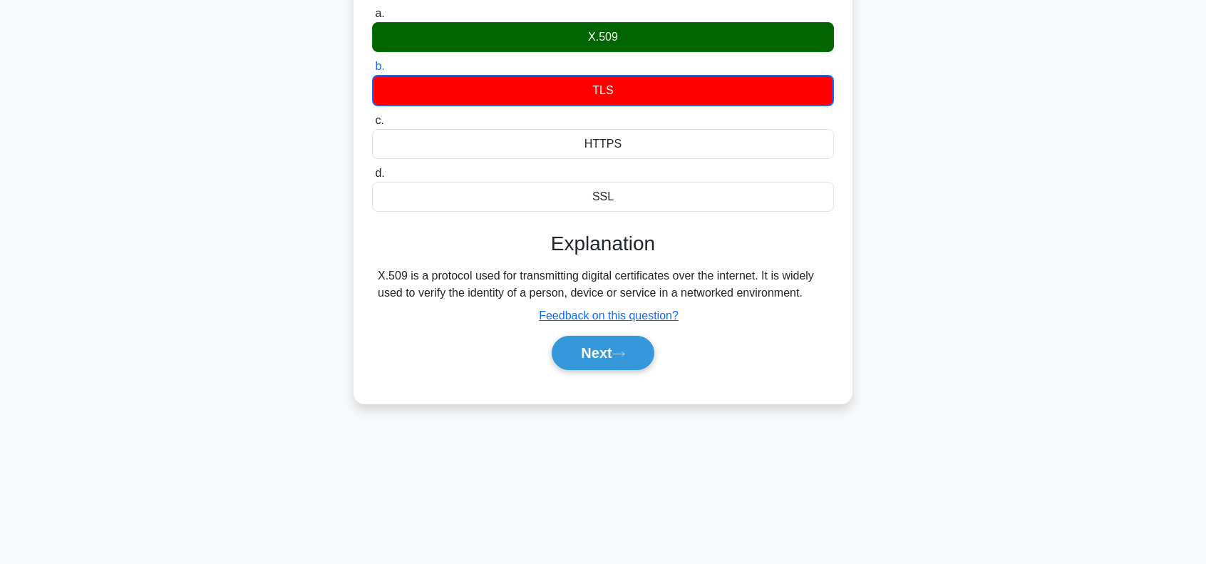
scroll to position [143, 0]
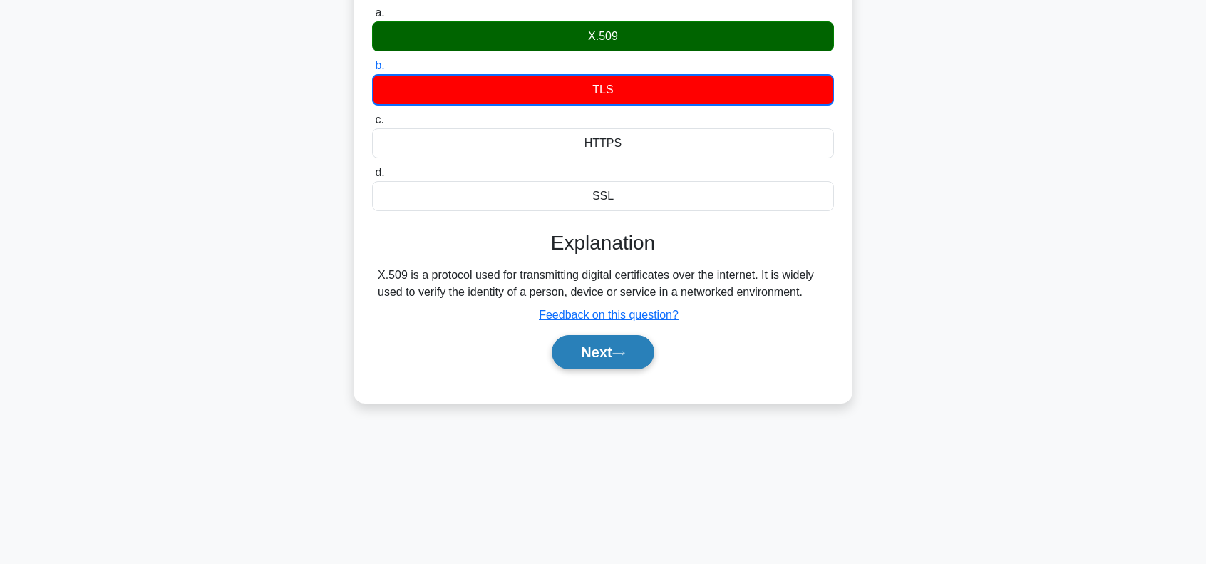
click at [614, 340] on button "Next" at bounding box center [603, 352] width 102 height 34
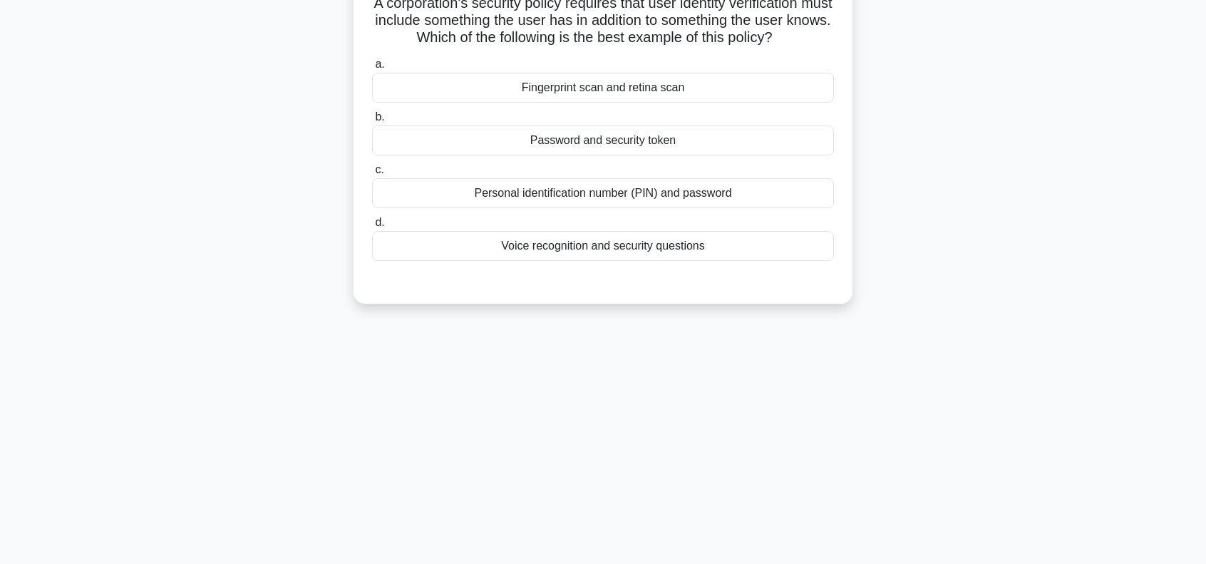
scroll to position [0, 0]
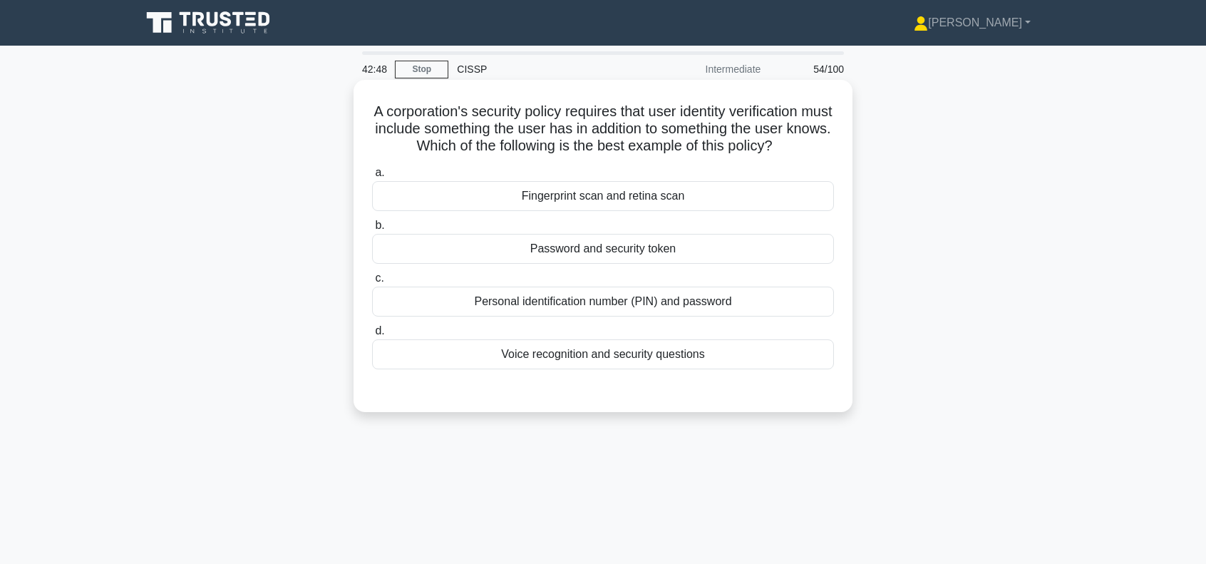
click at [569, 250] on div "Password and security token" at bounding box center [603, 249] width 462 height 30
click at [372, 230] on input "b. Password and security token" at bounding box center [372, 225] width 0 height 9
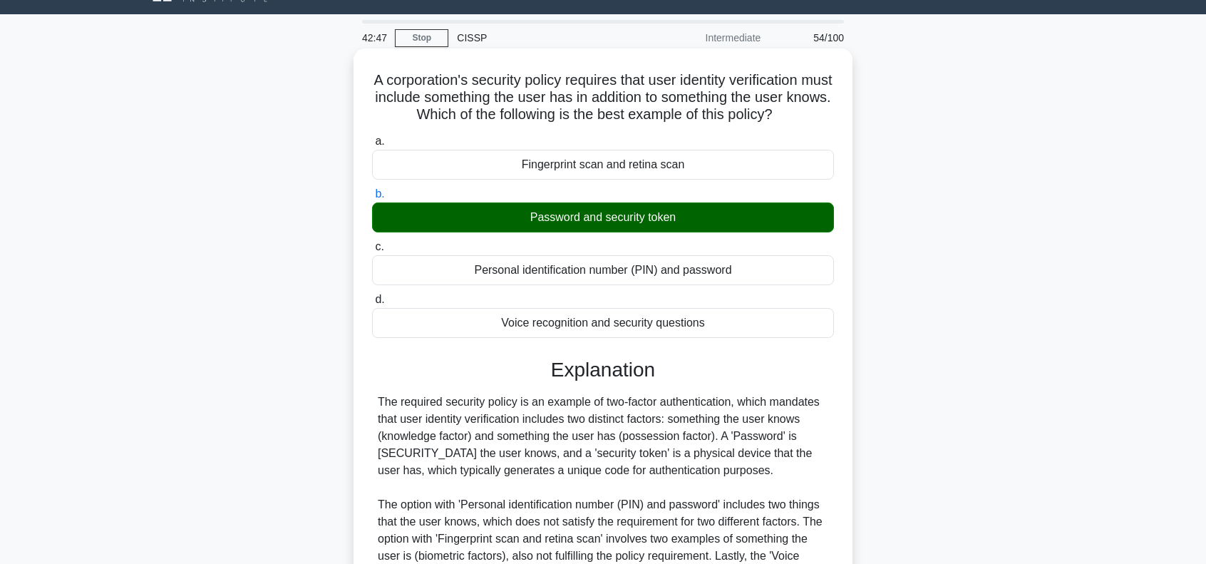
scroll to position [227, 0]
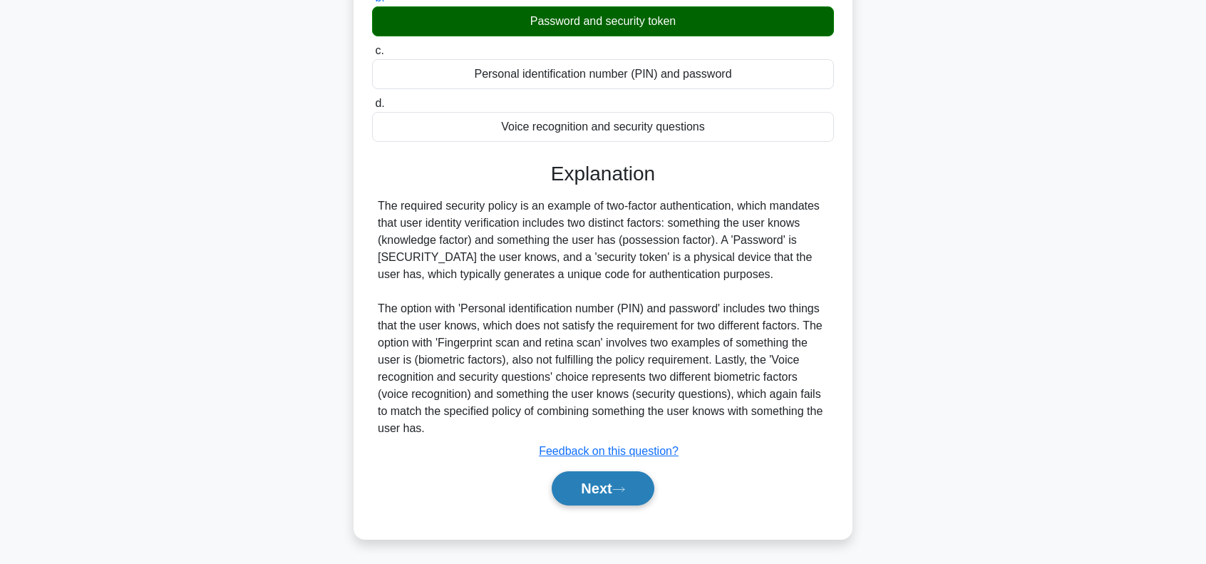
click at [616, 483] on button "Next" at bounding box center [603, 488] width 102 height 34
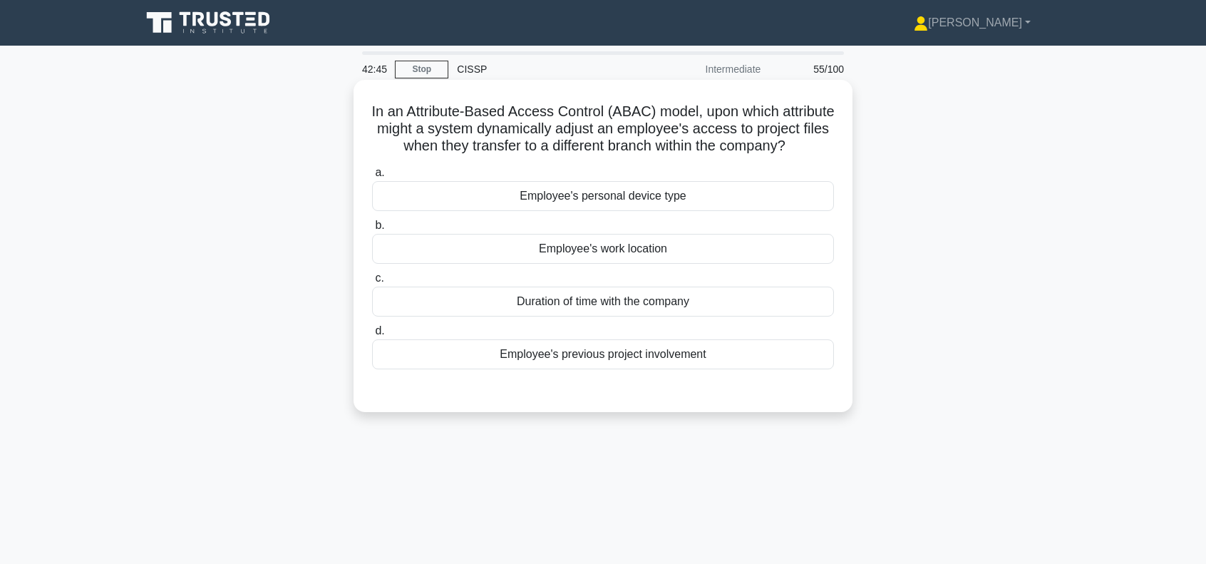
scroll to position [0, 0]
click at [592, 369] on div "Employee's previous project involvement" at bounding box center [603, 354] width 462 height 30
click at [372, 336] on input "d. Employee's previous project involvement" at bounding box center [372, 330] width 0 height 9
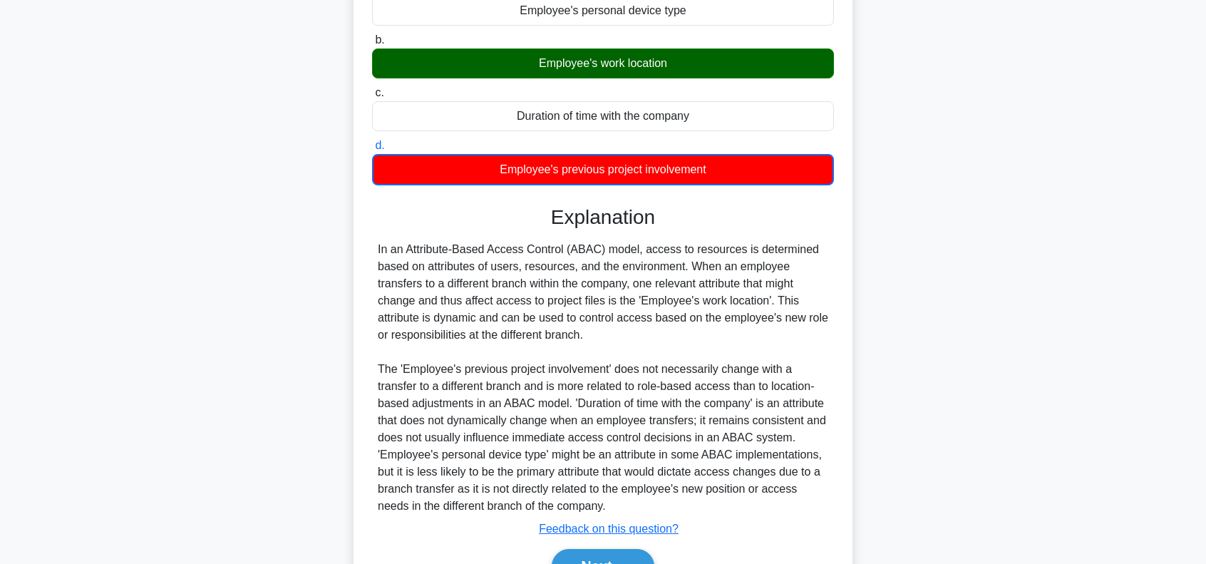
scroll to position [237, 0]
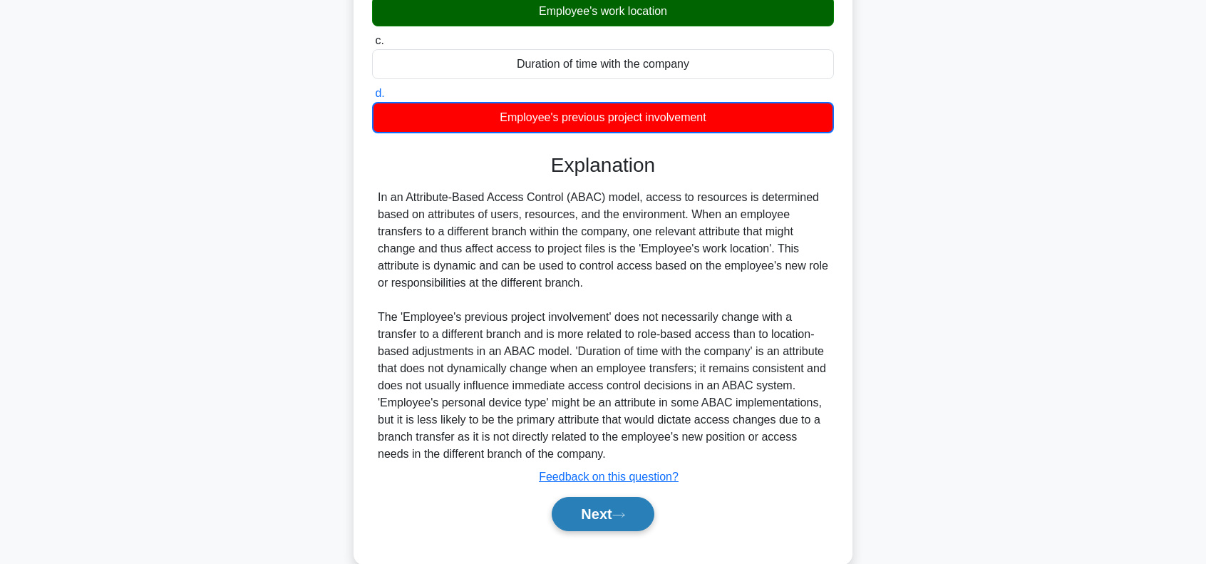
click at [602, 522] on button "Next" at bounding box center [603, 514] width 102 height 34
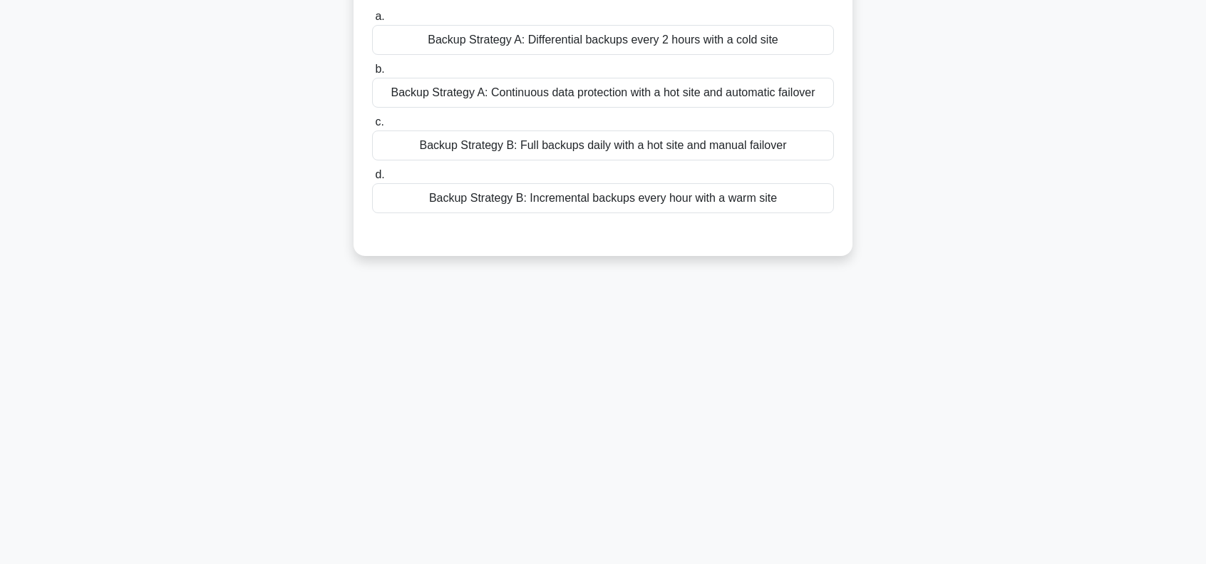
scroll to position [0, 0]
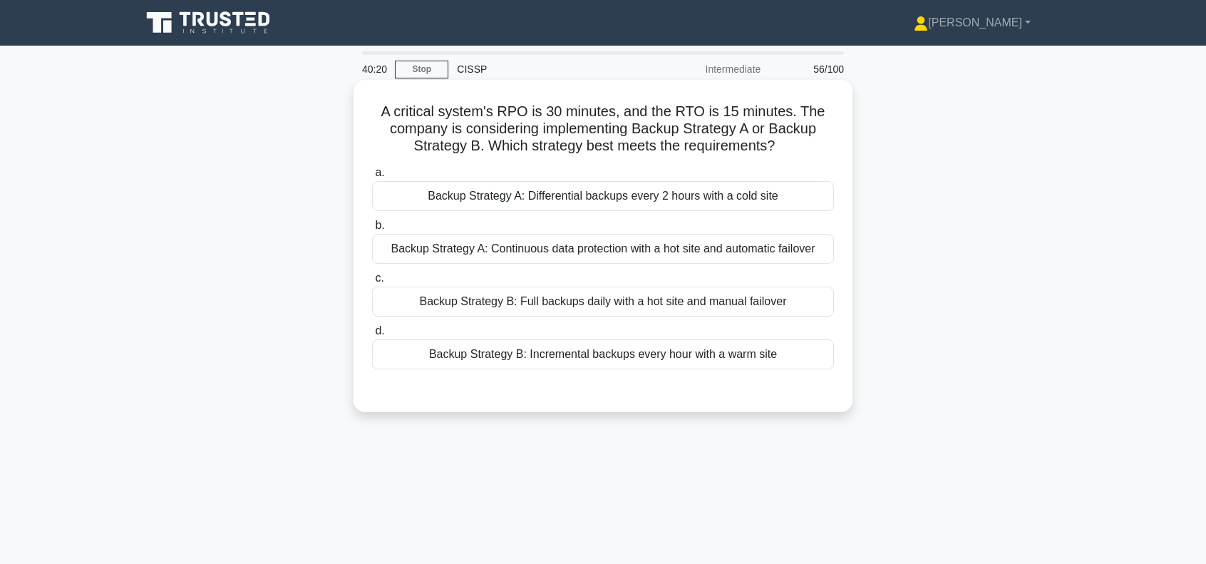
click at [433, 254] on div "Backup Strategy A: Continuous data protection with a hot site and automatic fai…" at bounding box center [603, 249] width 462 height 30
click at [372, 230] on input "b. Backup Strategy A: Continuous data protection with a hot site and automatic …" at bounding box center [372, 225] width 0 height 9
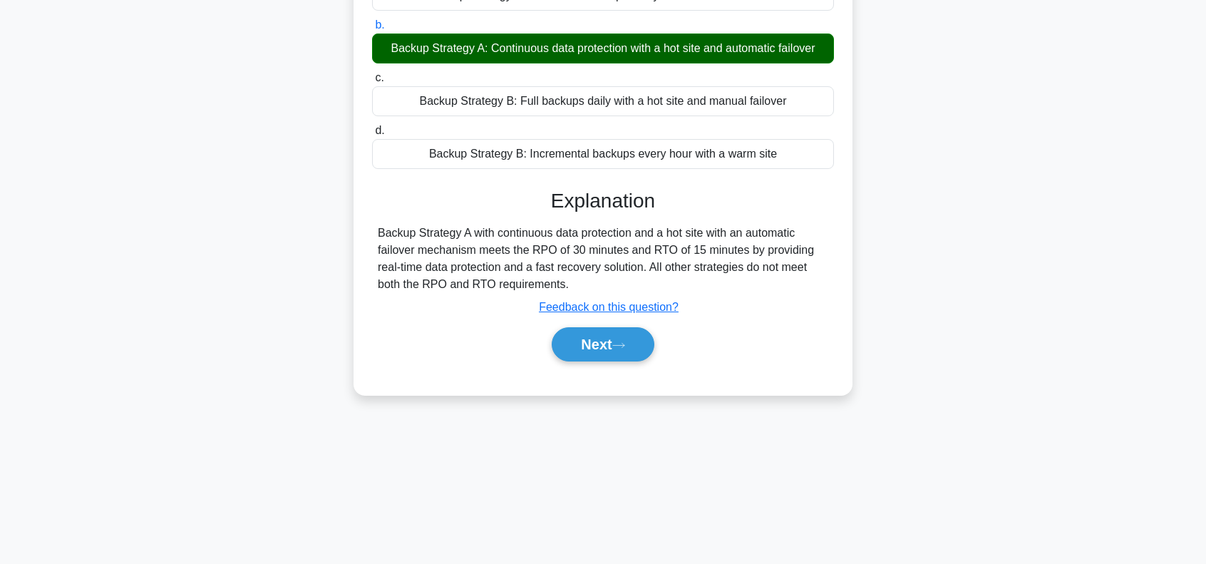
scroll to position [206, 0]
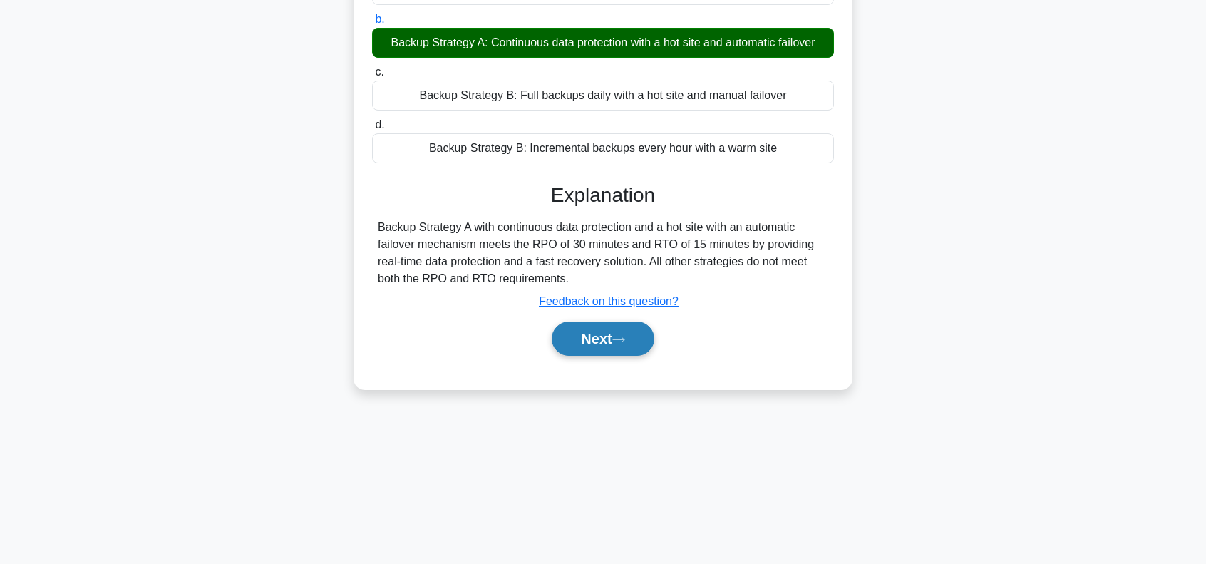
click at [585, 336] on button "Next" at bounding box center [603, 338] width 102 height 34
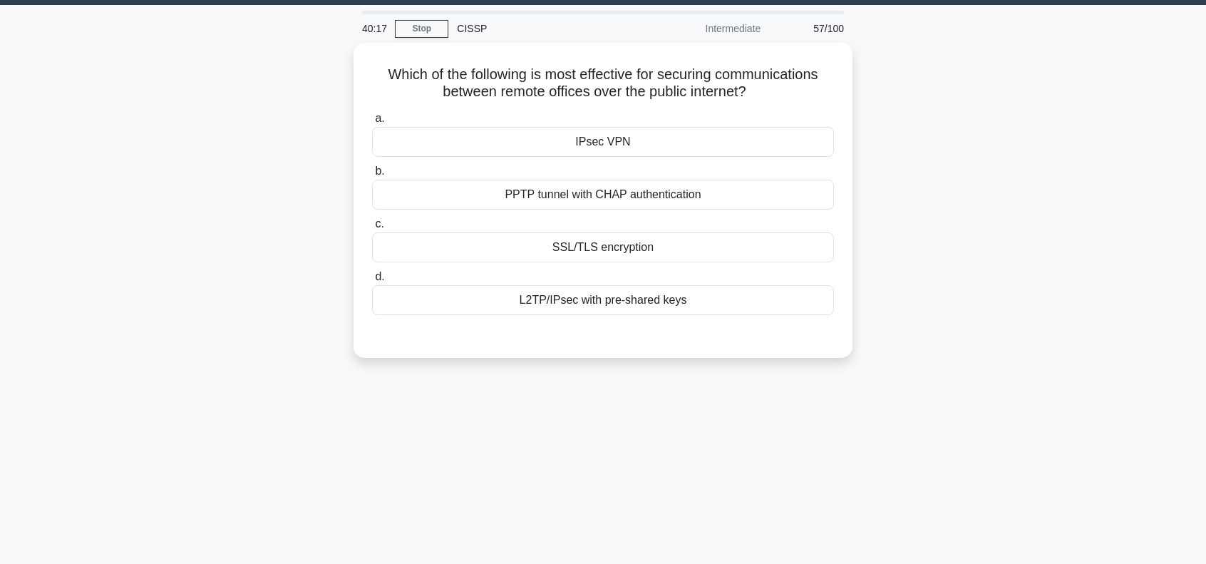
scroll to position [0, 0]
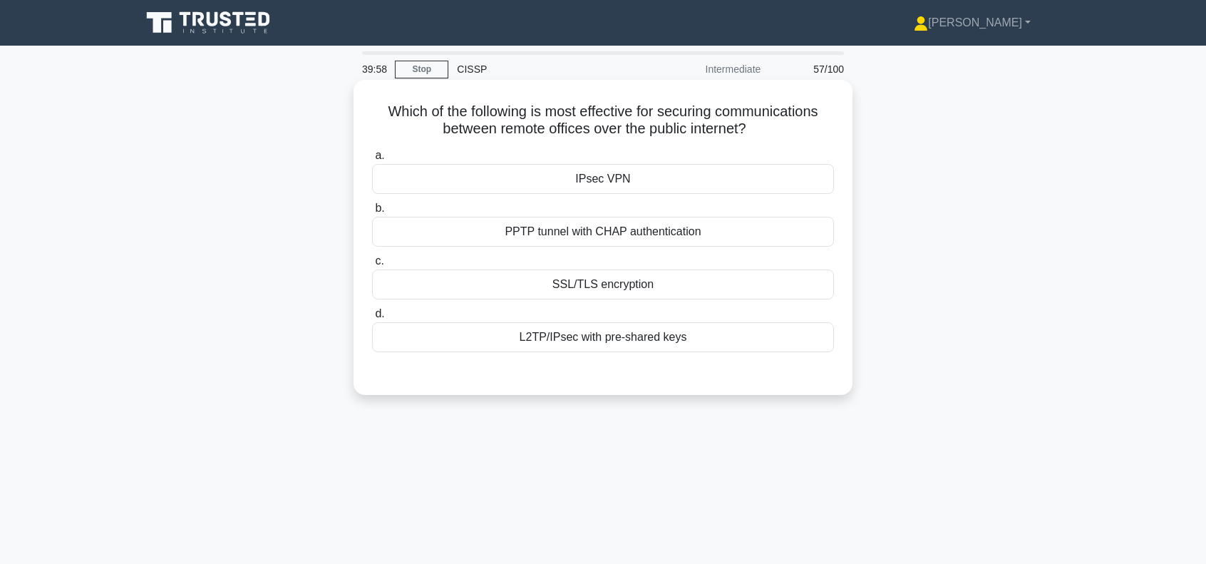
click at [596, 182] on div "IPsec VPN" at bounding box center [603, 179] width 462 height 30
click at [372, 160] on input "a. IPsec VPN" at bounding box center [372, 155] width 0 height 9
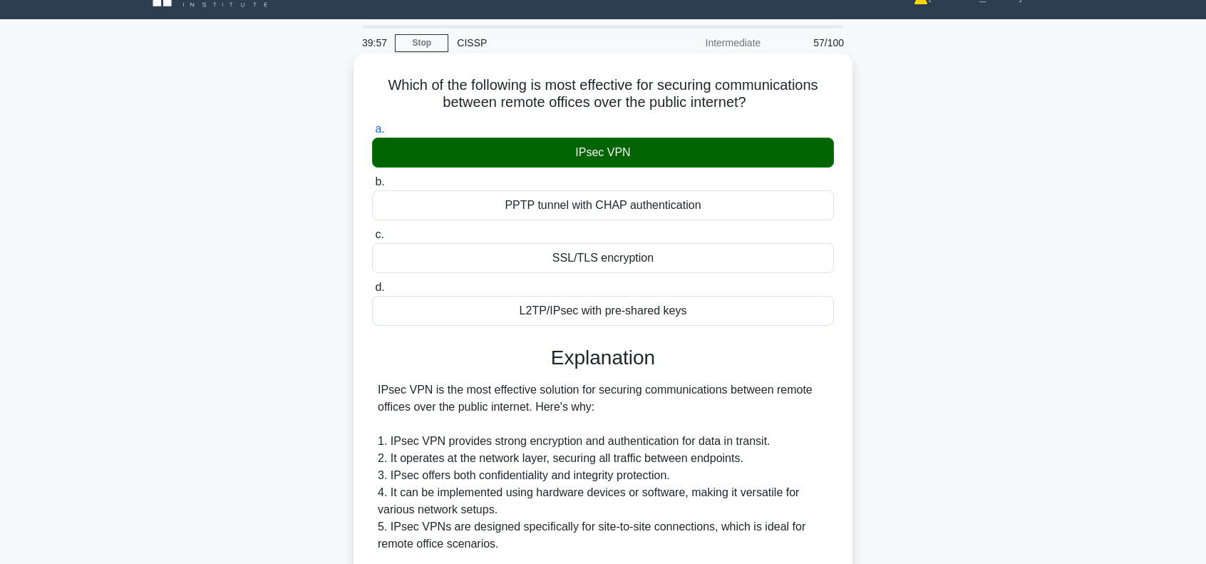
scroll to position [285, 0]
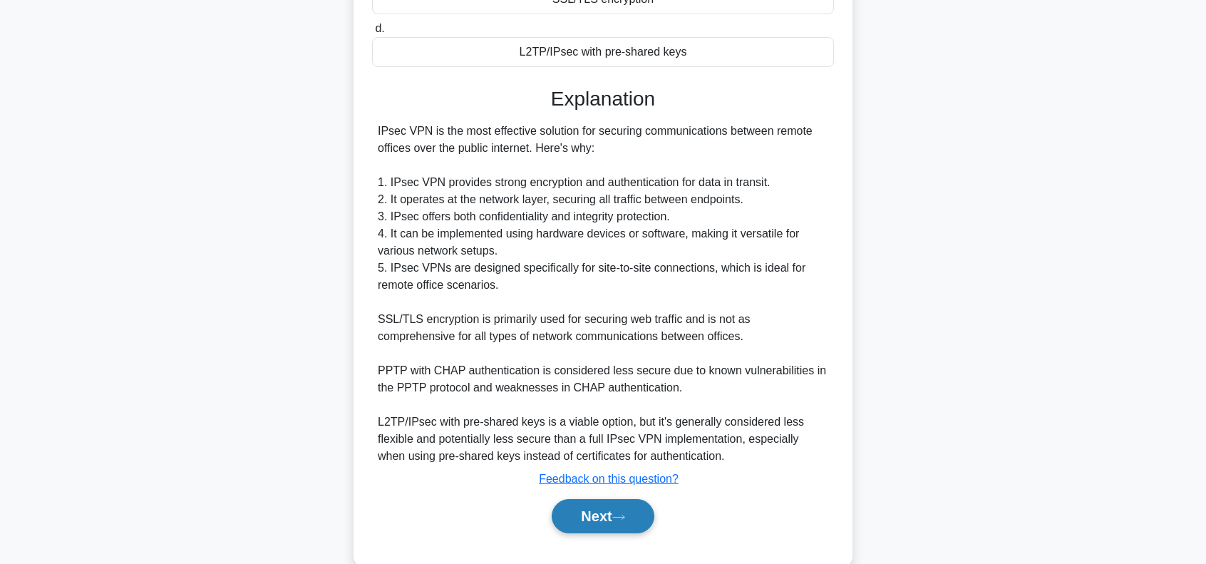
click at [594, 512] on button "Next" at bounding box center [603, 516] width 102 height 34
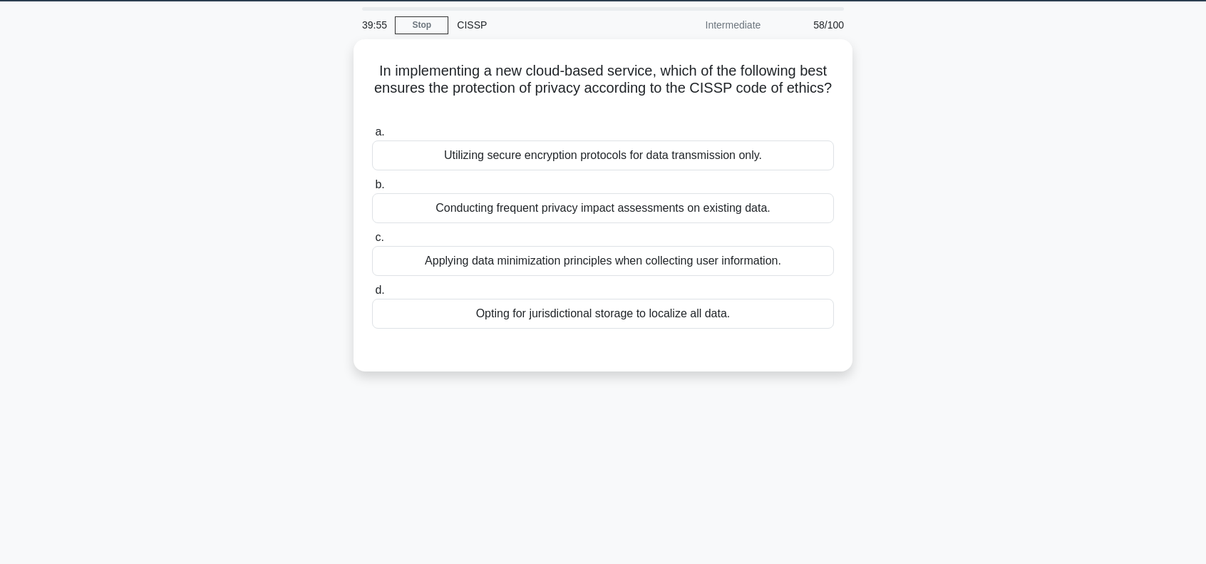
scroll to position [0, 0]
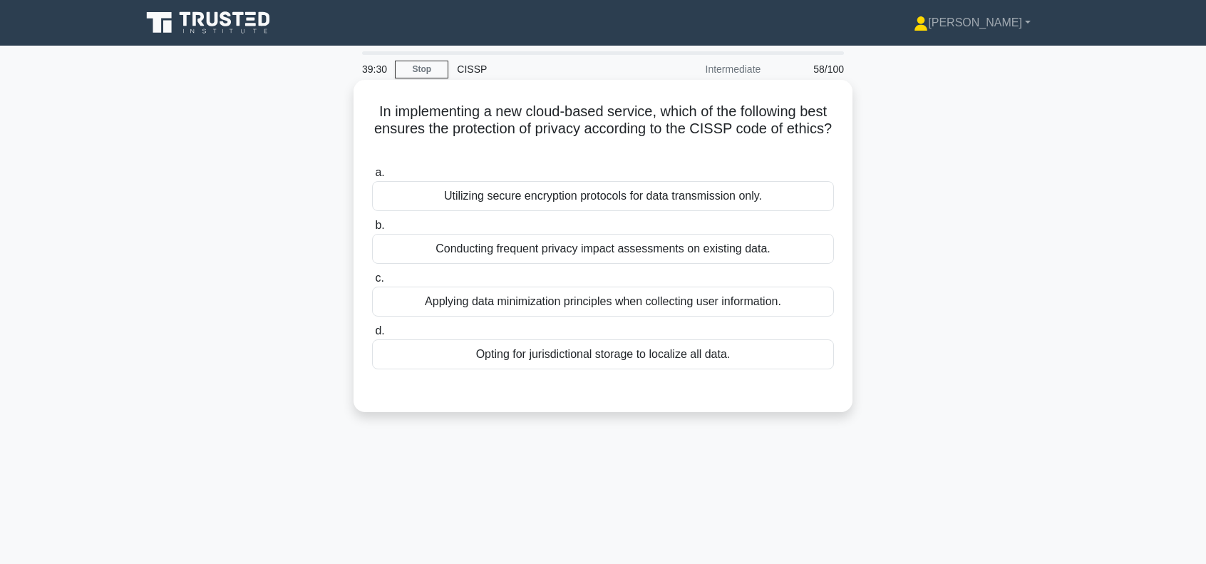
click at [567, 302] on div "Applying data minimization principles when collecting user information." at bounding box center [603, 302] width 462 height 30
click at [372, 283] on input "c. Applying data minimization principles when collecting user information." at bounding box center [372, 278] width 0 height 9
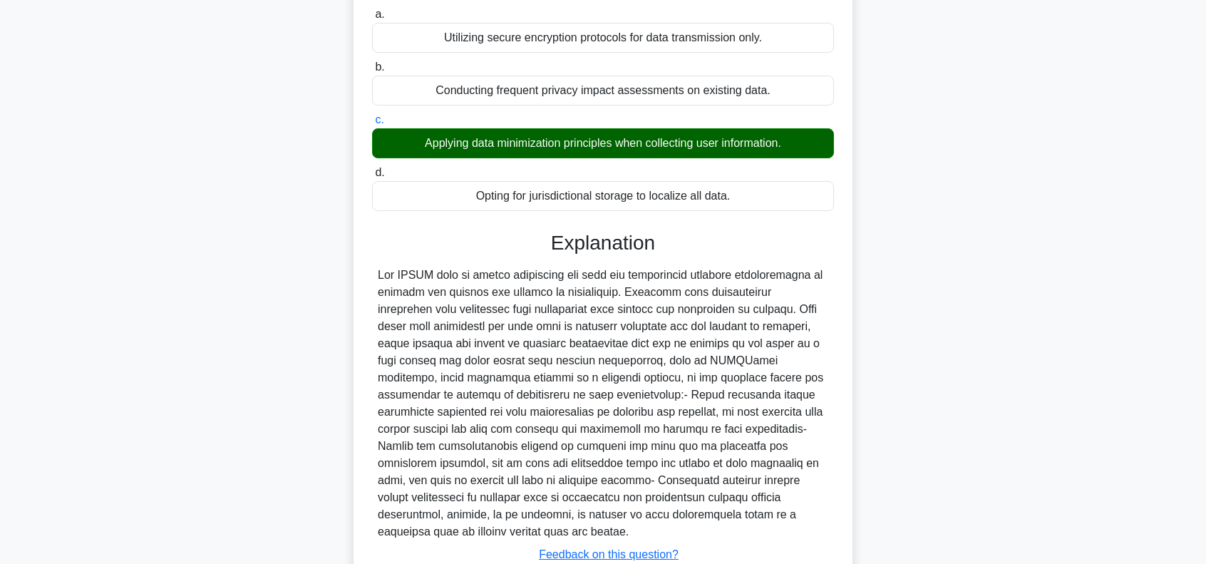
scroll to position [244, 0]
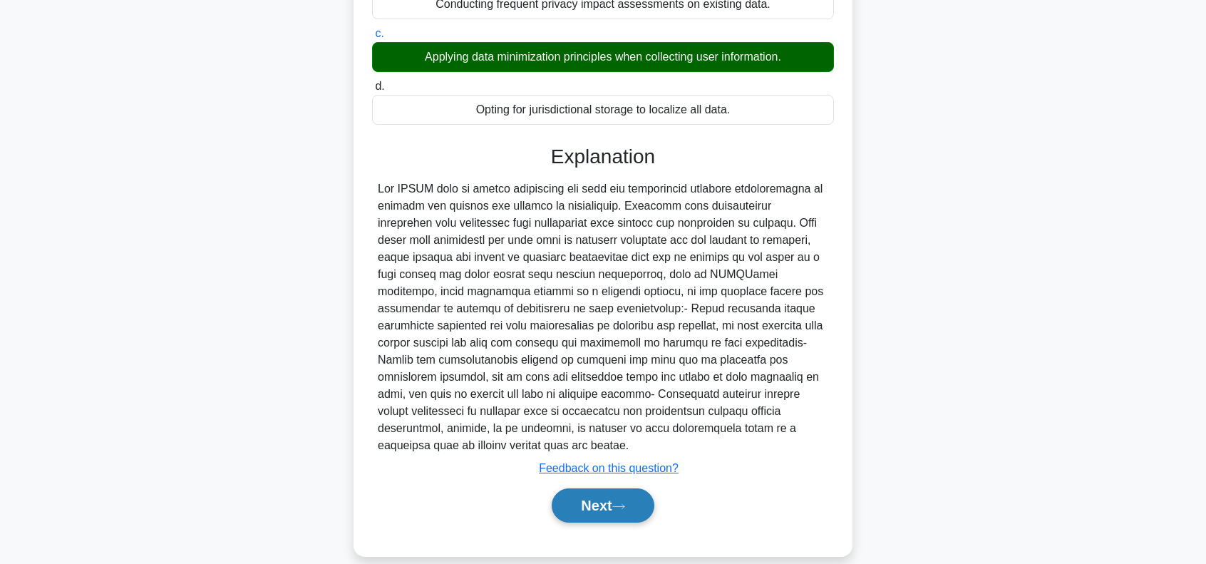
click at [615, 488] on button "Next" at bounding box center [603, 505] width 102 height 34
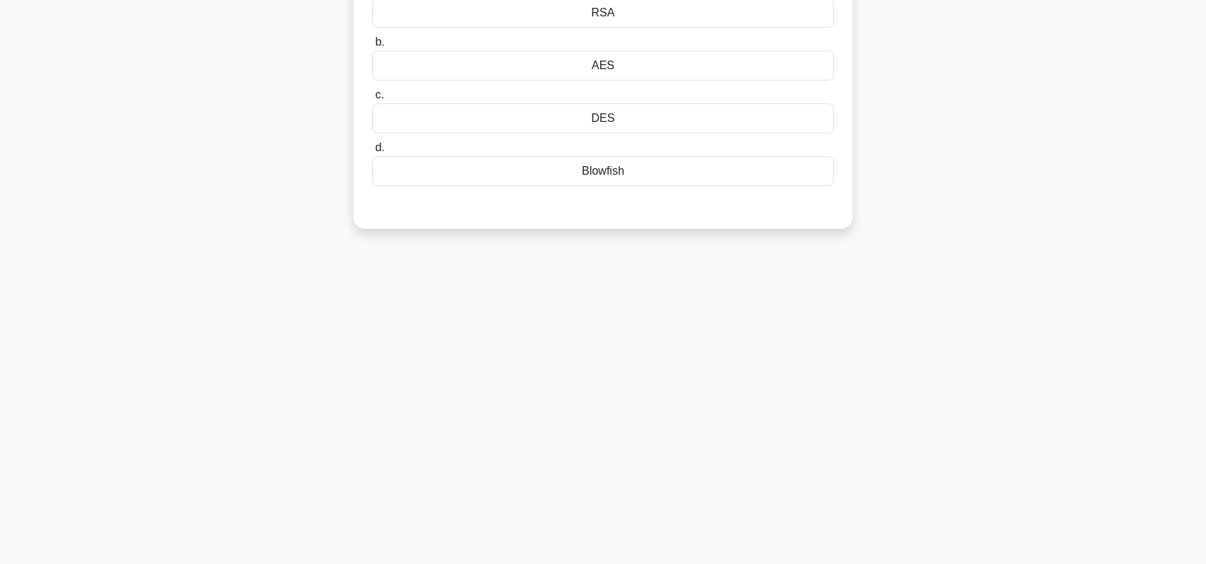
scroll to position [0, 0]
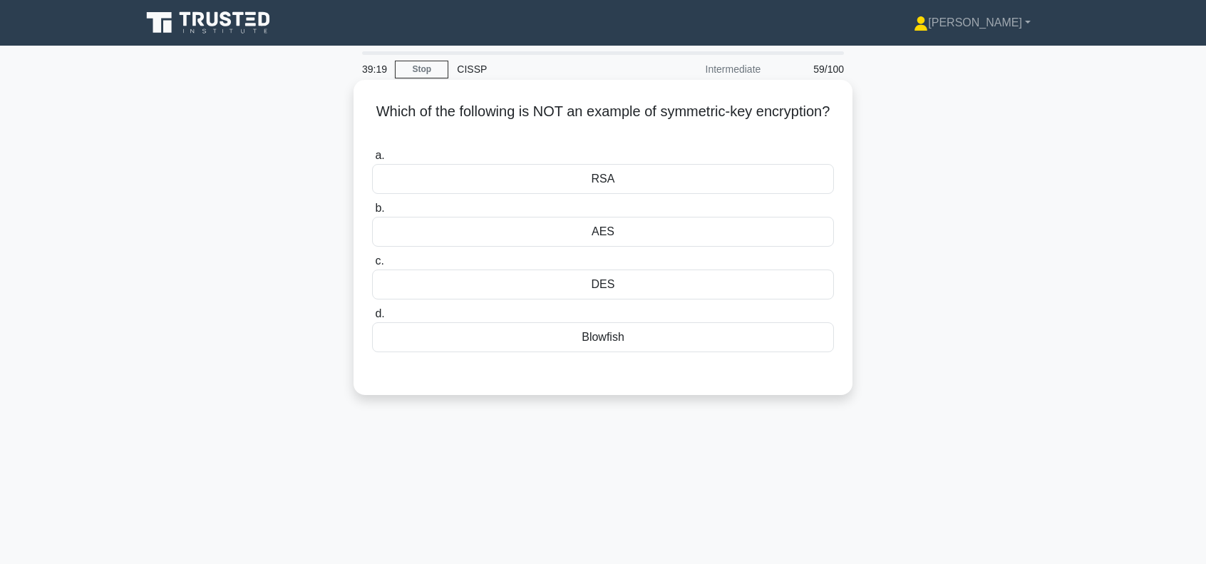
click at [619, 235] on div "AES" at bounding box center [603, 232] width 462 height 30
click at [372, 213] on input "b. AES" at bounding box center [372, 208] width 0 height 9
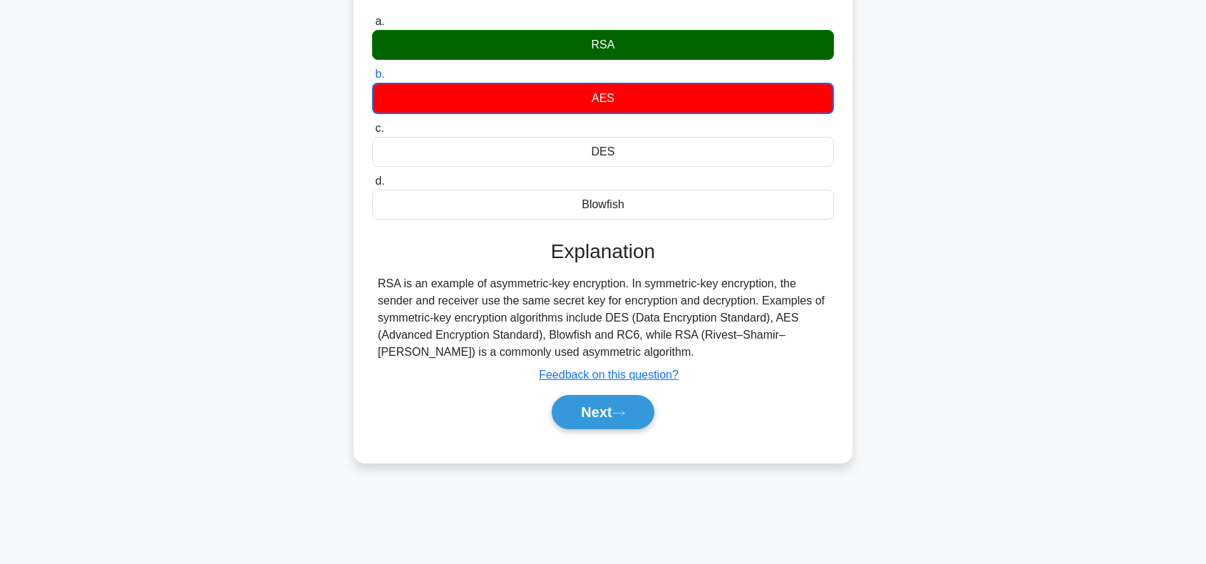
scroll to position [158, 0]
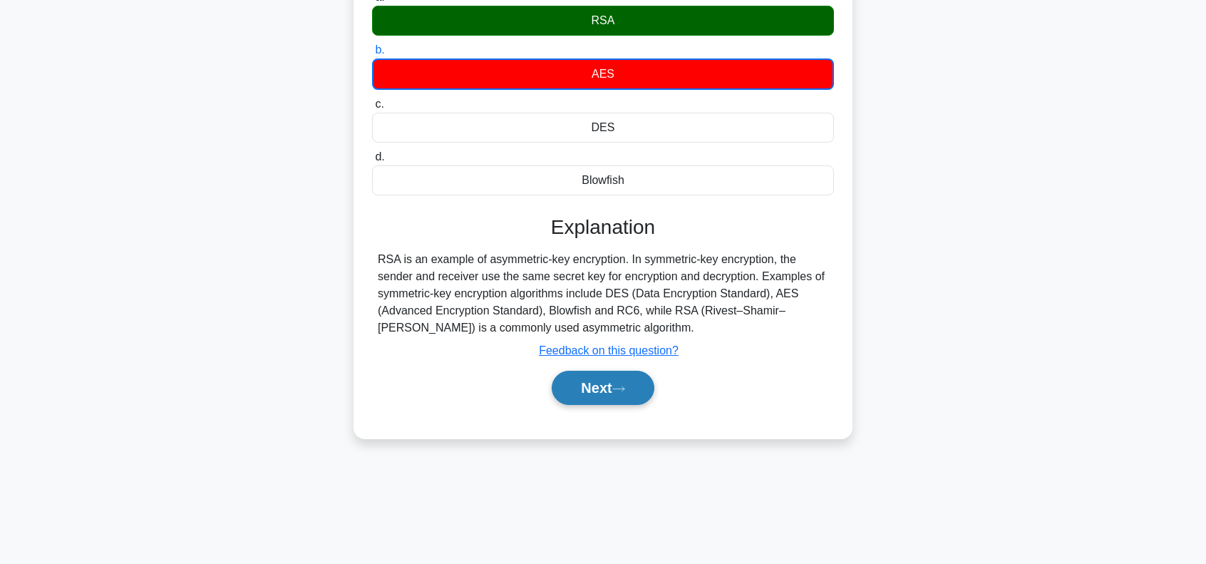
click at [615, 388] on button "Next" at bounding box center [603, 388] width 102 height 34
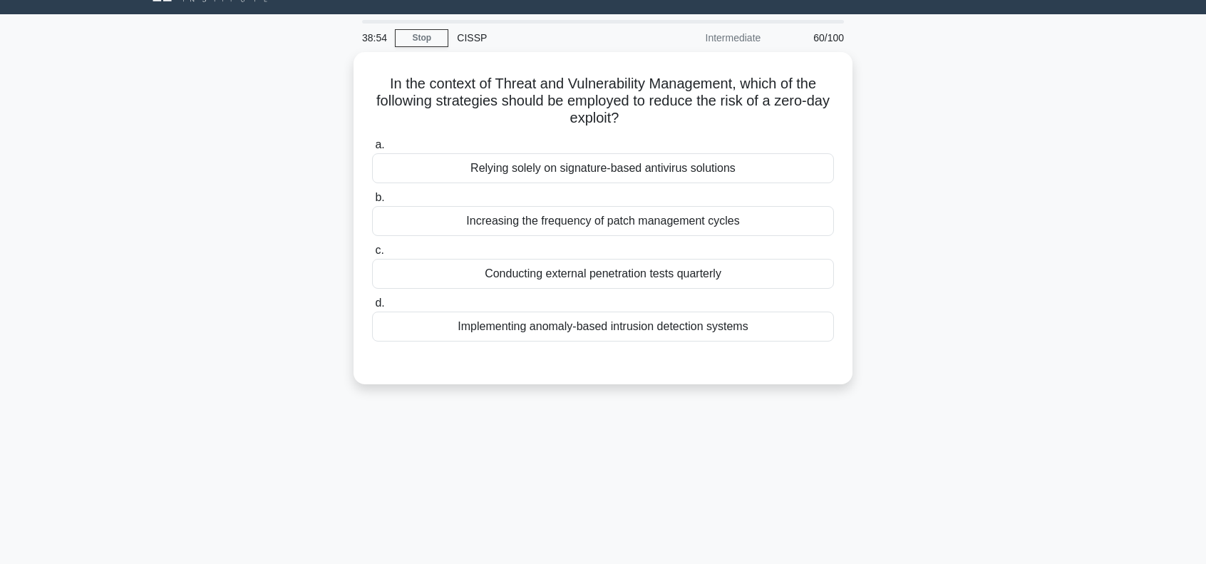
scroll to position [0, 0]
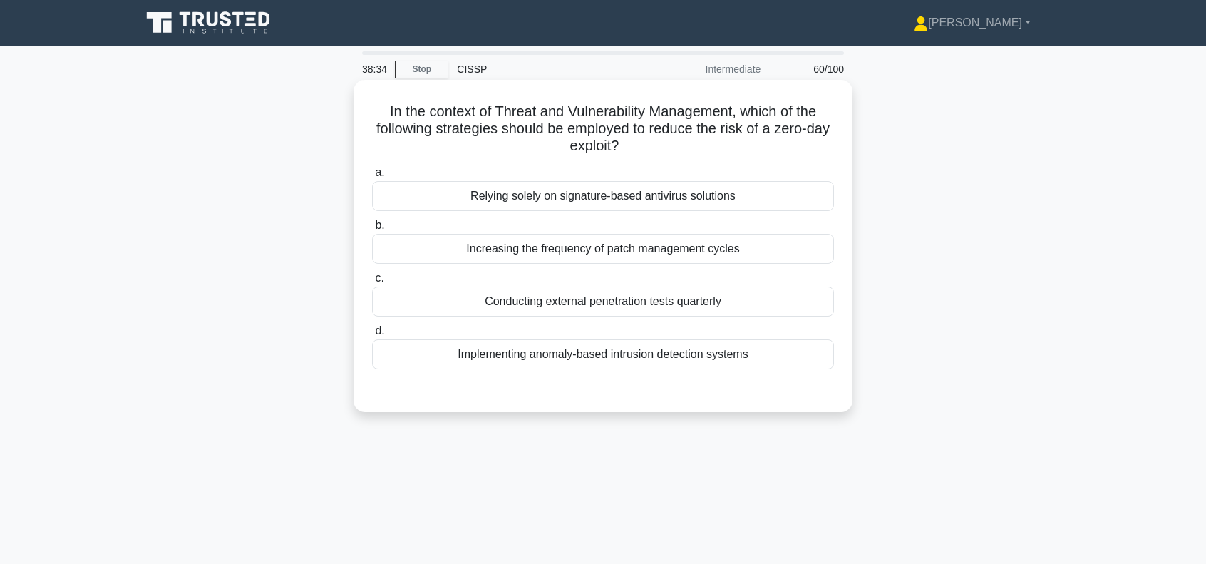
click at [609, 354] on div "Implementing anomaly-based intrusion detection systems" at bounding box center [603, 354] width 462 height 30
click at [372, 336] on input "d. Implementing anomaly-based intrusion detection systems" at bounding box center [372, 330] width 0 height 9
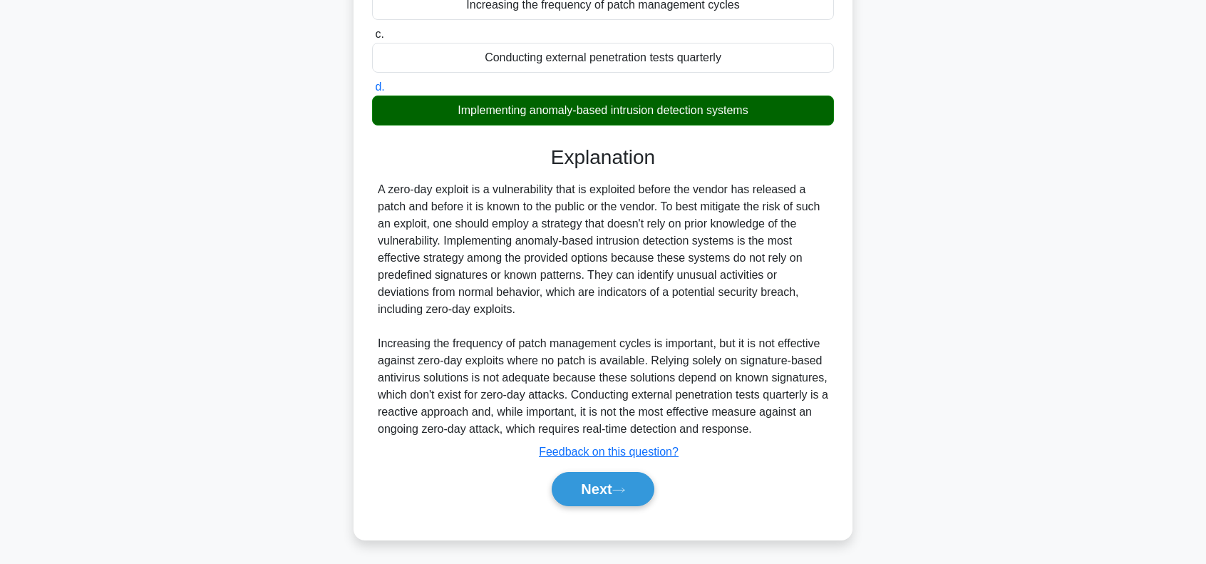
scroll to position [244, 0]
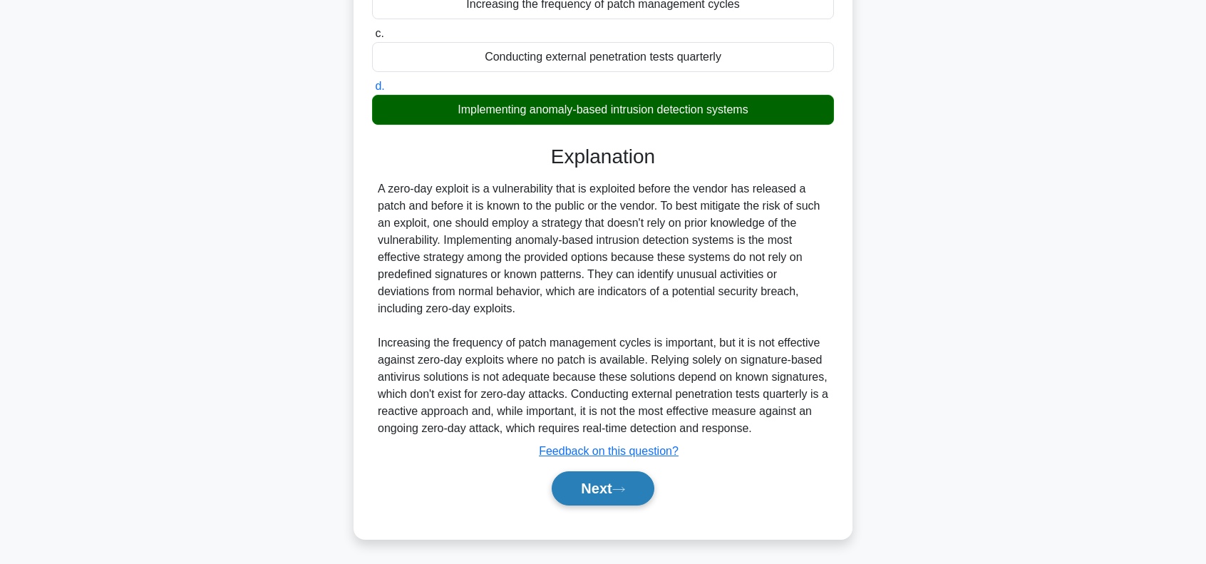
click at [619, 498] on button "Next" at bounding box center [603, 488] width 102 height 34
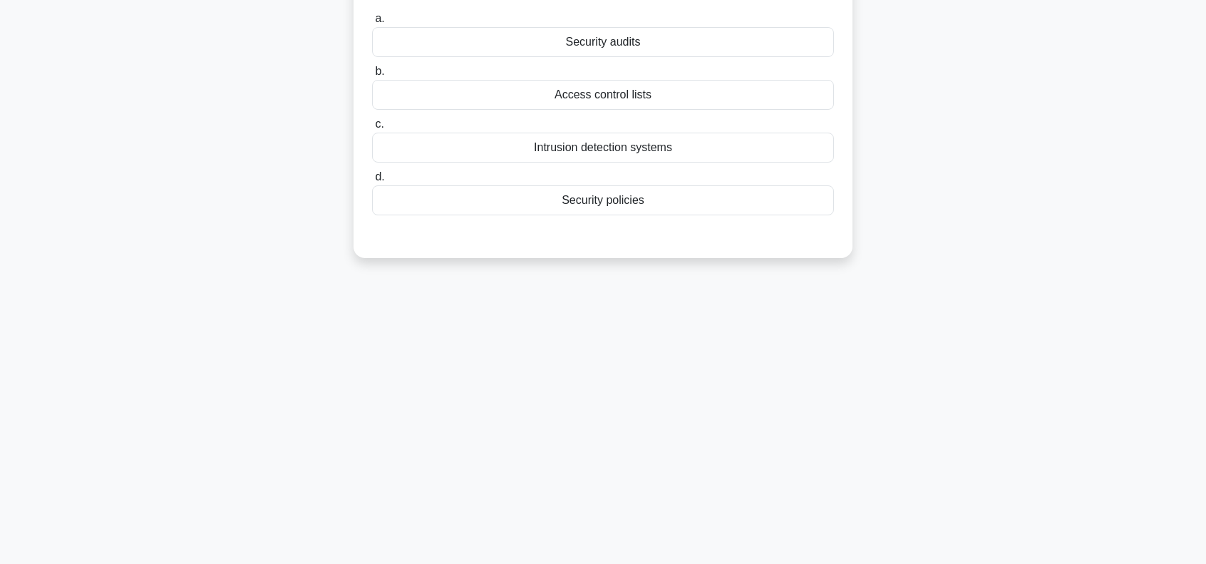
scroll to position [0, 0]
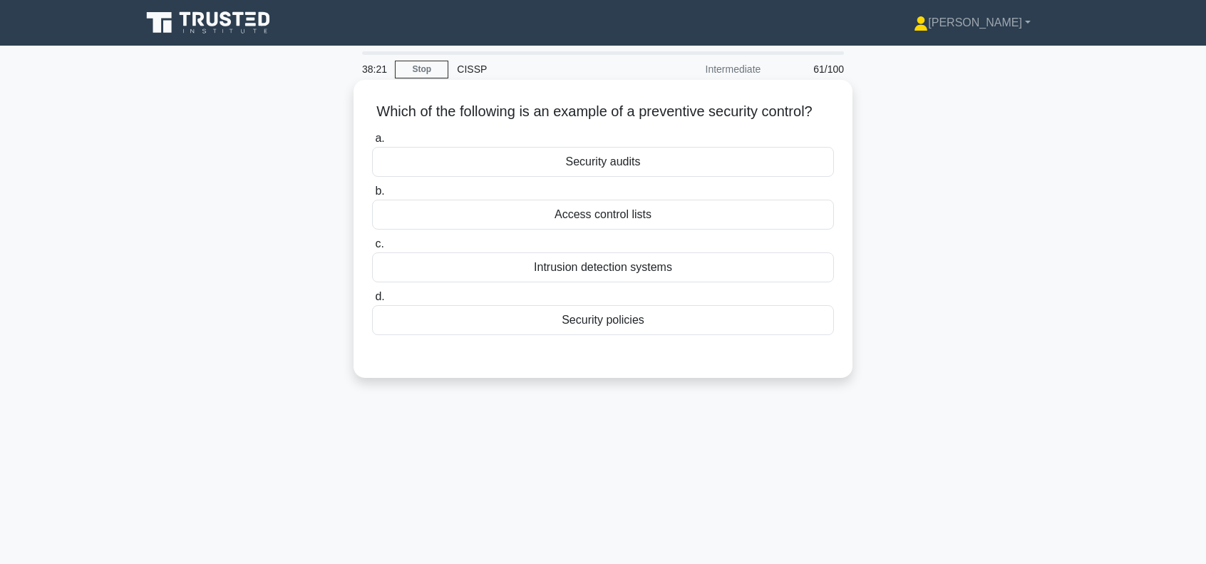
click at [620, 230] on div "Access control lists" at bounding box center [603, 215] width 462 height 30
click at [372, 196] on input "b. Access control lists" at bounding box center [372, 191] width 0 height 9
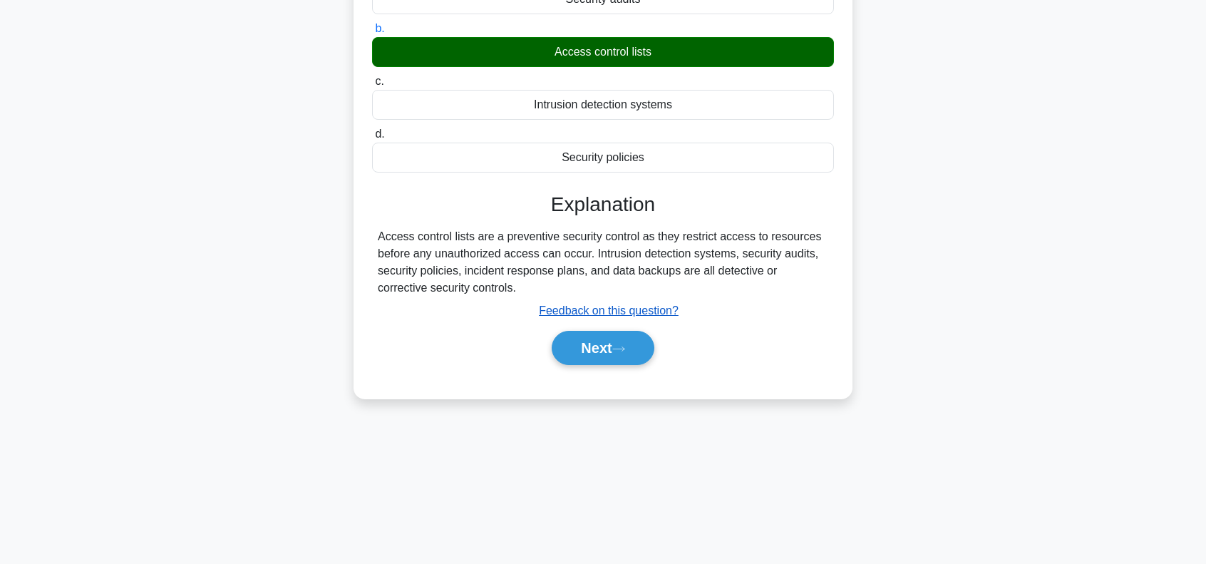
scroll to position [190, 0]
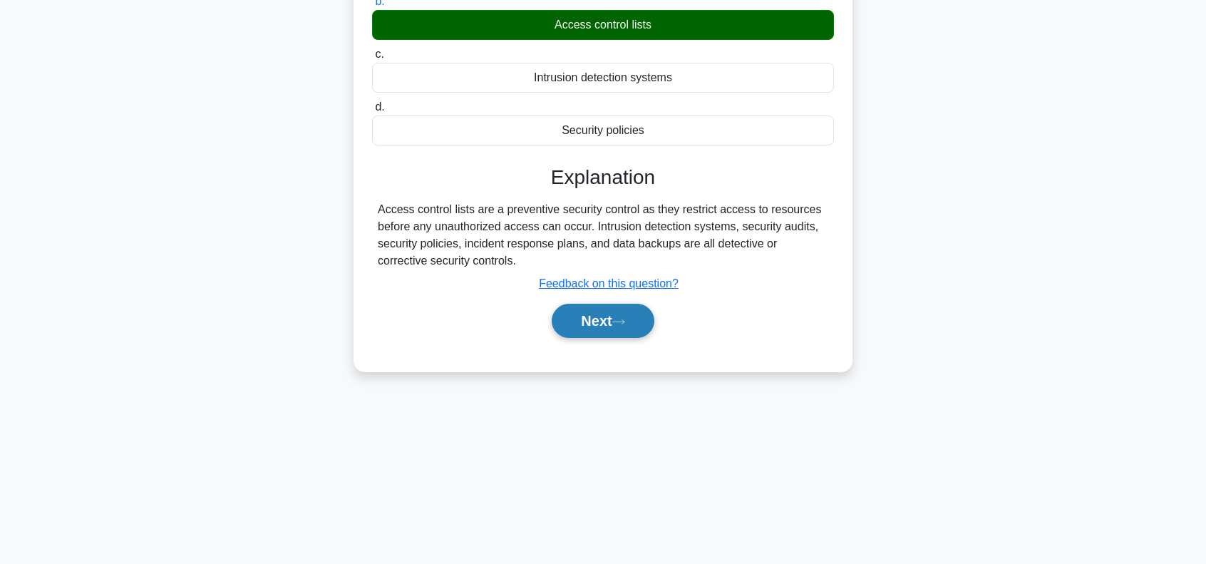
click at [602, 338] on button "Next" at bounding box center [603, 321] width 102 height 34
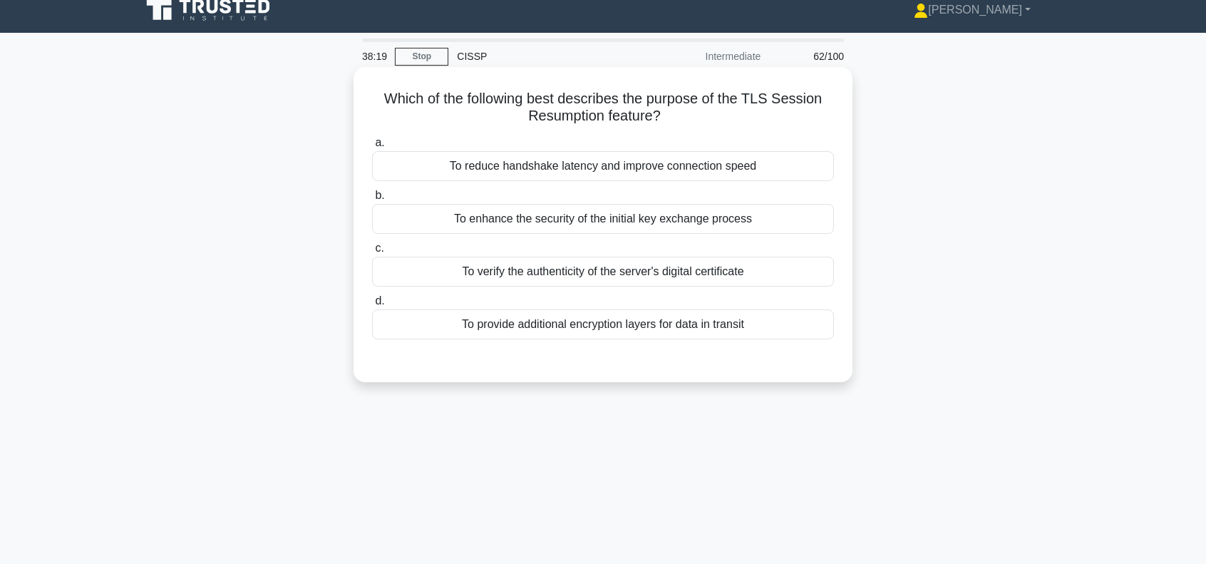
scroll to position [0, 0]
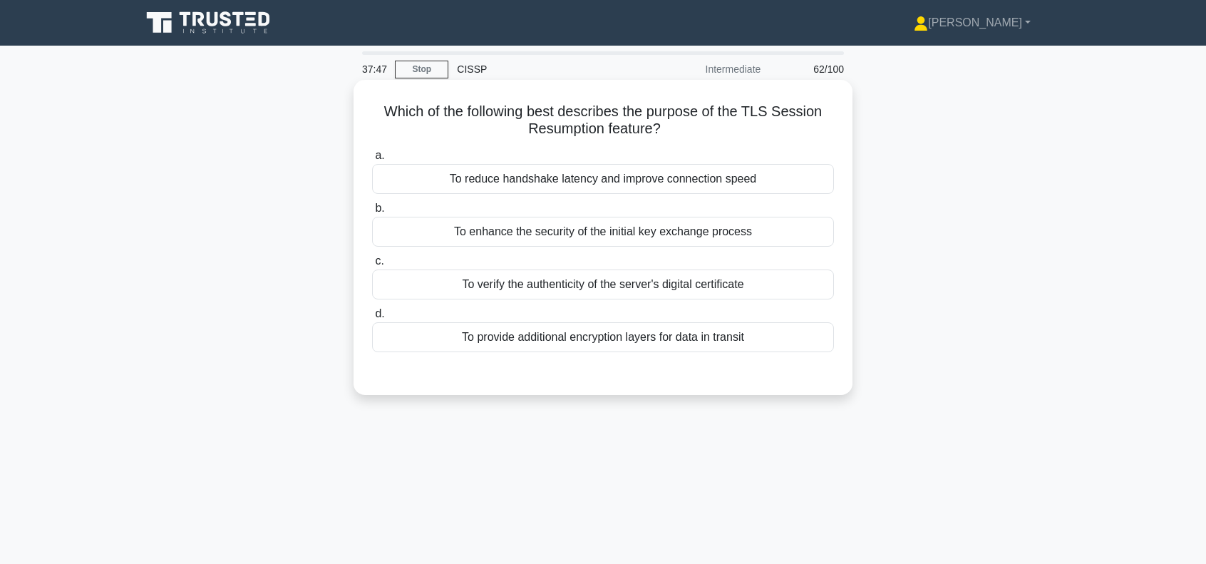
click at [636, 177] on div "To reduce handshake latency and improve connection speed" at bounding box center [603, 179] width 462 height 30
click at [372, 160] on input "a. To reduce handshake latency and improve connection speed" at bounding box center [372, 155] width 0 height 9
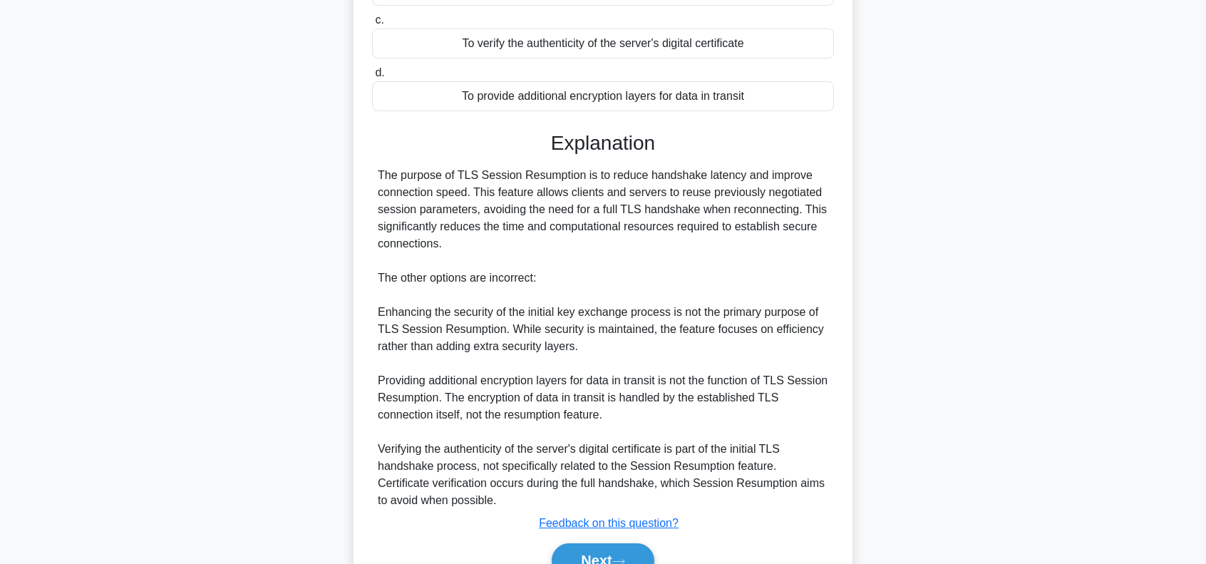
scroll to position [285, 0]
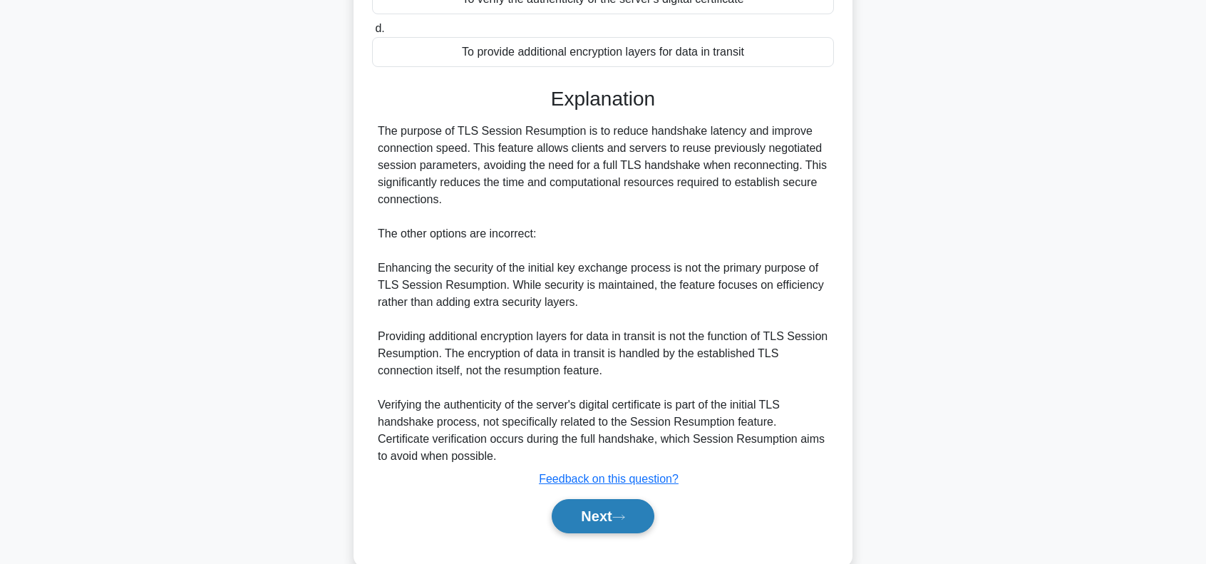
click at [610, 502] on button "Next" at bounding box center [603, 516] width 102 height 34
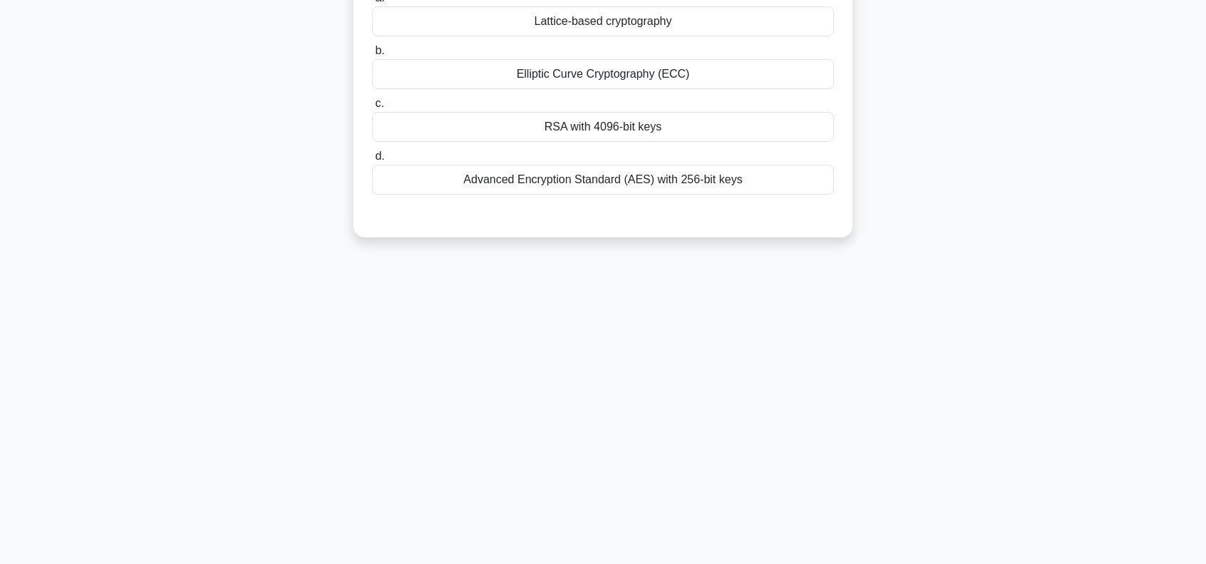
scroll to position [0, 0]
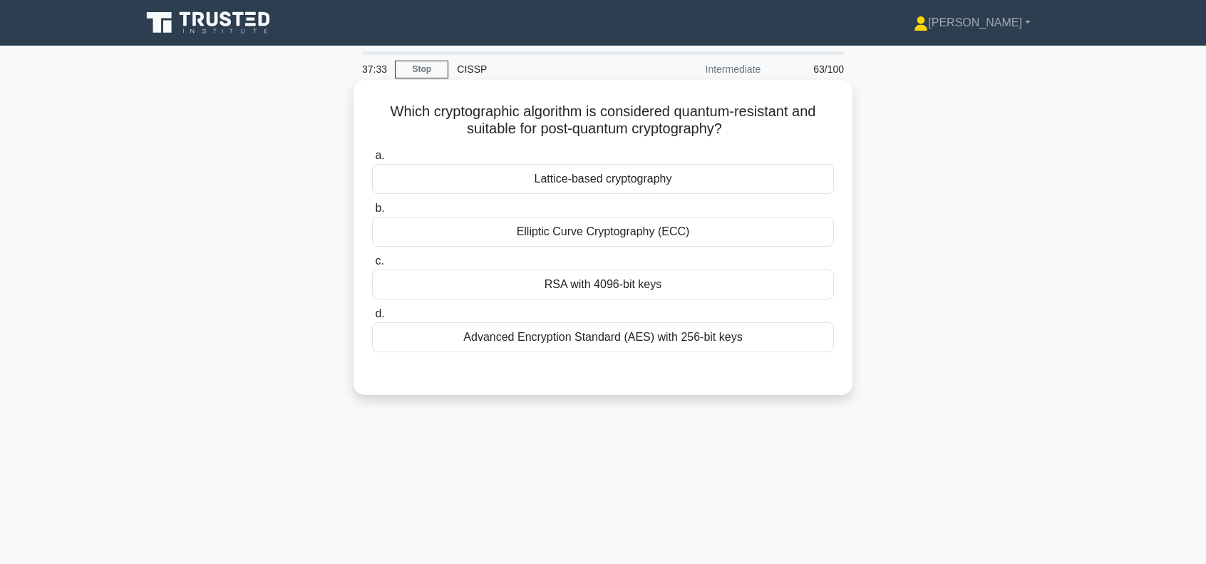
click at [608, 341] on div "Advanced Encryption Standard (AES) with 256-bit keys" at bounding box center [603, 337] width 462 height 30
click at [372, 319] on input "d. Advanced Encryption Standard (AES) with 256-bit keys" at bounding box center [372, 313] width 0 height 9
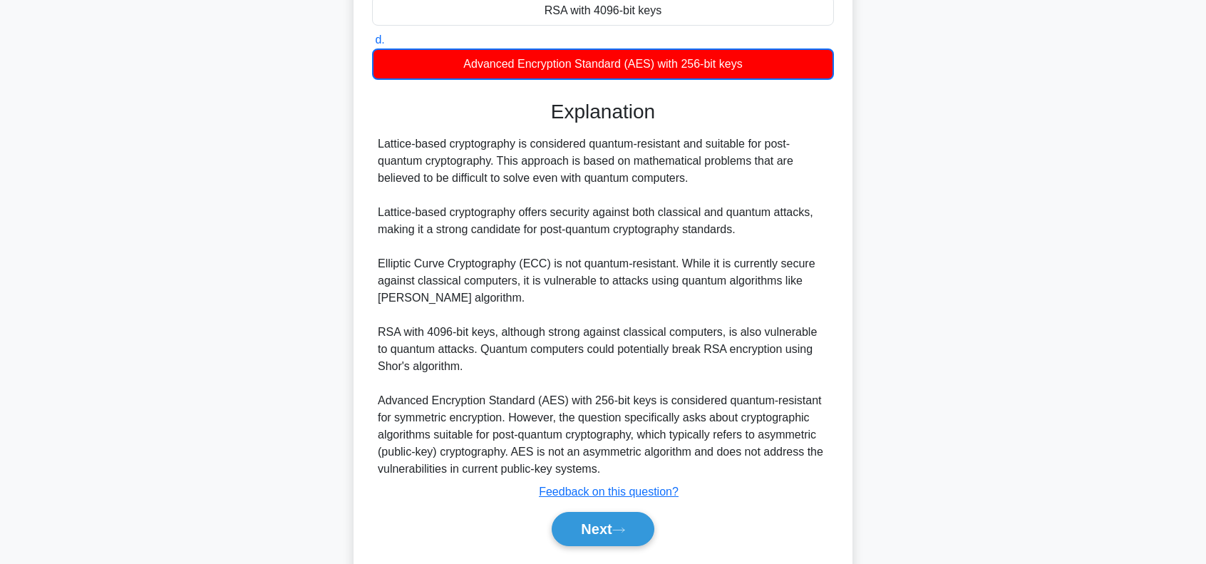
scroll to position [315, 0]
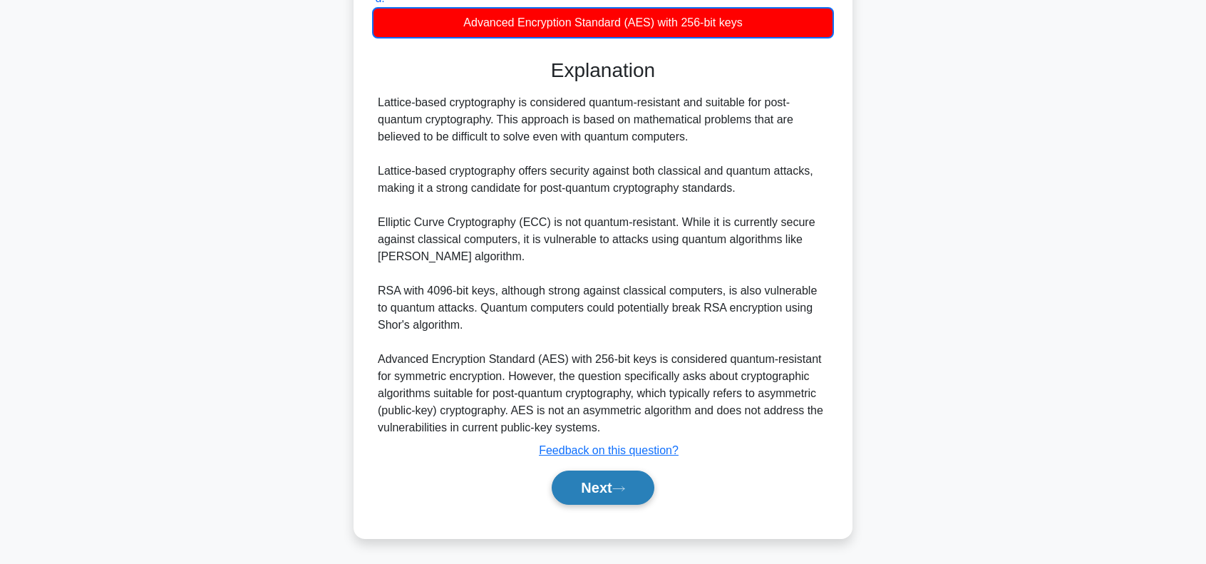
click at [598, 484] on button "Next" at bounding box center [603, 487] width 102 height 34
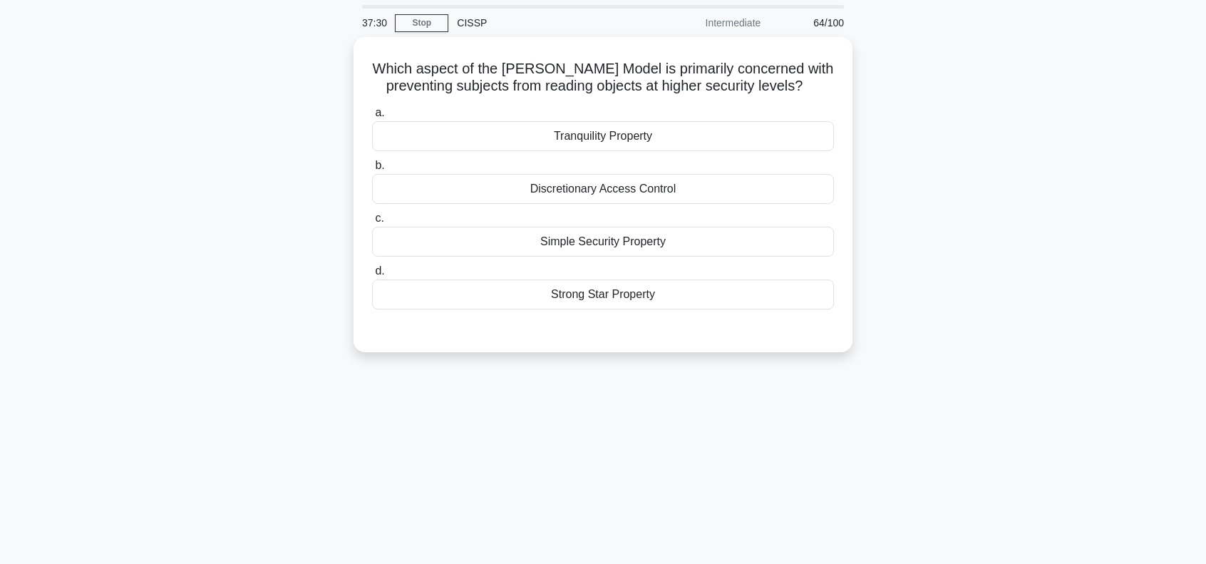
scroll to position [0, 0]
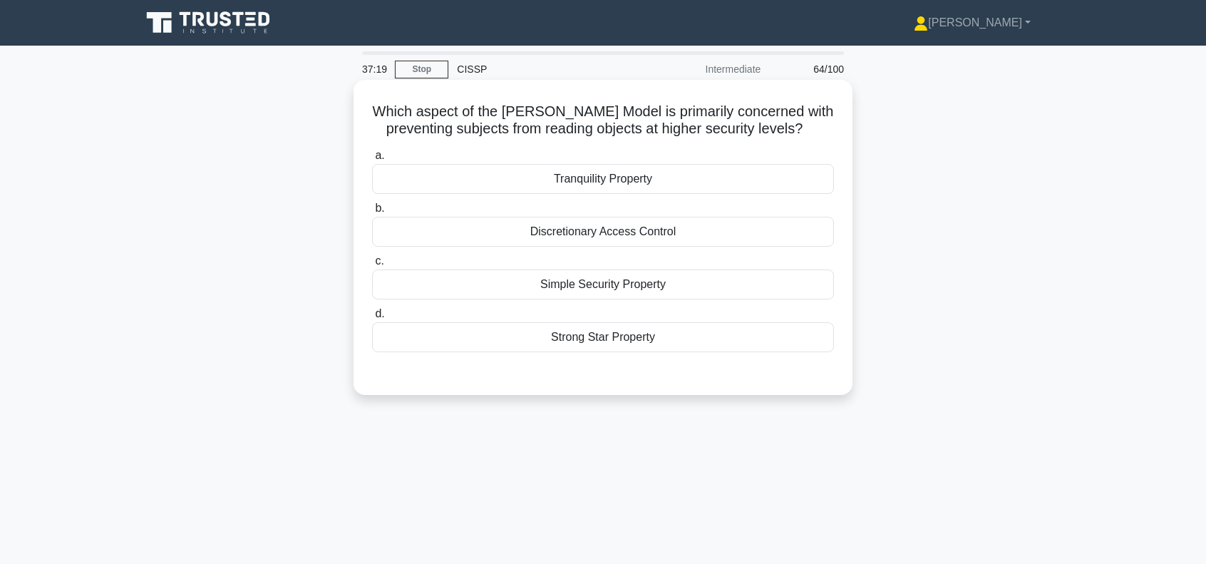
click at [625, 341] on div "Strong Star Property" at bounding box center [603, 337] width 462 height 30
click at [372, 319] on input "d. Strong Star Property" at bounding box center [372, 313] width 0 height 9
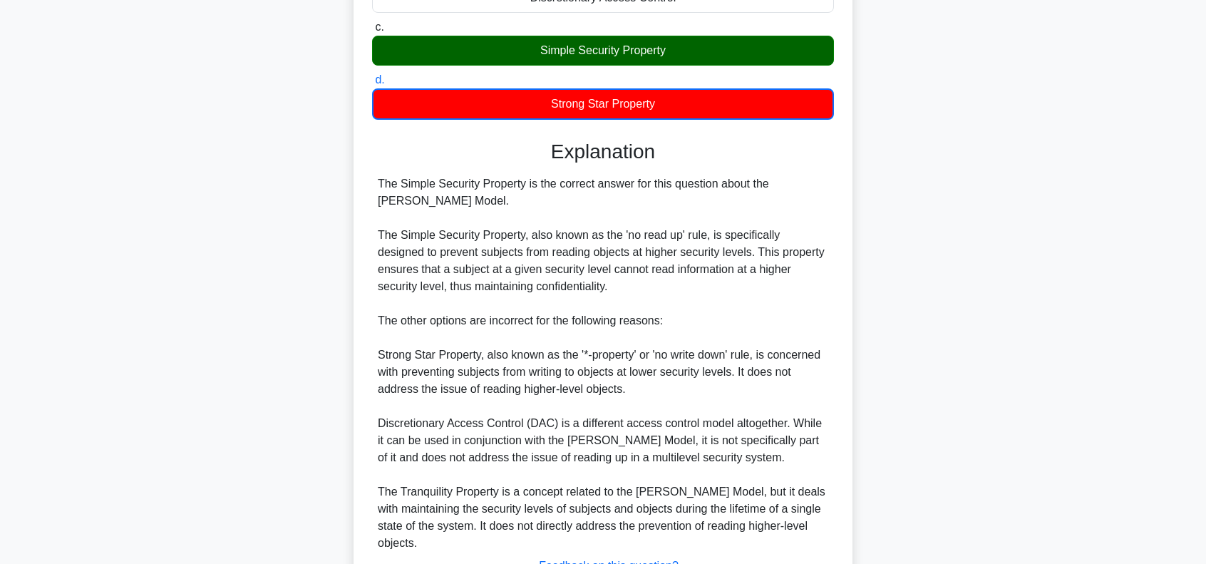
scroll to position [285, 0]
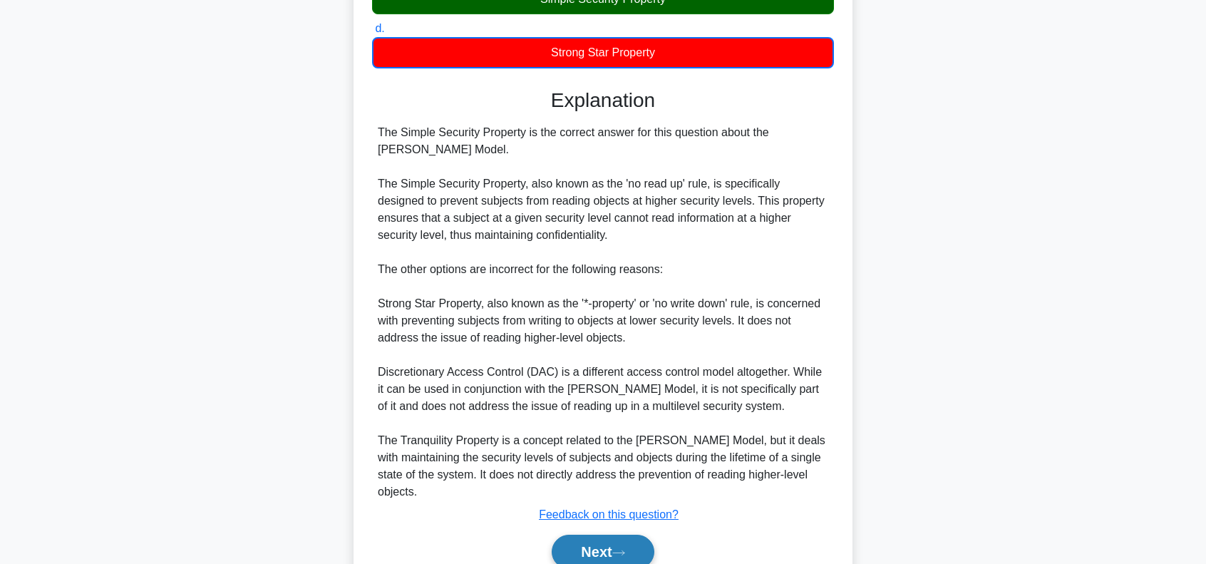
click at [612, 537] on button "Next" at bounding box center [603, 552] width 102 height 34
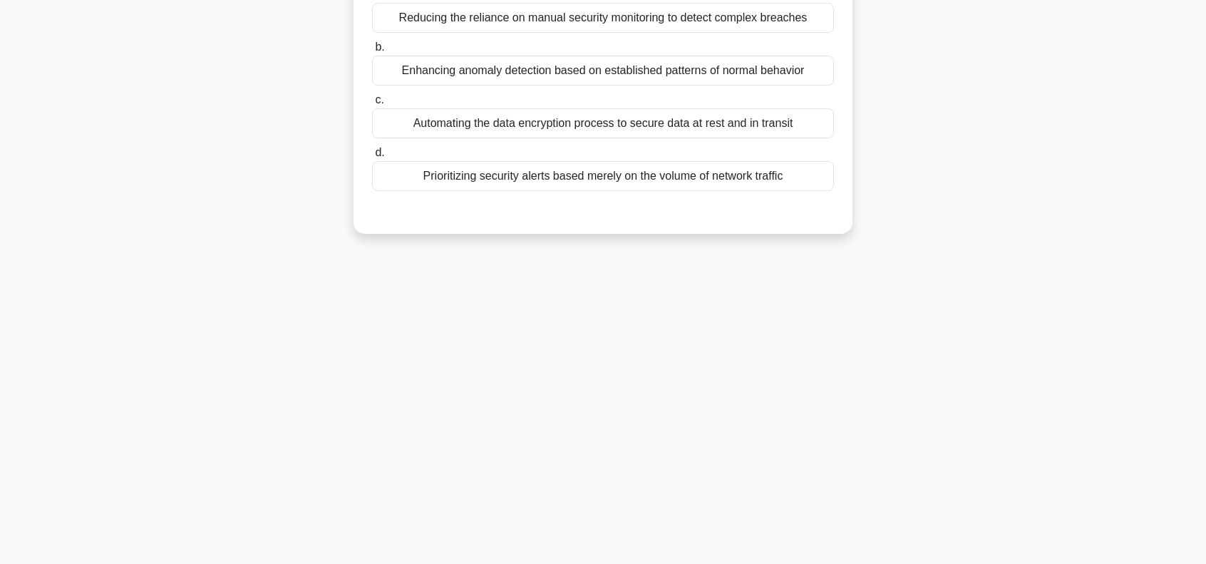
scroll to position [0, 0]
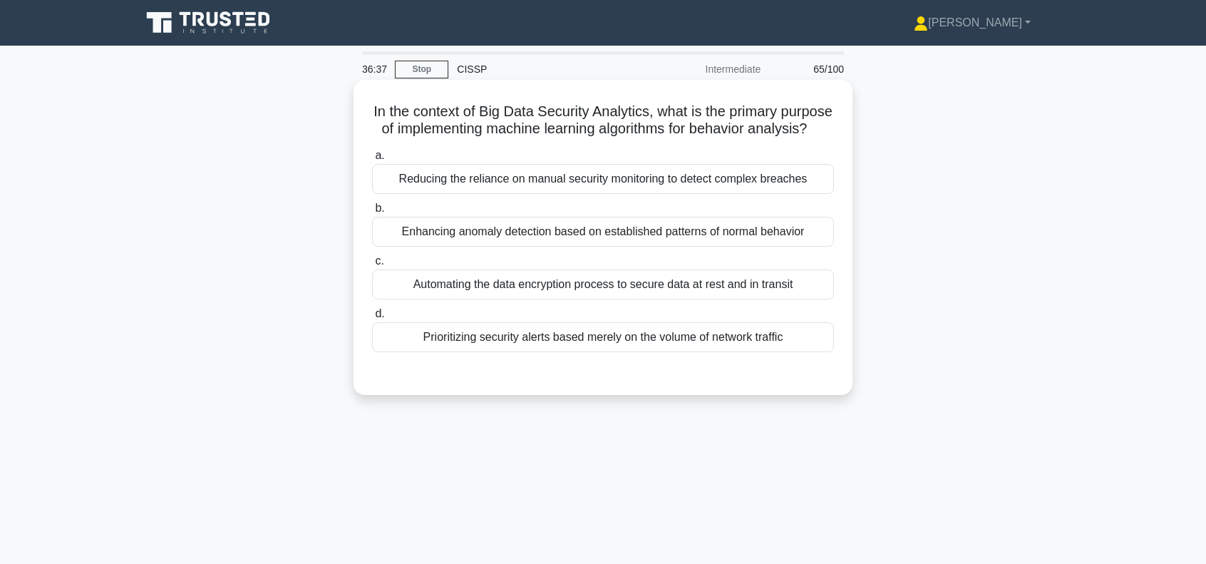
click at [685, 247] on div "Enhancing anomaly detection based on established patterns of normal behavior" at bounding box center [603, 232] width 462 height 30
click at [372, 213] on input "b. Enhancing anomaly detection based on established patterns of normal behavior" at bounding box center [372, 208] width 0 height 9
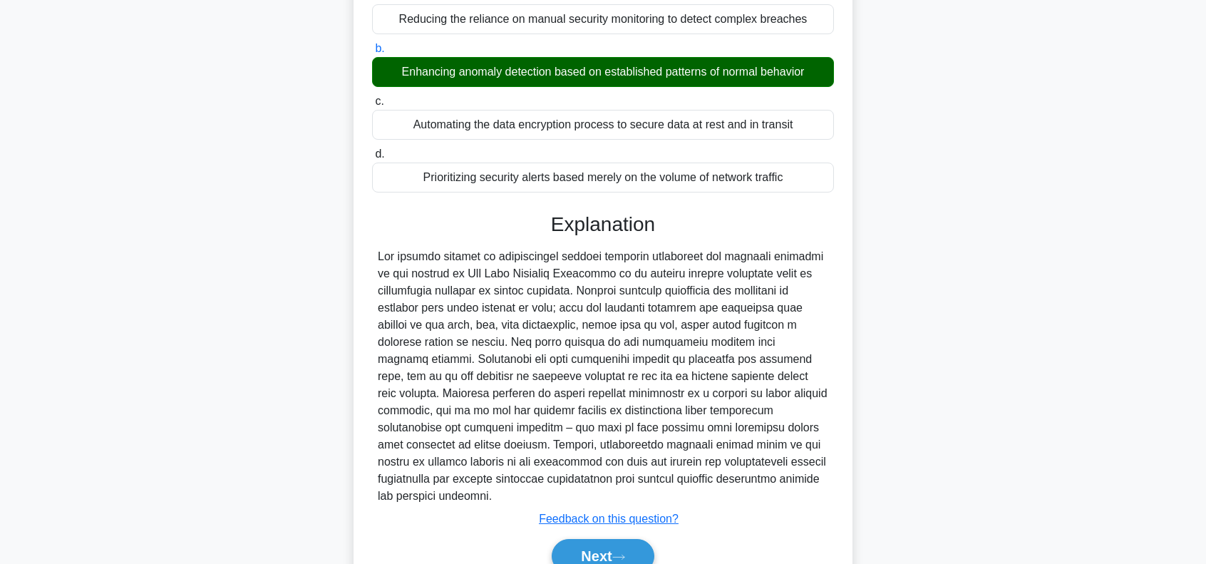
scroll to position [227, 0]
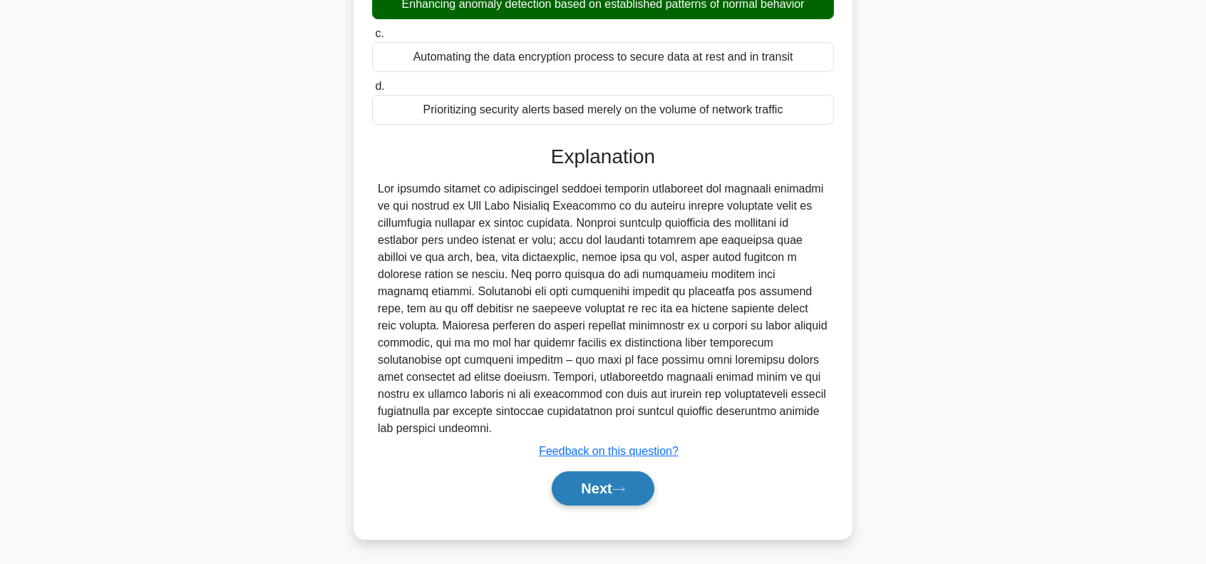
click at [617, 485] on button "Next" at bounding box center [603, 488] width 102 height 34
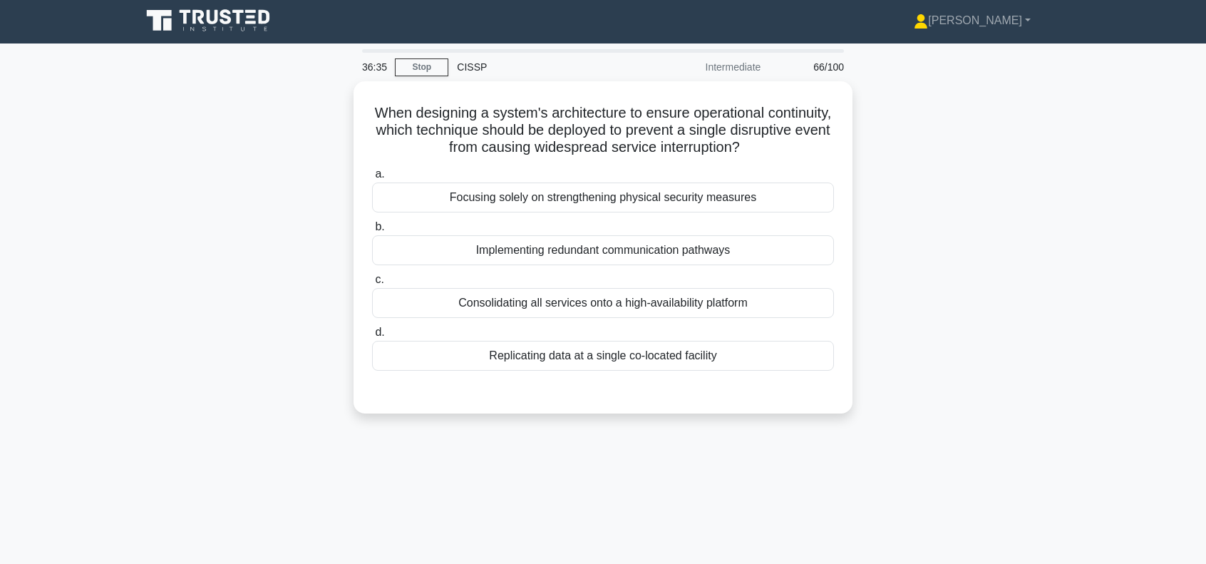
scroll to position [0, 0]
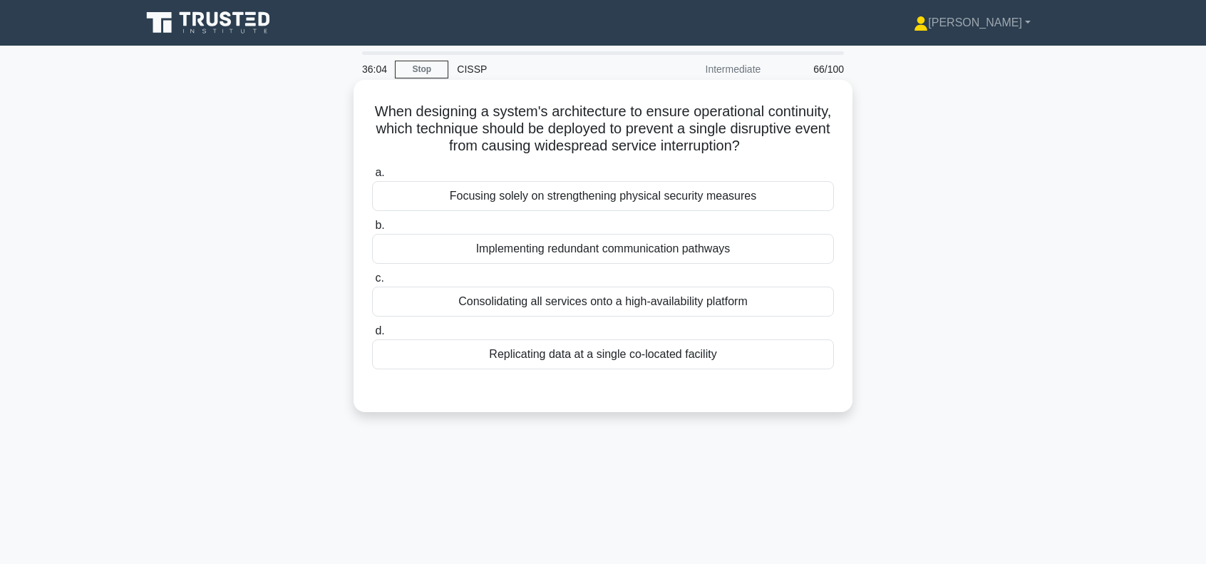
click at [612, 249] on div "Implementing redundant communication pathways" at bounding box center [603, 249] width 462 height 30
click at [372, 230] on input "b. Implementing redundant communication pathways" at bounding box center [372, 225] width 0 height 9
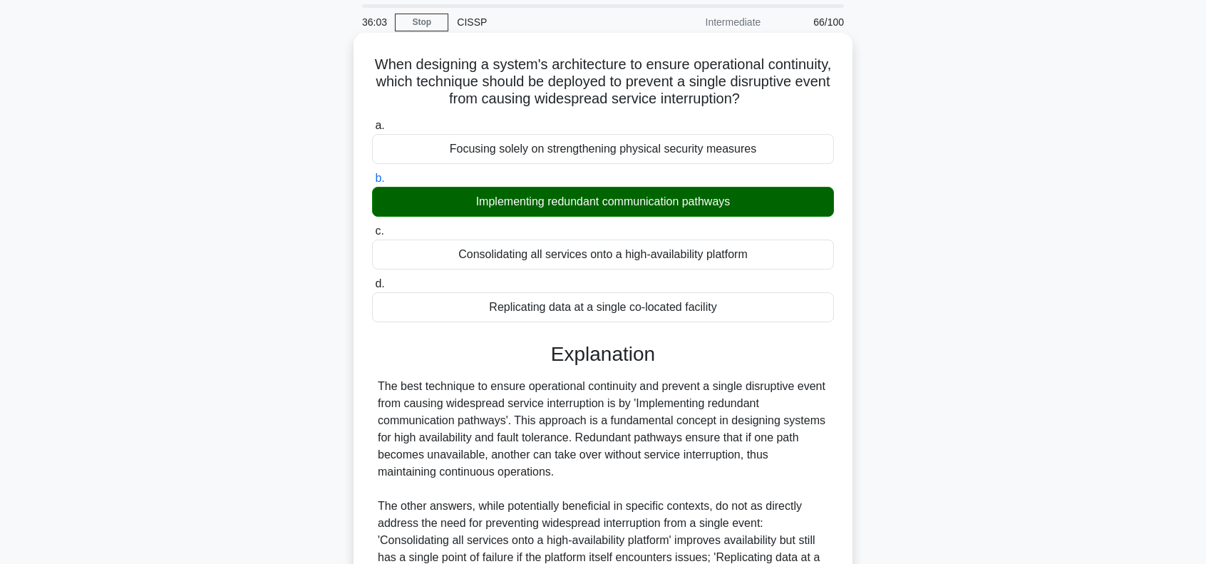
scroll to position [262, 0]
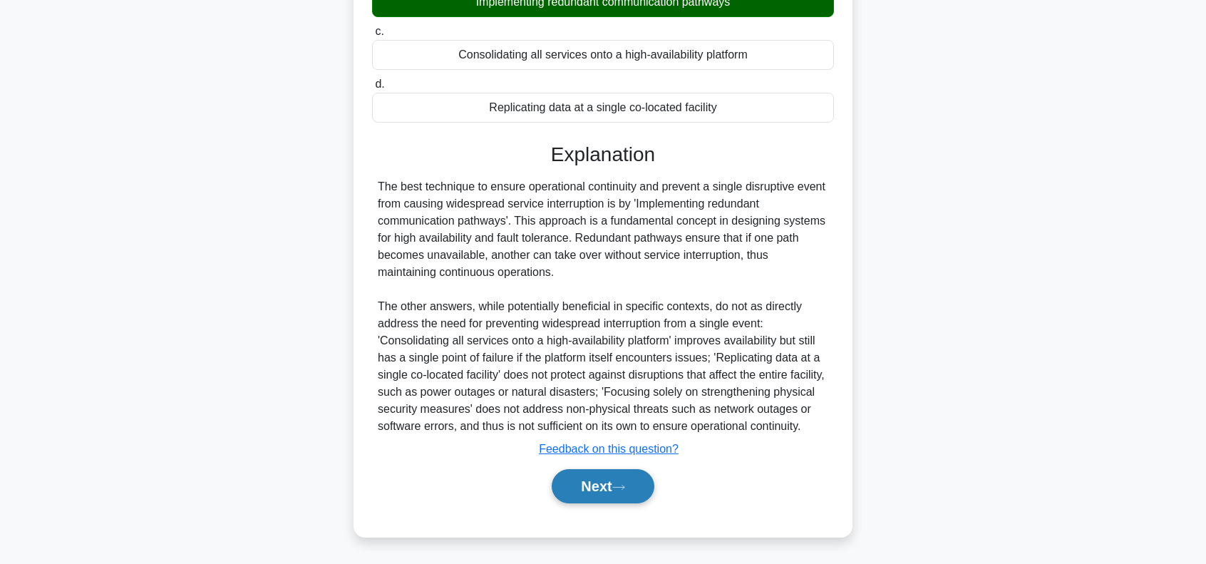
click at [597, 483] on button "Next" at bounding box center [603, 486] width 102 height 34
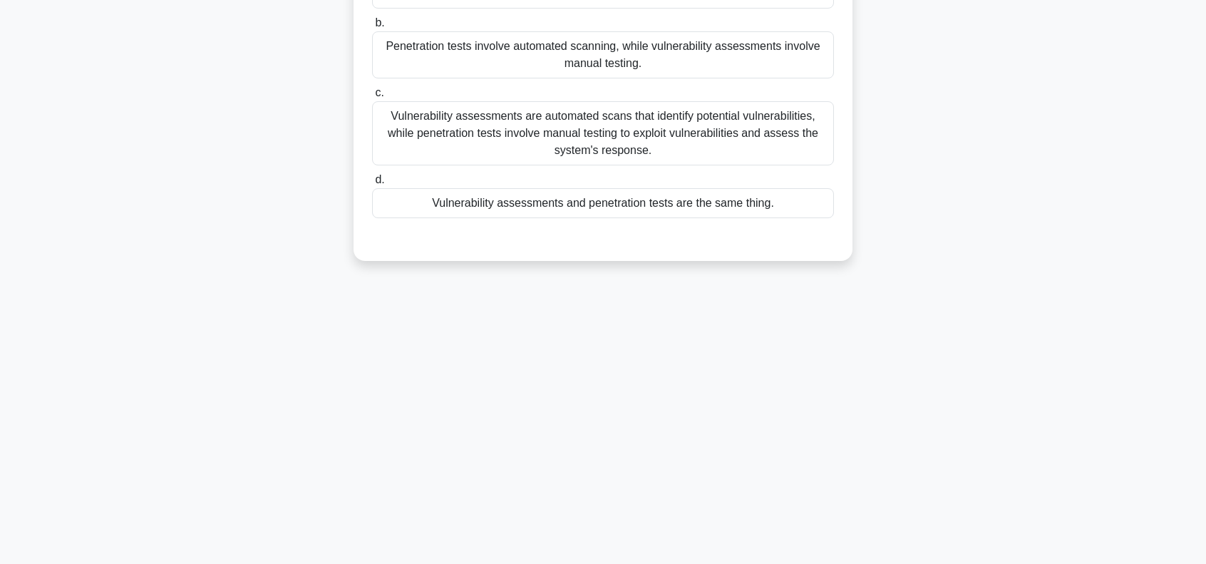
scroll to position [0, 0]
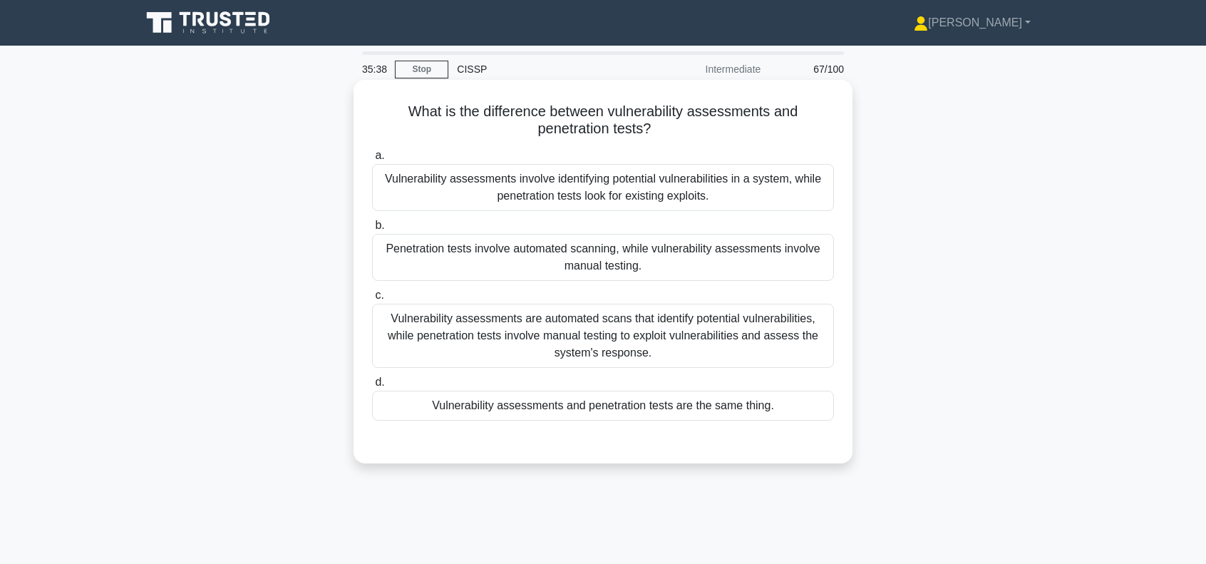
click at [503, 327] on div "Vulnerability assessments are automated scans that identify potential vulnerabi…" at bounding box center [603, 336] width 462 height 64
click at [372, 300] on input "c. Vulnerability assessments are automated scans that identify potential vulner…" at bounding box center [372, 295] width 0 height 9
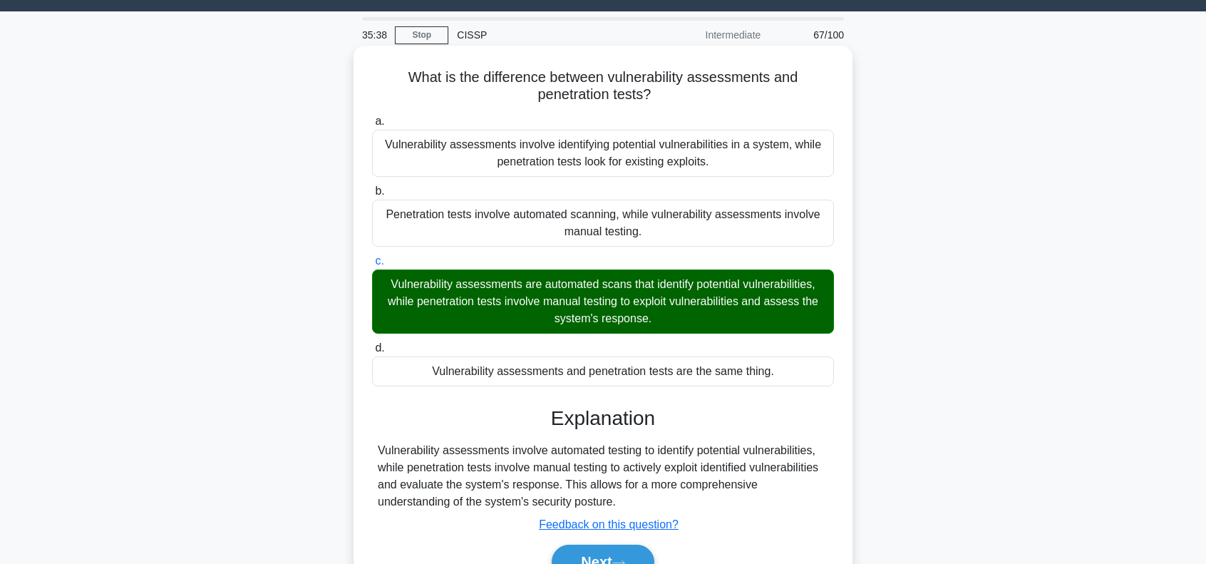
scroll to position [206, 0]
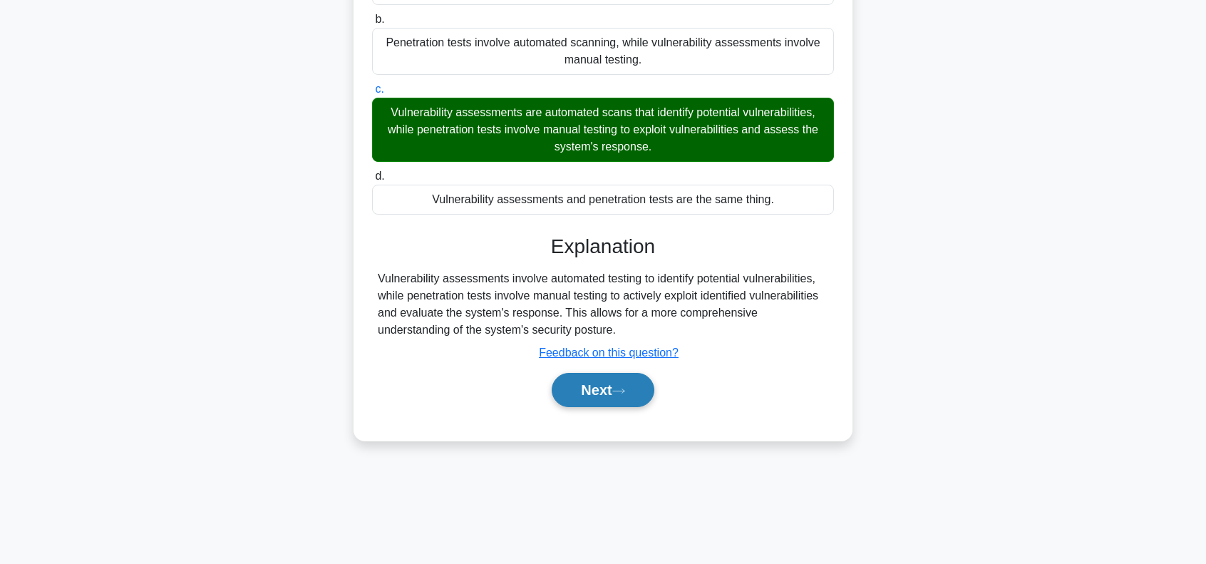
click at [584, 382] on button "Next" at bounding box center [603, 390] width 102 height 34
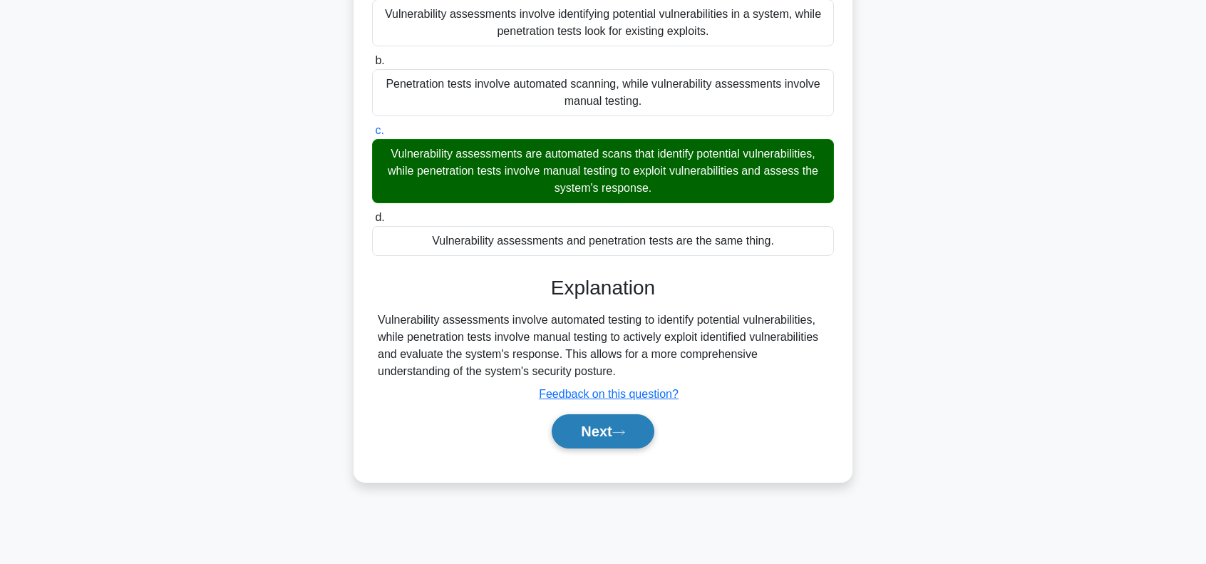
scroll to position [0, 0]
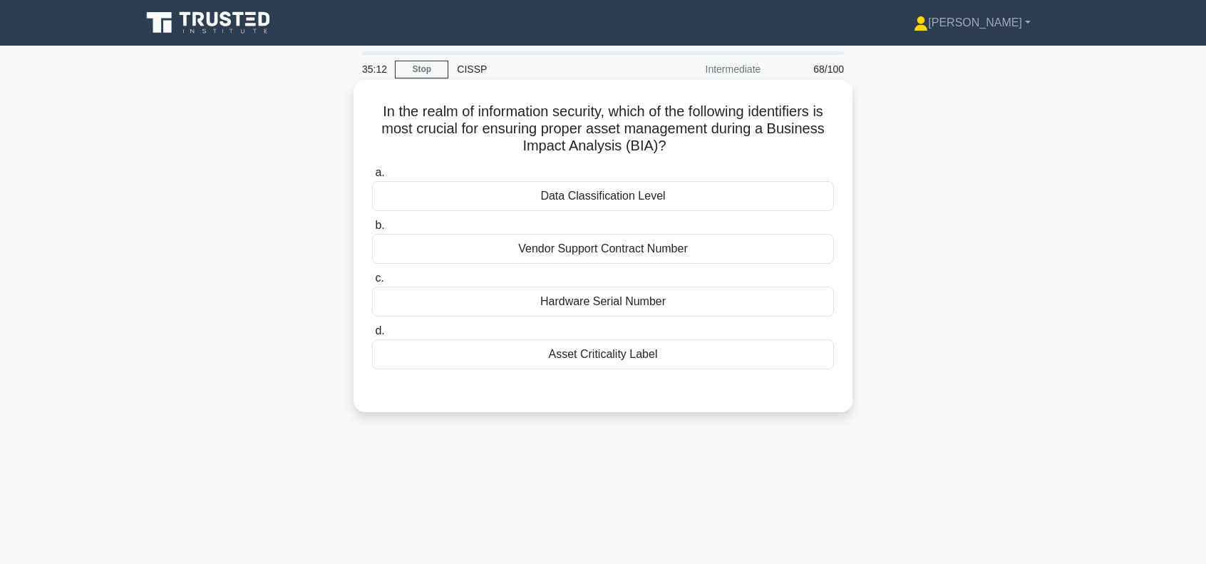
click at [620, 352] on div "Asset Criticality Label" at bounding box center [603, 354] width 462 height 30
click at [372, 336] on input "d. Asset Criticality Label" at bounding box center [372, 330] width 0 height 9
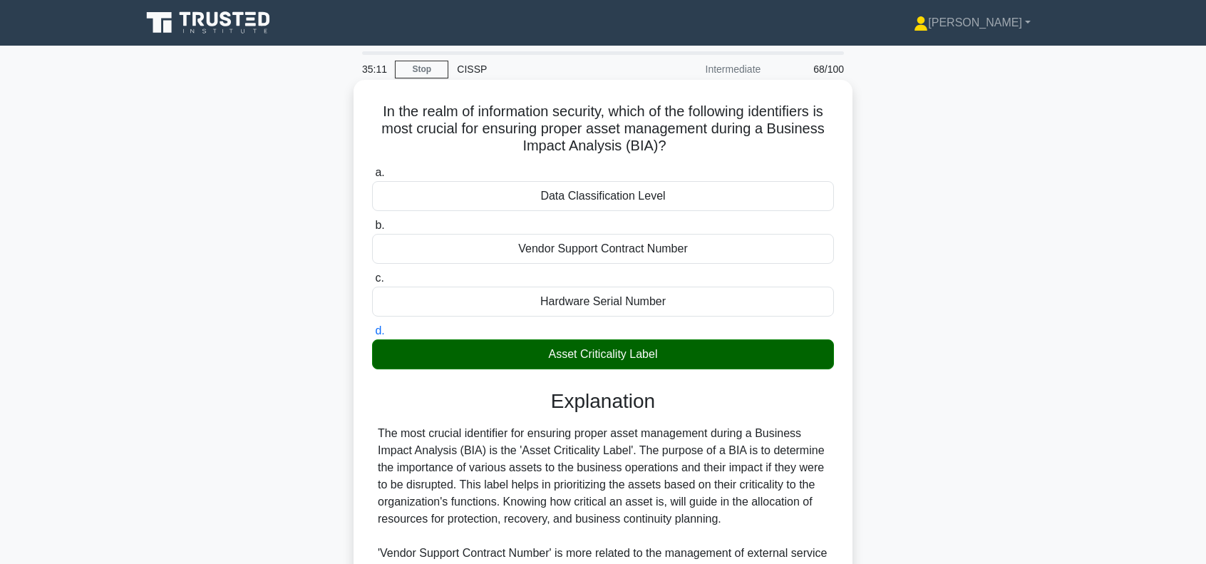
scroll to position [313, 0]
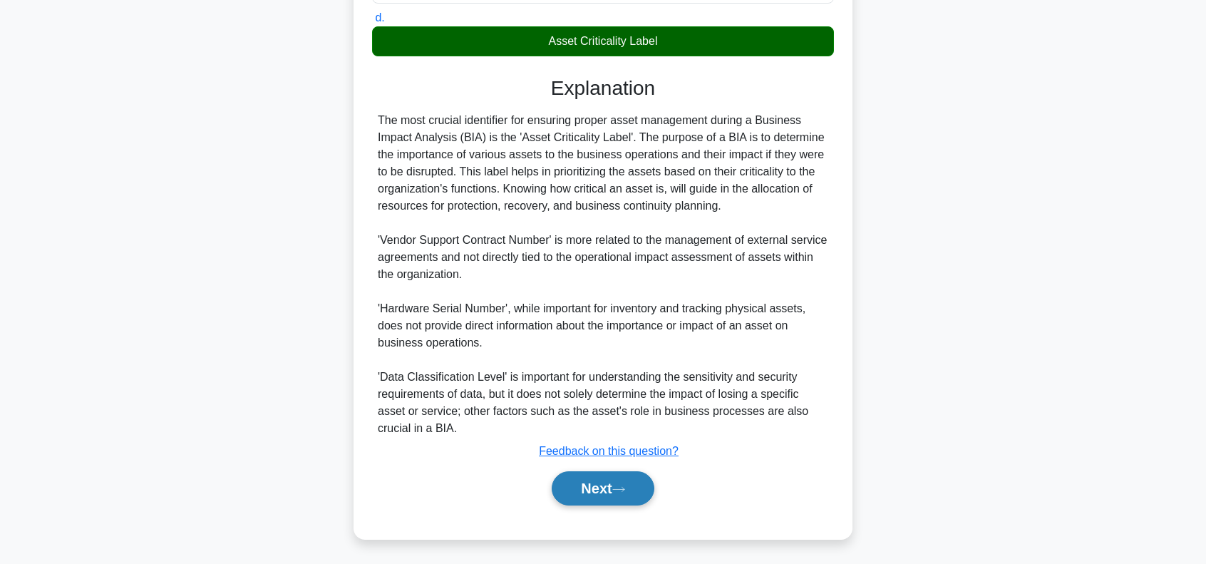
click at [592, 481] on button "Next" at bounding box center [603, 488] width 102 height 34
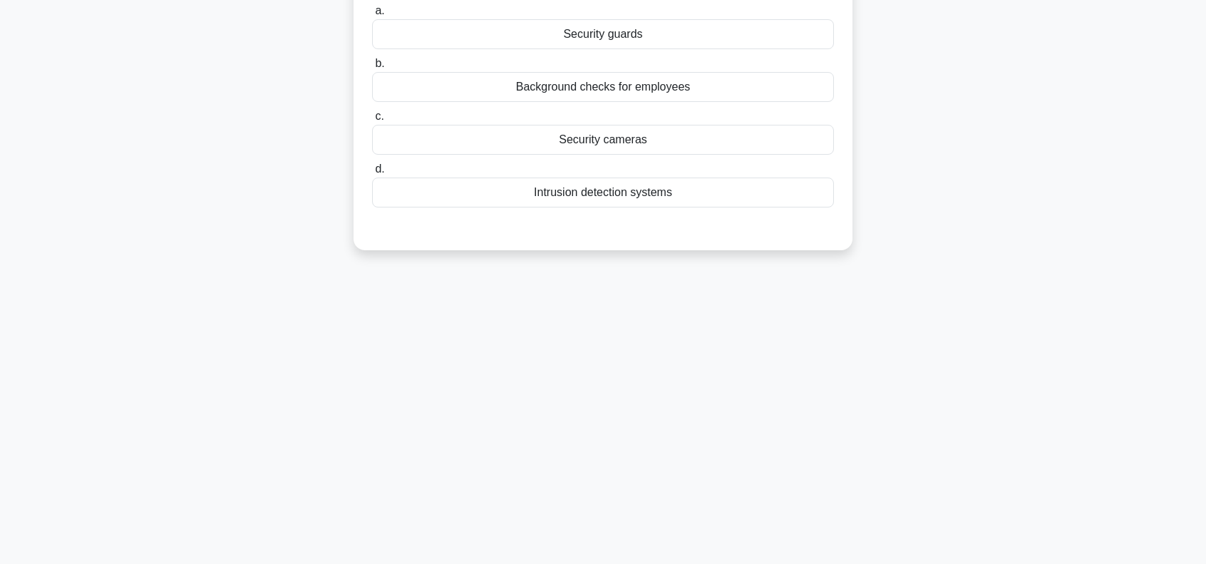
scroll to position [0, 0]
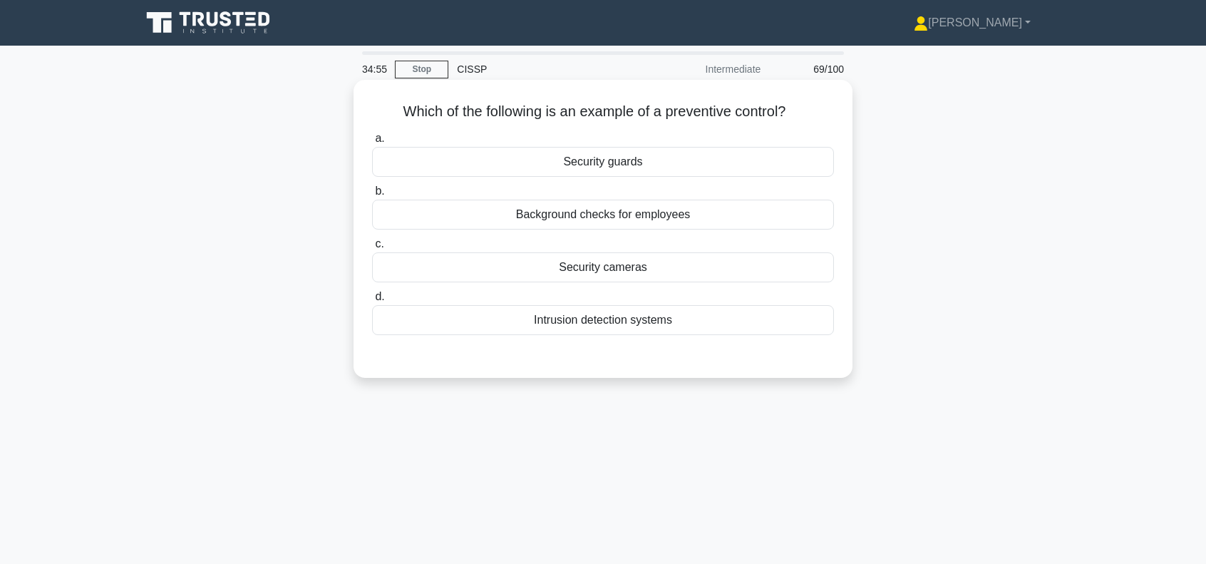
click at [652, 167] on div "Security guards" at bounding box center [603, 162] width 462 height 30
click at [372, 143] on input "a. Security guards" at bounding box center [372, 138] width 0 height 9
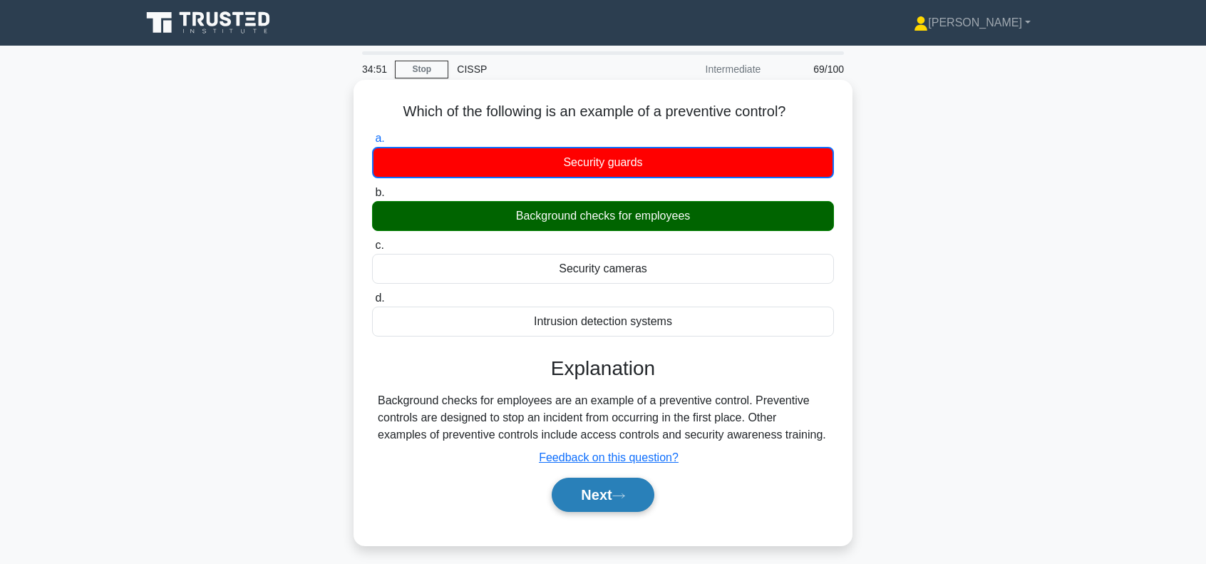
click at [614, 497] on button "Next" at bounding box center [603, 495] width 102 height 34
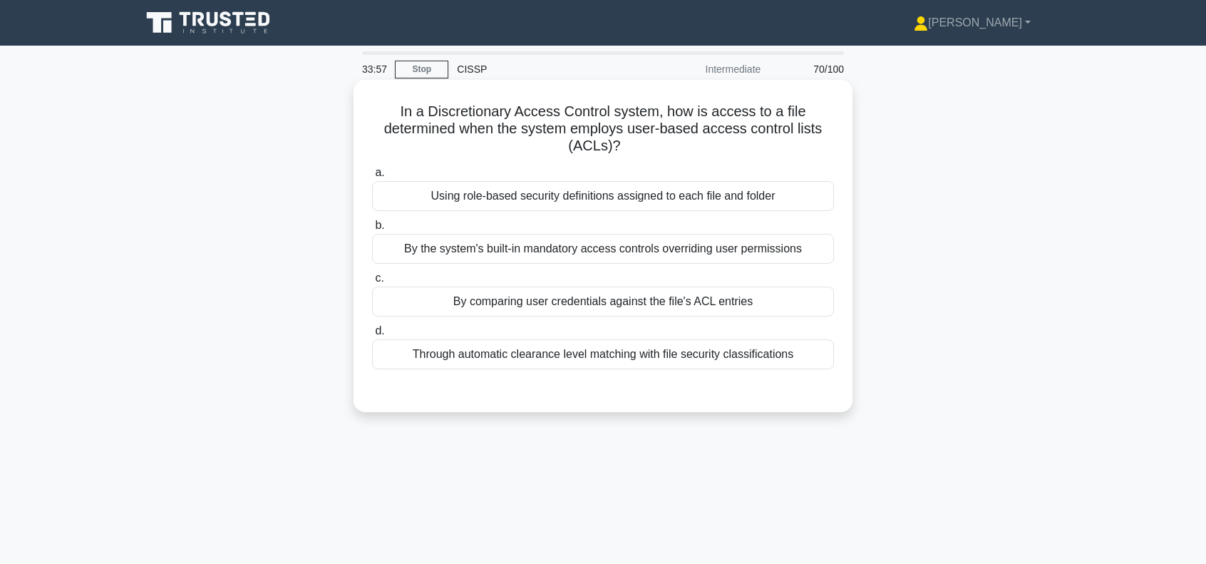
click at [532, 300] on div "By comparing user credentials against the file's ACL entries" at bounding box center [603, 302] width 462 height 30
click at [372, 283] on input "c. By comparing user credentials against the file's ACL entries" at bounding box center [372, 278] width 0 height 9
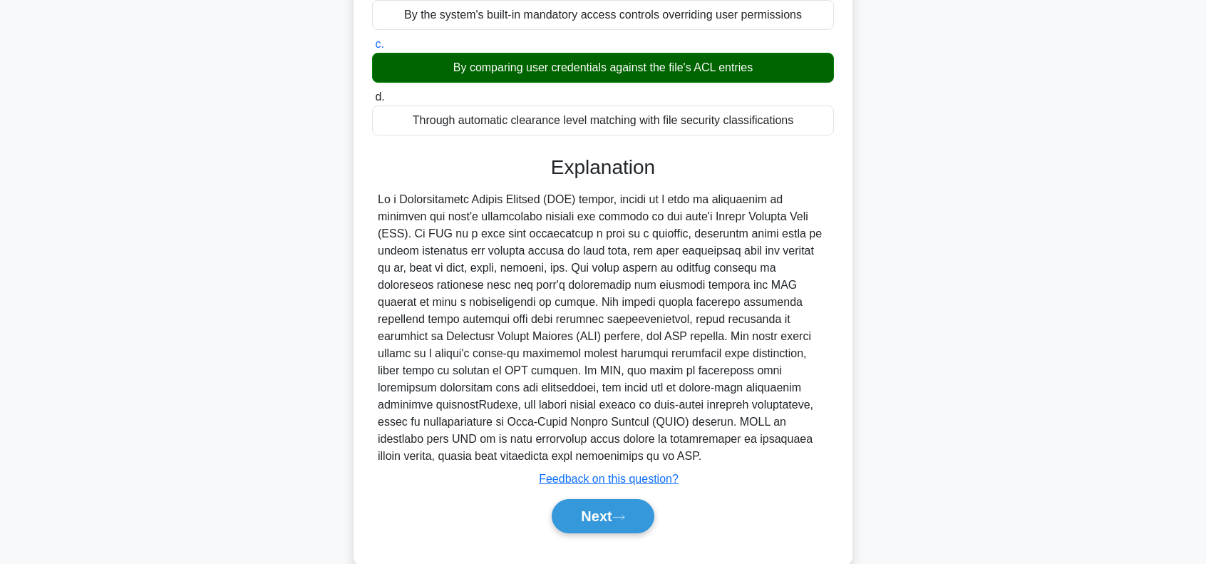
scroll to position [237, 0]
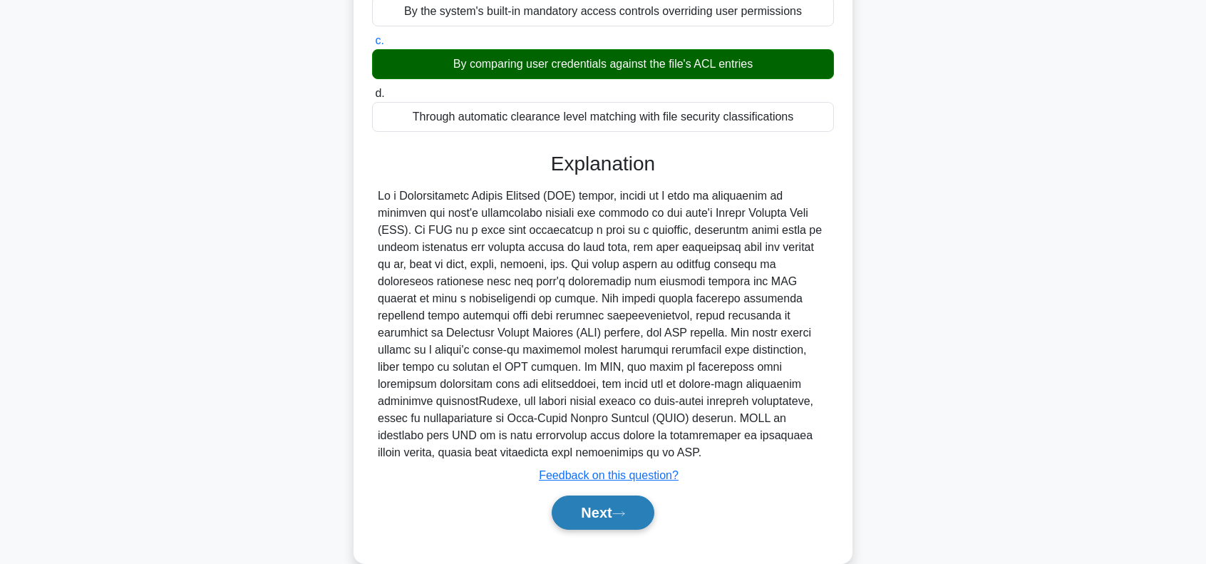
click at [604, 495] on button "Next" at bounding box center [603, 512] width 102 height 34
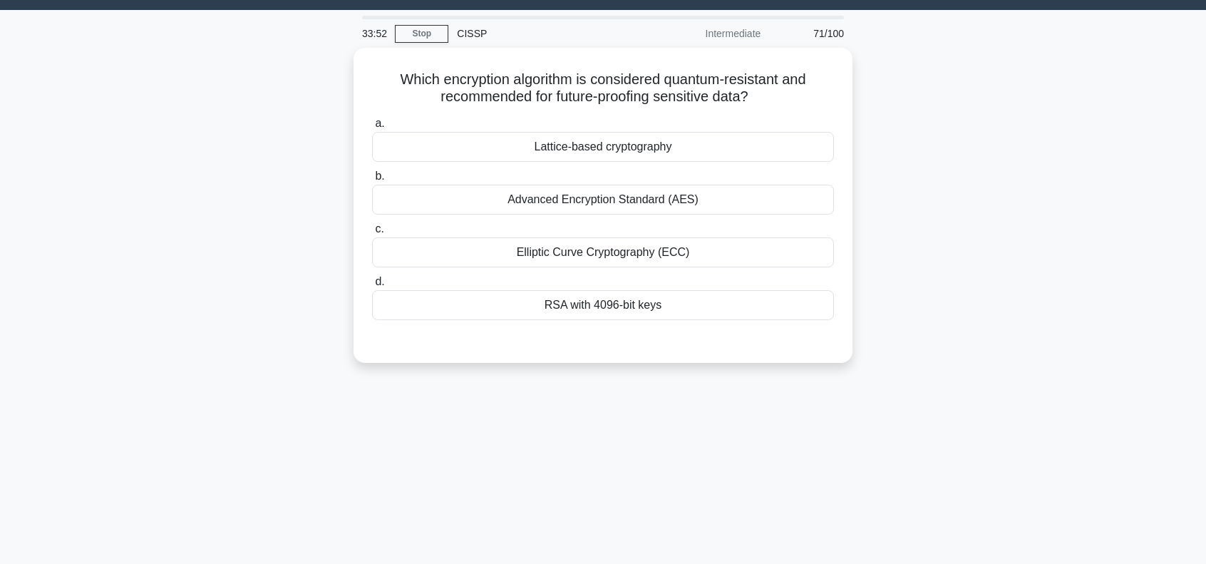
scroll to position [16, 0]
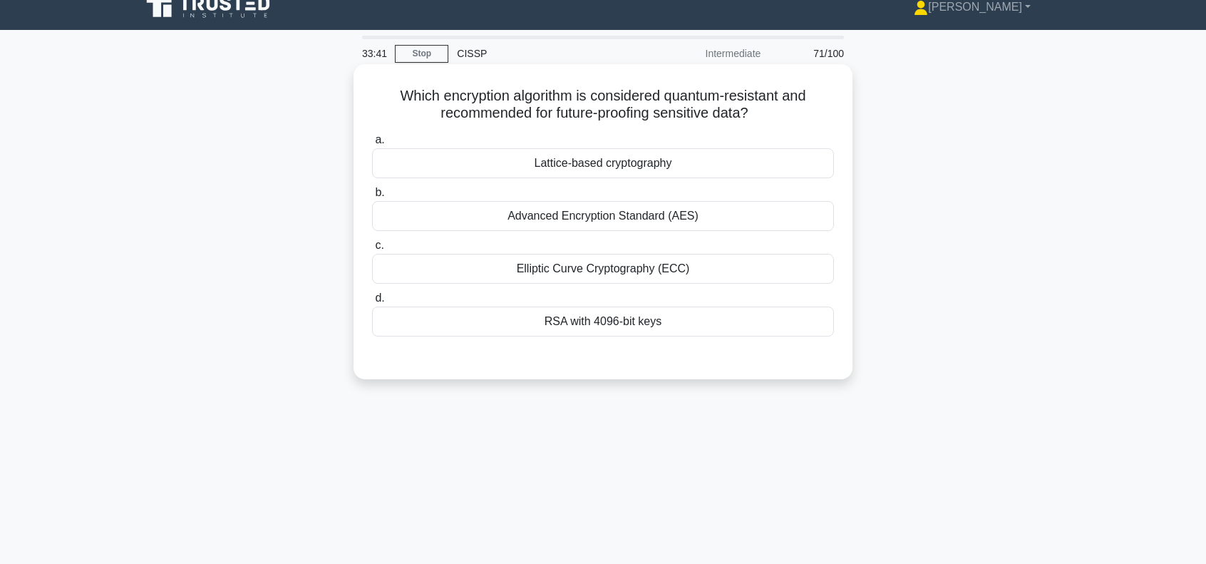
click at [636, 215] on div "Advanced Encryption Standard (AES)" at bounding box center [603, 216] width 462 height 30
click at [372, 197] on input "b. Advanced Encryption Standard (AES)" at bounding box center [372, 192] width 0 height 9
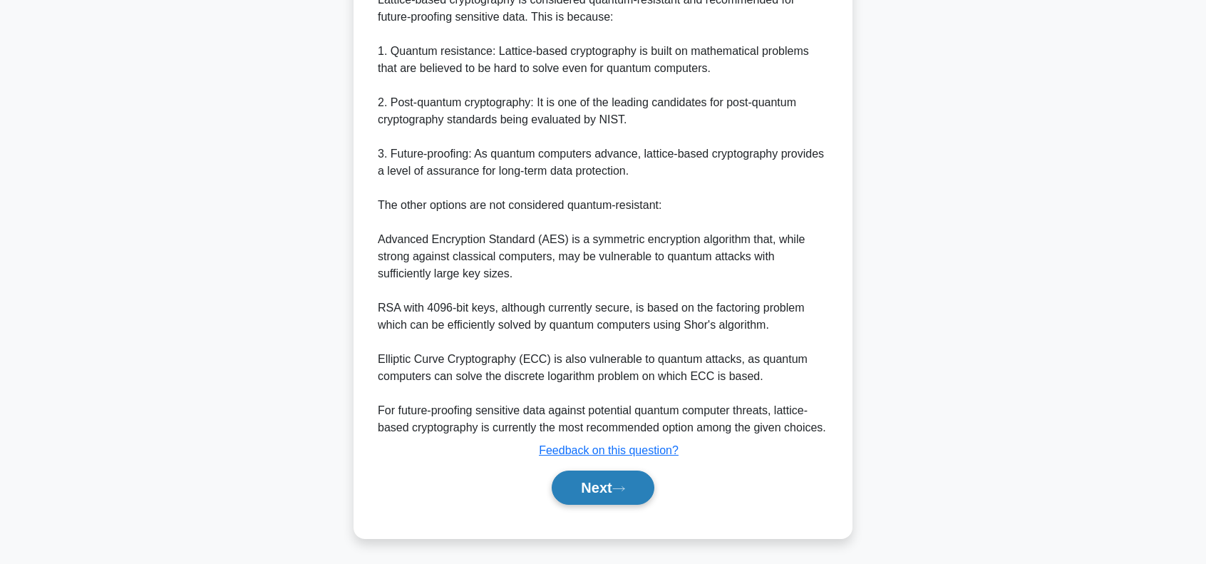
click at [618, 473] on button "Next" at bounding box center [603, 487] width 102 height 34
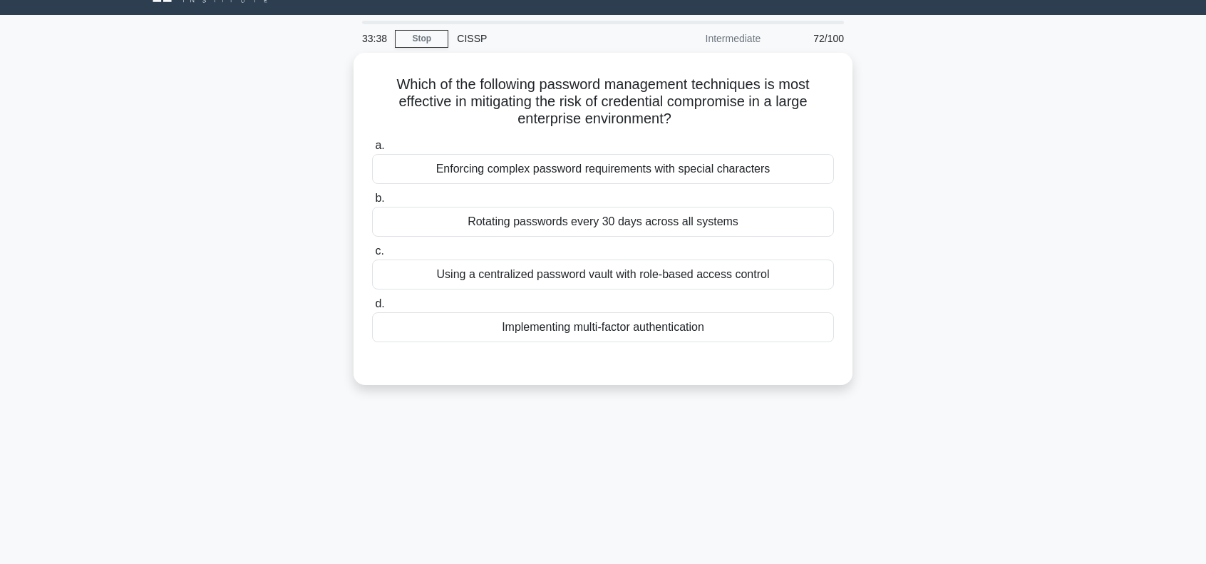
scroll to position [0, 0]
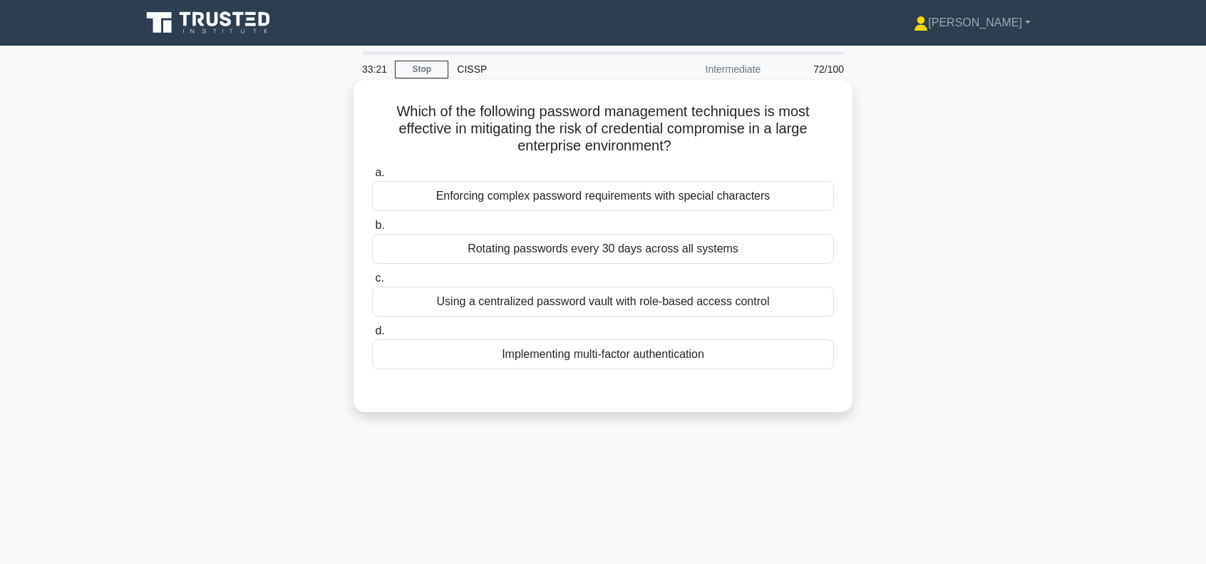
click at [632, 356] on div "Implementing multi-factor authentication" at bounding box center [603, 354] width 462 height 30
click at [372, 336] on input "d. Implementing multi-factor authentication" at bounding box center [372, 330] width 0 height 9
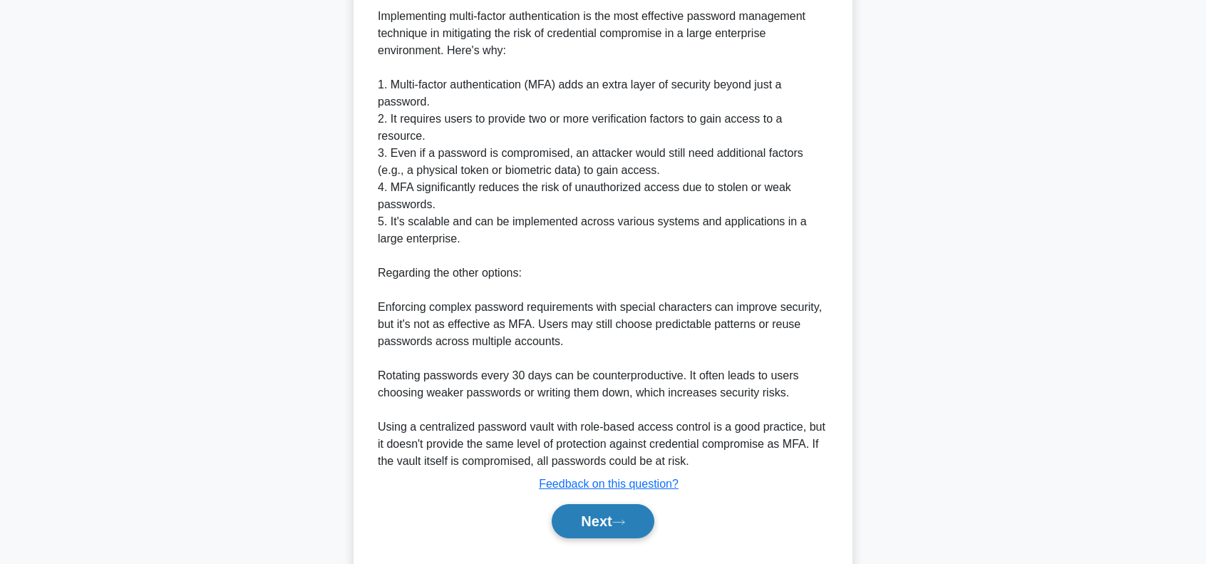
scroll to position [450, 0]
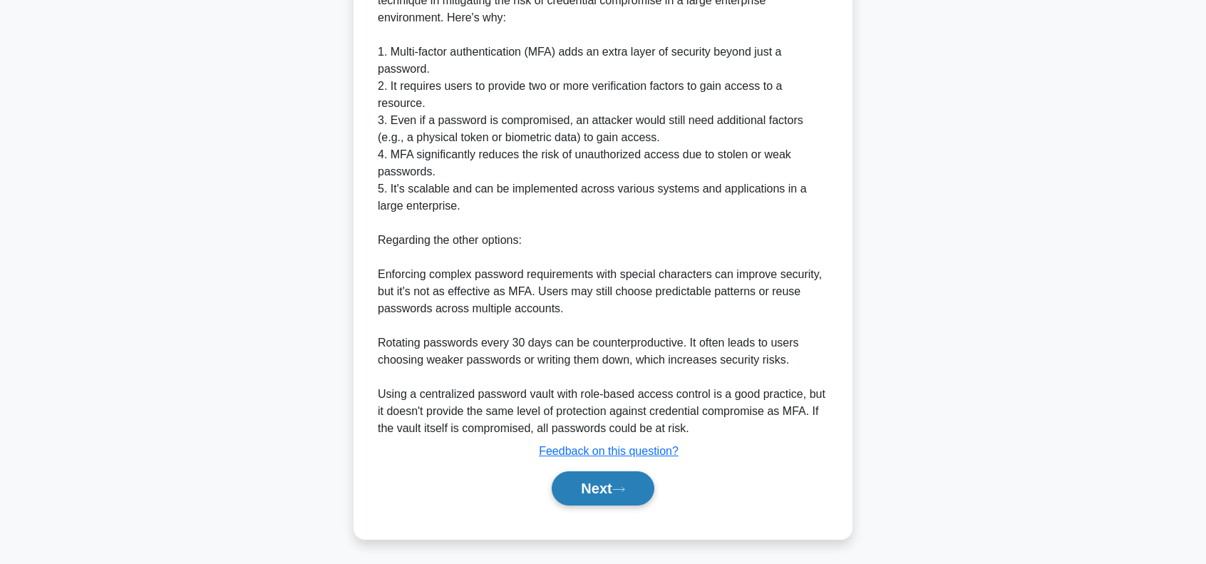
click at [603, 484] on button "Next" at bounding box center [603, 488] width 102 height 34
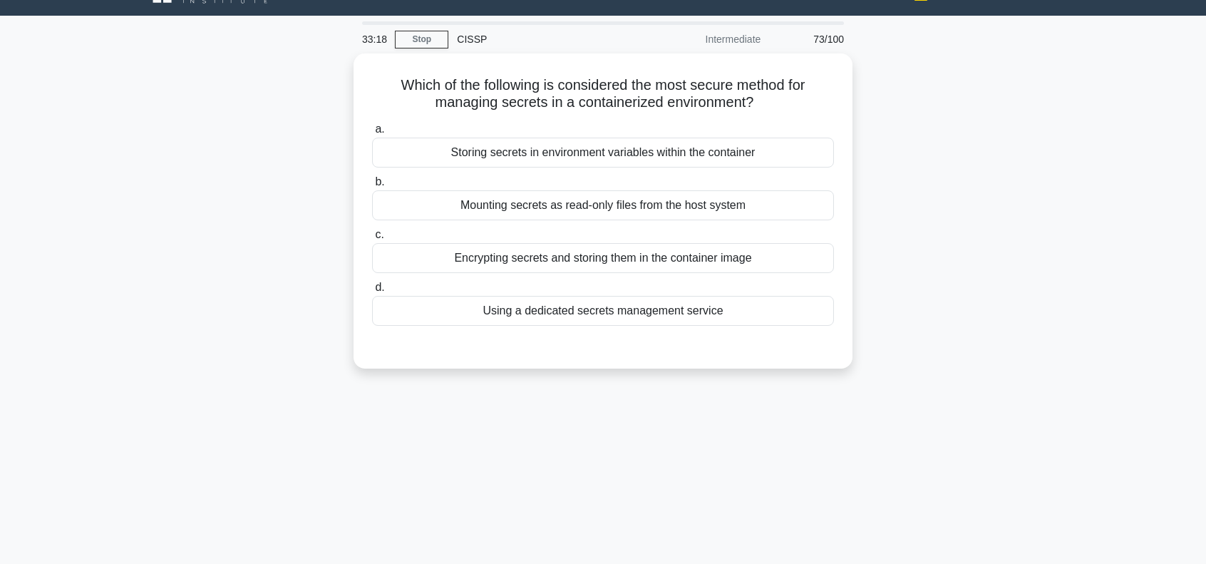
scroll to position [0, 0]
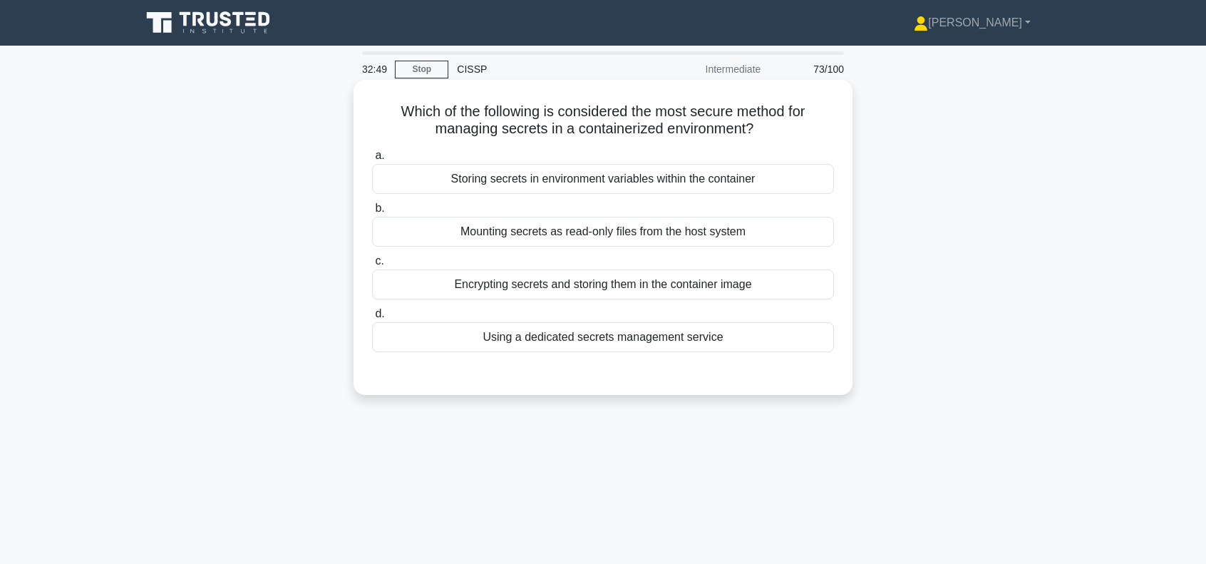
click at [704, 335] on div "Using a dedicated secrets management service" at bounding box center [603, 337] width 462 height 30
click at [372, 319] on input "d. Using a dedicated secrets management service" at bounding box center [372, 313] width 0 height 9
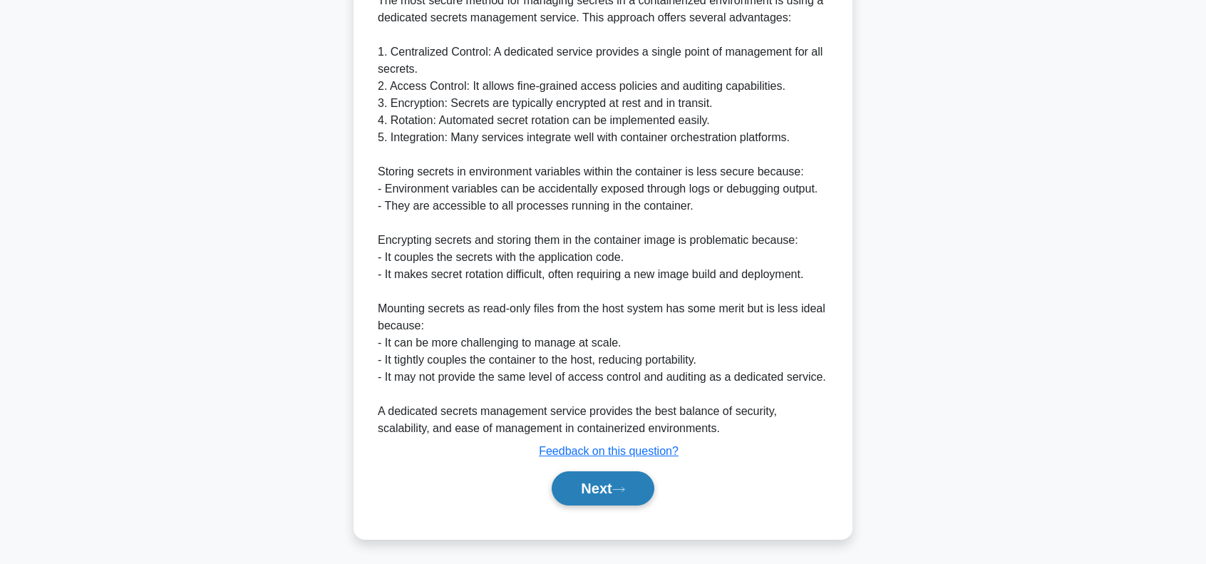
click at [590, 483] on button "Next" at bounding box center [603, 488] width 102 height 34
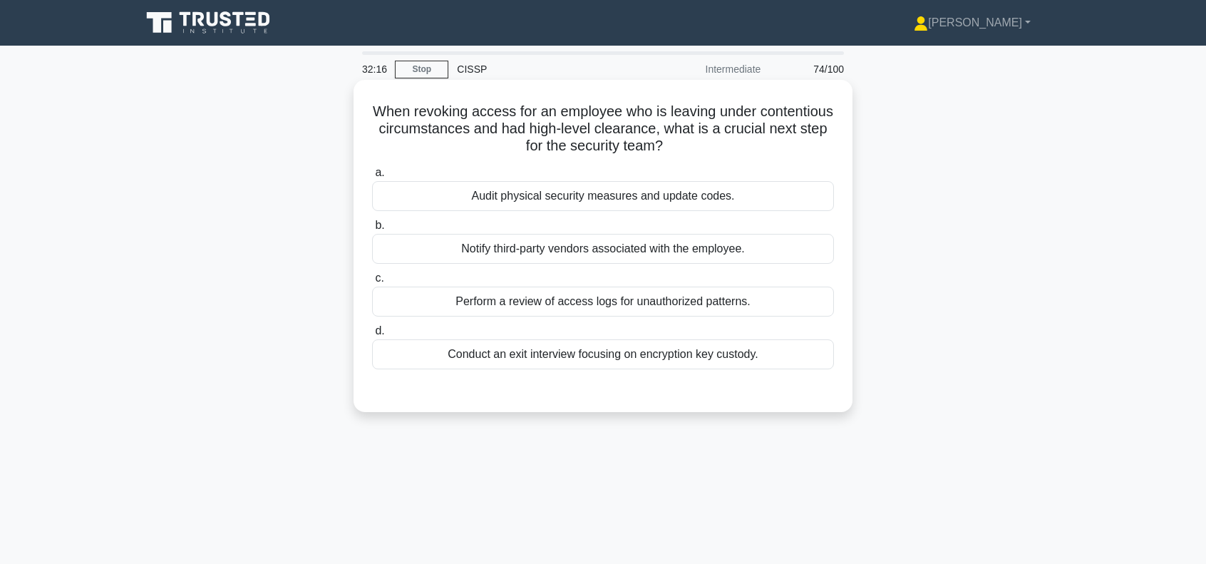
click at [587, 199] on div "Audit physical security measures and update codes." at bounding box center [603, 196] width 462 height 30
click at [372, 177] on input "a. Audit physical security measures and update codes." at bounding box center [372, 172] width 0 height 9
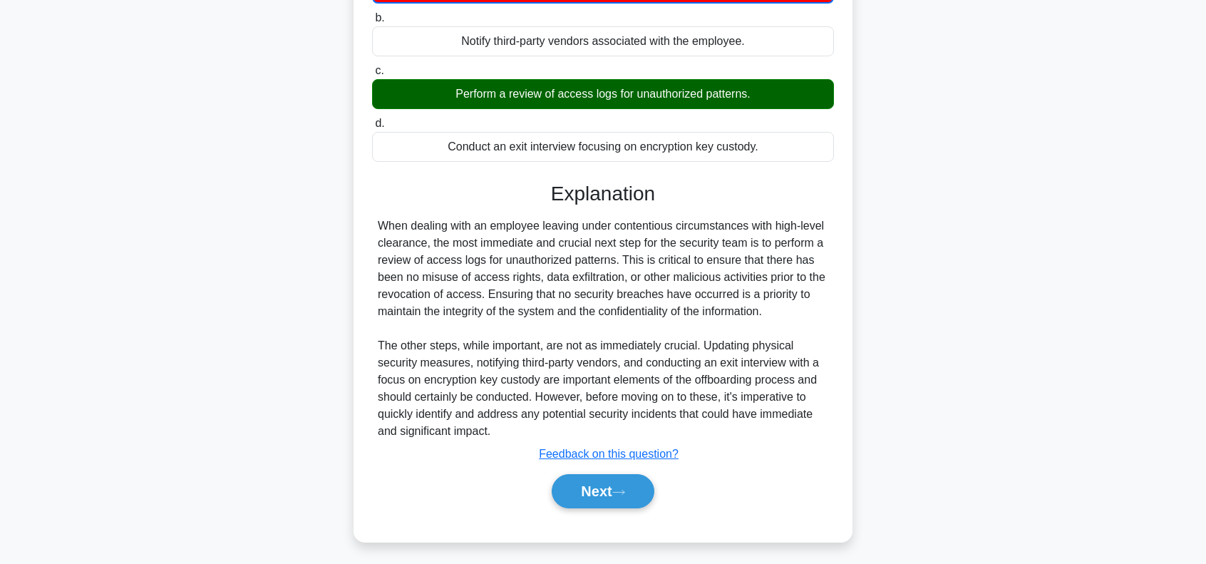
scroll to position [212, 0]
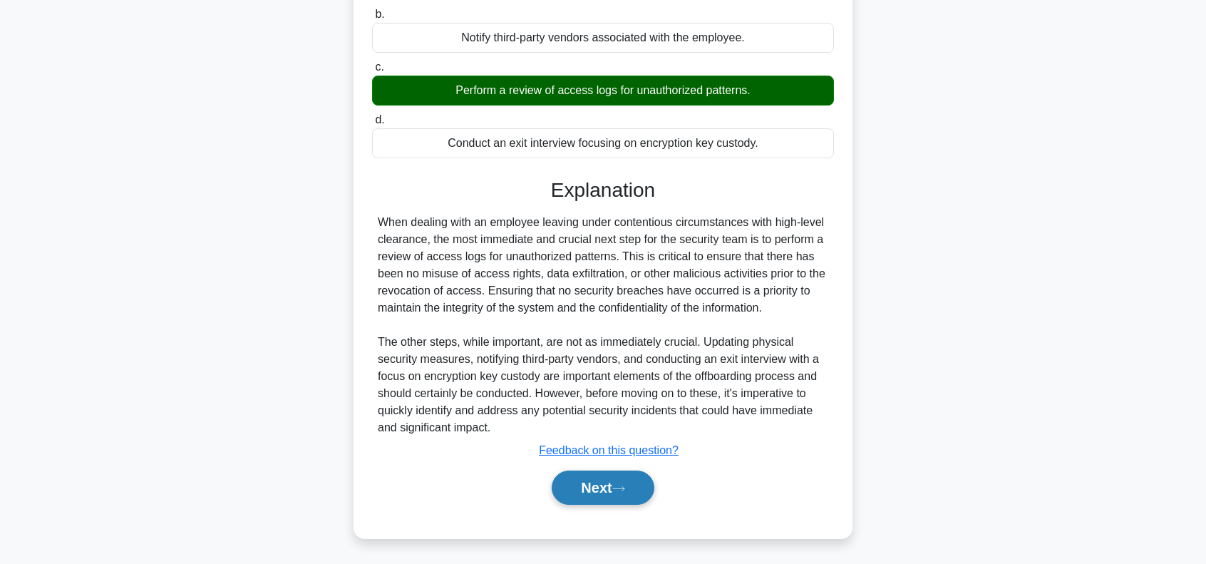
click at [604, 483] on button "Next" at bounding box center [603, 487] width 102 height 34
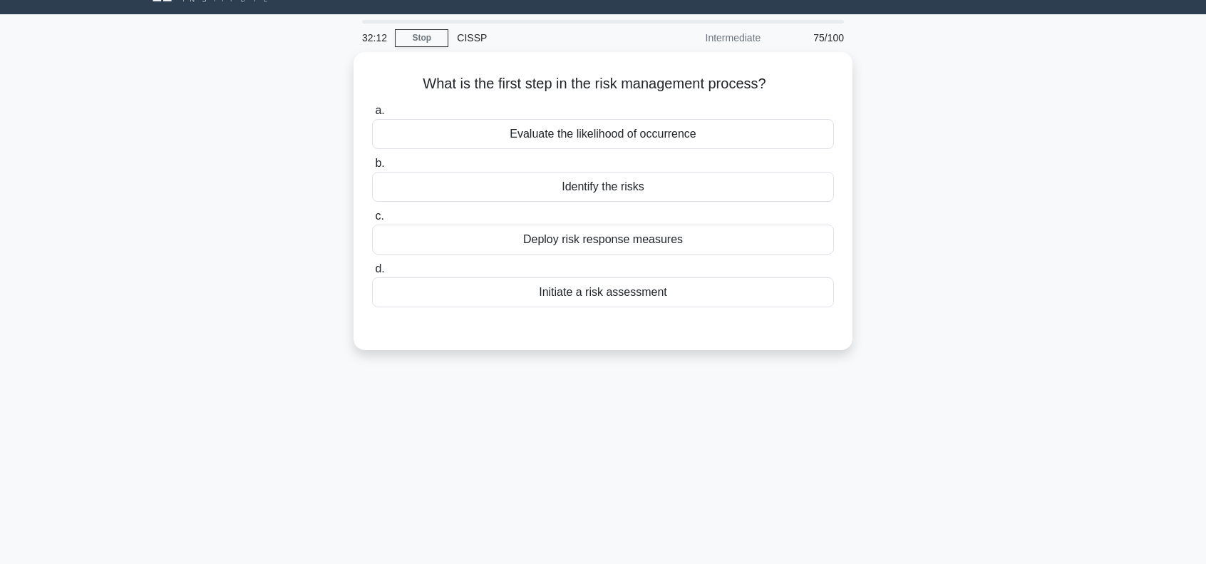
scroll to position [0, 0]
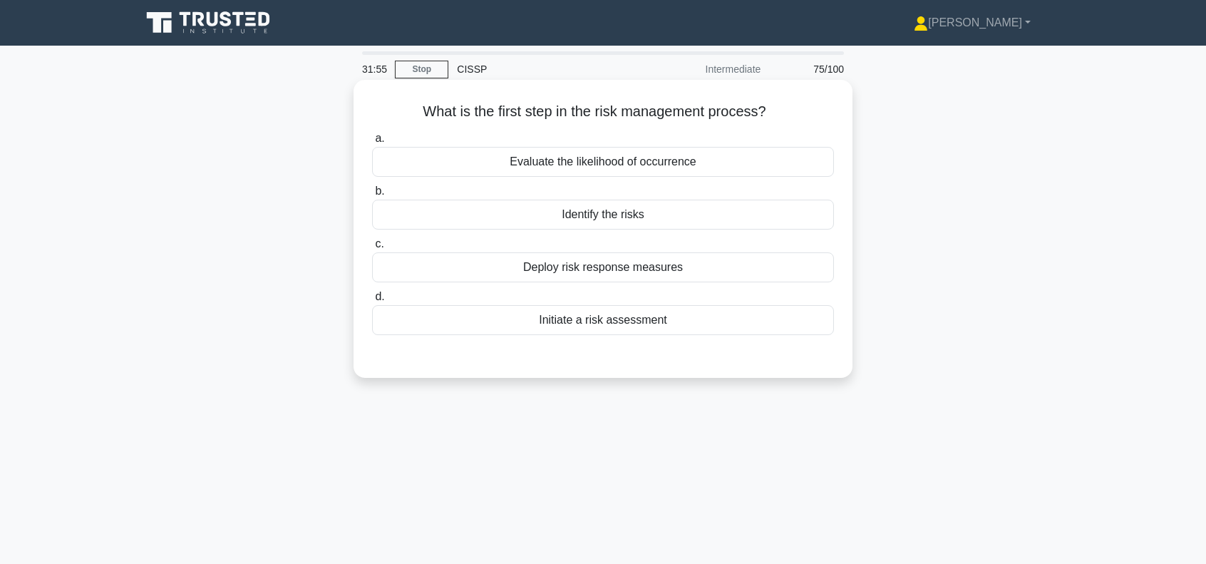
click at [637, 316] on div "Initiate a risk assessment" at bounding box center [603, 320] width 462 height 30
click at [372, 302] on input "d. Initiate a risk assessment" at bounding box center [372, 296] width 0 height 9
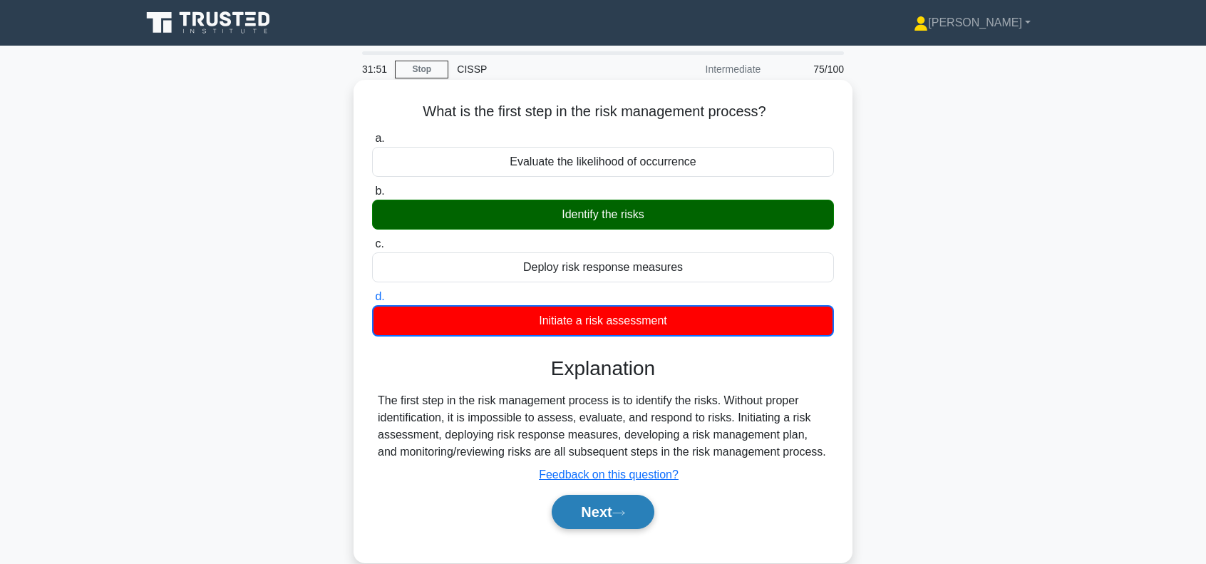
click at [606, 512] on button "Next" at bounding box center [603, 512] width 102 height 34
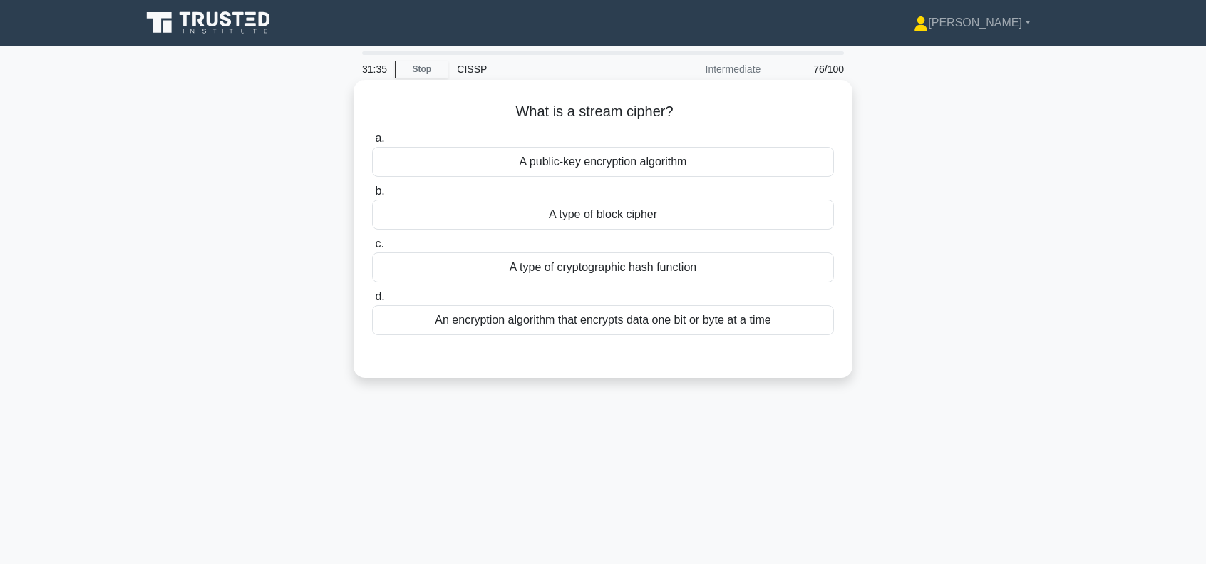
click at [669, 321] on div "An encryption algorithm that encrypts data one bit or byte at a time" at bounding box center [603, 320] width 462 height 30
click at [372, 302] on input "d. An encryption algorithm that encrypts data one bit or byte at a time" at bounding box center [372, 296] width 0 height 9
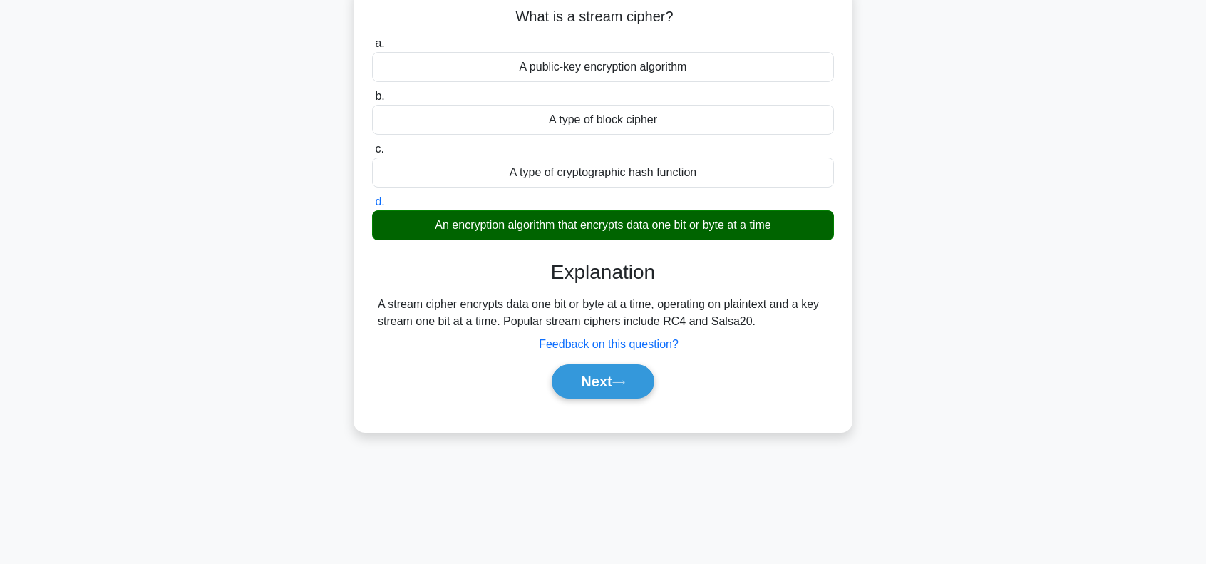
scroll to position [143, 0]
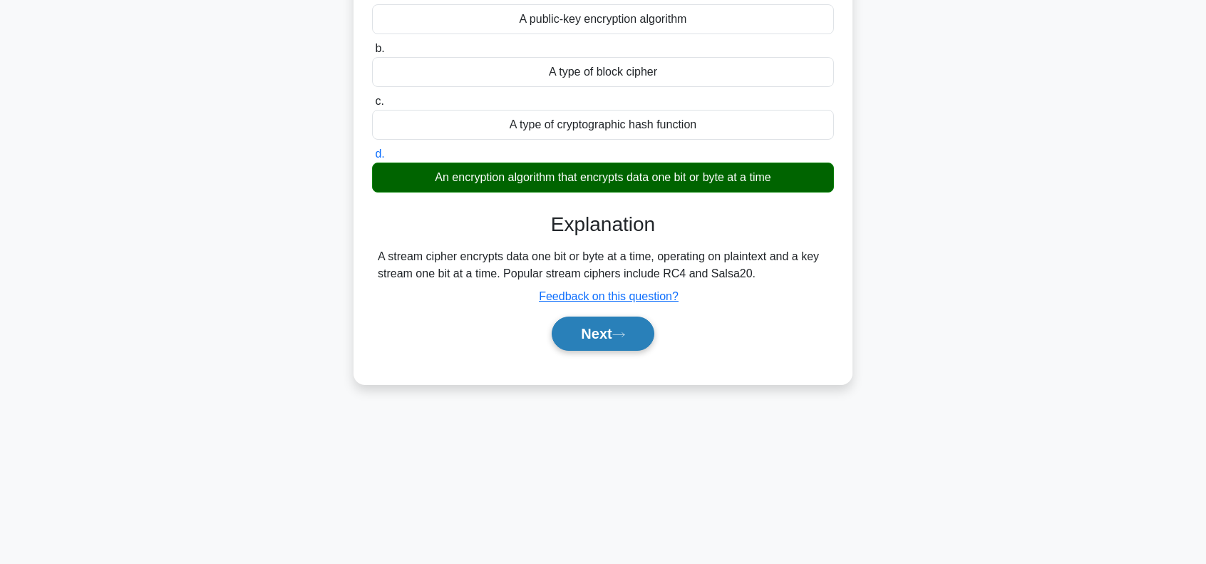
click at [609, 323] on button "Next" at bounding box center [603, 333] width 102 height 34
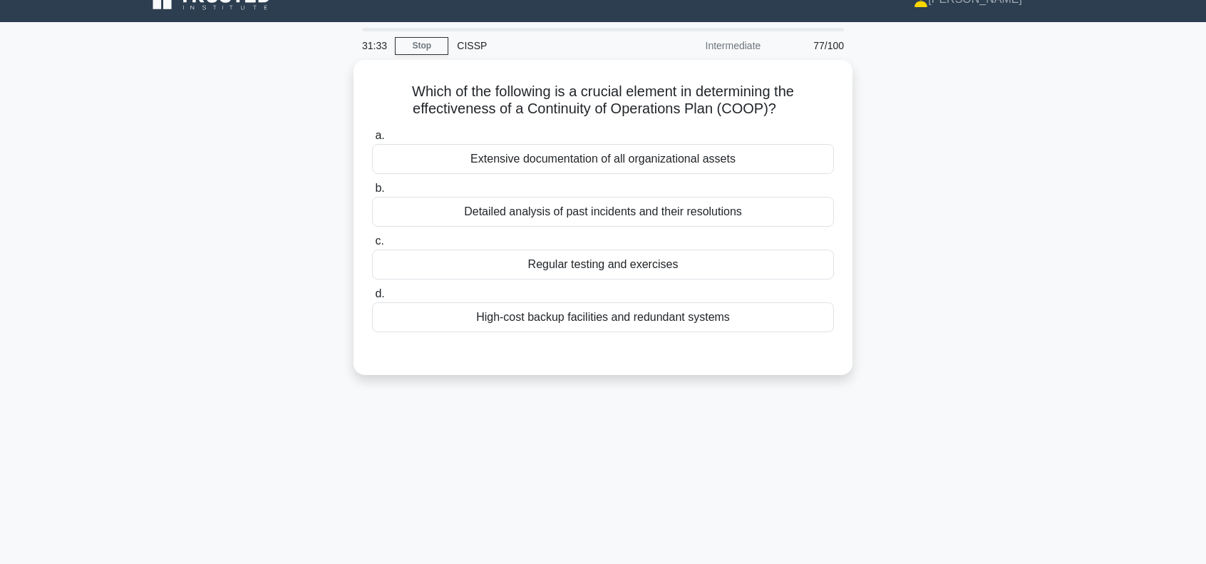
scroll to position [0, 0]
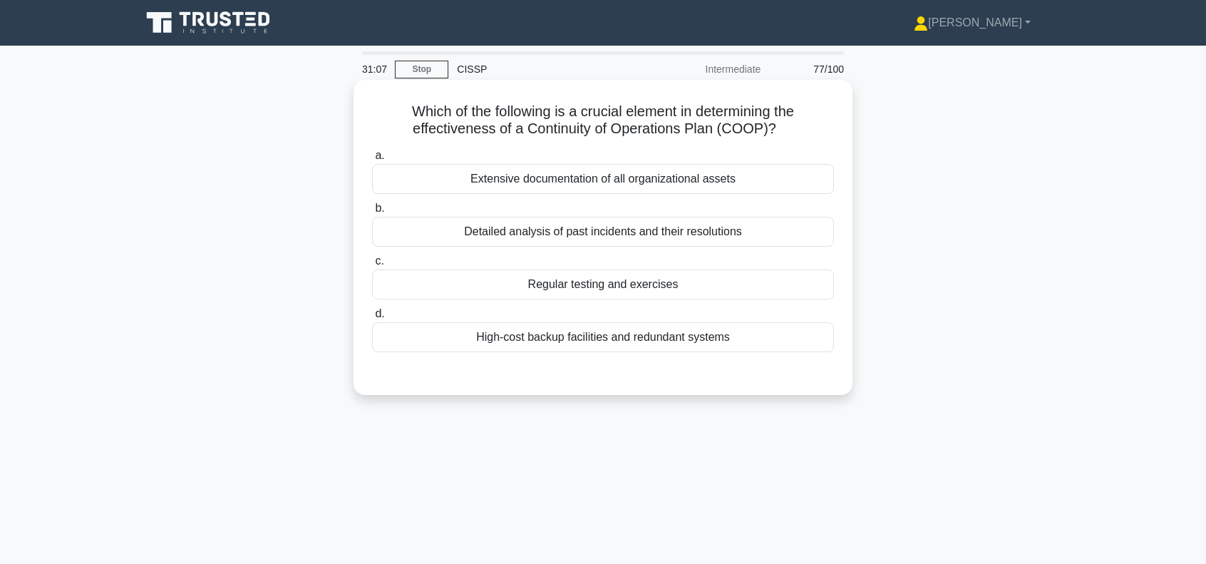
click at [613, 285] on div "Regular testing and exercises" at bounding box center [603, 284] width 462 height 30
click at [372, 266] on input "c. Regular testing and exercises" at bounding box center [372, 261] width 0 height 9
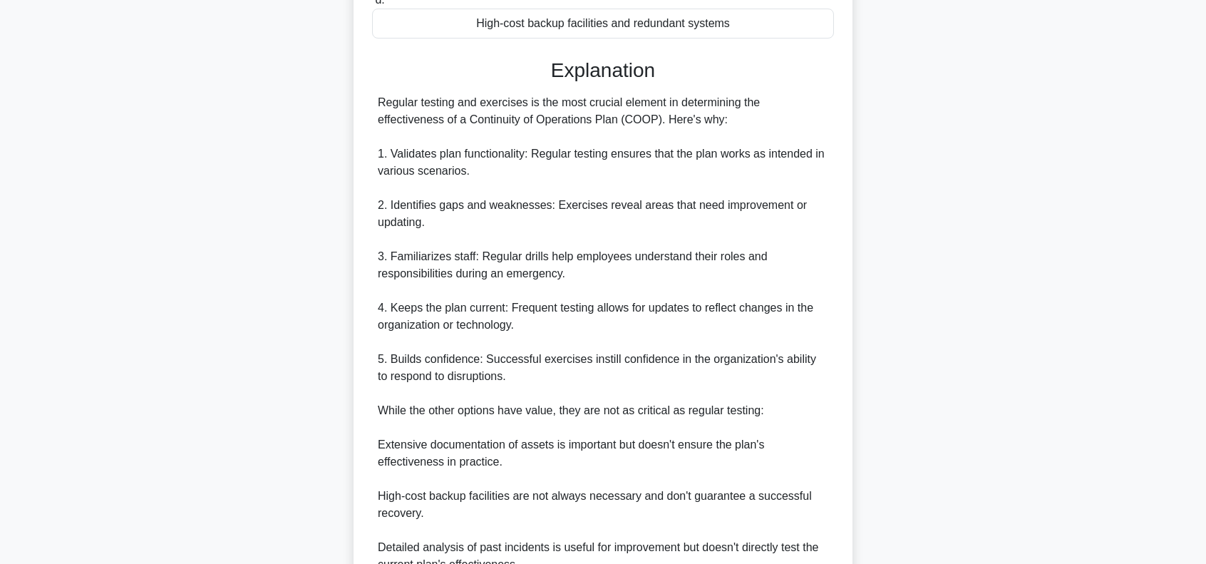
scroll to position [501, 0]
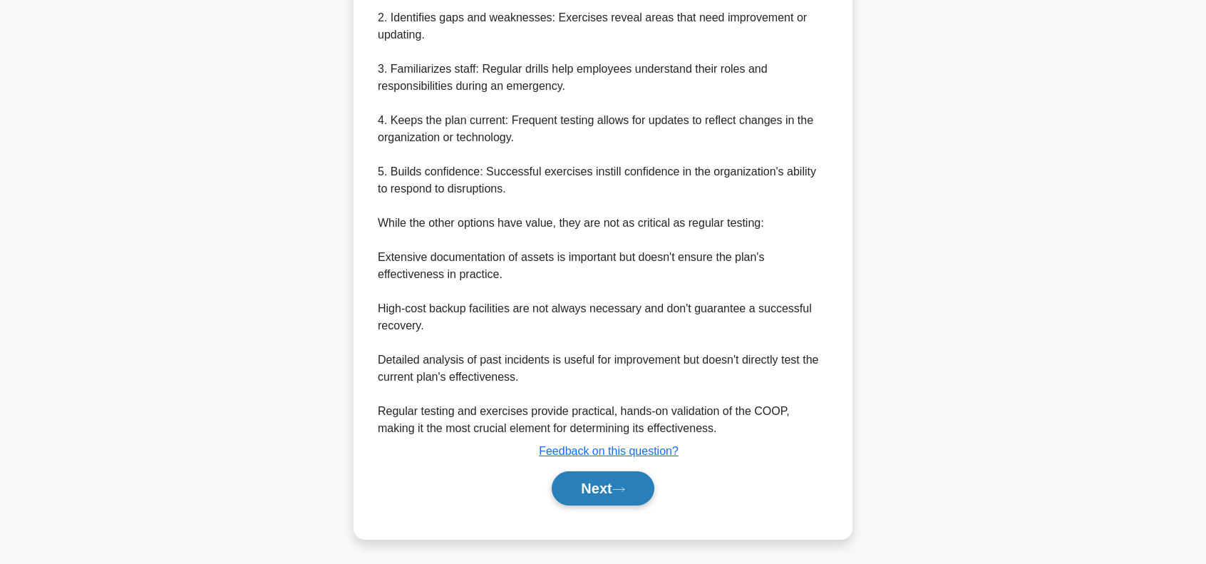
click at [603, 483] on button "Next" at bounding box center [603, 488] width 102 height 34
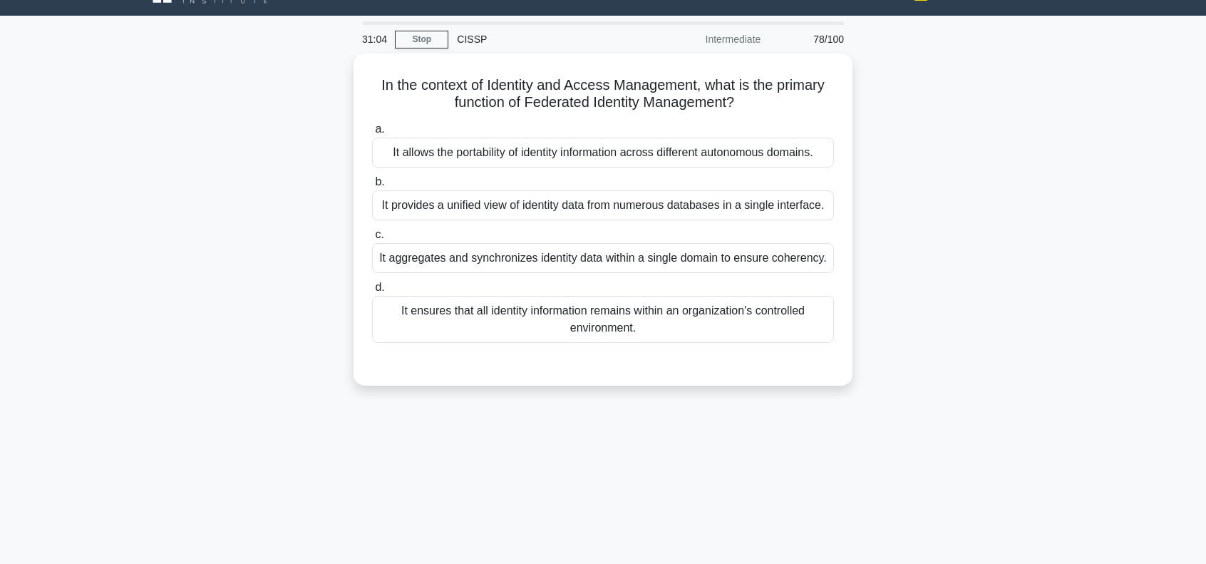
scroll to position [0, 0]
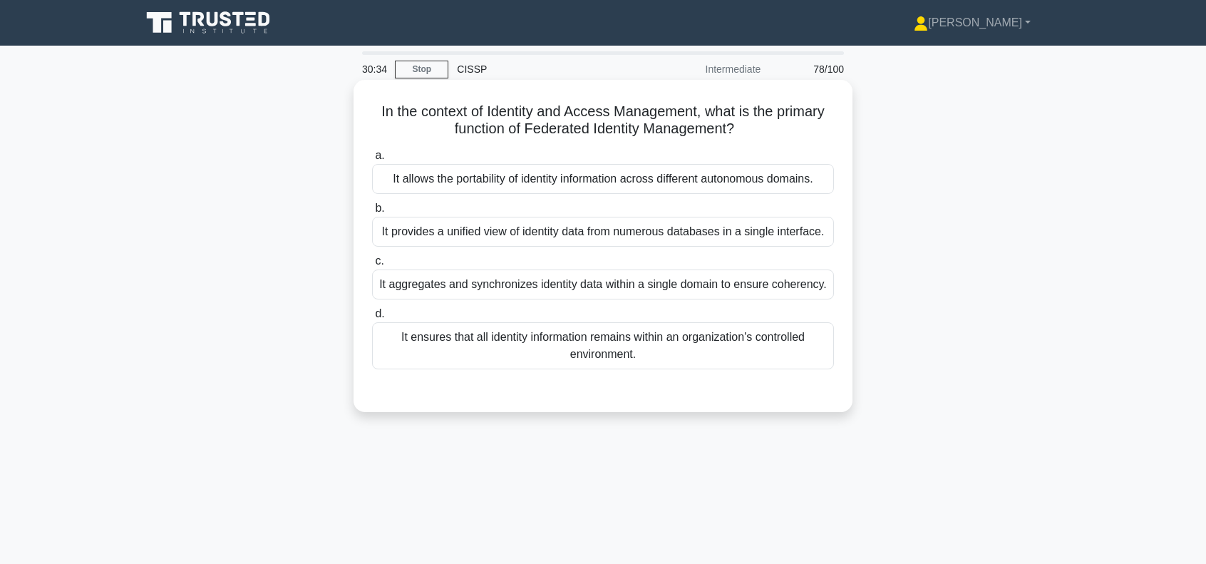
click at [611, 179] on div "It allows the portability of identity information across different autonomous d…" at bounding box center [603, 179] width 462 height 30
click at [372, 160] on input "a. It allows the portability of identity information across different autonomou…" at bounding box center [372, 155] width 0 height 9
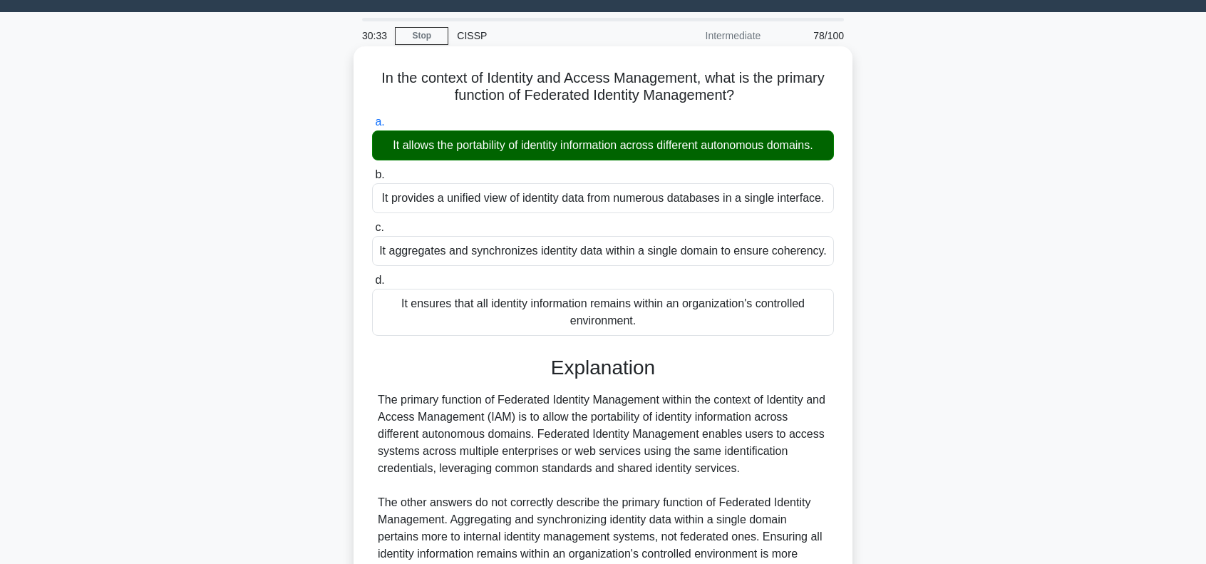
scroll to position [244, 0]
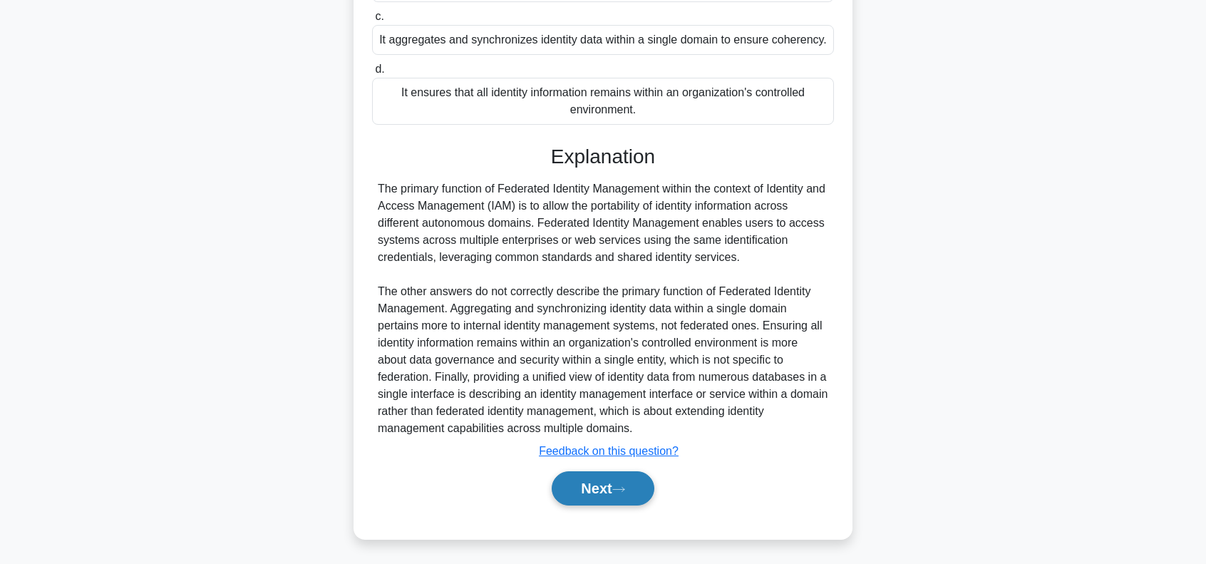
click at [606, 482] on button "Next" at bounding box center [603, 488] width 102 height 34
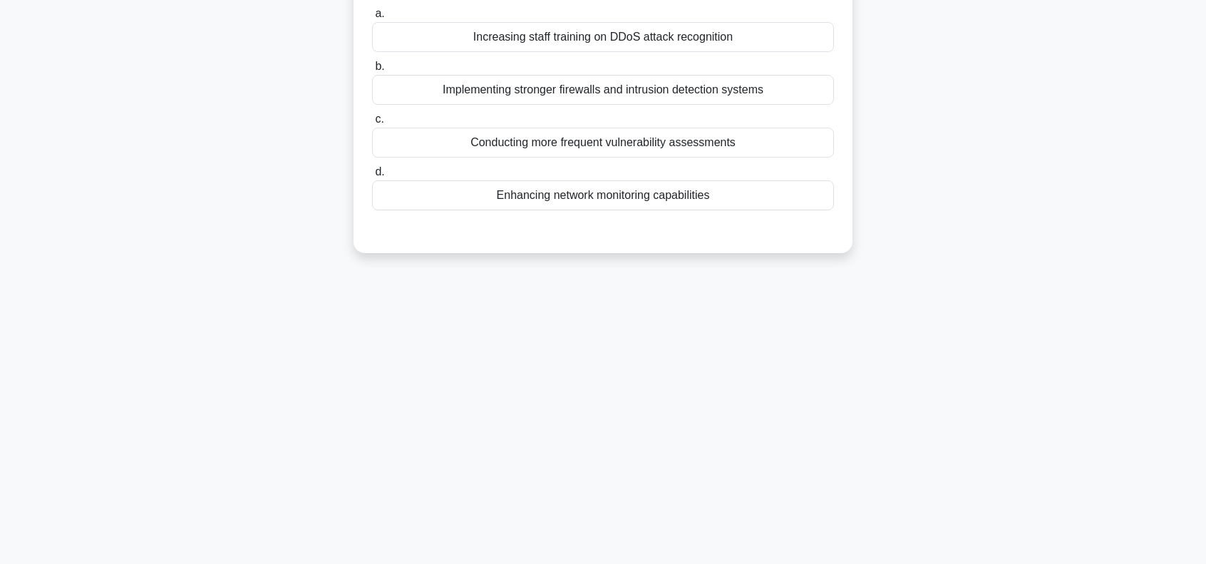
scroll to position [0, 0]
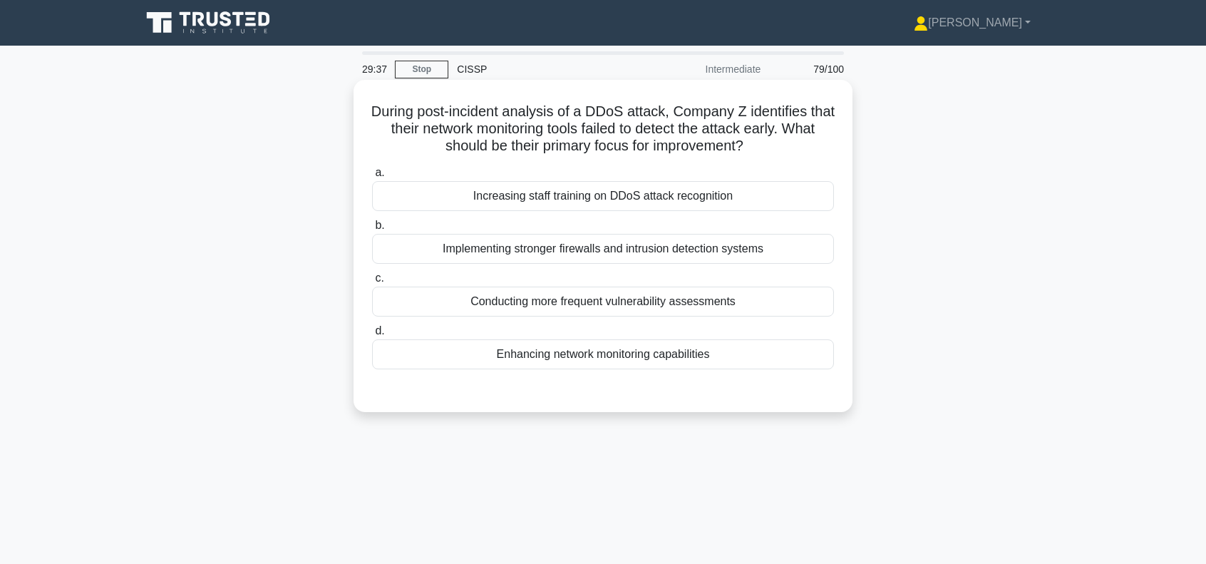
click at [680, 355] on div "Enhancing network monitoring capabilities" at bounding box center [603, 354] width 462 height 30
click at [372, 336] on input "d. Enhancing network monitoring capabilities" at bounding box center [372, 330] width 0 height 9
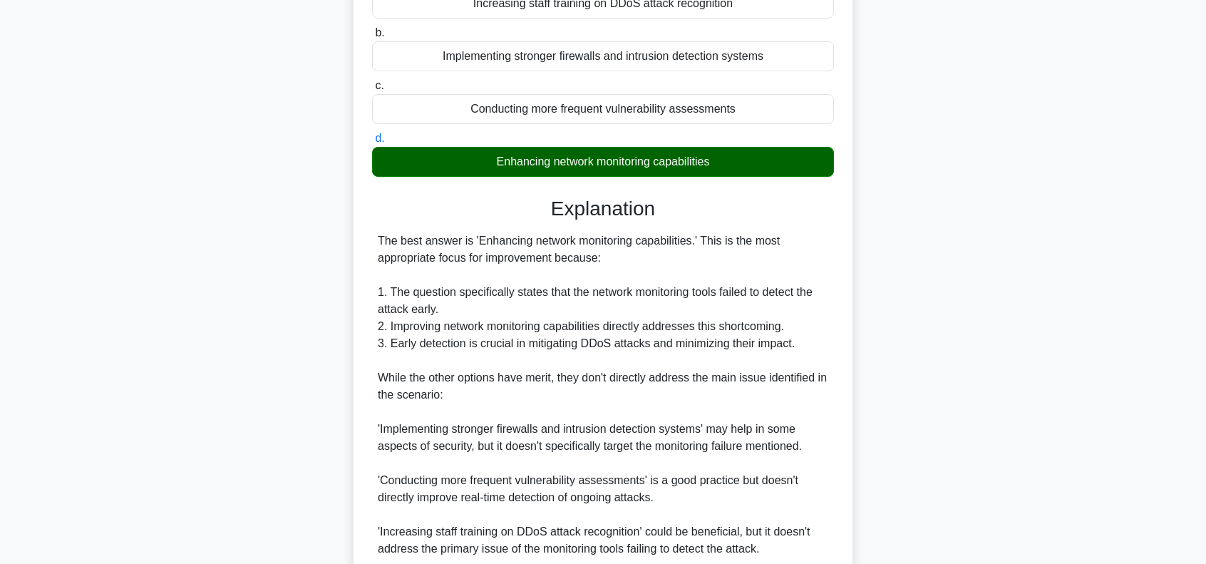
scroll to position [332, 0]
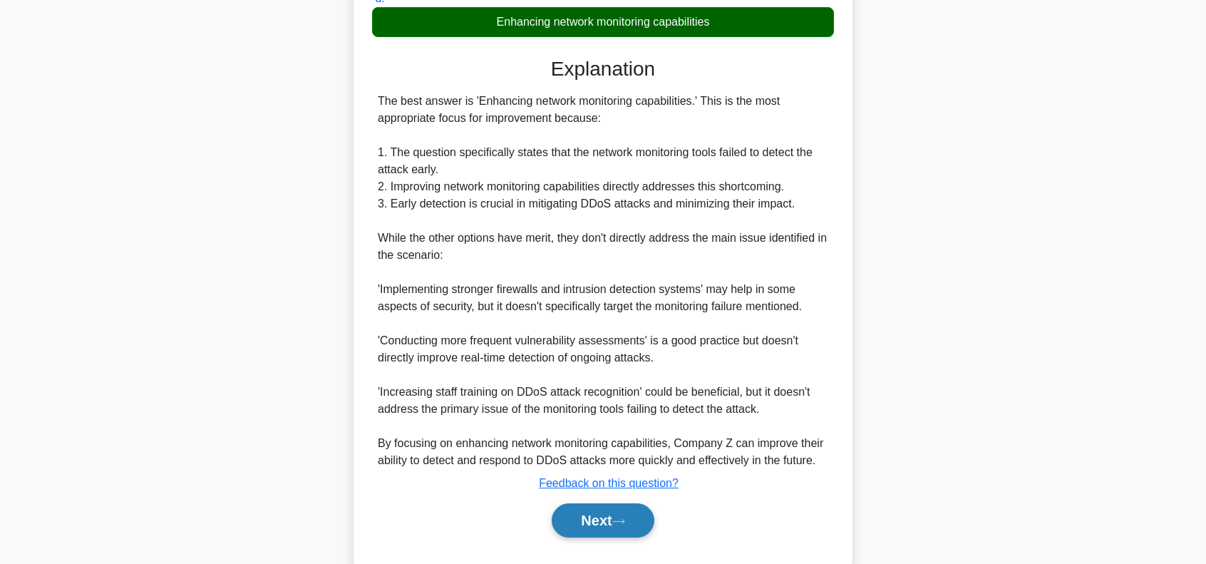
click at [590, 512] on button "Next" at bounding box center [603, 520] width 102 height 34
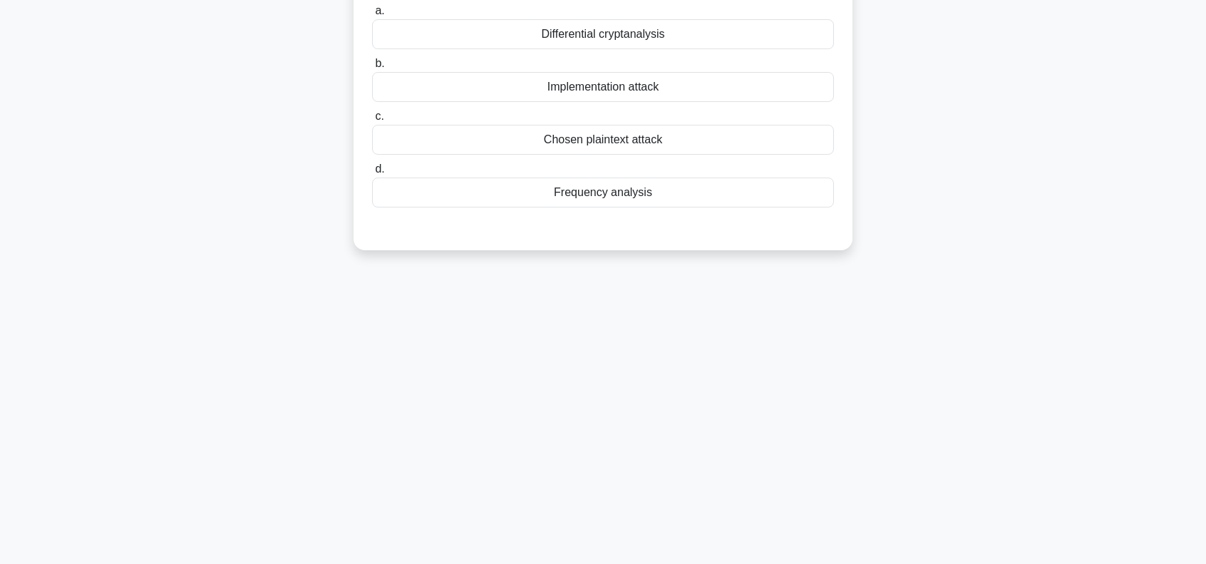
scroll to position [0, 0]
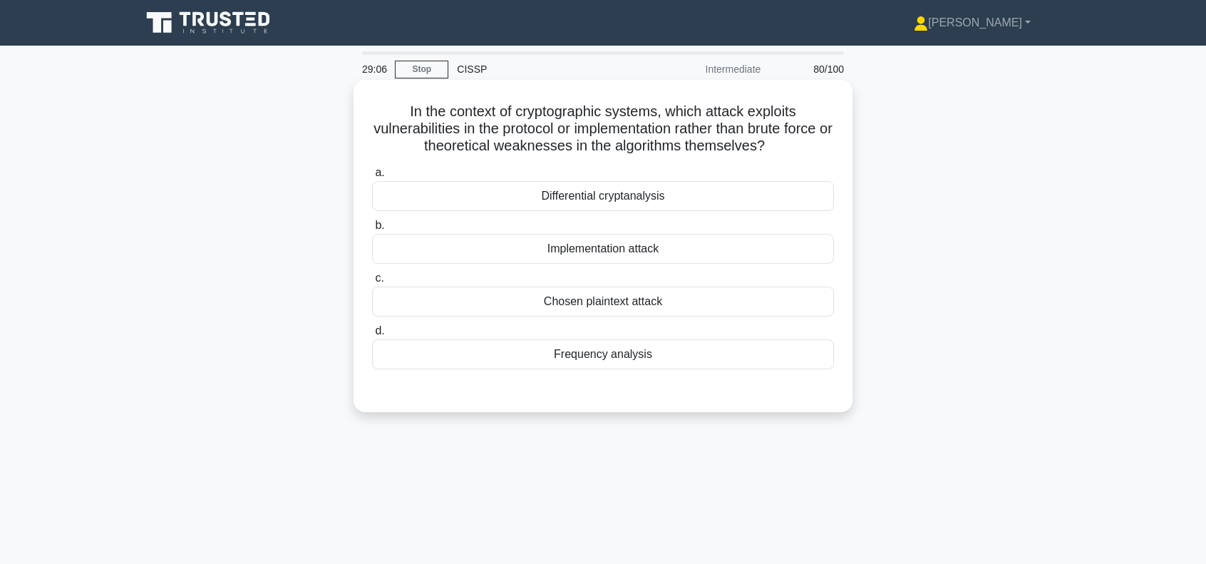
click at [647, 250] on div "Implementation attack" at bounding box center [603, 249] width 462 height 30
click at [372, 230] on input "b. Implementation attack" at bounding box center [372, 225] width 0 height 9
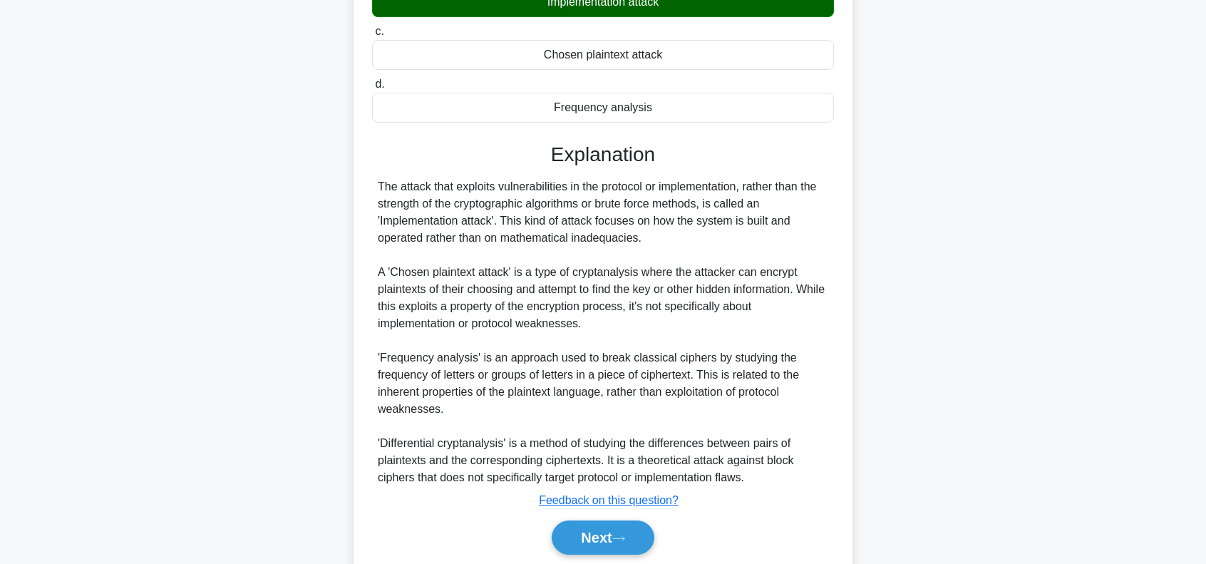
scroll to position [285, 0]
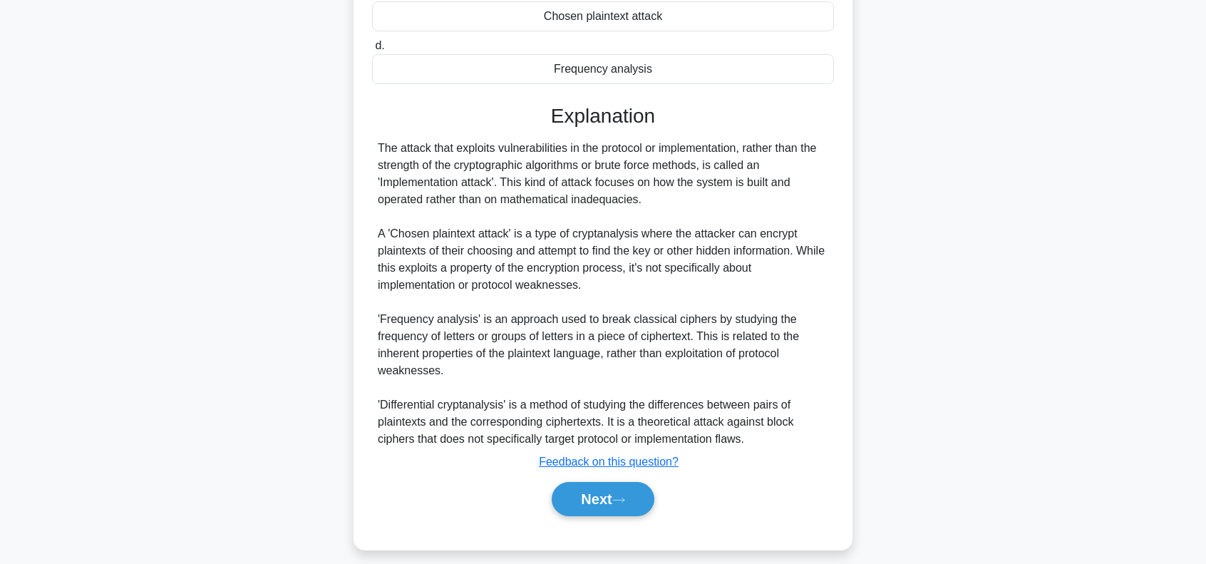
click at [599, 478] on div "Next" at bounding box center [603, 499] width 462 height 46
click at [602, 495] on button "Next" at bounding box center [603, 499] width 102 height 34
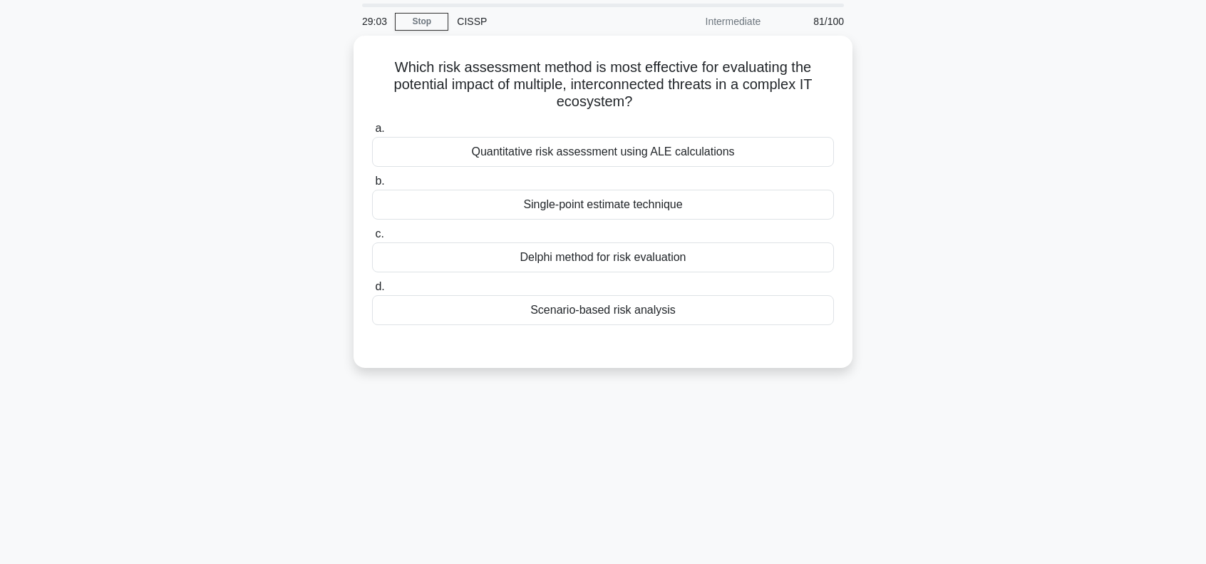
scroll to position [0, 0]
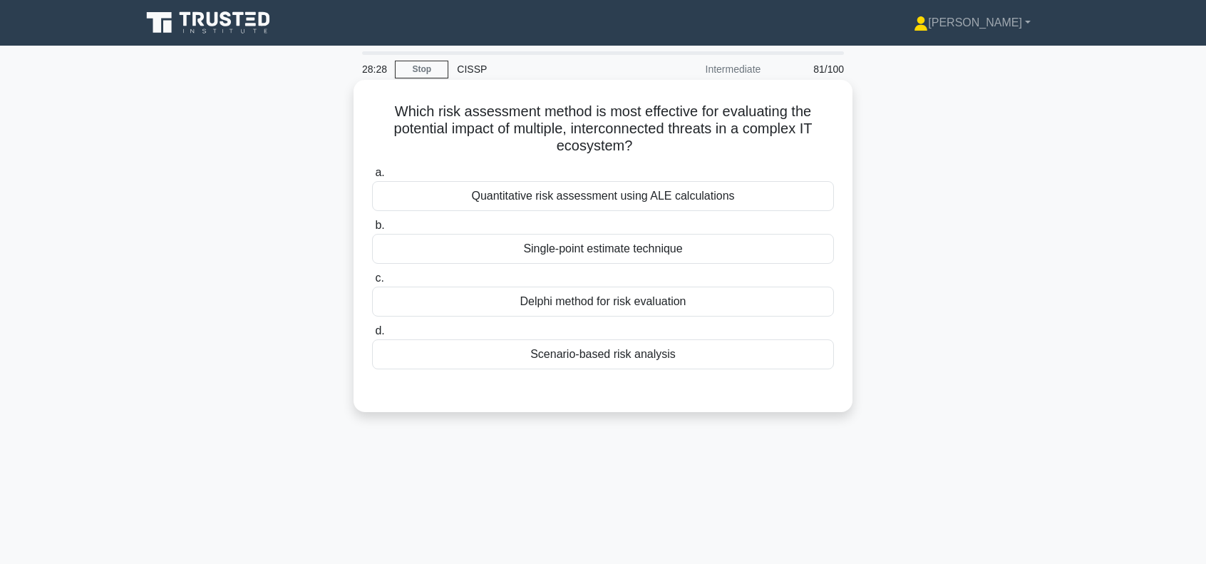
click at [616, 197] on div "Quantitative risk assessment using ALE calculations" at bounding box center [603, 196] width 462 height 30
click at [372, 177] on input "a. Quantitative risk assessment using ALE calculations" at bounding box center [372, 172] width 0 height 9
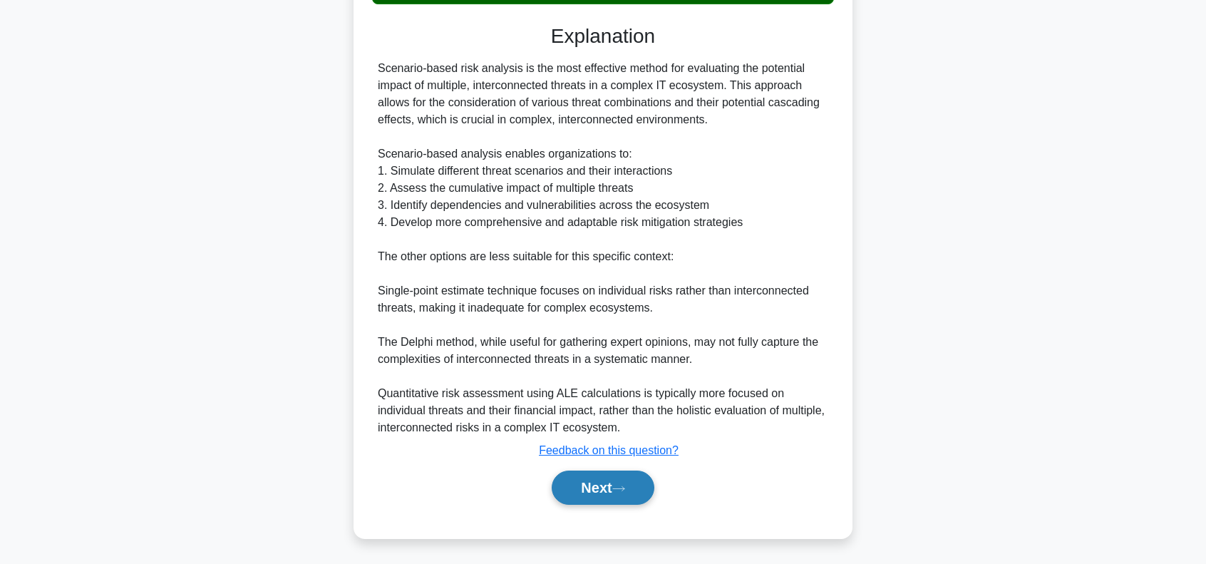
click at [624, 482] on button "Next" at bounding box center [603, 487] width 102 height 34
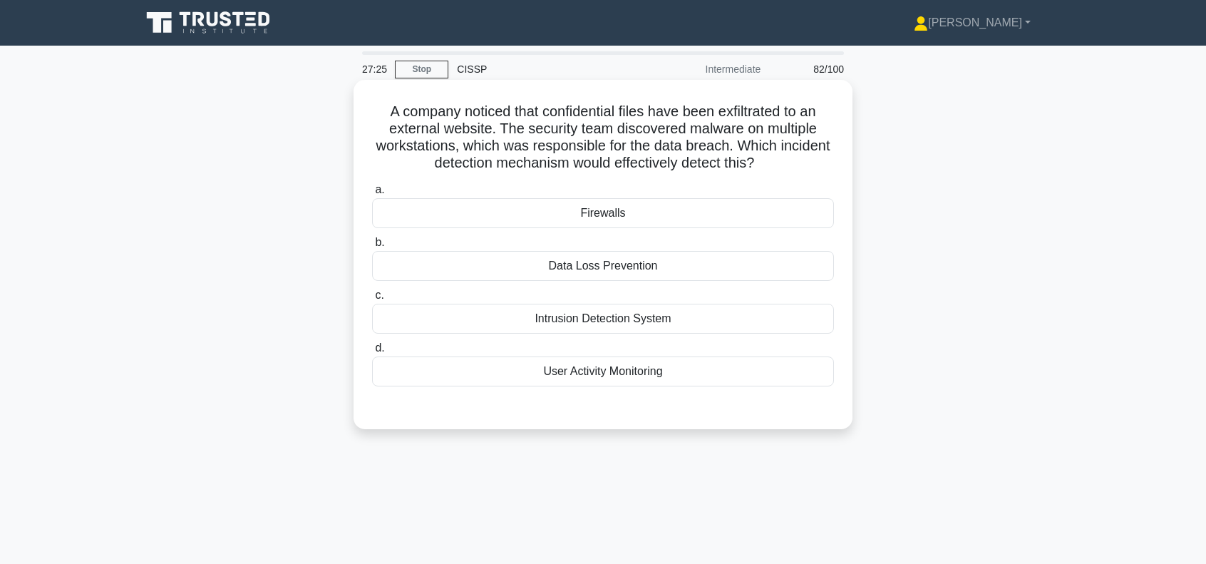
click at [620, 317] on div "Intrusion Detection System" at bounding box center [603, 319] width 462 height 30
click at [372, 300] on input "c. Intrusion Detection System" at bounding box center [372, 295] width 0 height 9
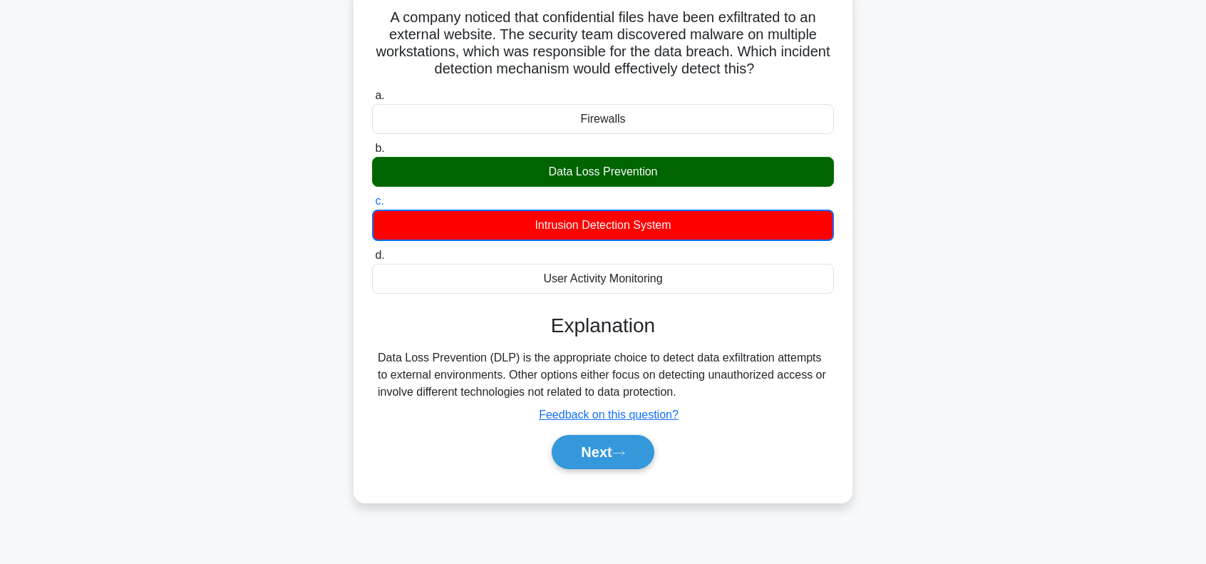
scroll to position [95, 0]
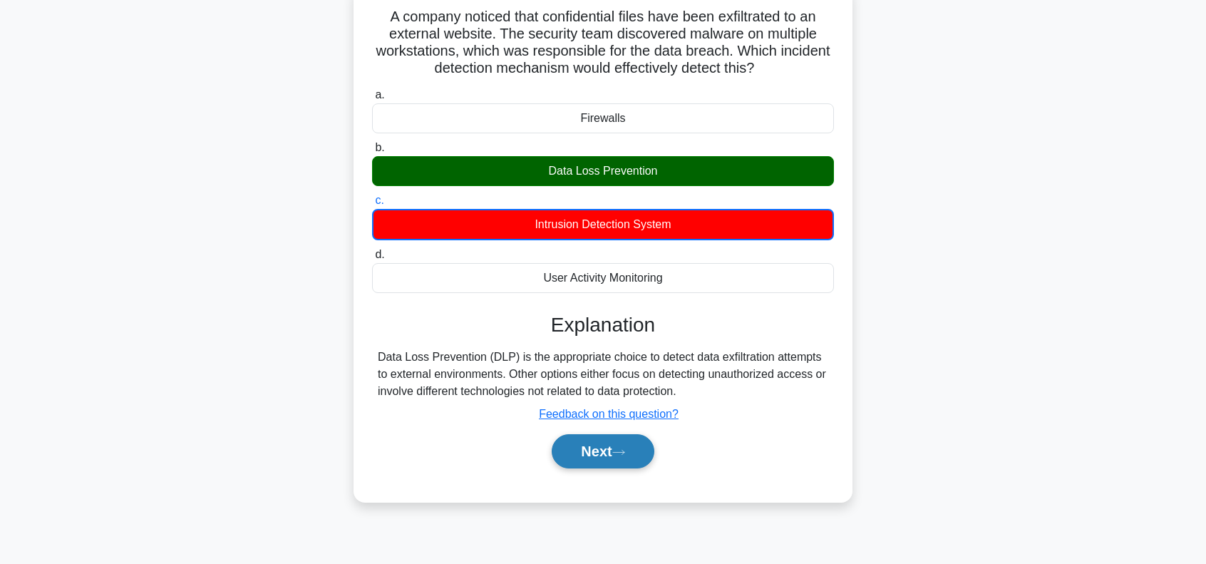
click at [599, 447] on button "Next" at bounding box center [603, 451] width 102 height 34
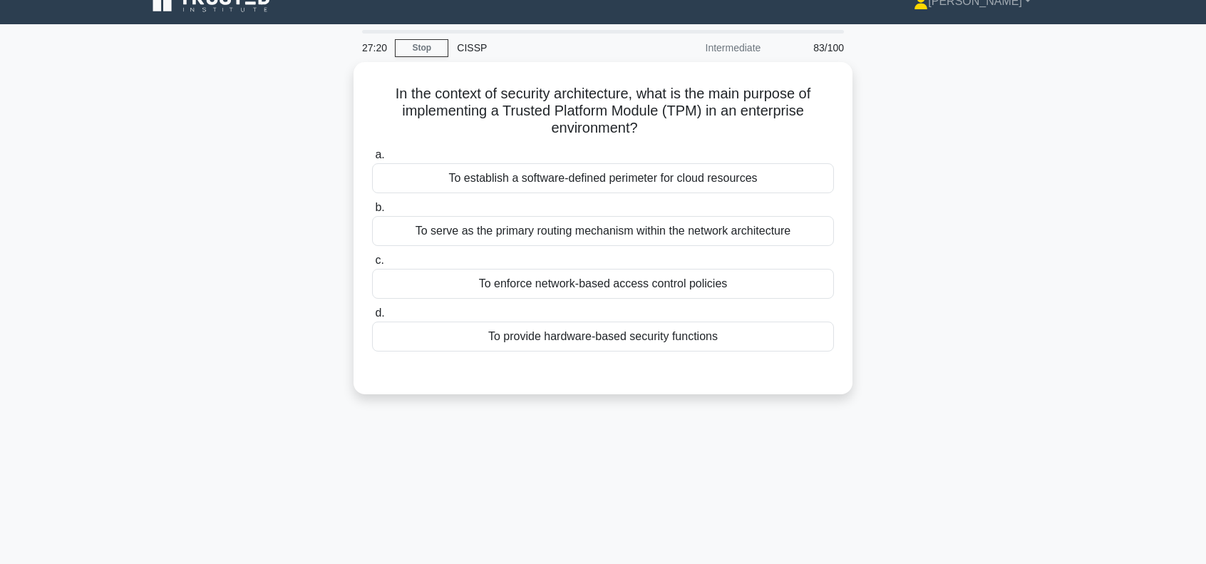
scroll to position [0, 0]
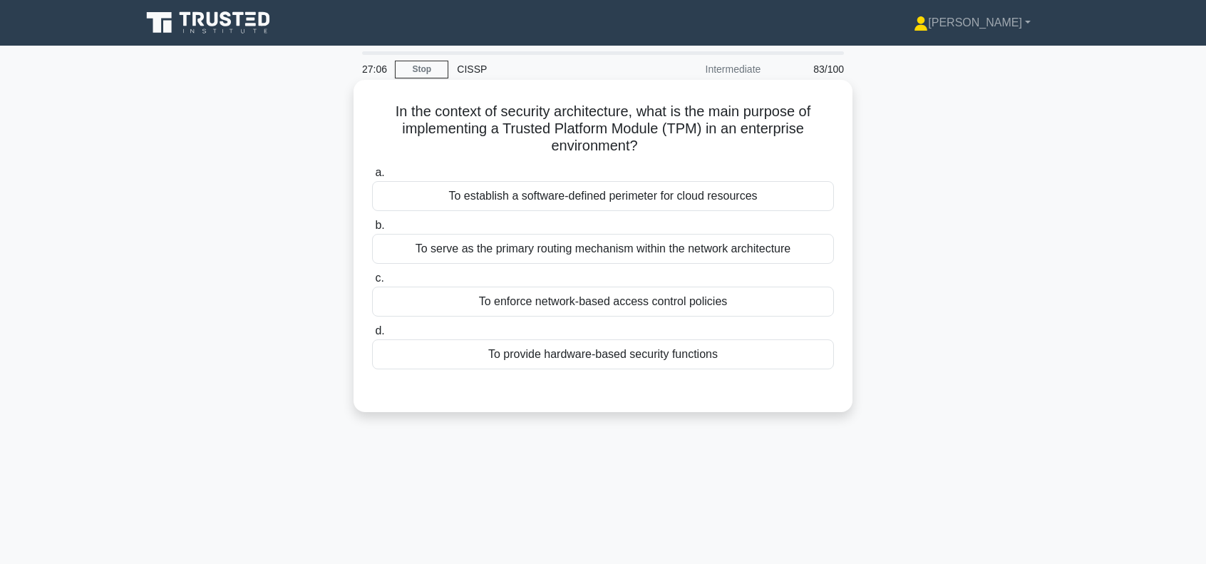
click at [681, 354] on div "To provide hardware-based security functions" at bounding box center [603, 354] width 462 height 30
click at [372, 336] on input "d. To provide hardware-based security functions" at bounding box center [372, 330] width 0 height 9
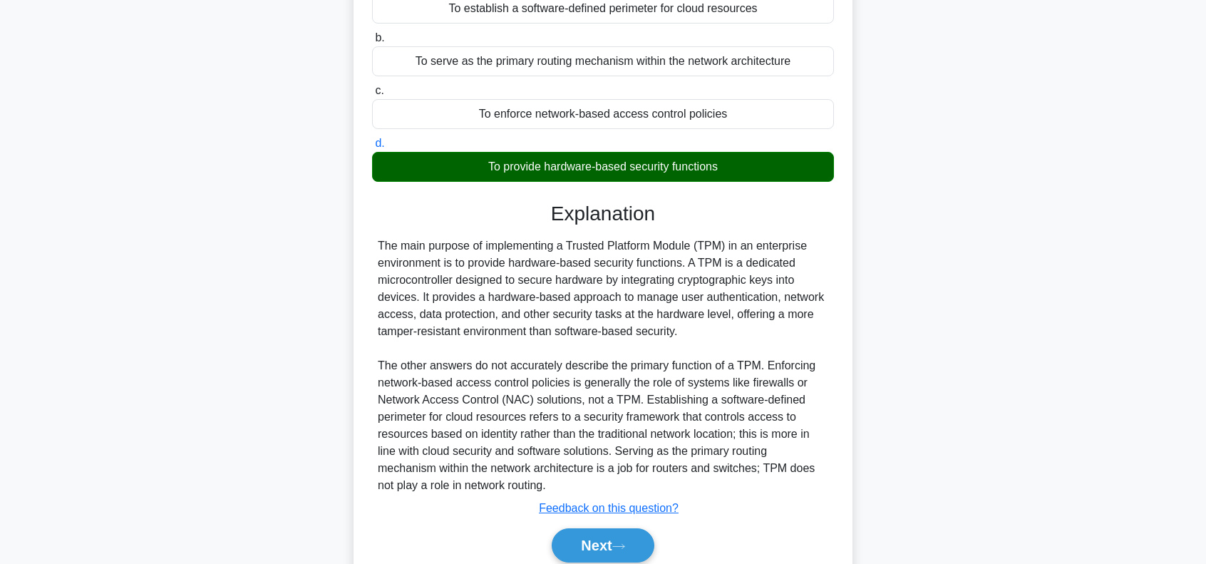
scroll to position [244, 0]
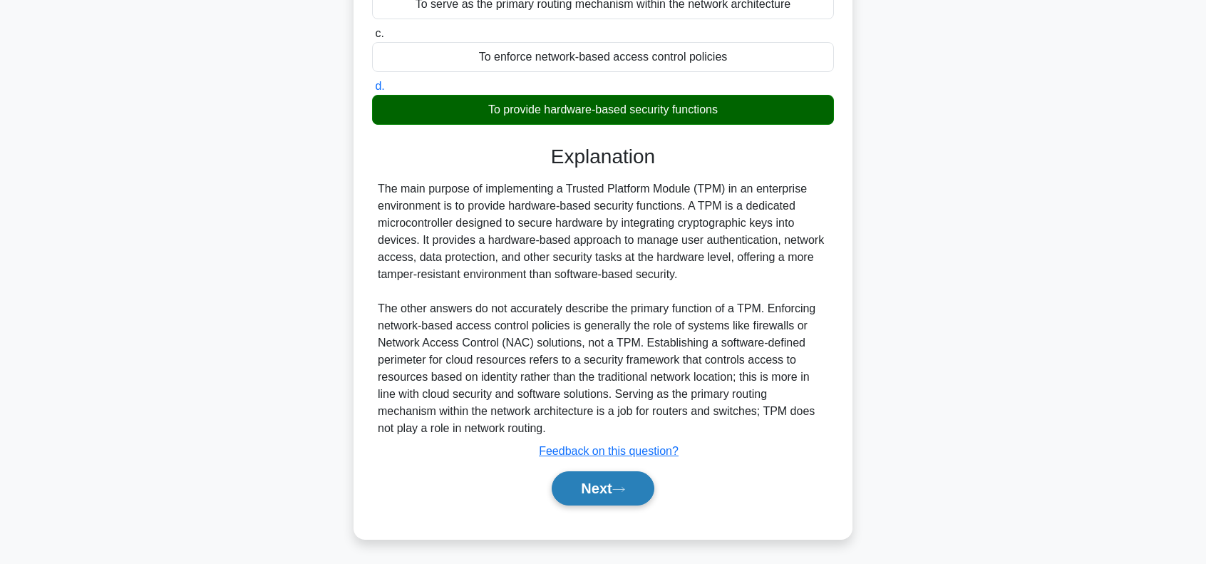
click at [604, 483] on button "Next" at bounding box center [603, 488] width 102 height 34
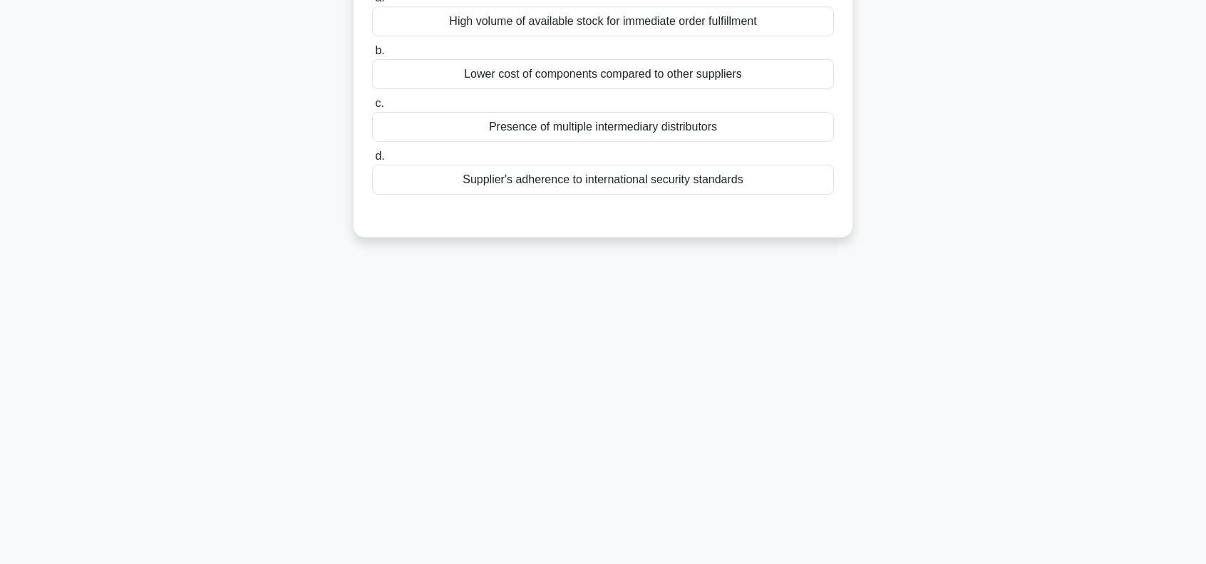
scroll to position [0, 0]
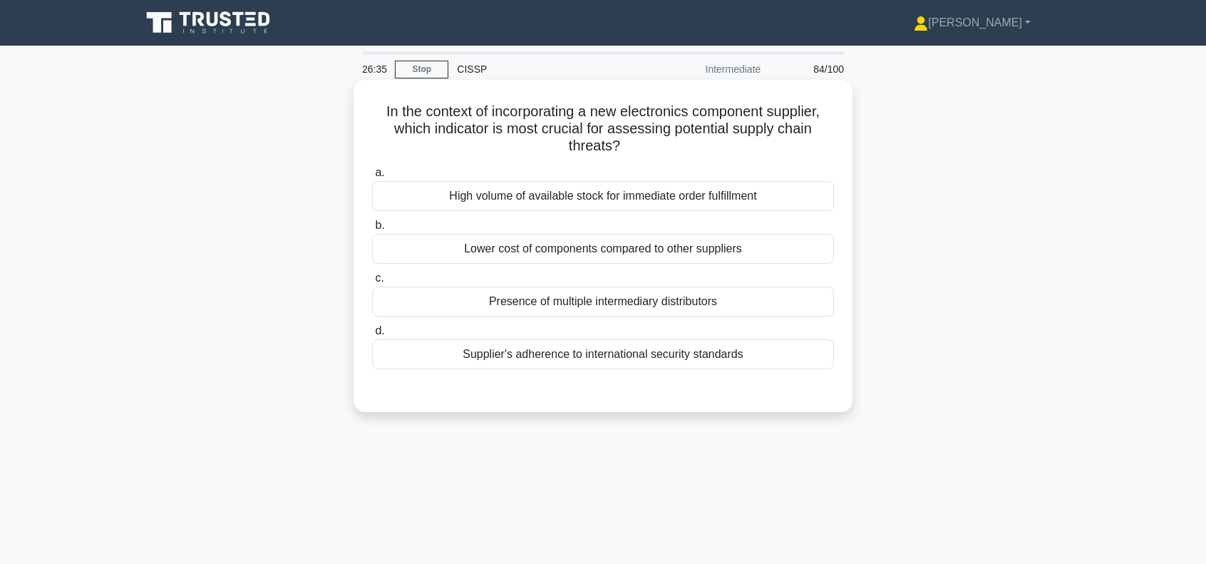
click at [639, 351] on div "Supplier's adherence to international security standards" at bounding box center [603, 354] width 462 height 30
click at [372, 336] on input "d. Supplier's adherence to international security standards" at bounding box center [372, 330] width 0 height 9
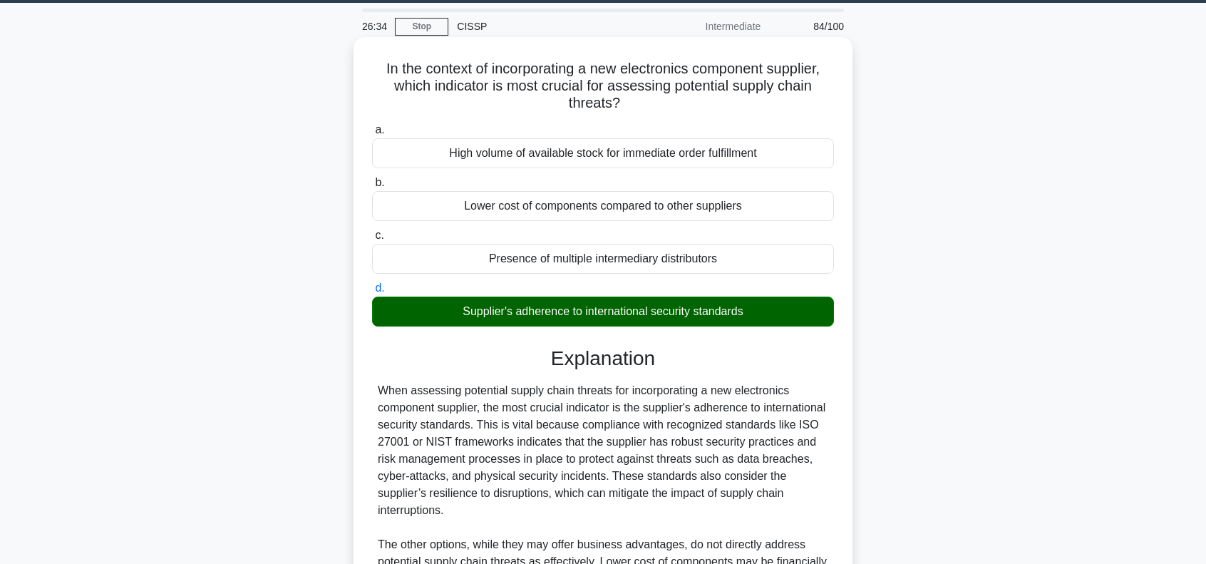
scroll to position [262, 0]
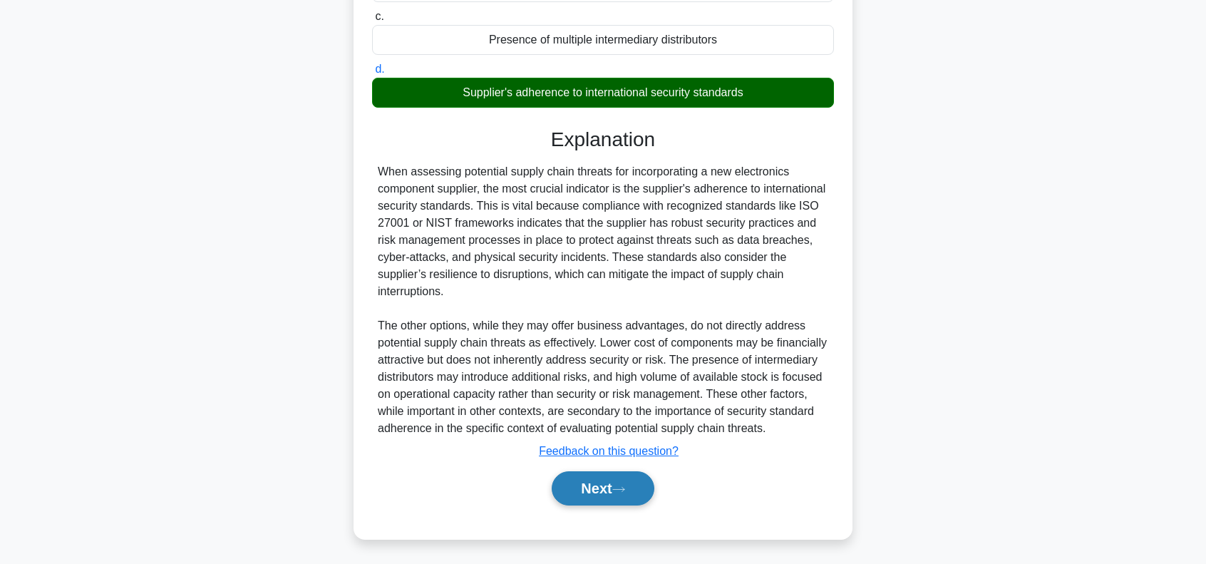
click at [609, 490] on button "Next" at bounding box center [603, 488] width 102 height 34
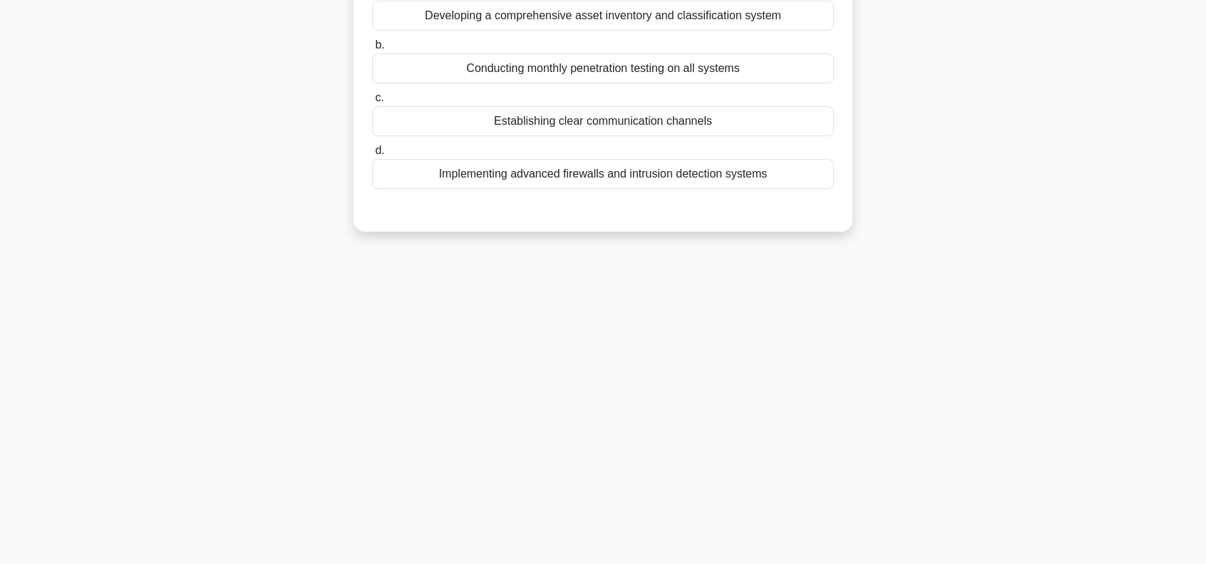
scroll to position [0, 0]
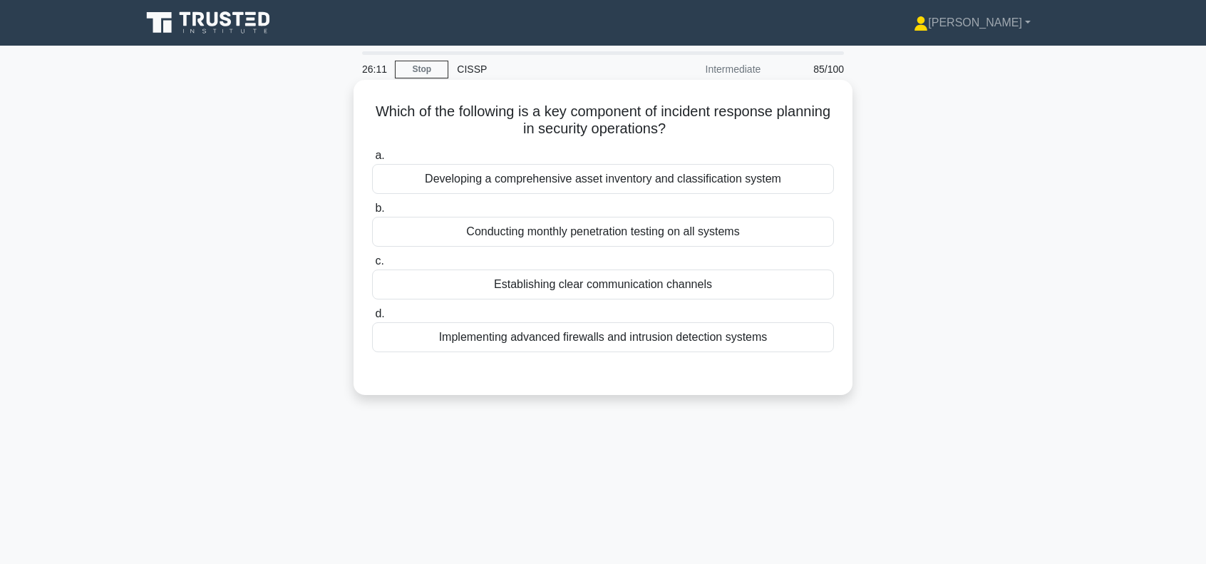
click at [597, 280] on div "Establishing clear communication channels" at bounding box center [603, 284] width 462 height 30
click at [372, 266] on input "c. Establishing clear communication channels" at bounding box center [372, 261] width 0 height 9
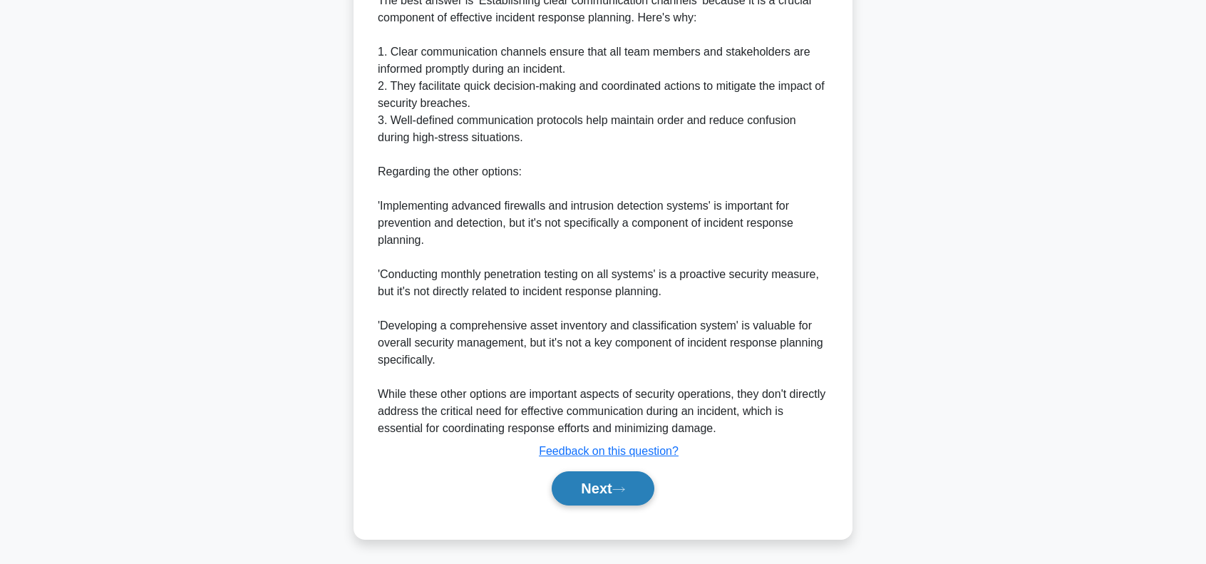
click at [608, 479] on button "Next" at bounding box center [603, 488] width 102 height 34
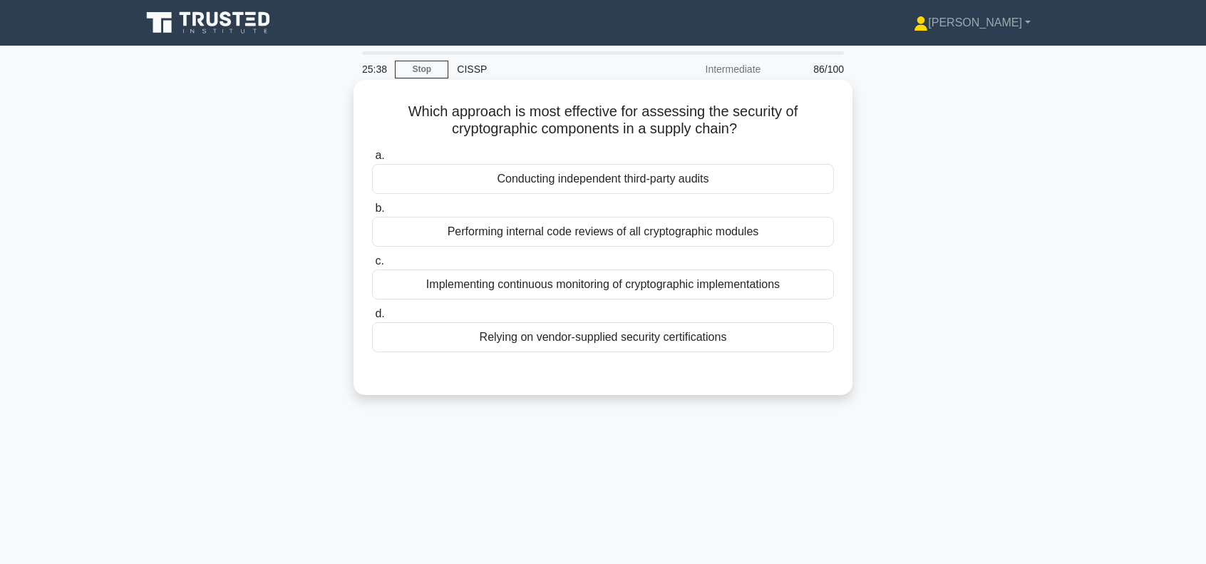
click at [600, 182] on div "Conducting independent third-party audits" at bounding box center [603, 179] width 462 height 30
click at [372, 160] on input "a. Conducting independent third-party audits" at bounding box center [372, 155] width 0 height 9
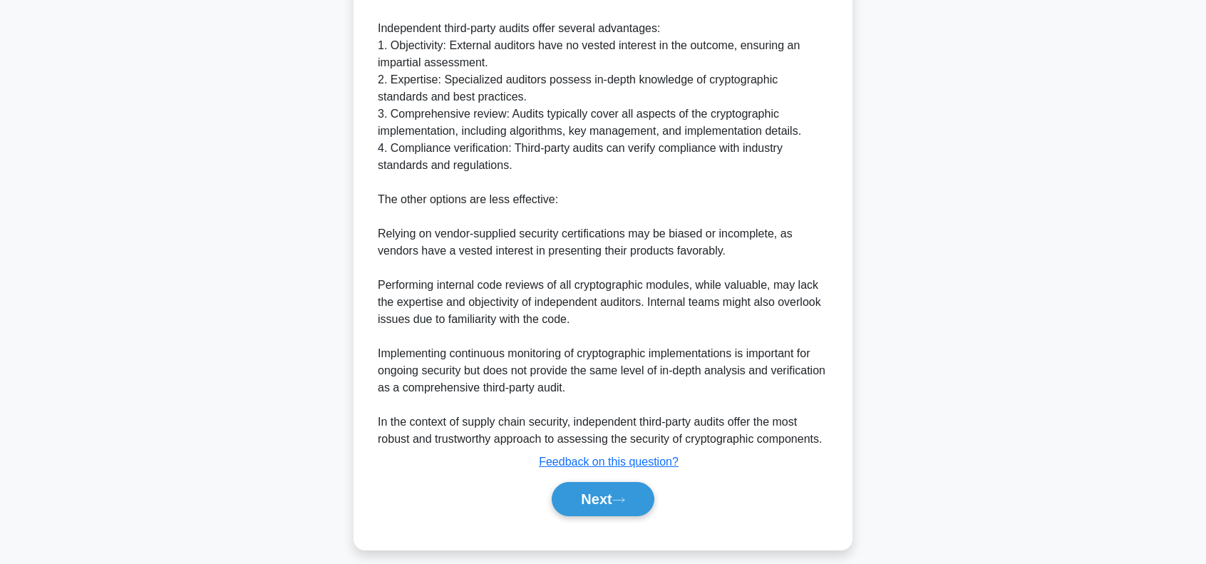
scroll to position [467, 0]
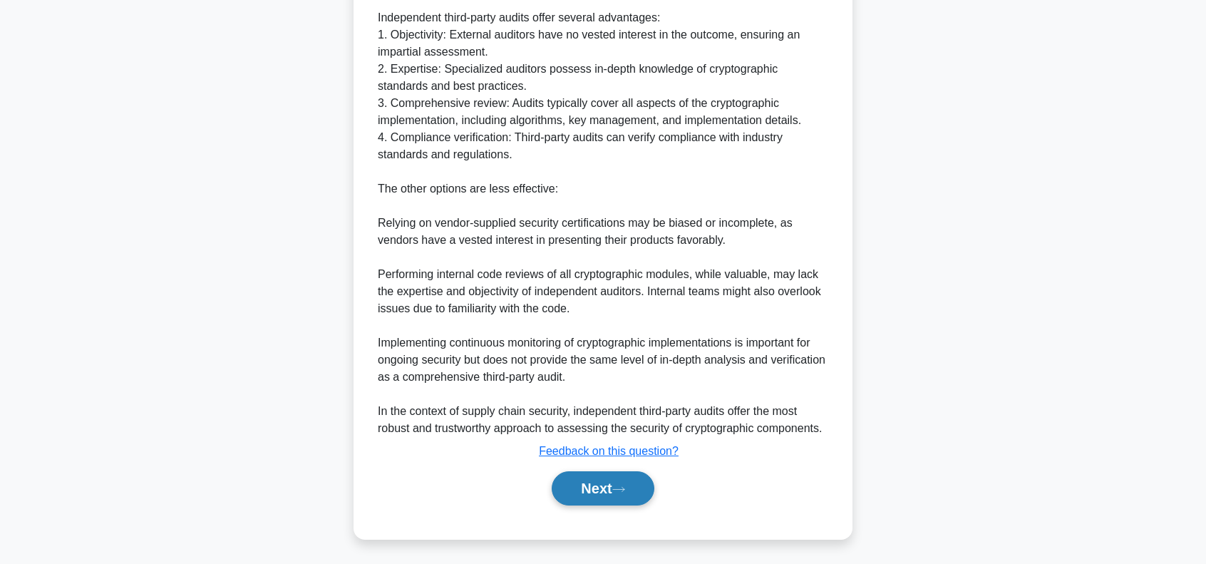
click at [598, 490] on button "Next" at bounding box center [603, 488] width 102 height 34
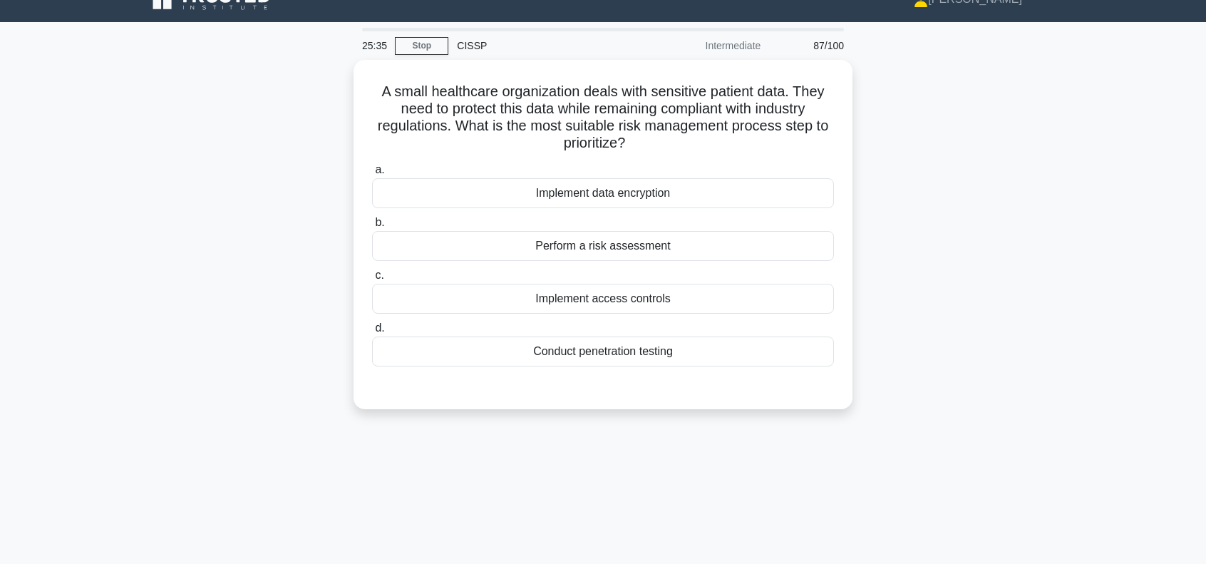
scroll to position [0, 0]
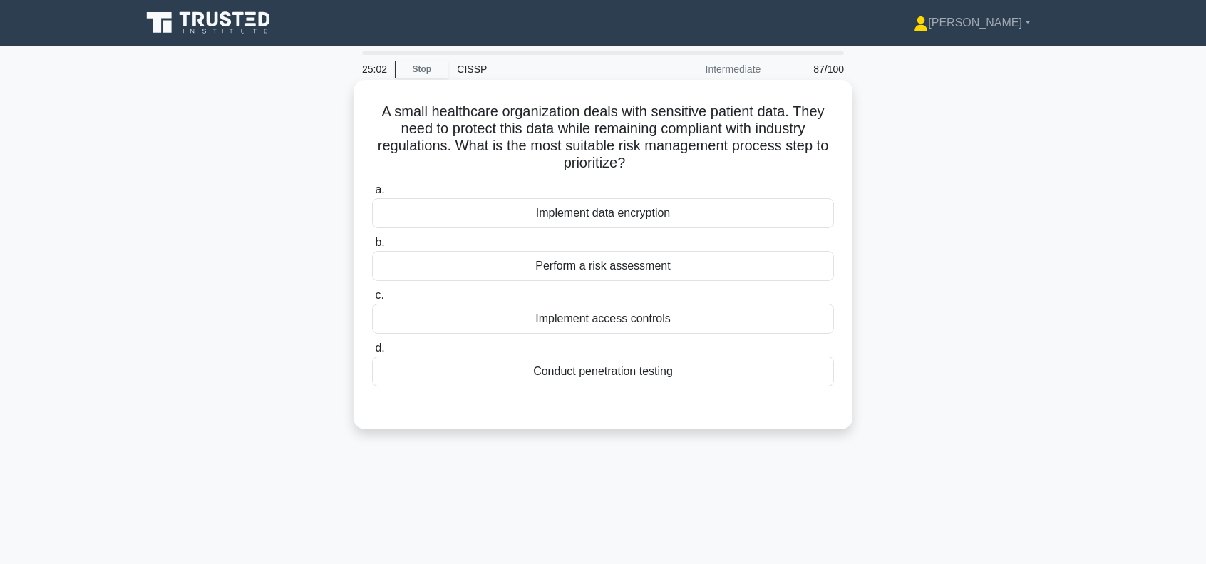
click at [653, 219] on div "Implement data encryption" at bounding box center [603, 213] width 462 height 30
click at [372, 195] on input "a. Implement data encryption" at bounding box center [372, 189] width 0 height 9
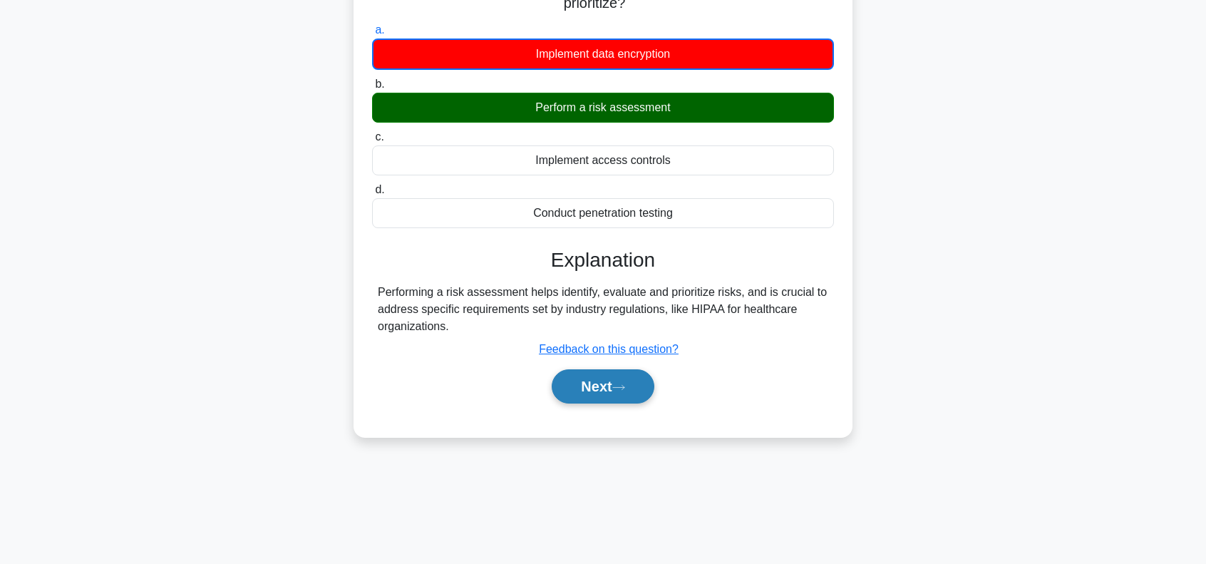
scroll to position [190, 0]
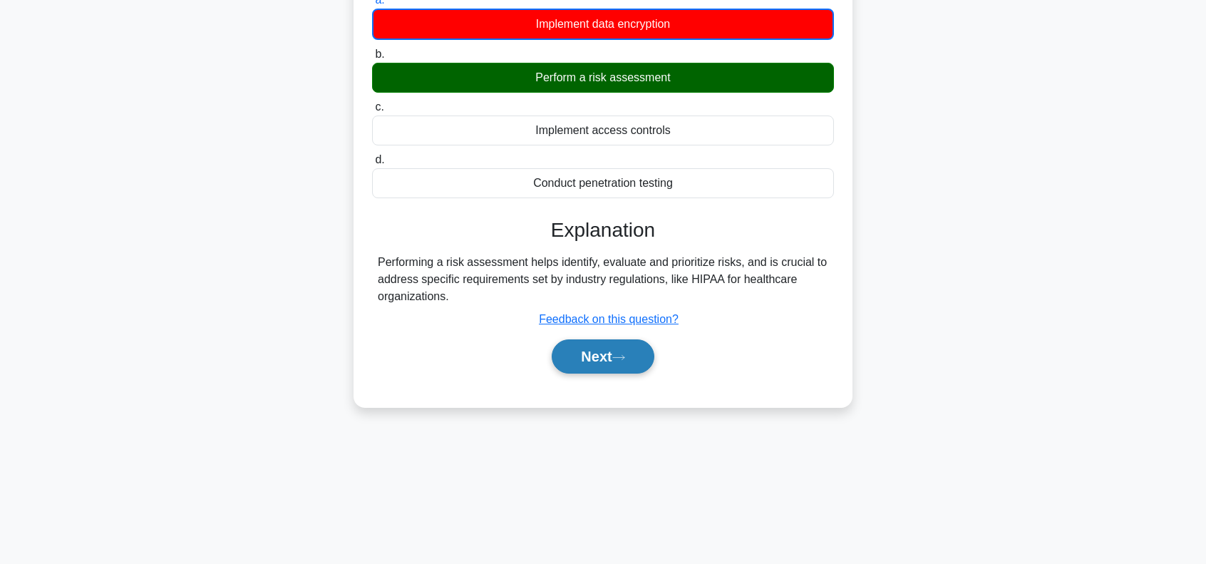
click at [609, 353] on button "Next" at bounding box center [603, 356] width 102 height 34
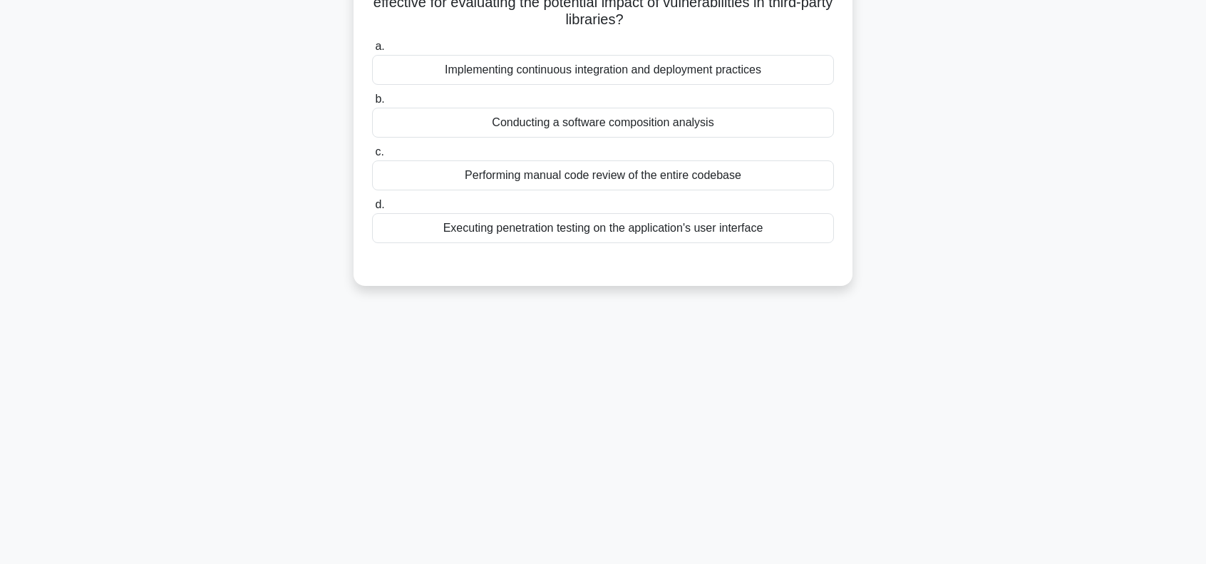
scroll to position [0, 0]
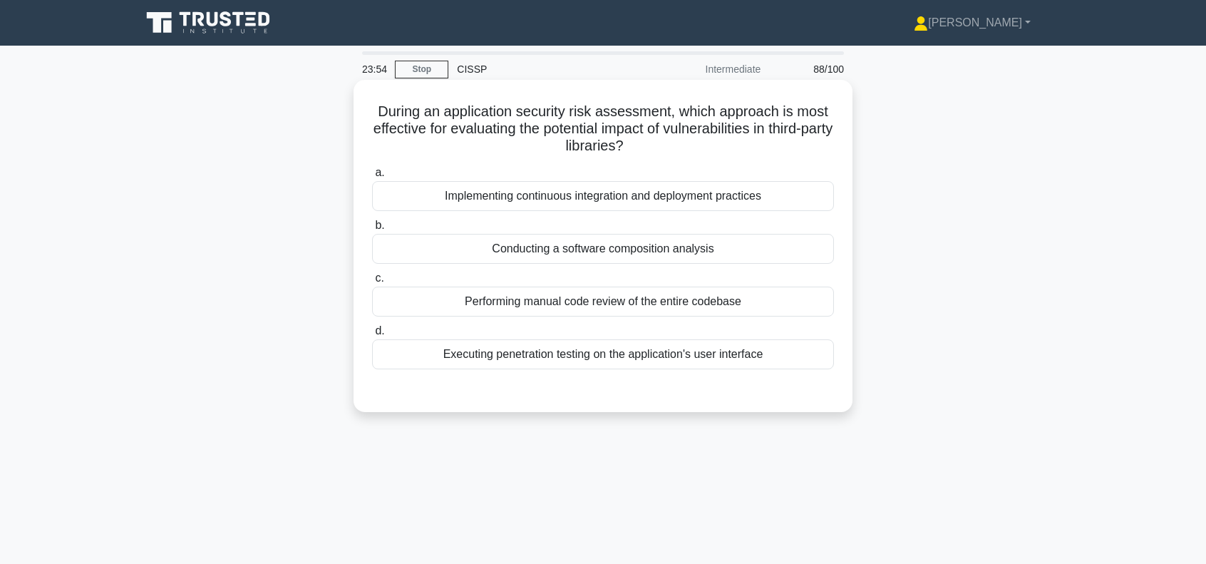
click at [622, 360] on div "Executing penetration testing on the application's user interface" at bounding box center [603, 354] width 462 height 30
click at [372, 336] on input "d. Executing penetration testing on the application's user interface" at bounding box center [372, 330] width 0 height 9
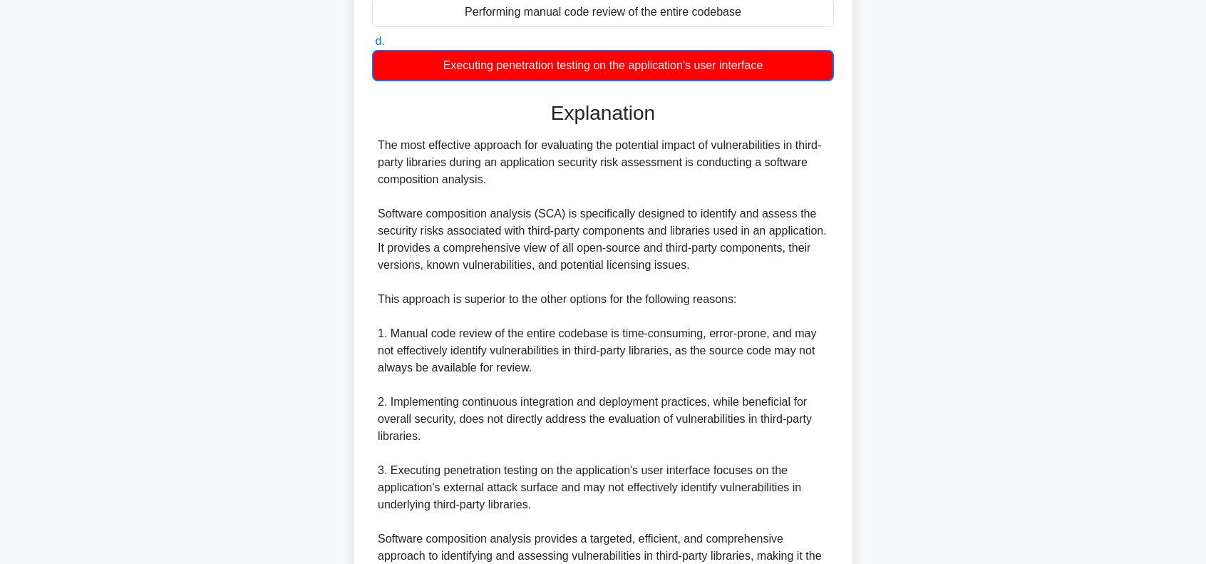
scroll to position [435, 0]
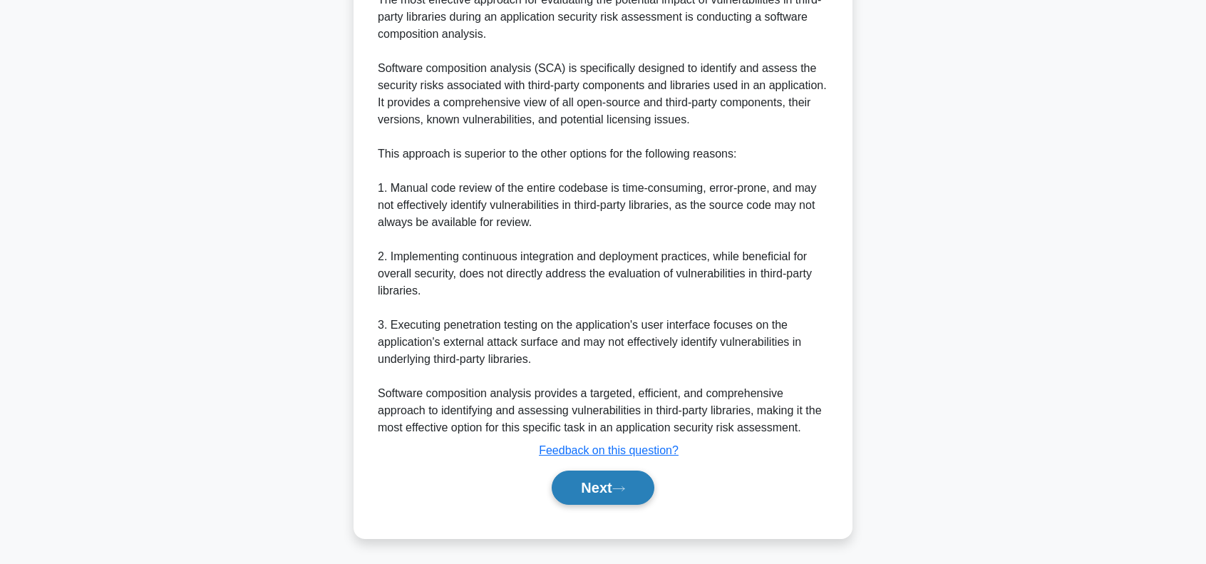
click at [587, 494] on button "Next" at bounding box center [603, 487] width 102 height 34
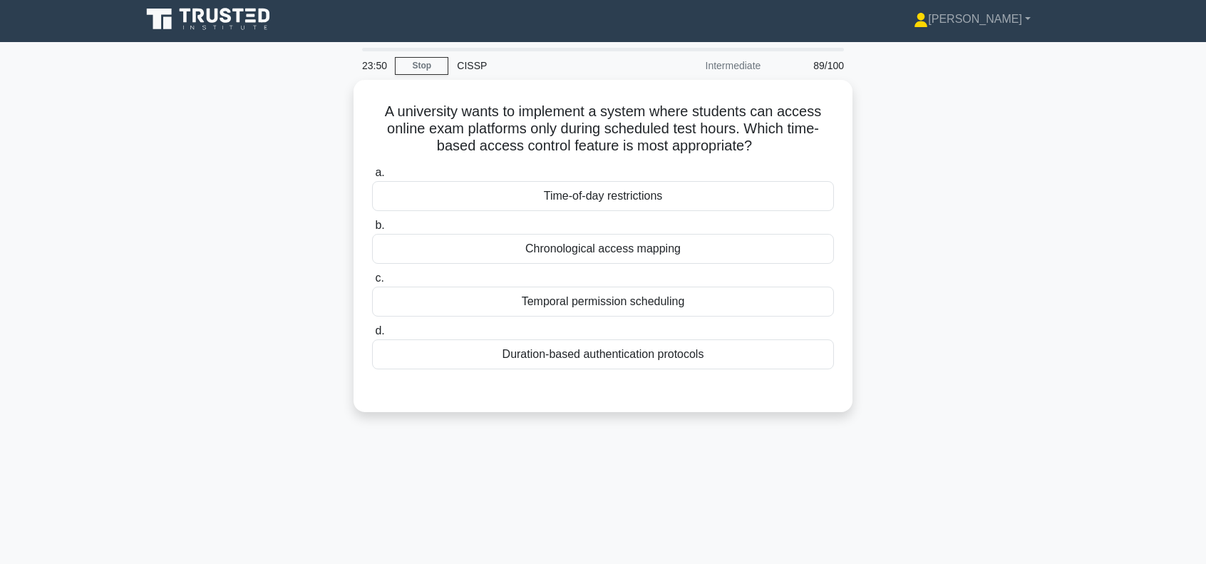
scroll to position [0, 0]
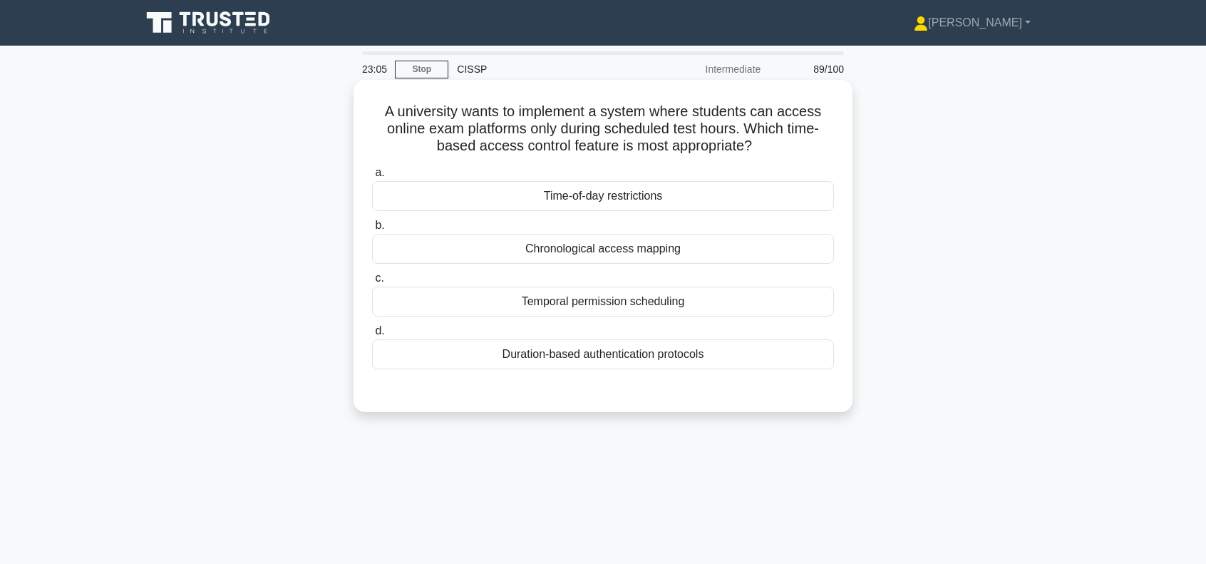
click at [622, 305] on div "Temporal permission scheduling" at bounding box center [603, 302] width 462 height 30
click at [372, 283] on input "c. Temporal permission scheduling" at bounding box center [372, 278] width 0 height 9
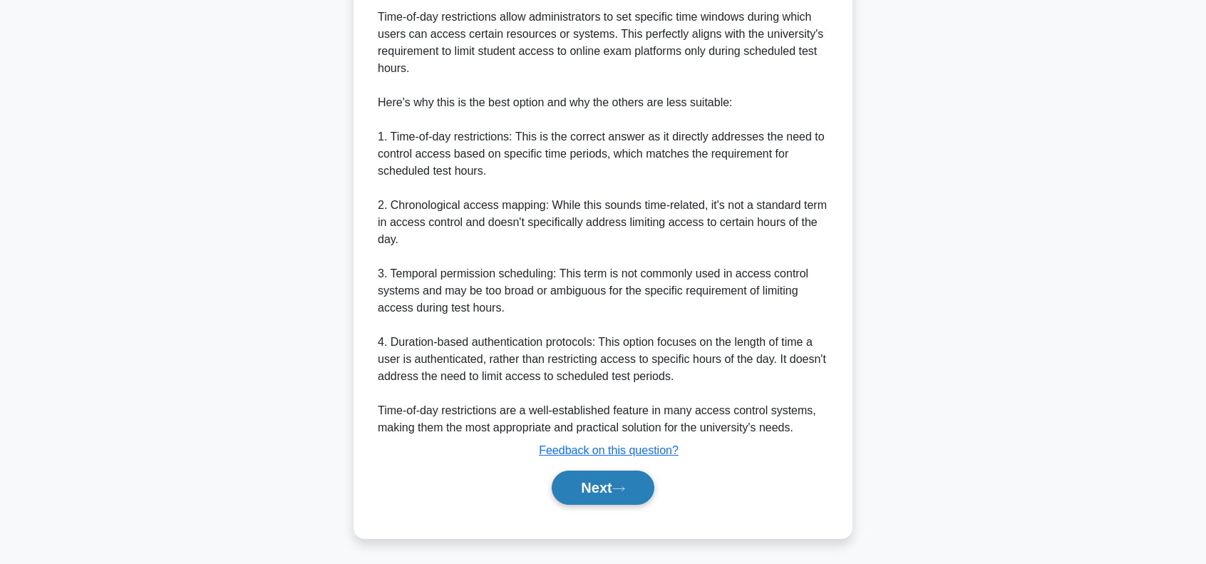
click at [605, 492] on button "Next" at bounding box center [603, 487] width 102 height 34
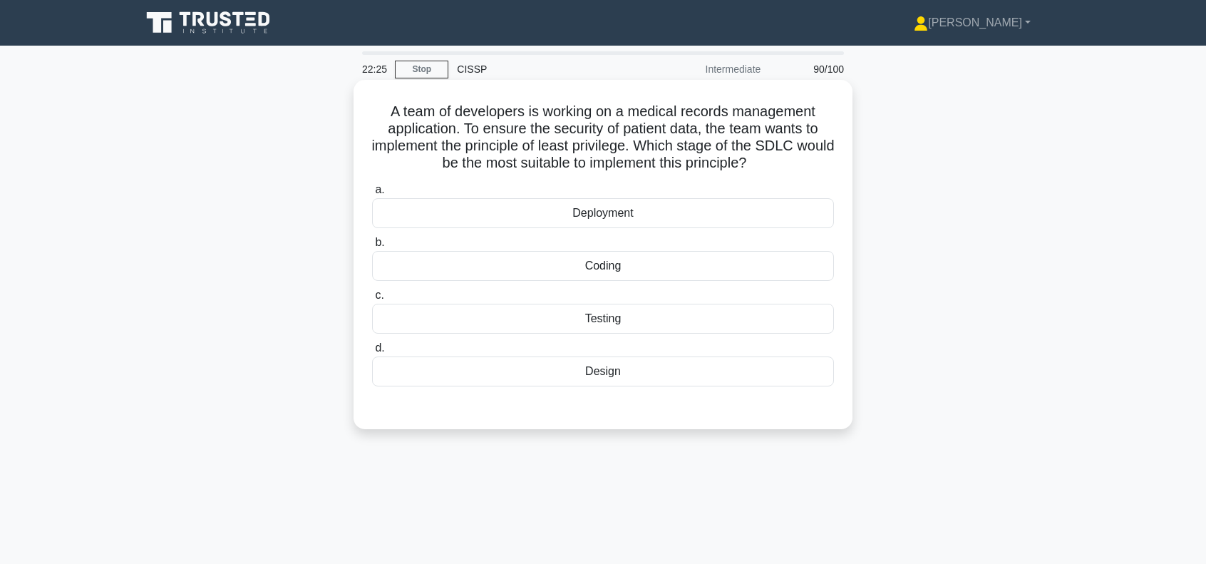
click at [596, 372] on div "Design" at bounding box center [603, 371] width 462 height 30
click at [372, 353] on input "d. Design" at bounding box center [372, 348] width 0 height 9
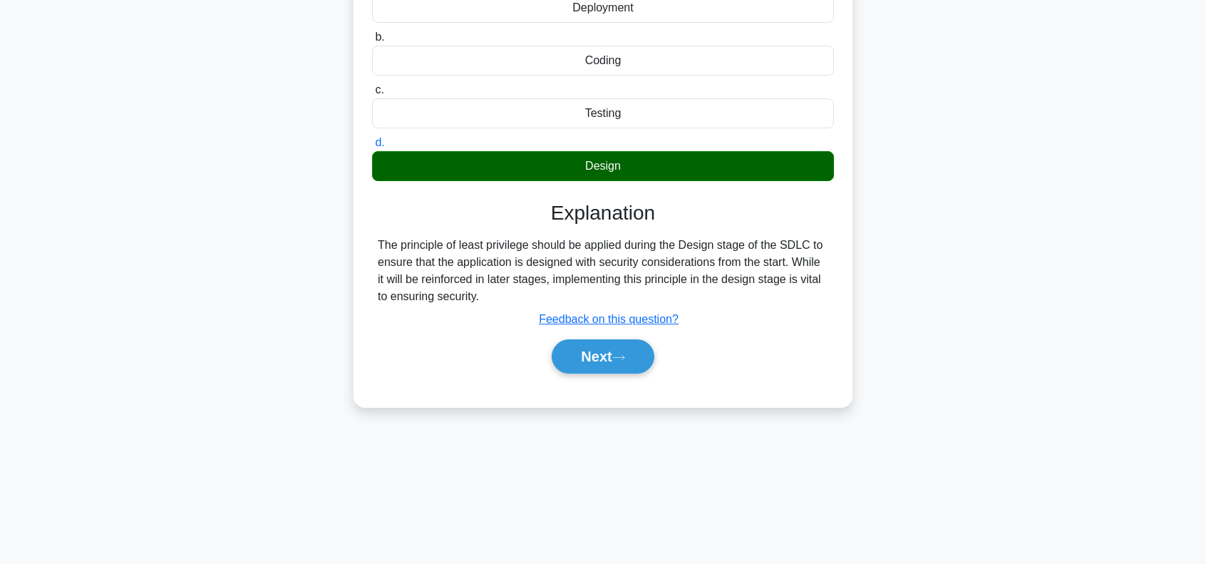
scroll to position [206, 0]
click at [609, 344] on button "Next" at bounding box center [603, 356] width 102 height 34
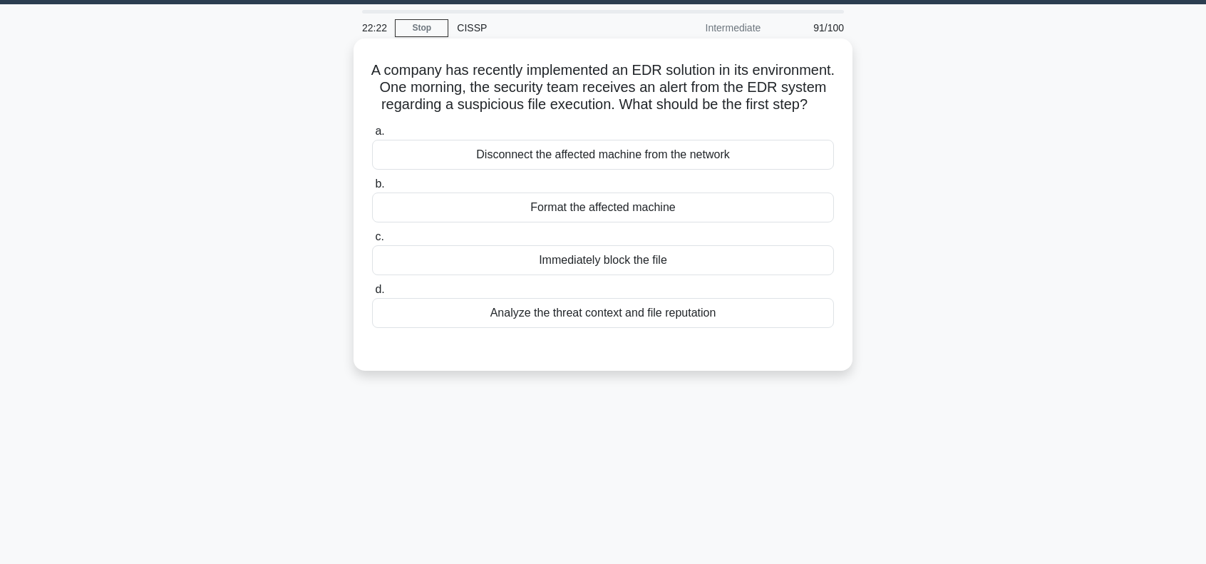
scroll to position [0, 0]
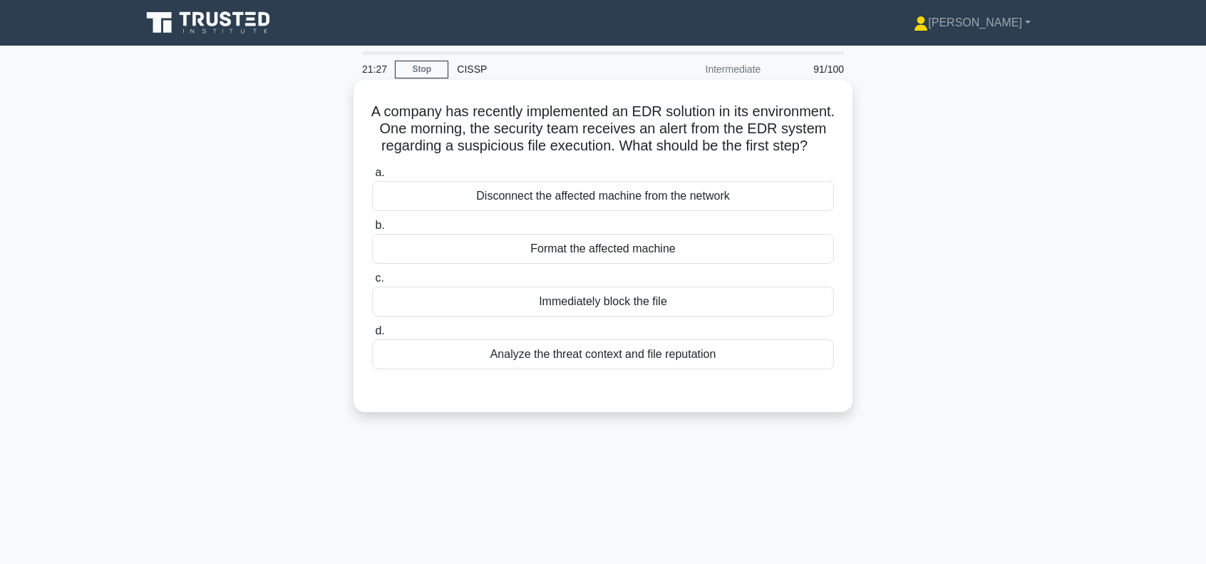
click at [607, 316] on div "Immediately block the file" at bounding box center [603, 302] width 462 height 30
click at [372, 283] on input "c. Immediately block the file" at bounding box center [372, 278] width 0 height 9
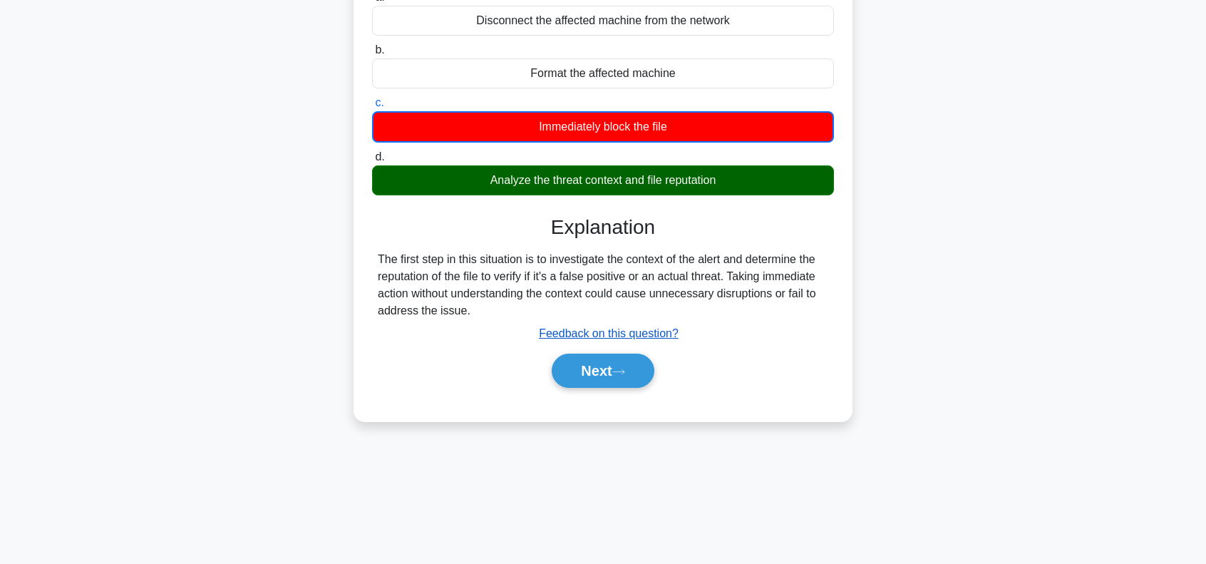
scroll to position [190, 0]
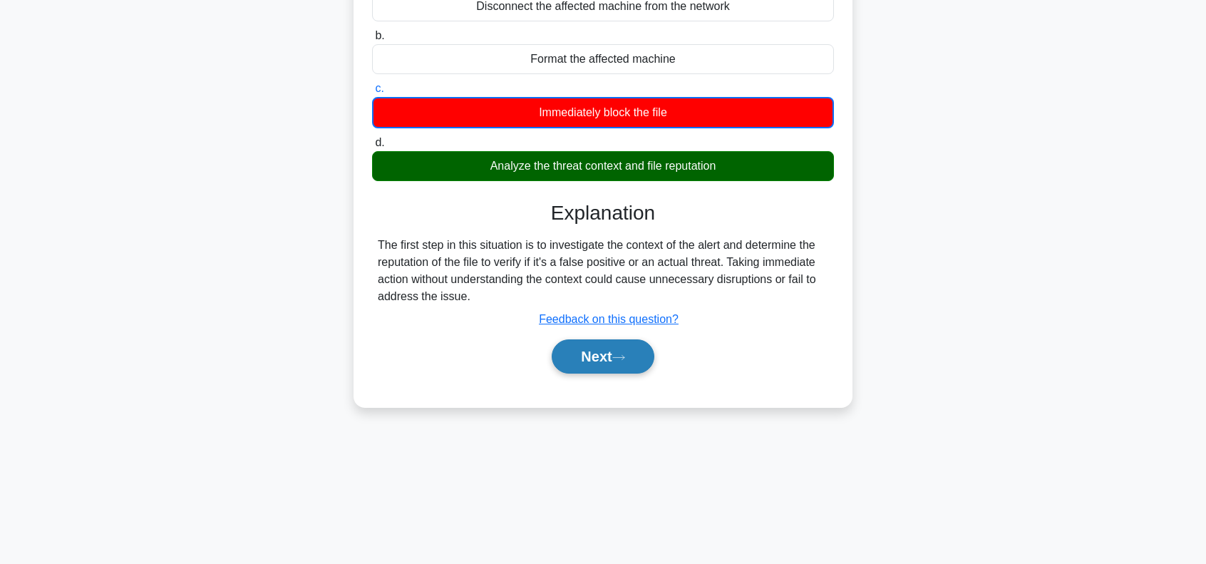
click at [612, 368] on button "Next" at bounding box center [603, 356] width 102 height 34
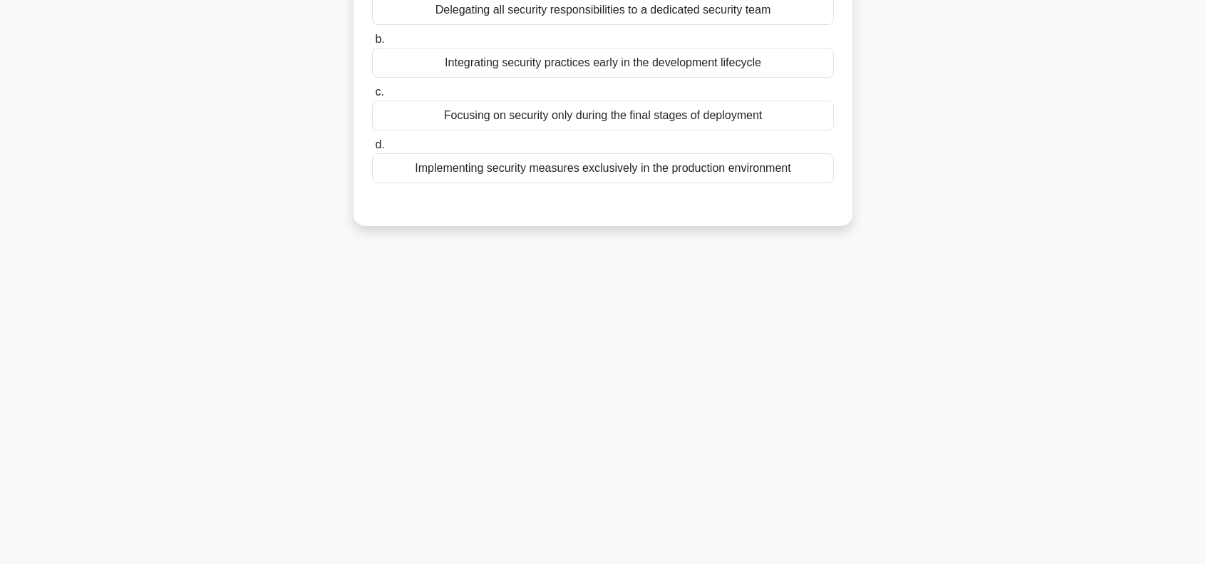
scroll to position [0, 0]
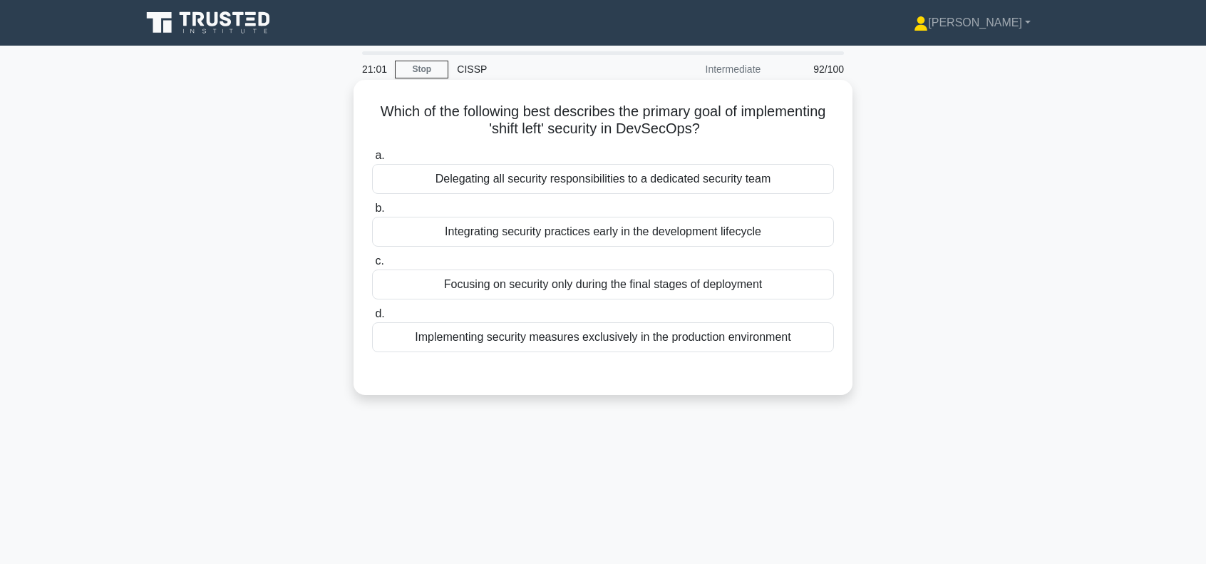
click at [695, 231] on div "Integrating security practices early in the development lifecycle" at bounding box center [603, 232] width 462 height 30
click at [372, 213] on input "b. Integrating security practices early in the development lifecycle" at bounding box center [372, 208] width 0 height 9
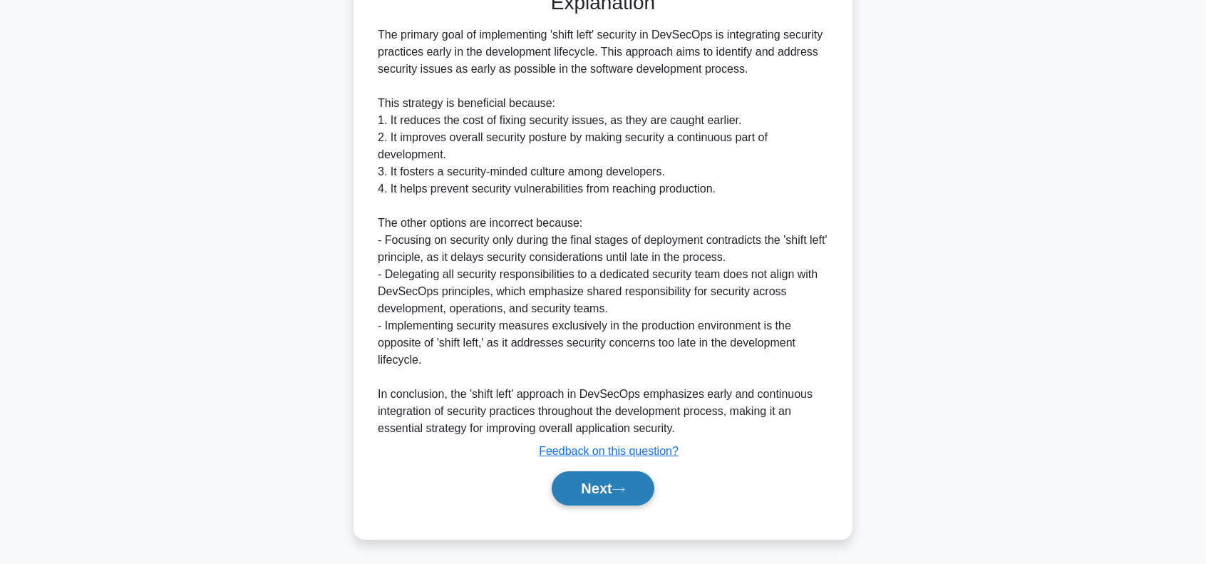
click at [615, 491] on button "Next" at bounding box center [603, 488] width 102 height 34
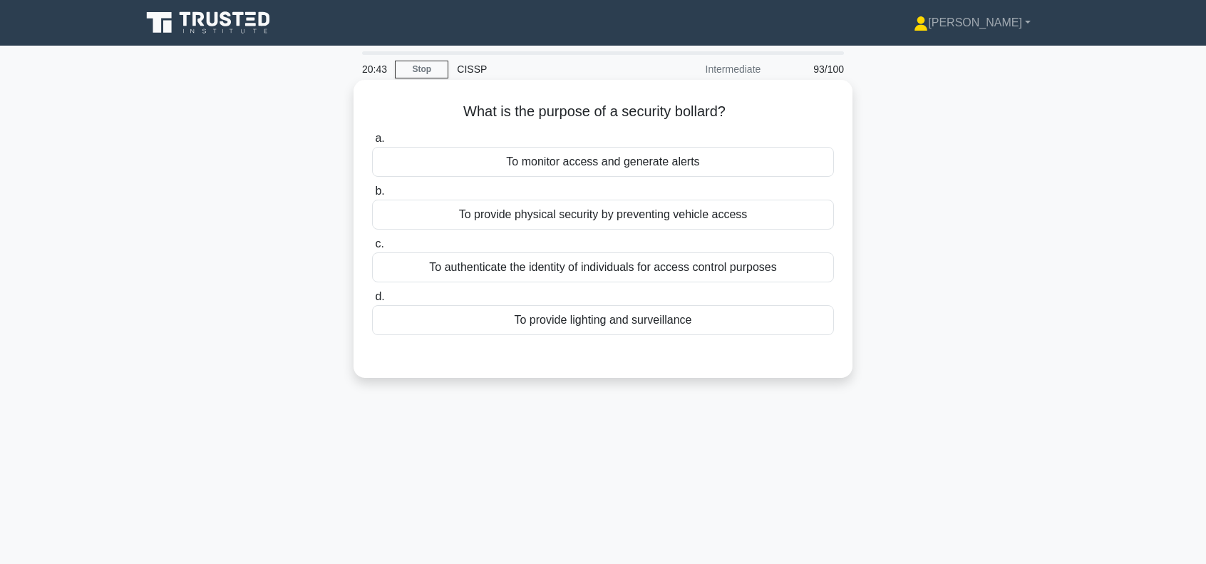
click at [622, 217] on div "To provide physical security by preventing vehicle access" at bounding box center [603, 215] width 462 height 30
click at [372, 196] on input "b. To provide physical security by preventing vehicle access" at bounding box center [372, 191] width 0 height 9
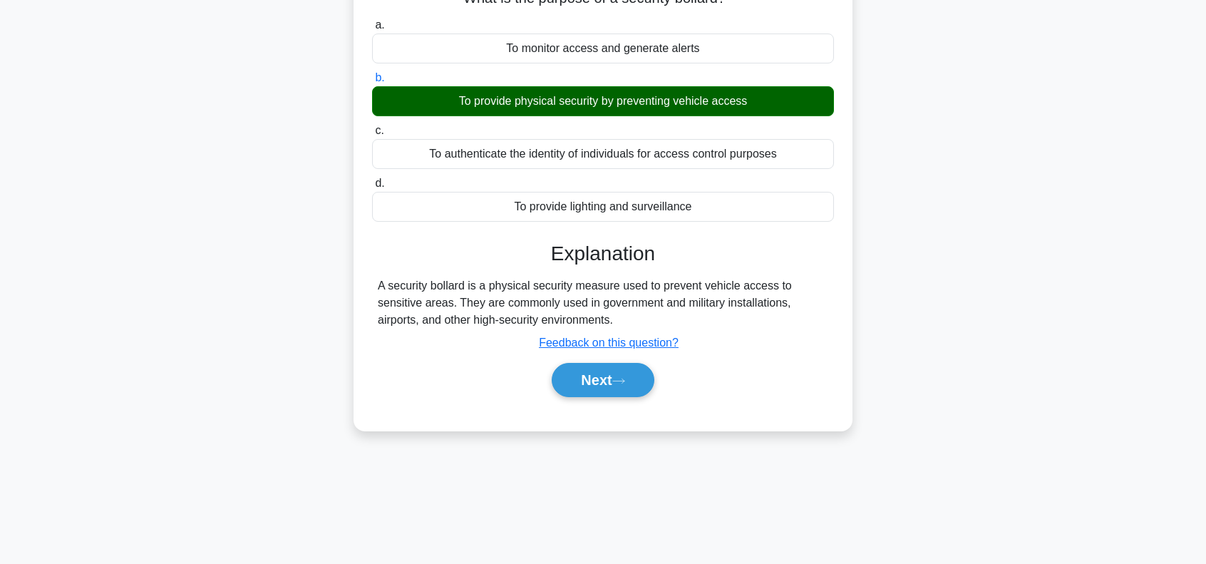
scroll to position [190, 0]
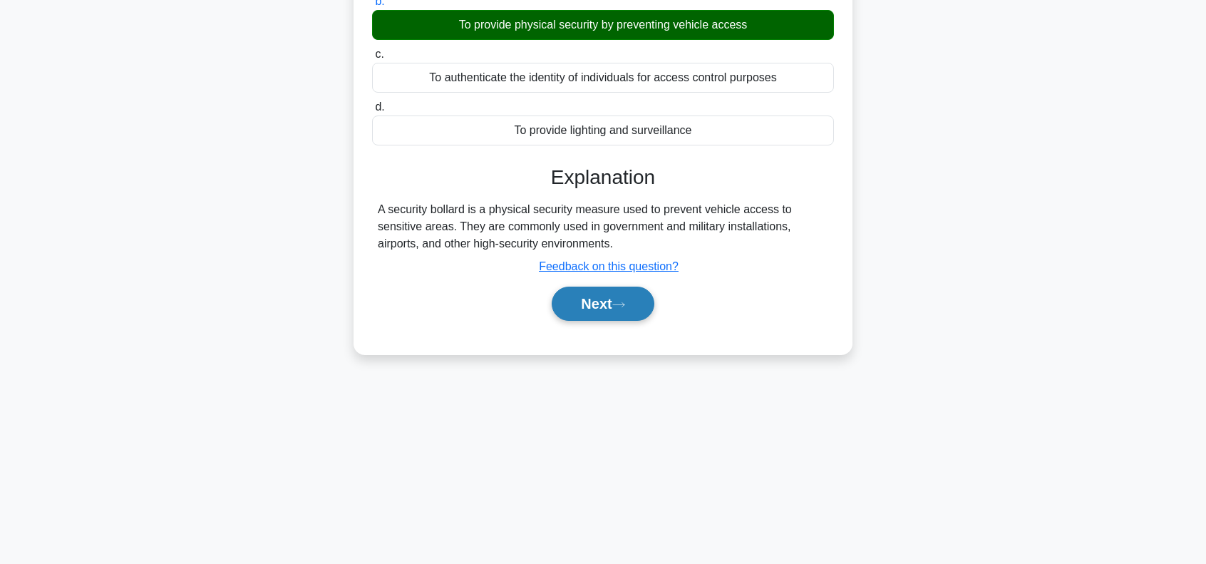
click at [626, 310] on button "Next" at bounding box center [603, 304] width 102 height 34
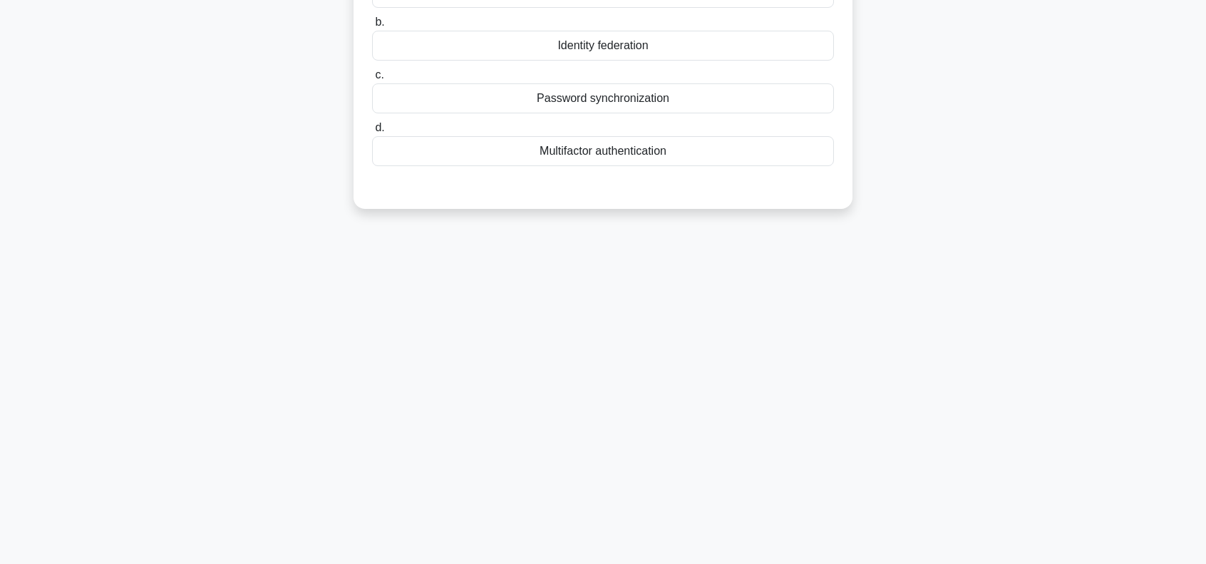
scroll to position [0, 0]
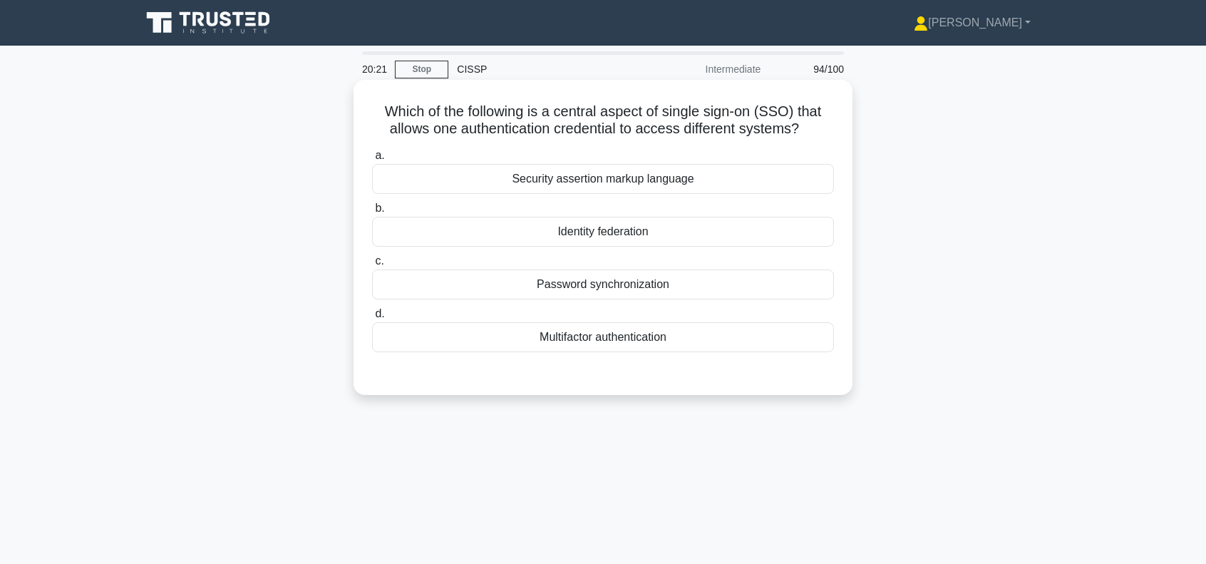
click at [600, 234] on div "Identity federation" at bounding box center [603, 232] width 462 height 30
click at [372, 213] on input "b. Identity federation" at bounding box center [372, 208] width 0 height 9
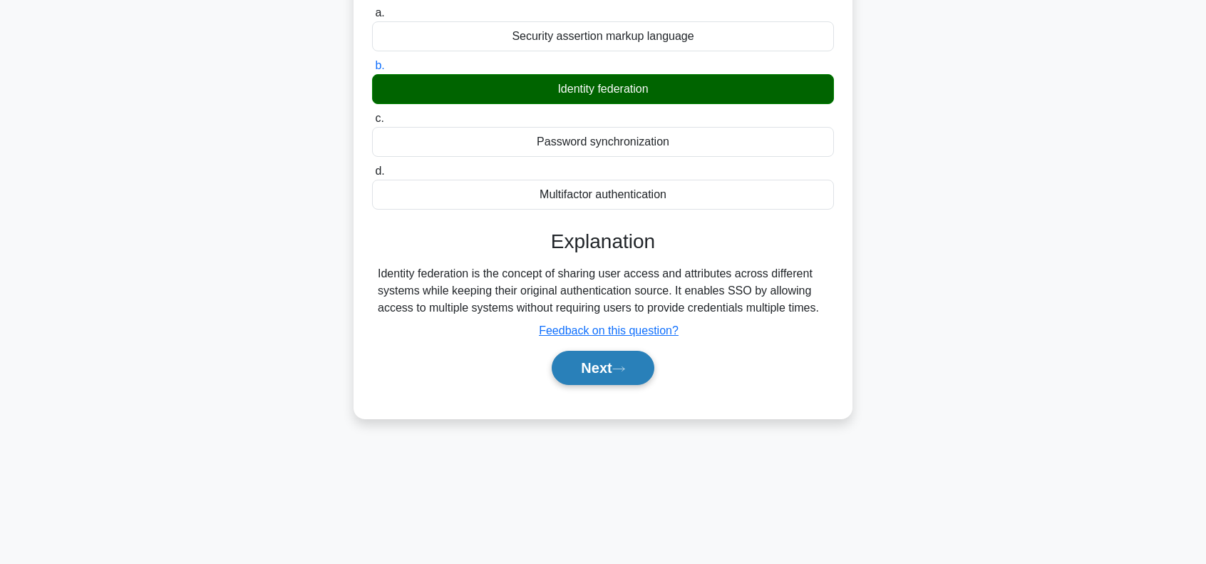
click at [609, 361] on button "Next" at bounding box center [603, 368] width 102 height 34
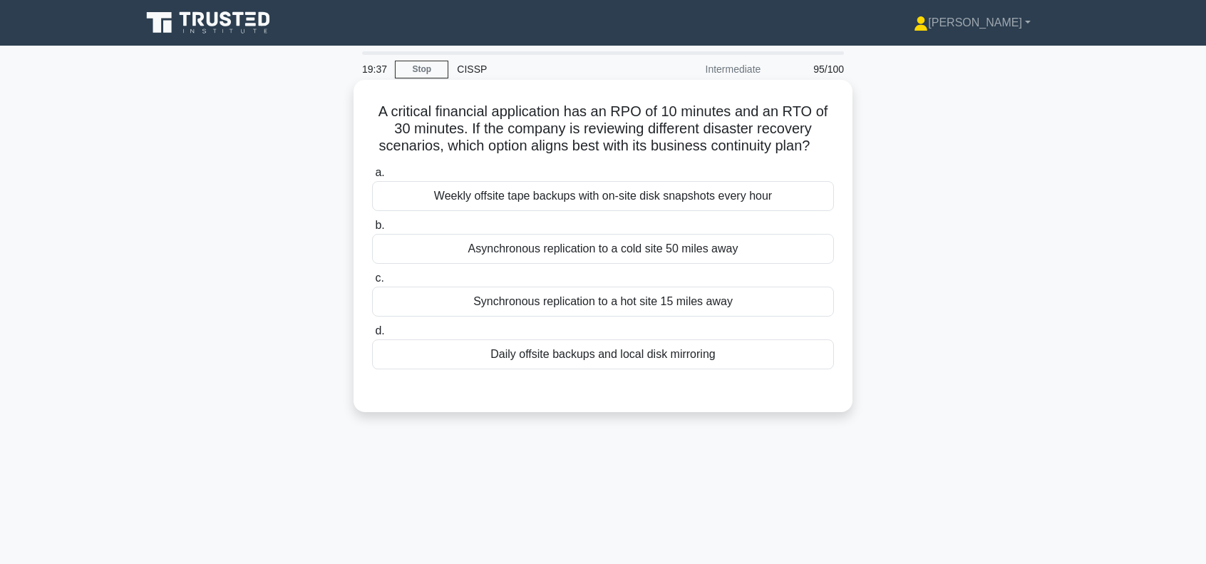
click at [659, 300] on div "Synchronous replication to a hot site 15 miles away" at bounding box center [603, 302] width 462 height 30
click at [372, 283] on input "c. Synchronous replication to a hot site 15 miles away" at bounding box center [372, 278] width 0 height 9
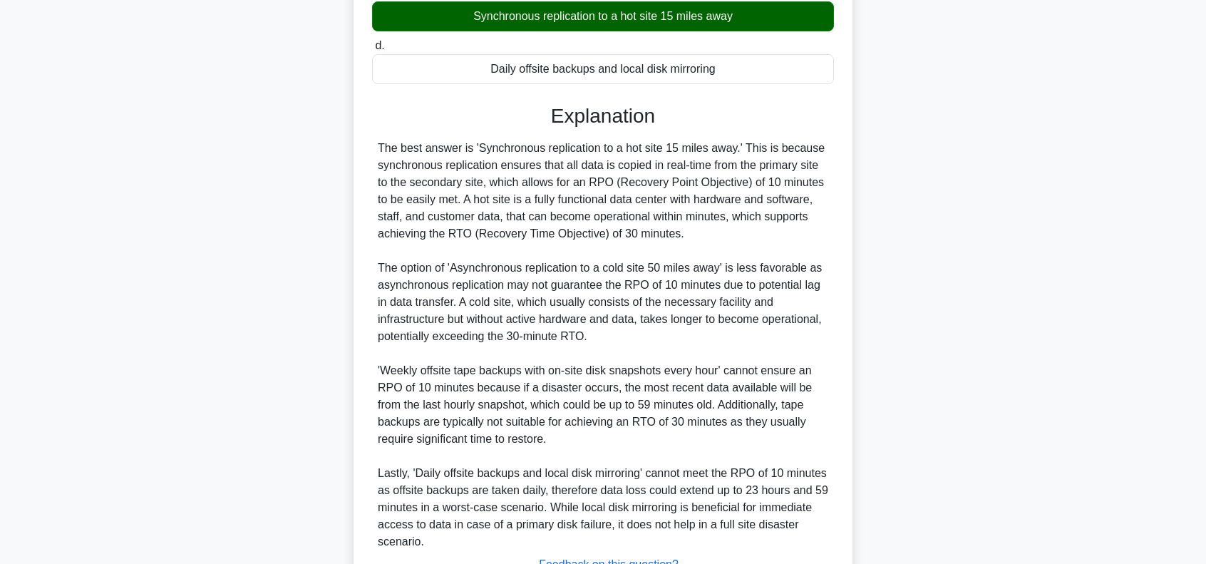
scroll to position [398, 0]
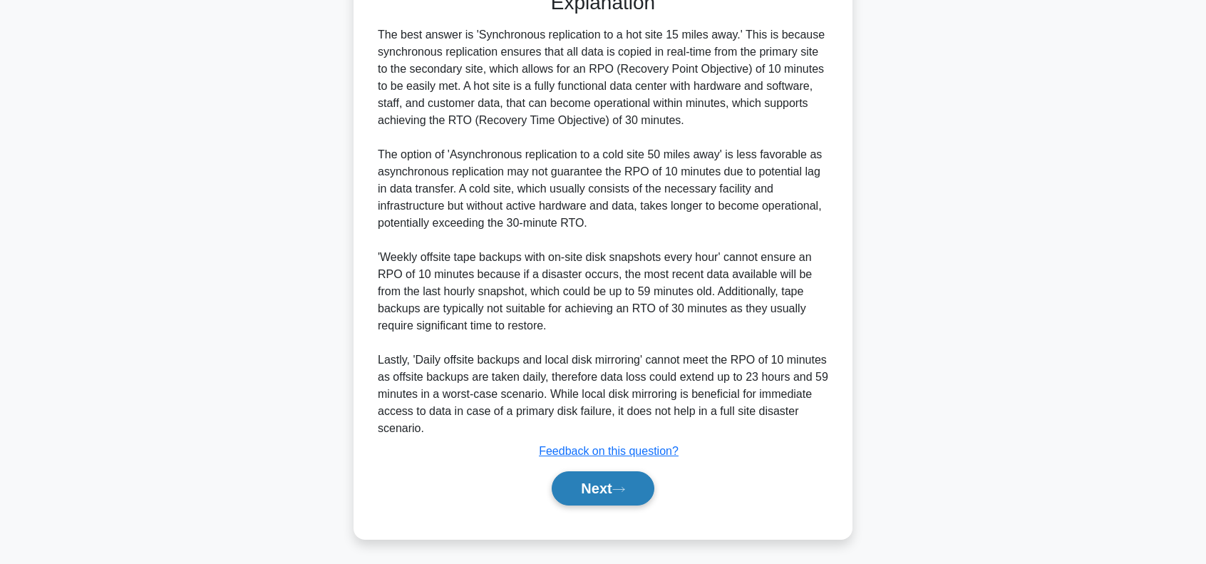
click at [617, 483] on button "Next" at bounding box center [603, 488] width 102 height 34
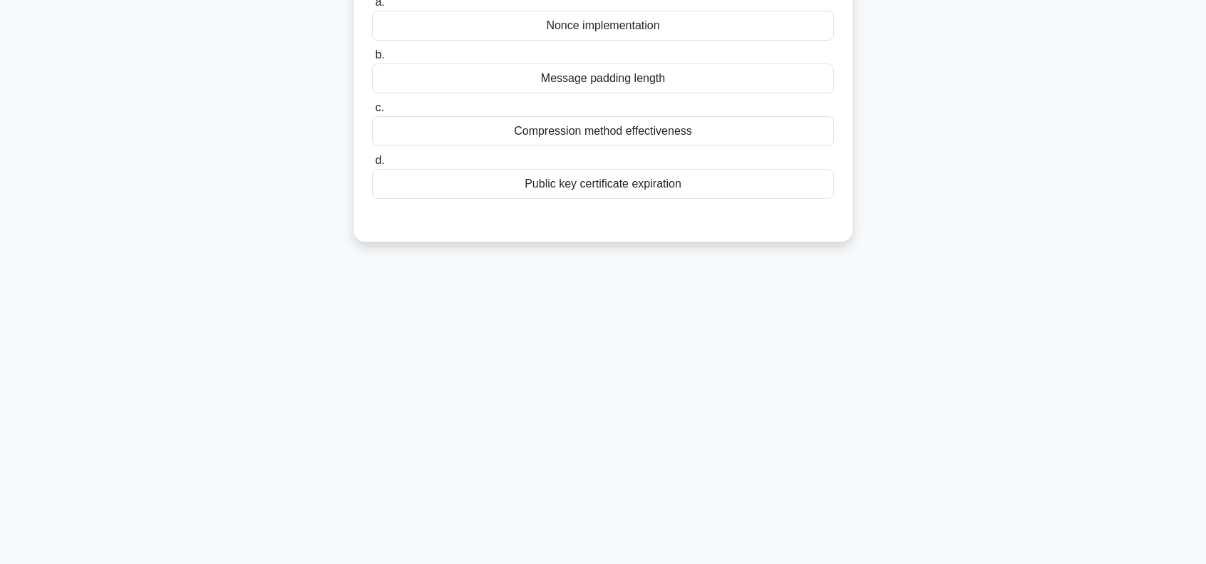
scroll to position [0, 0]
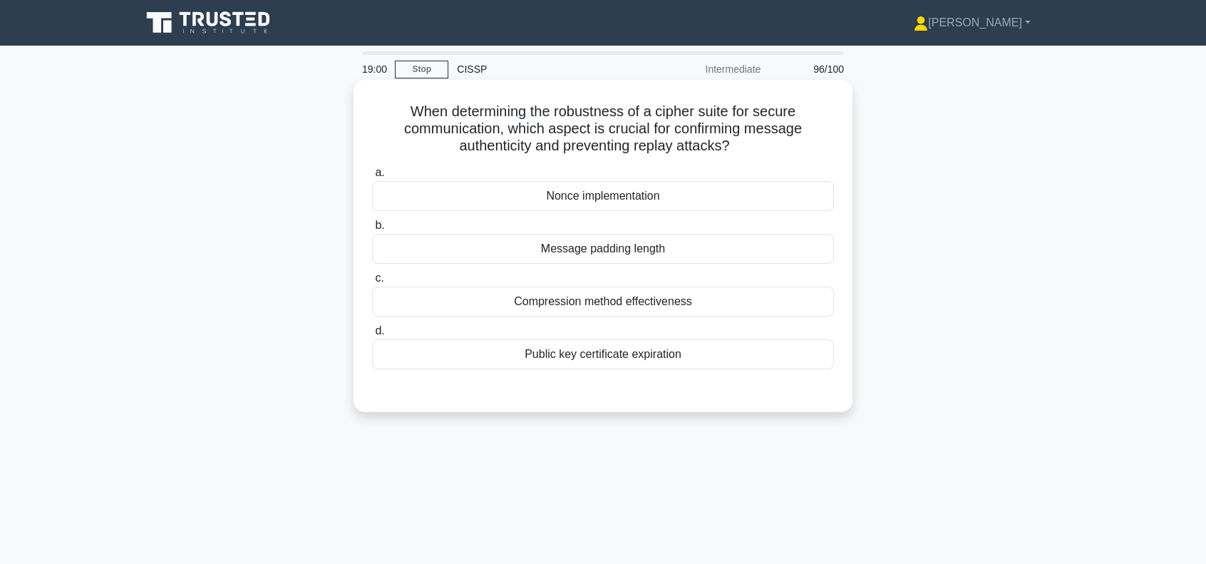
click at [618, 357] on div "Public key certificate expiration" at bounding box center [603, 354] width 462 height 30
click at [372, 336] on input "d. Public key certificate expiration" at bounding box center [372, 330] width 0 height 9
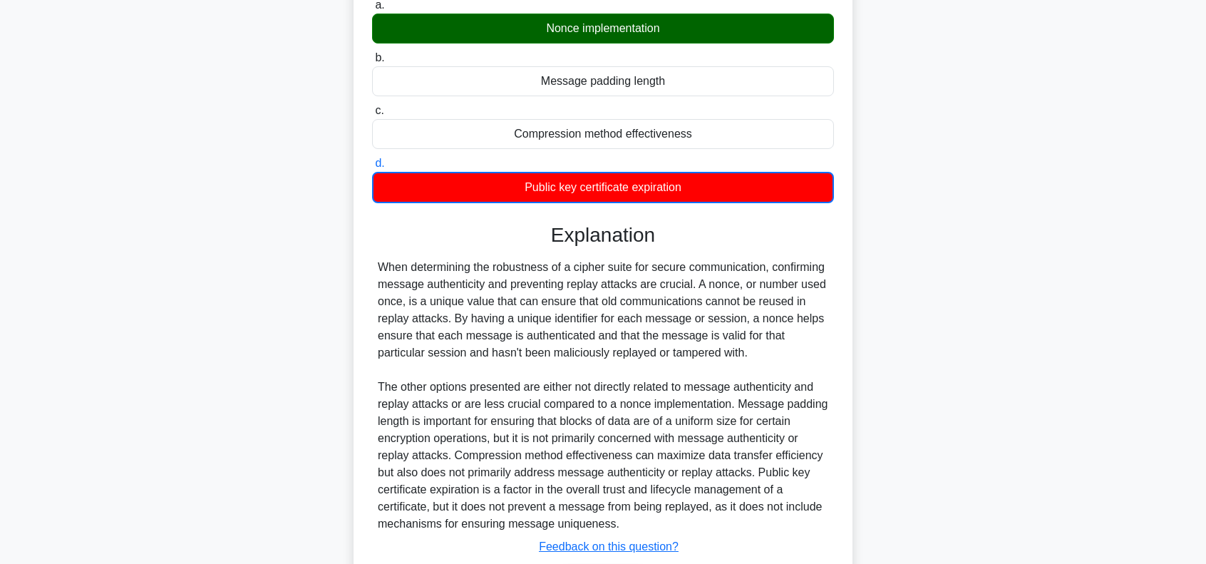
scroll to position [237, 0]
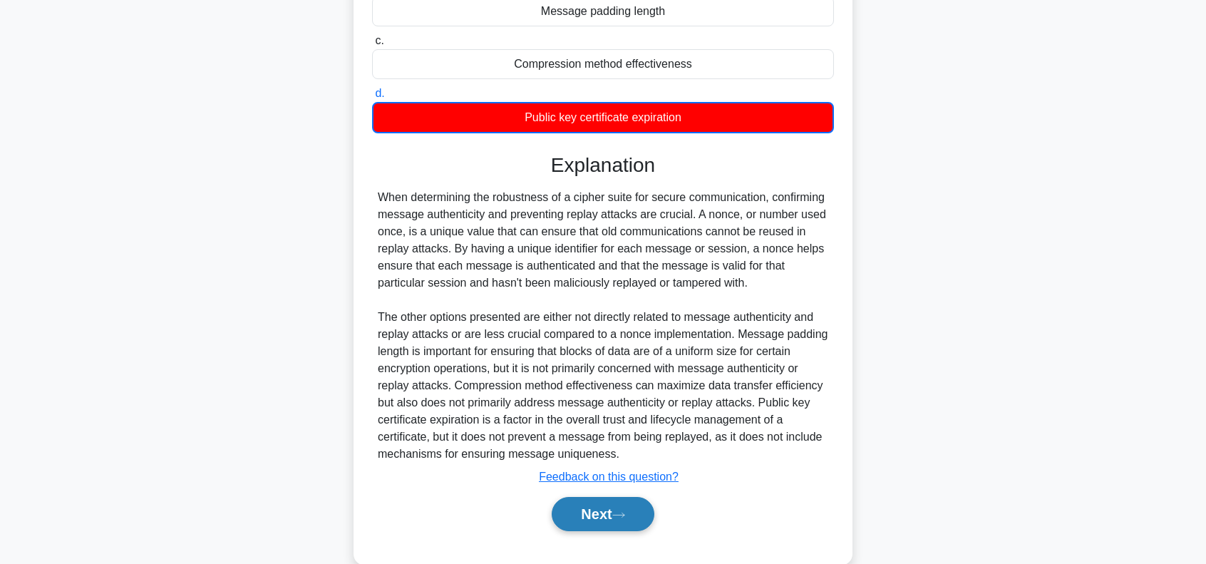
click at [596, 515] on button "Next" at bounding box center [603, 514] width 102 height 34
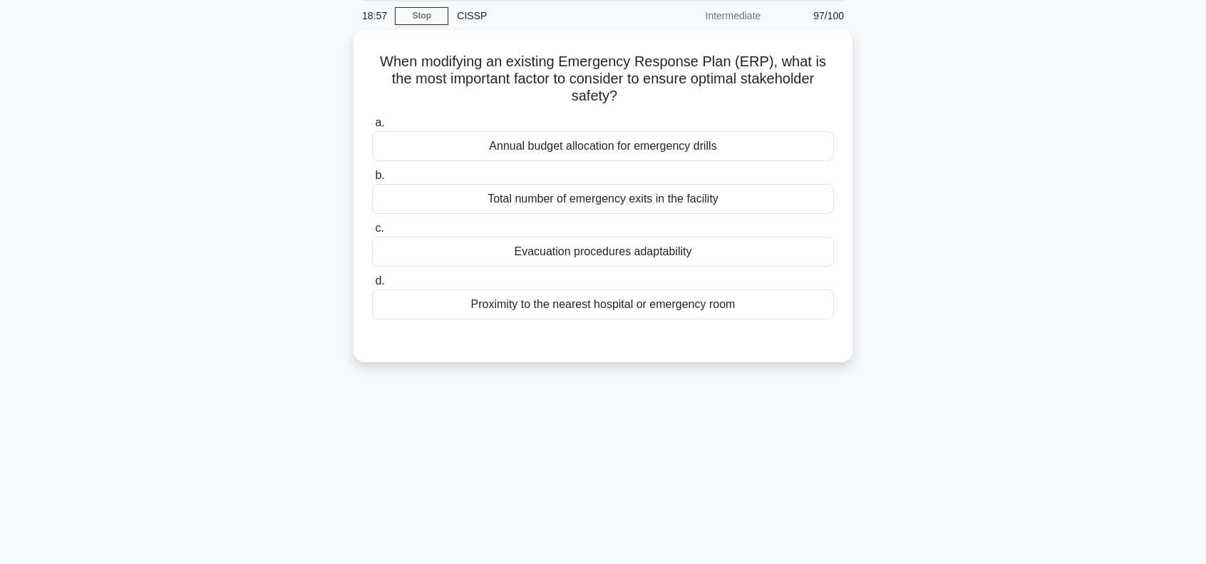
scroll to position [0, 0]
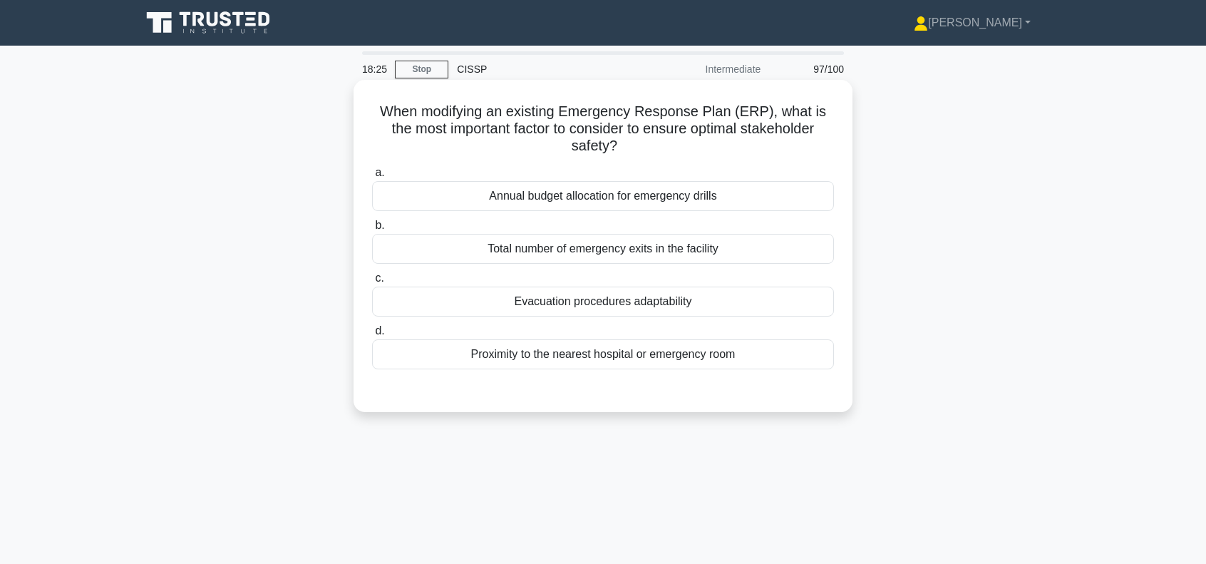
click at [646, 302] on div "Evacuation procedures adaptability" at bounding box center [603, 302] width 462 height 30
click at [372, 283] on input "c. Evacuation procedures adaptability" at bounding box center [372, 278] width 0 height 9
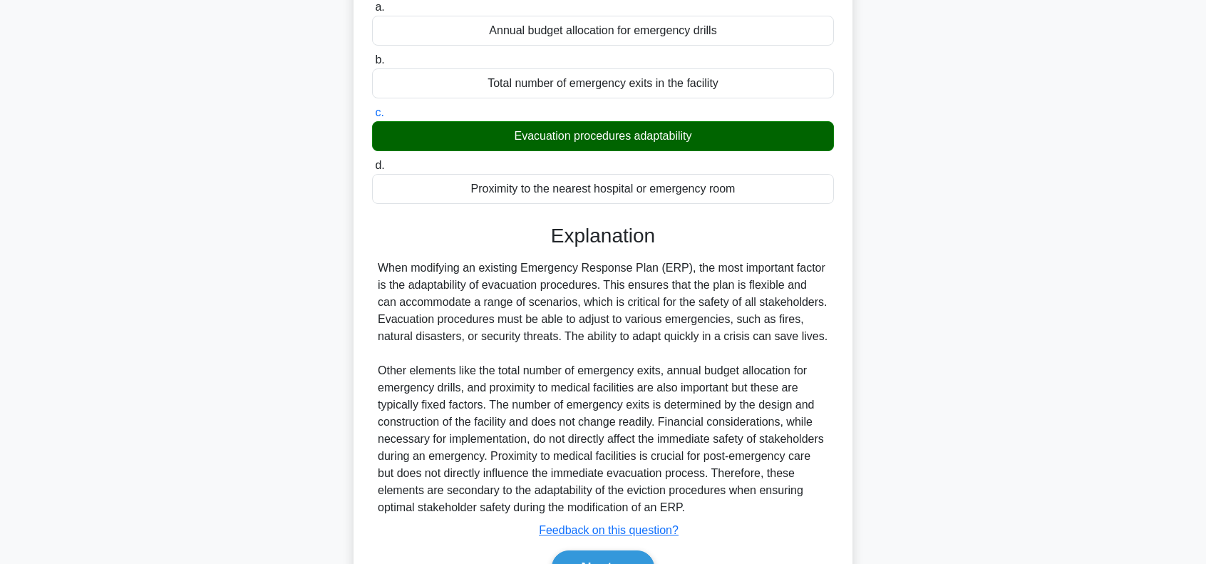
scroll to position [237, 0]
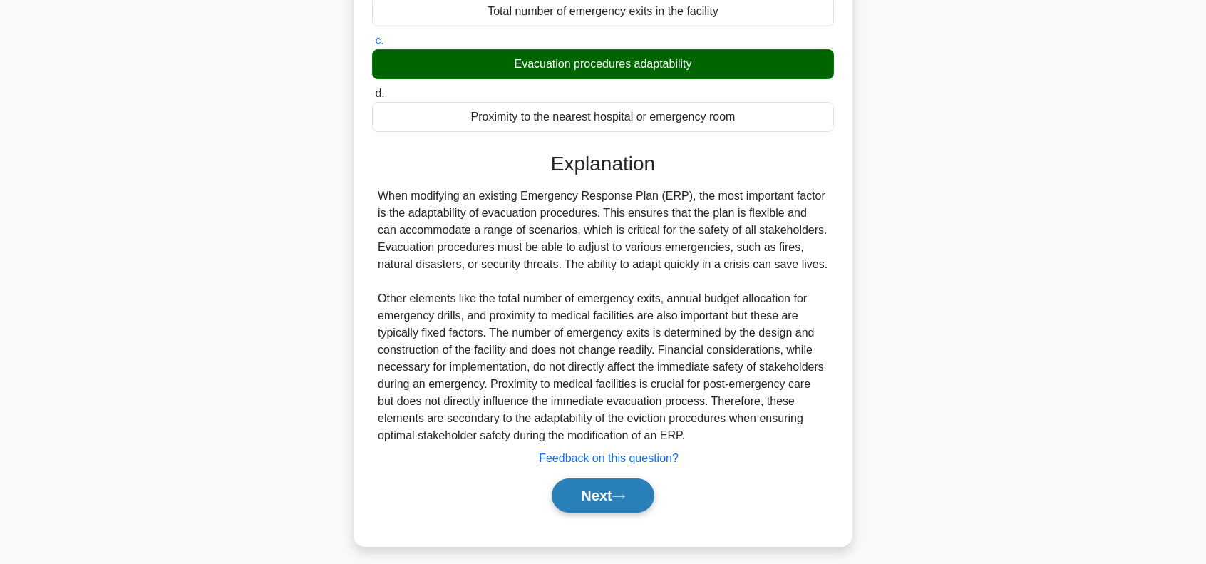
click at [616, 483] on button "Next" at bounding box center [603, 495] width 102 height 34
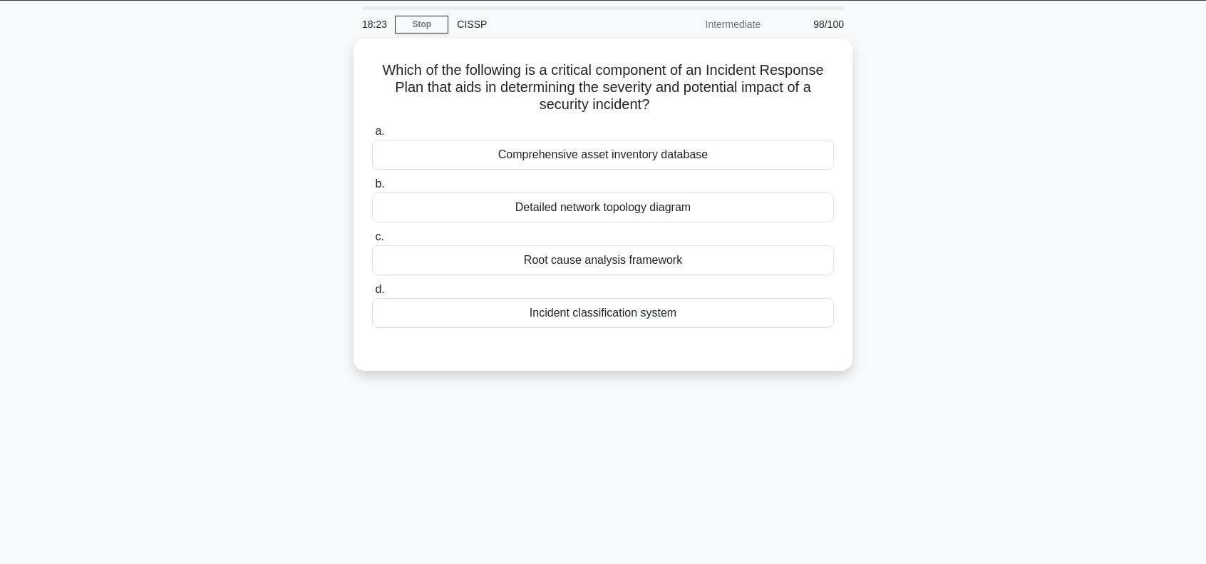
scroll to position [0, 0]
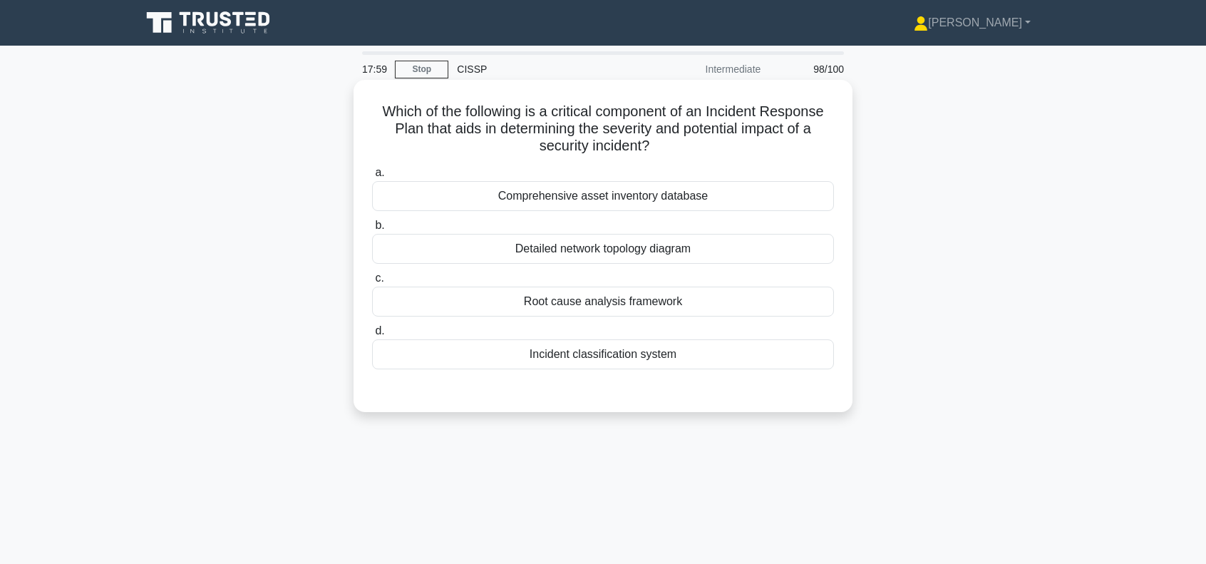
click at [646, 357] on div "Incident classification system" at bounding box center [603, 354] width 462 height 30
click at [372, 336] on input "d. Incident classification system" at bounding box center [372, 330] width 0 height 9
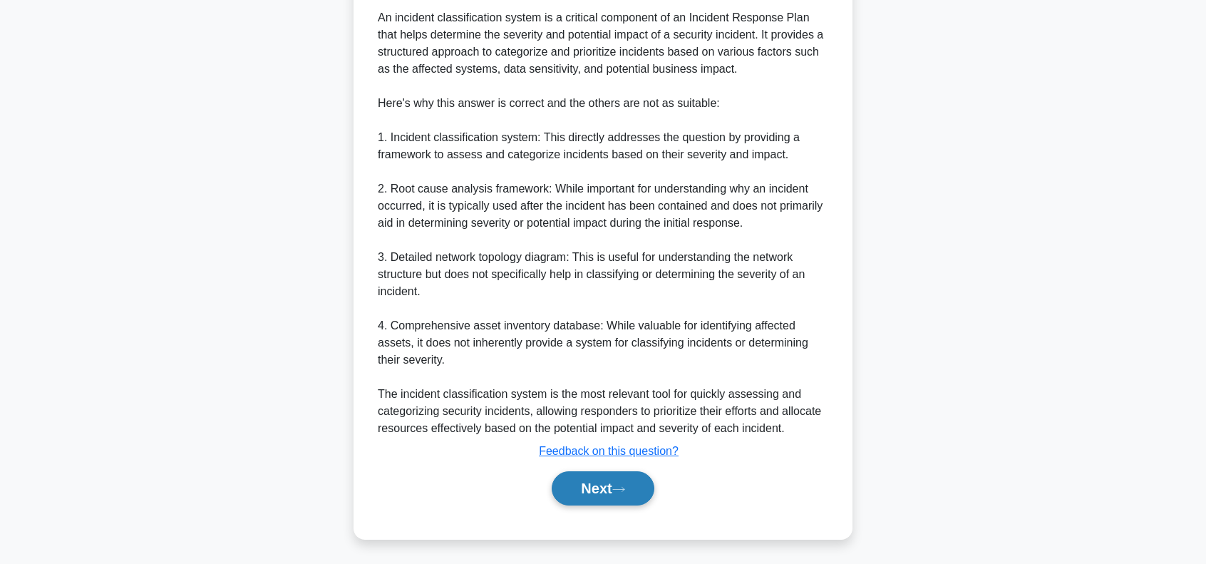
click at [586, 485] on button "Next" at bounding box center [603, 488] width 102 height 34
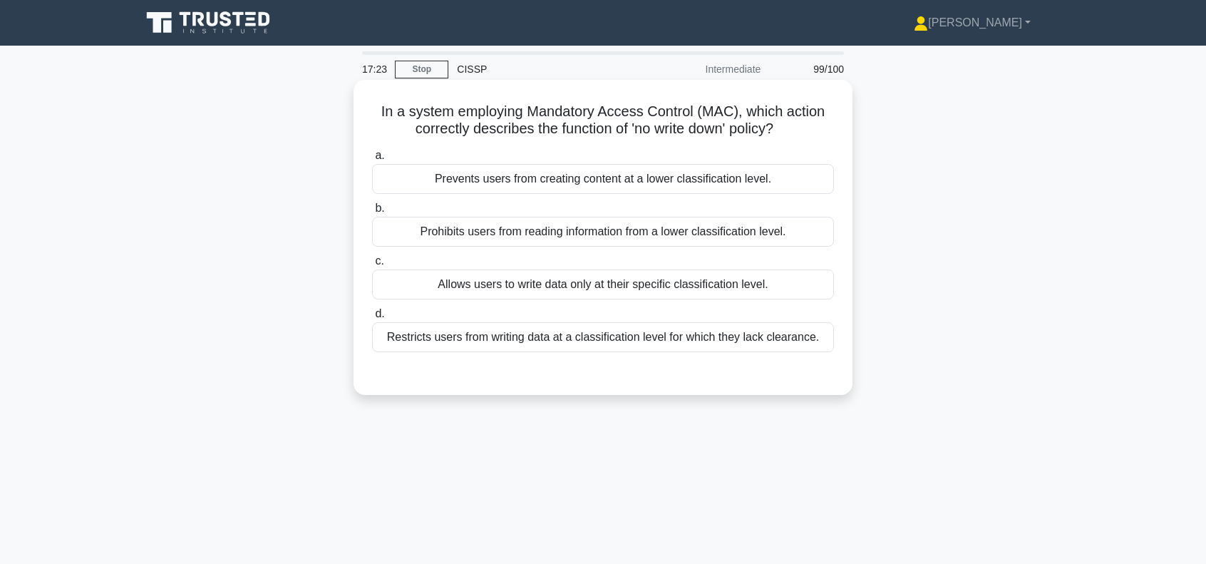
click at [597, 178] on div "Prevents users from creating content at a lower classification level." at bounding box center [603, 179] width 462 height 30
click at [372, 160] on input "a. Prevents users from creating content at a lower classification level." at bounding box center [372, 155] width 0 height 9
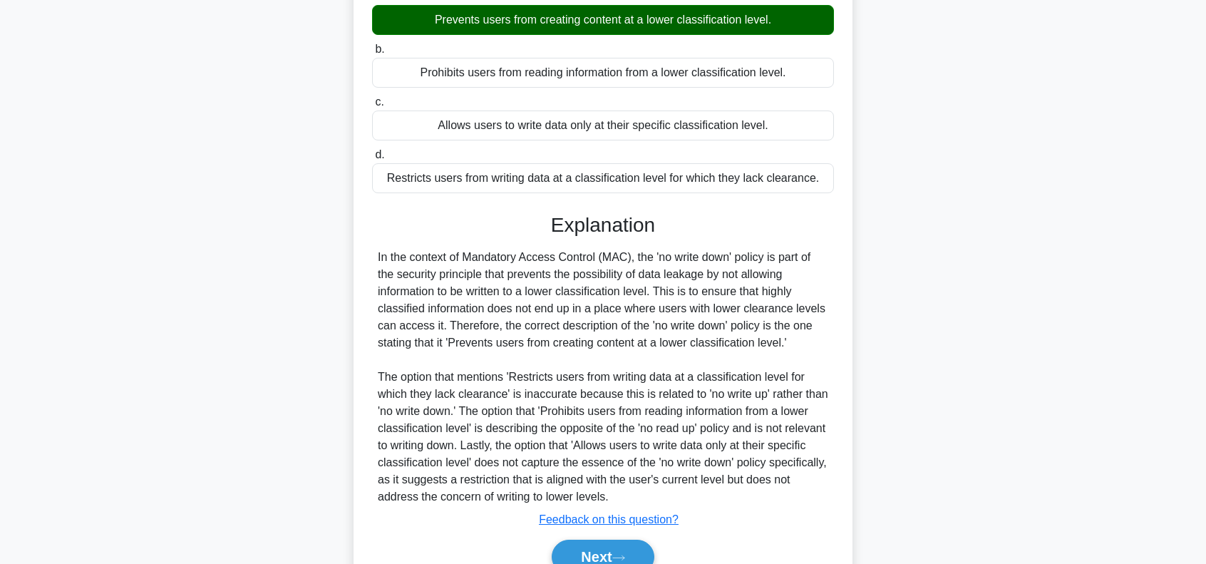
scroll to position [227, 0]
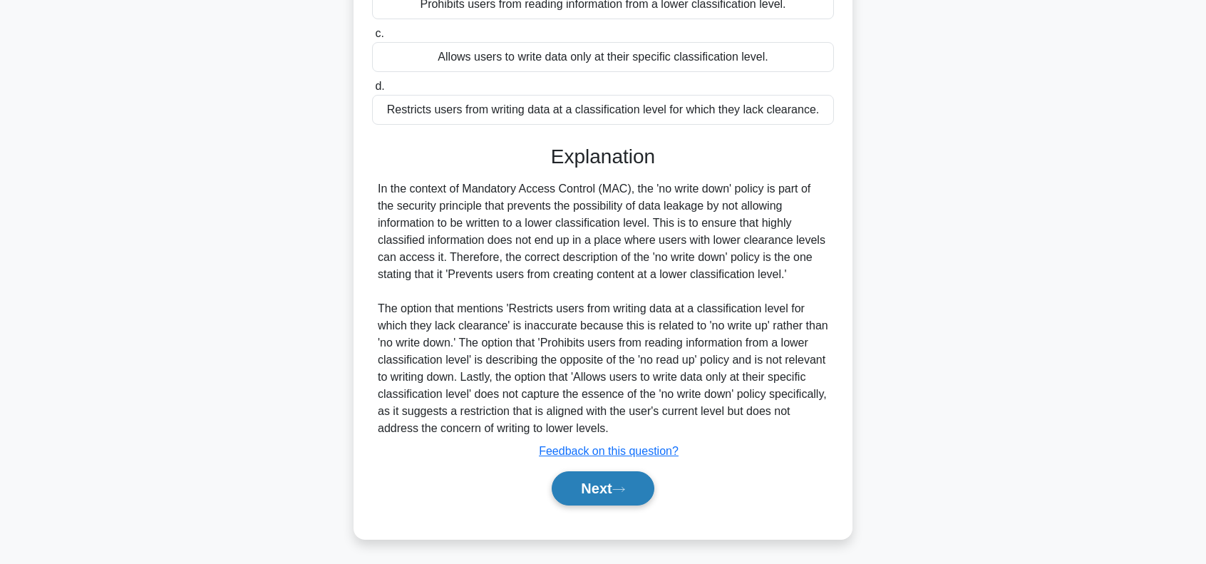
click at [593, 487] on button "Next" at bounding box center [603, 488] width 102 height 34
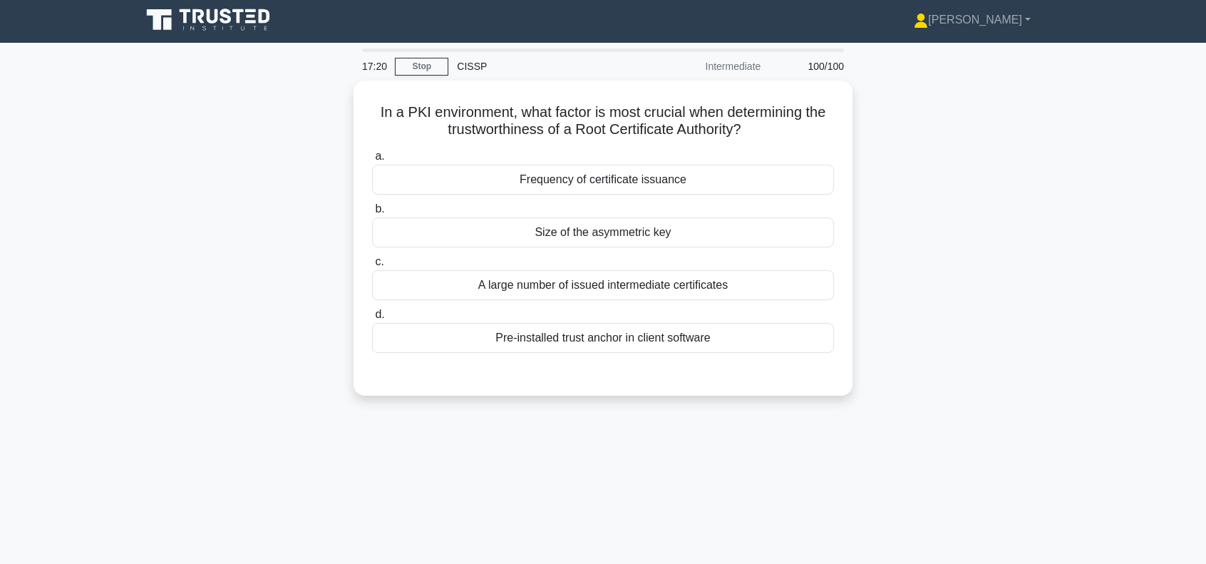
scroll to position [0, 0]
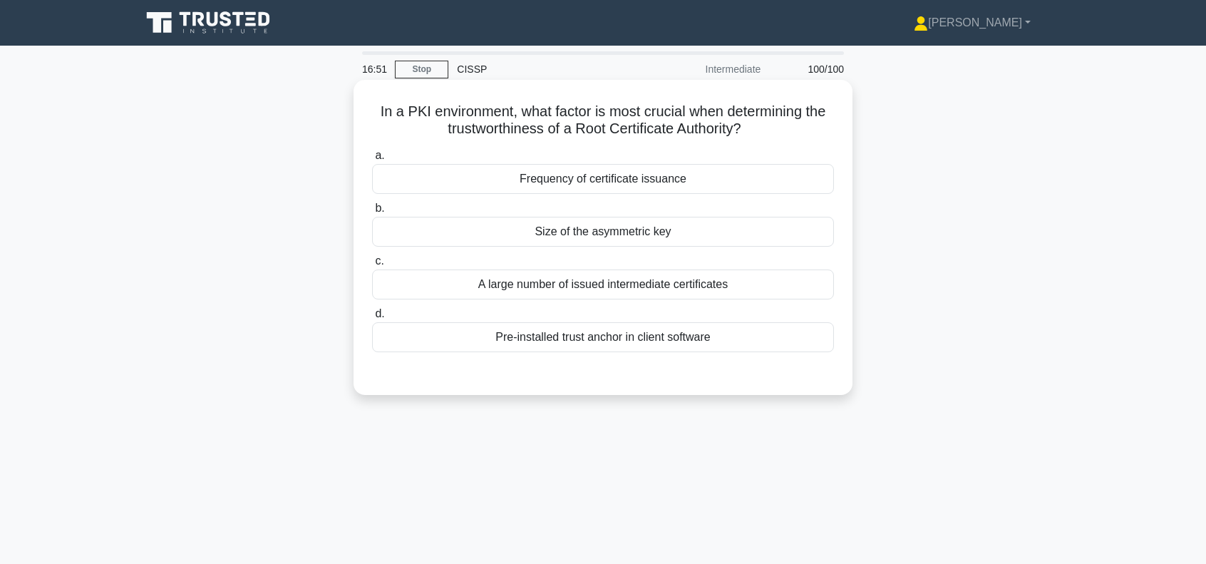
click at [658, 339] on div "Pre-installed trust anchor in client software" at bounding box center [603, 337] width 462 height 30
click at [372, 319] on input "d. Pre-installed trust anchor in client software" at bounding box center [372, 313] width 0 height 9
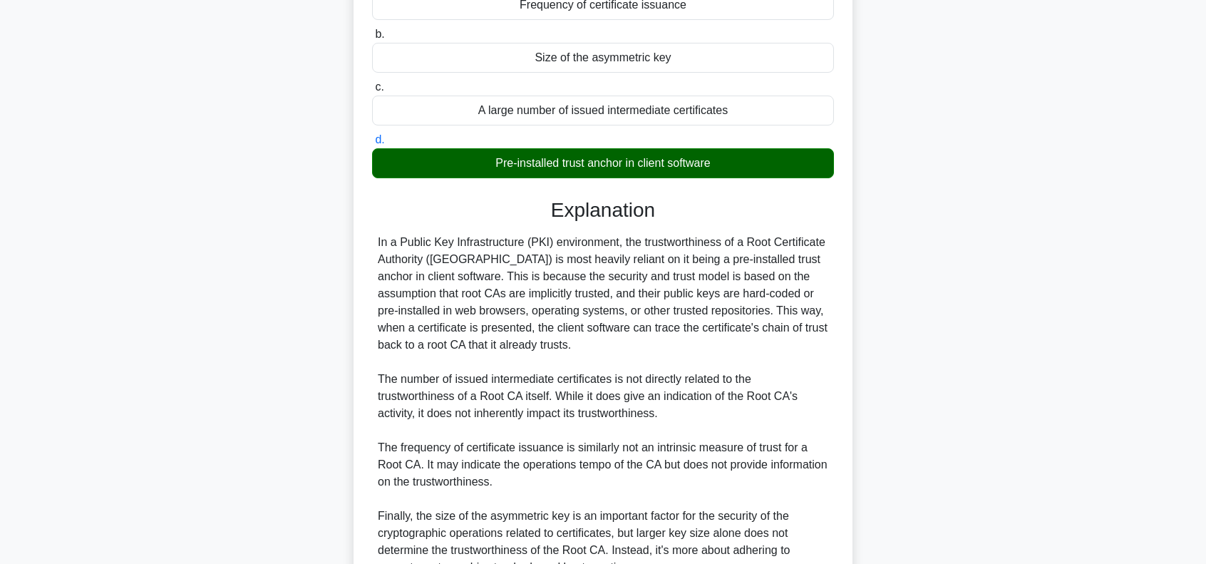
scroll to position [285, 0]
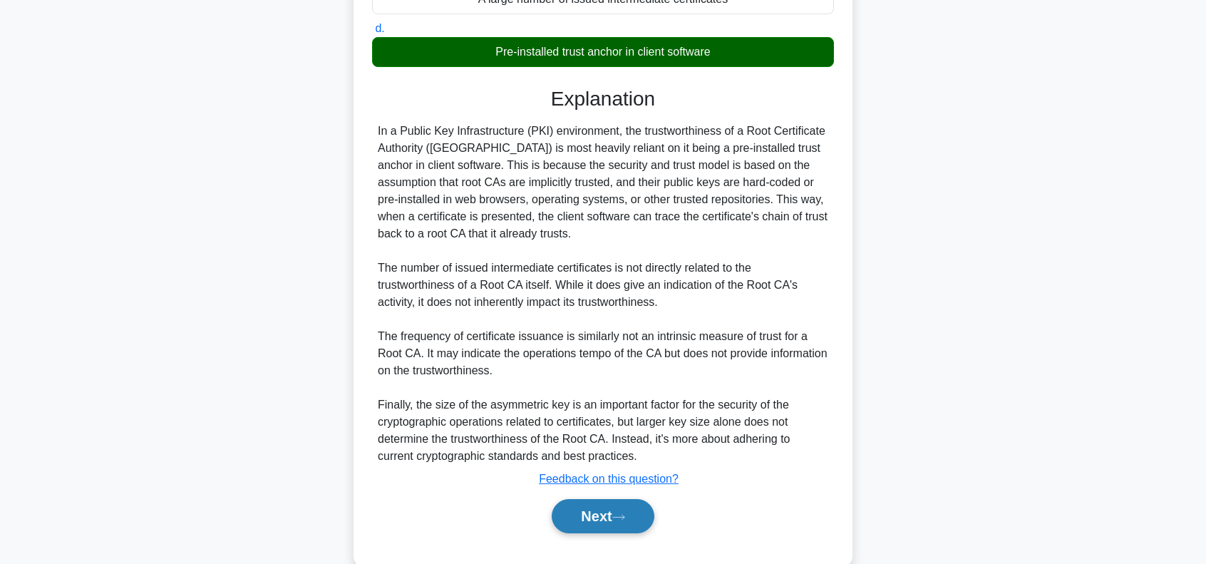
click at [603, 514] on button "Next" at bounding box center [603, 516] width 102 height 34
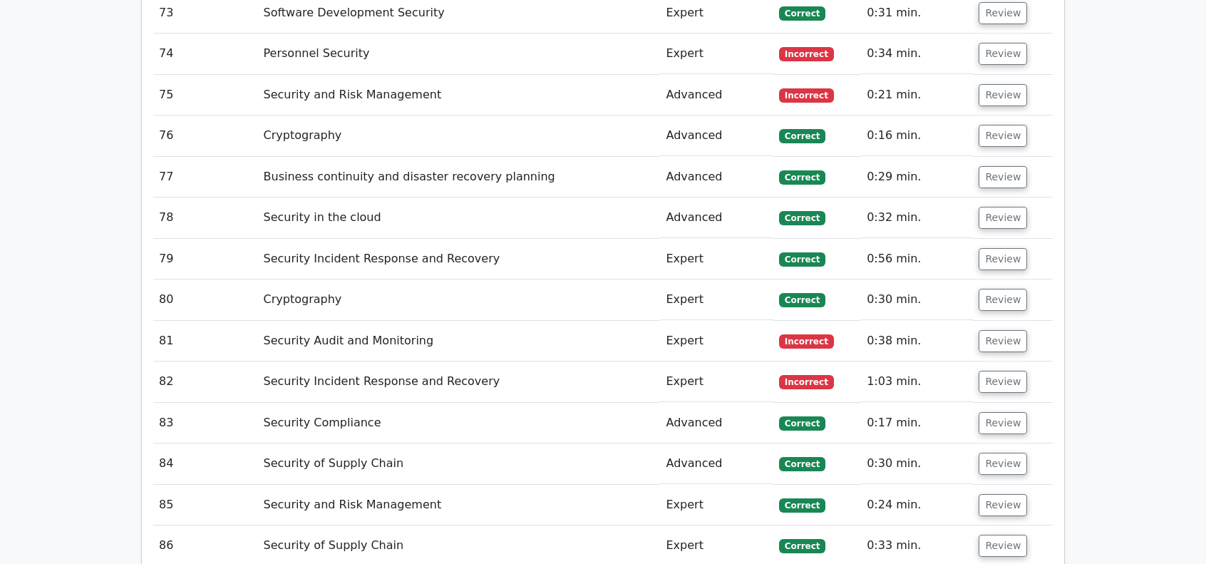
scroll to position [5085, 0]
